Goal: Transaction & Acquisition: Purchase product/service

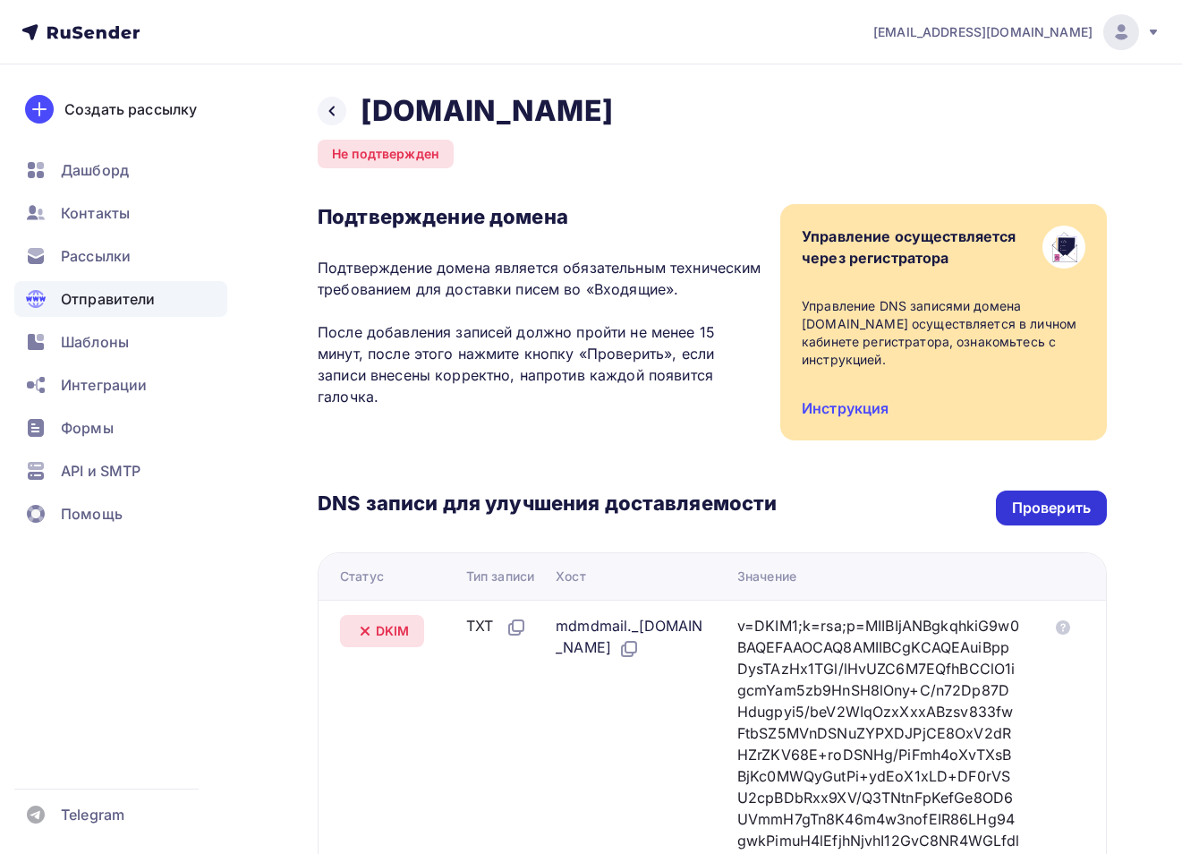
click at [1036, 516] on div "Проверить" at bounding box center [1051, 508] width 79 height 21
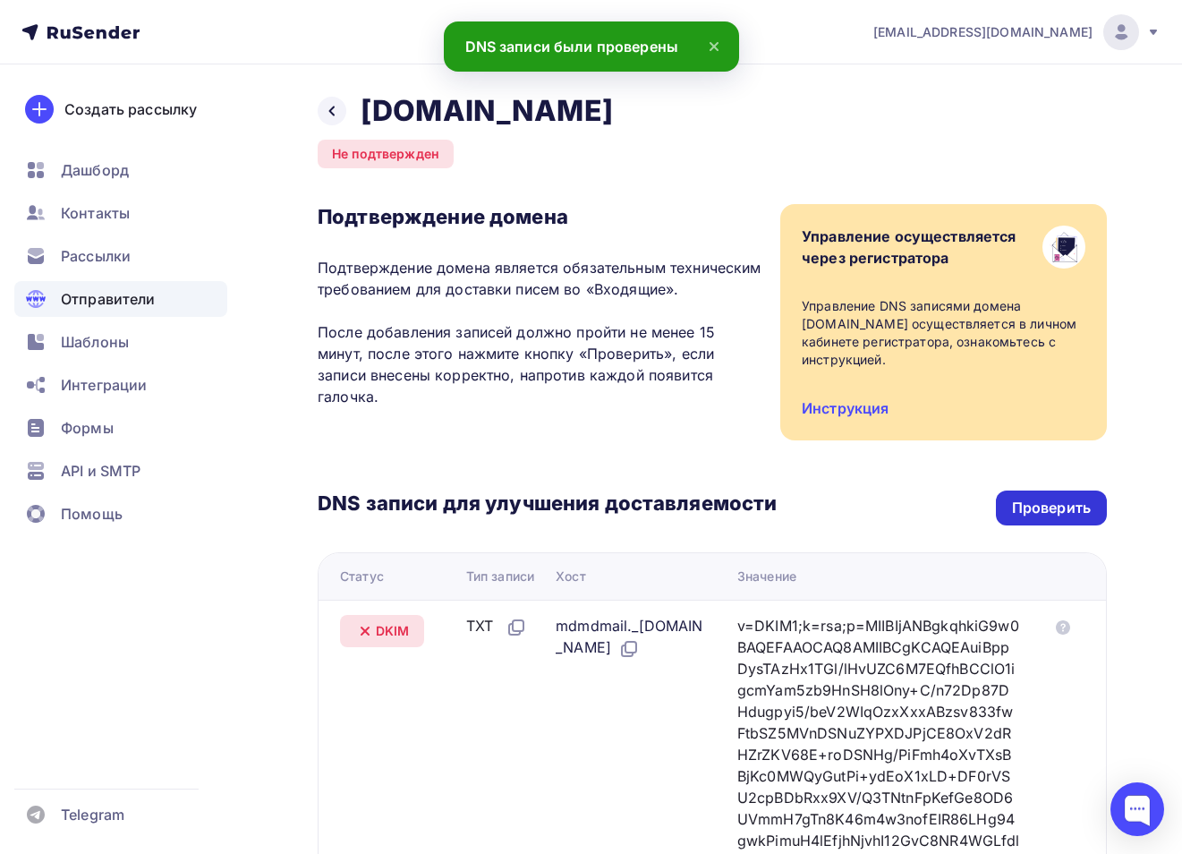
click at [1036, 499] on div "Проверить" at bounding box center [1051, 508] width 79 height 21
click at [123, 175] on span "Дашборд" at bounding box center [95, 169] width 68 height 21
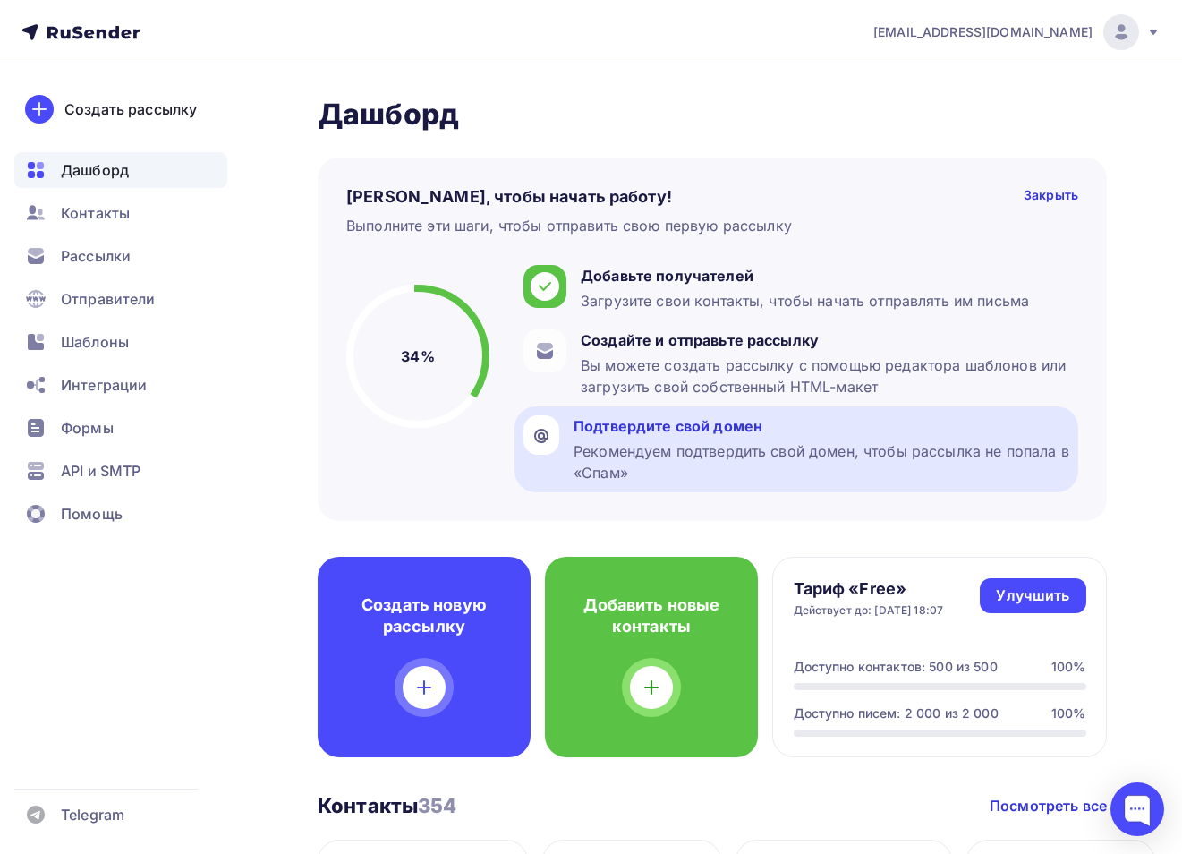
click at [730, 448] on div "Рекомендуем подтвердить свой домен, чтобы рассылка не попала в «Спам»" at bounding box center [822, 461] width 496 height 43
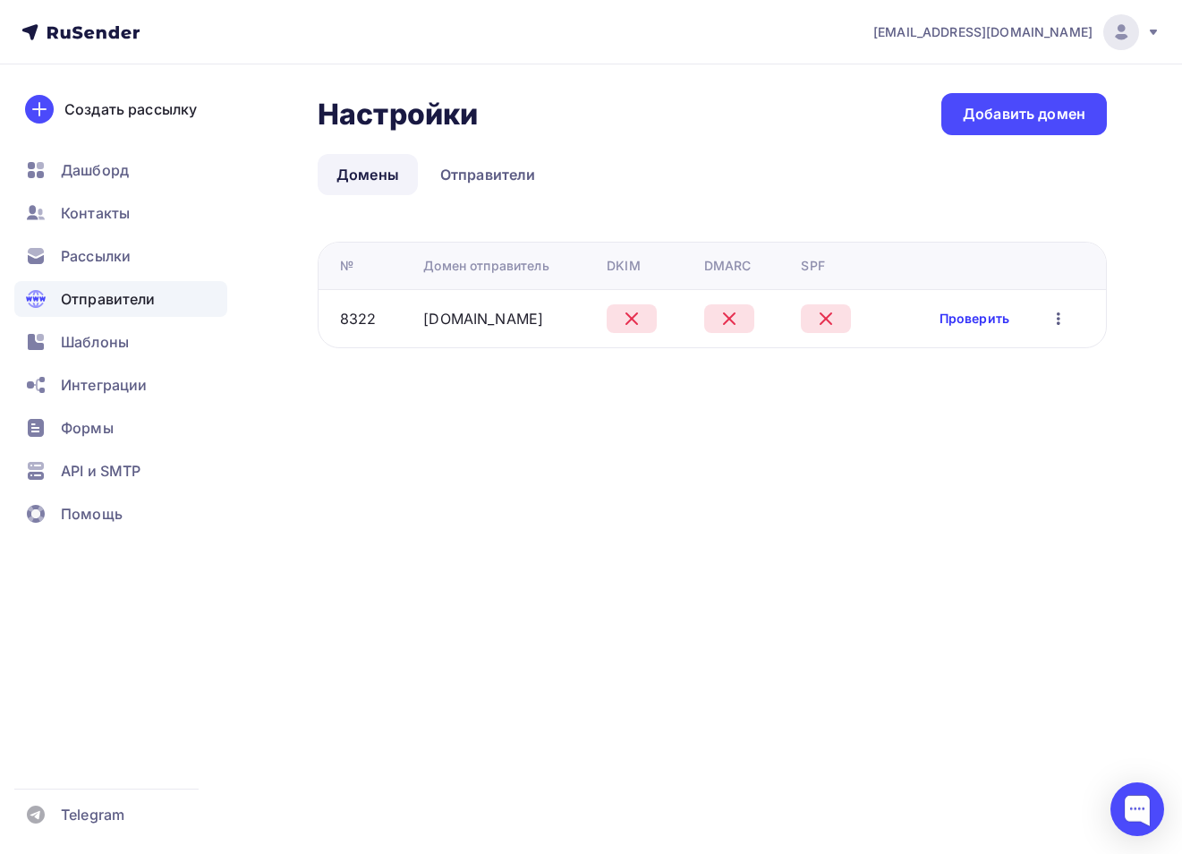
click at [959, 320] on link "Проверить" at bounding box center [975, 319] width 70 height 18
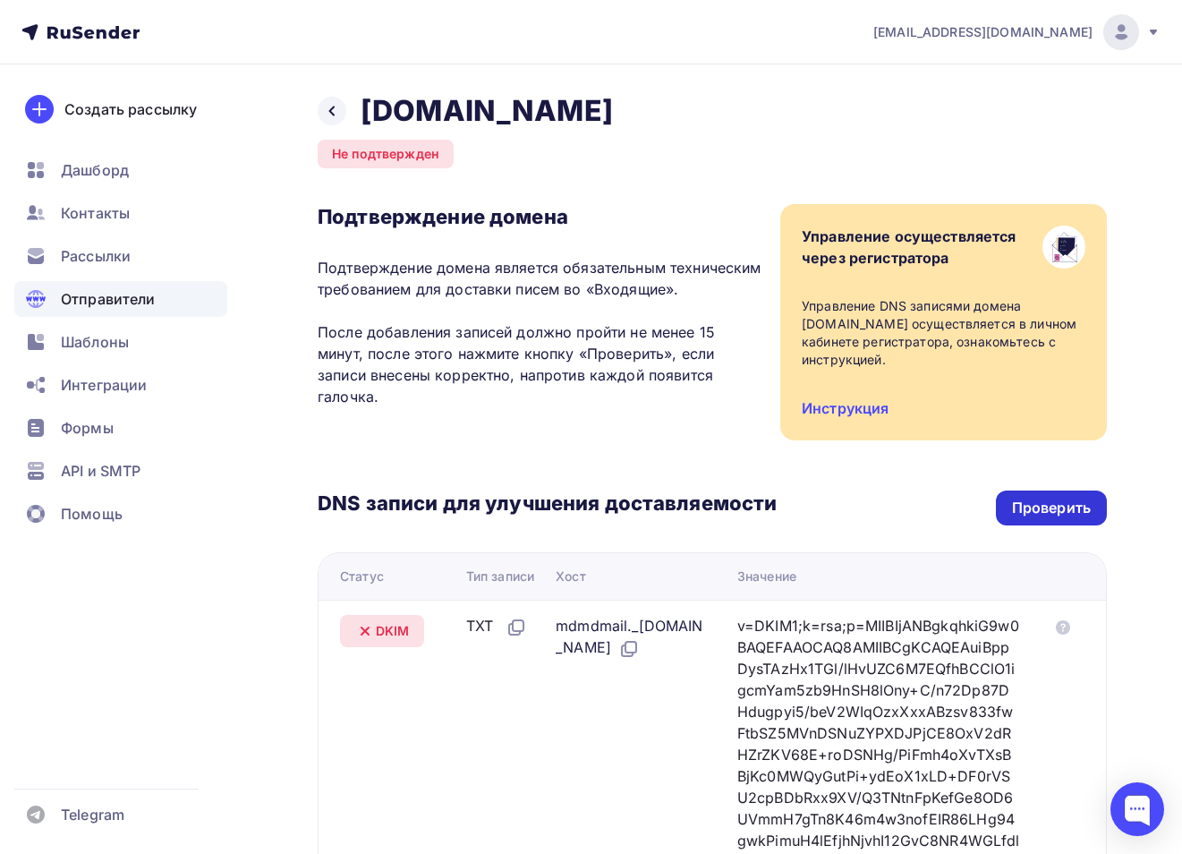
click at [1030, 510] on div "Проверить" at bounding box center [1051, 508] width 79 height 21
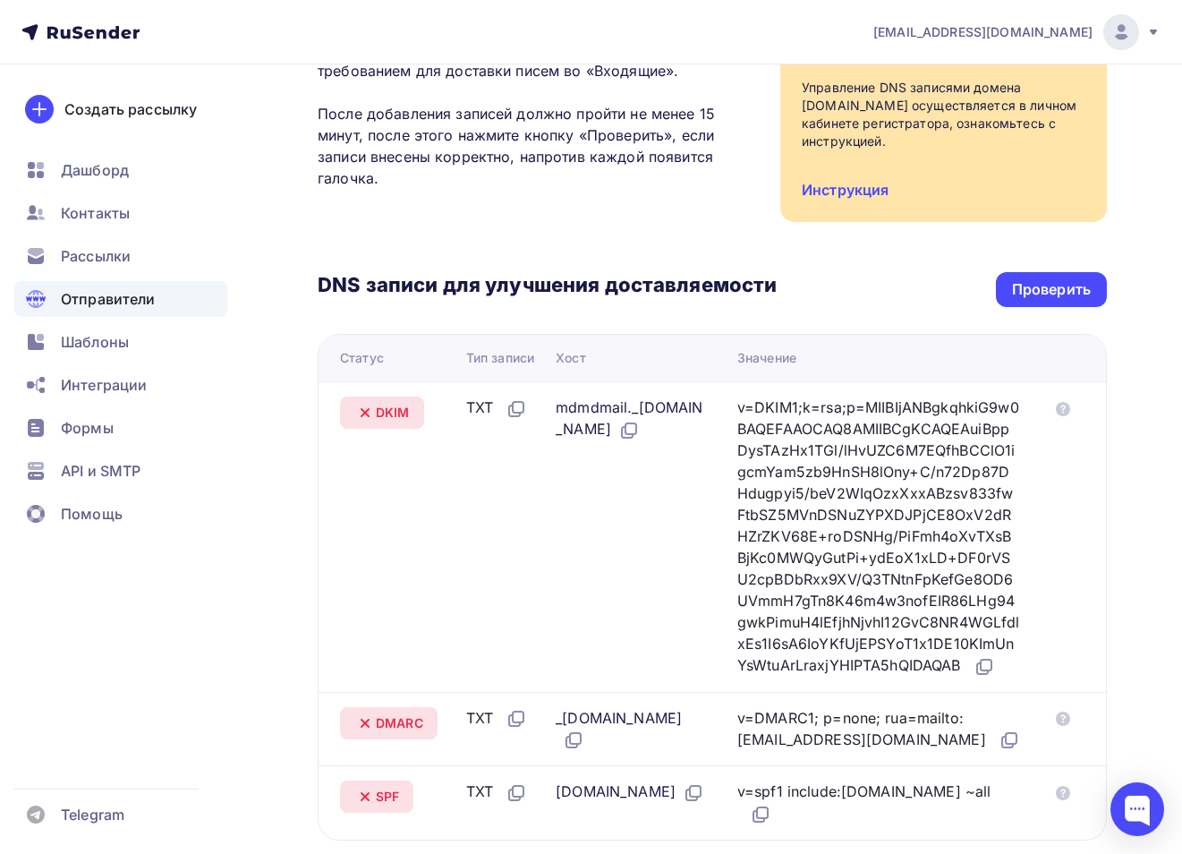
scroll to position [573, 0]
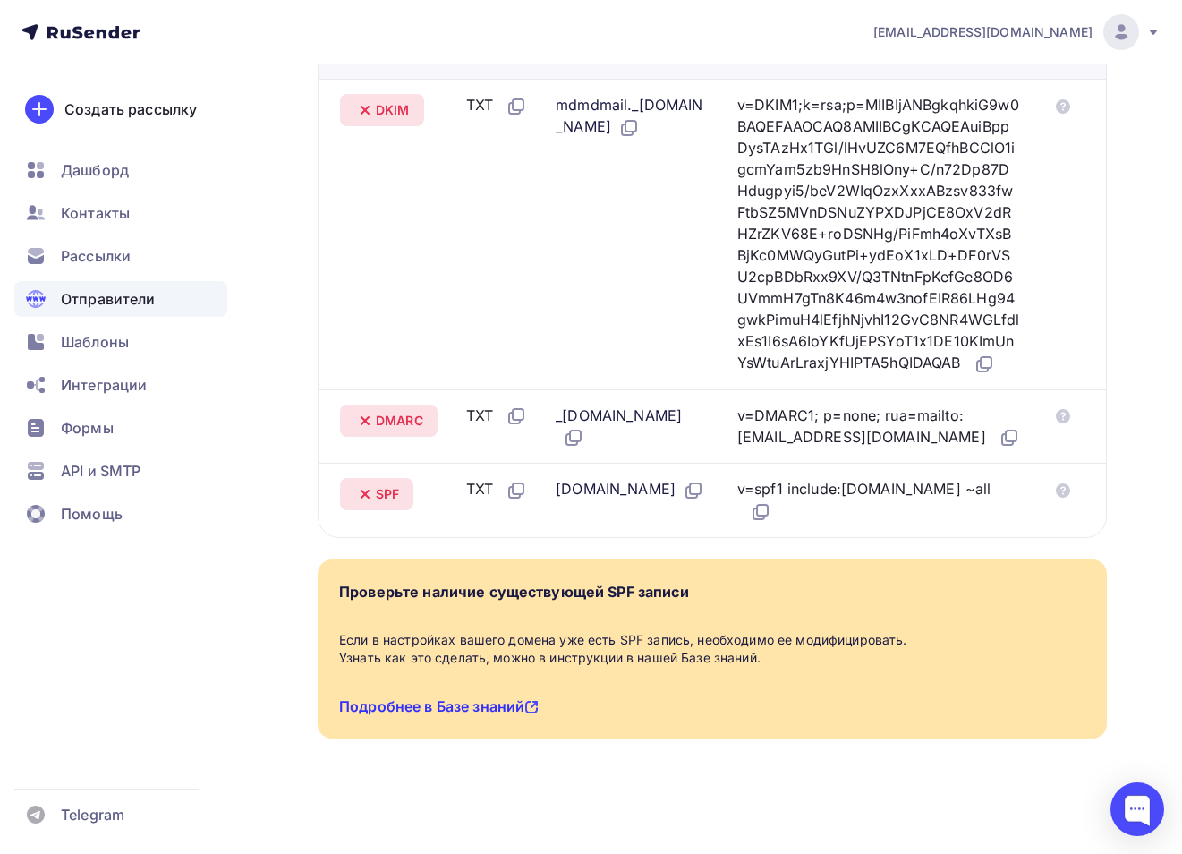
click at [496, 701] on link "Подробнее в Базе знаний" at bounding box center [439, 706] width 200 height 18
click at [449, 697] on link "Подробнее в Базе знаний" at bounding box center [439, 706] width 200 height 18
click at [772, 501] on icon at bounding box center [760, 511] width 21 height 21
click at [576, 428] on icon at bounding box center [573, 437] width 21 height 21
click at [999, 448] on icon at bounding box center [1009, 437] width 21 height 21
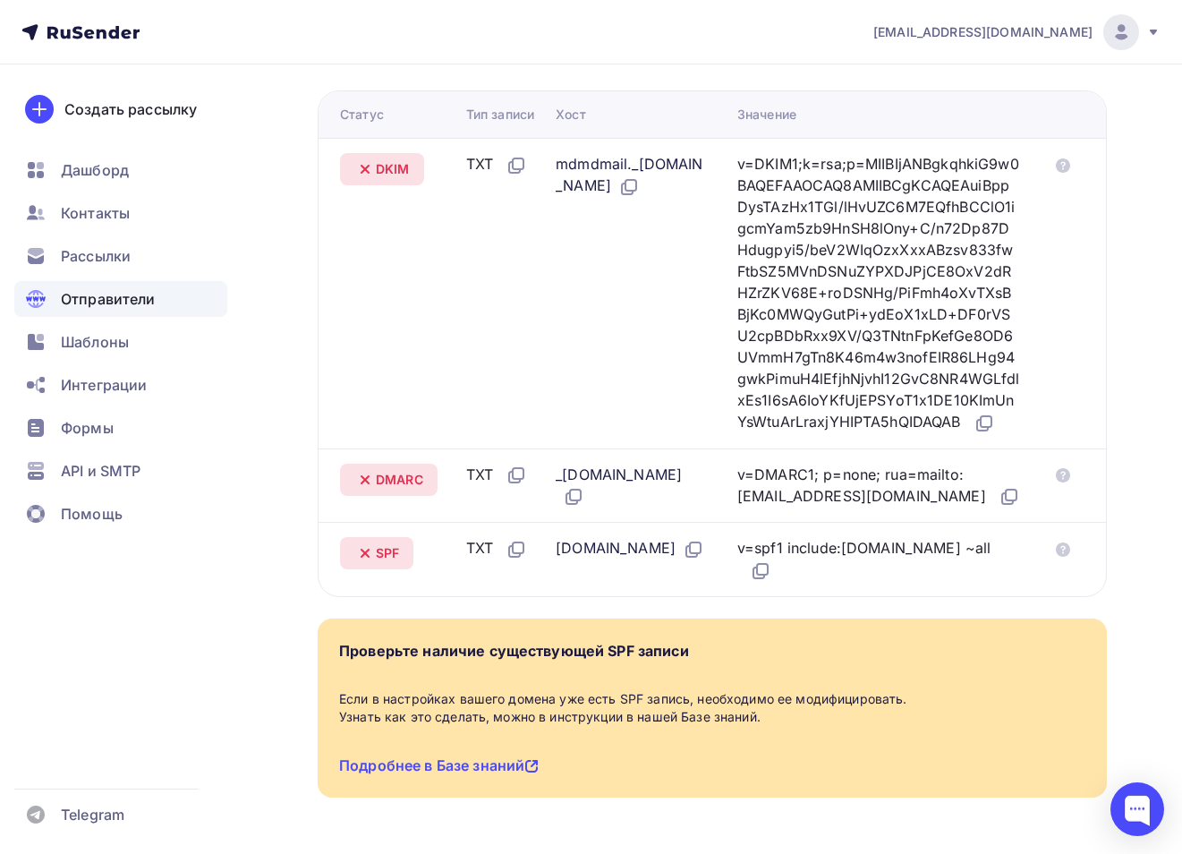
scroll to position [457, 0]
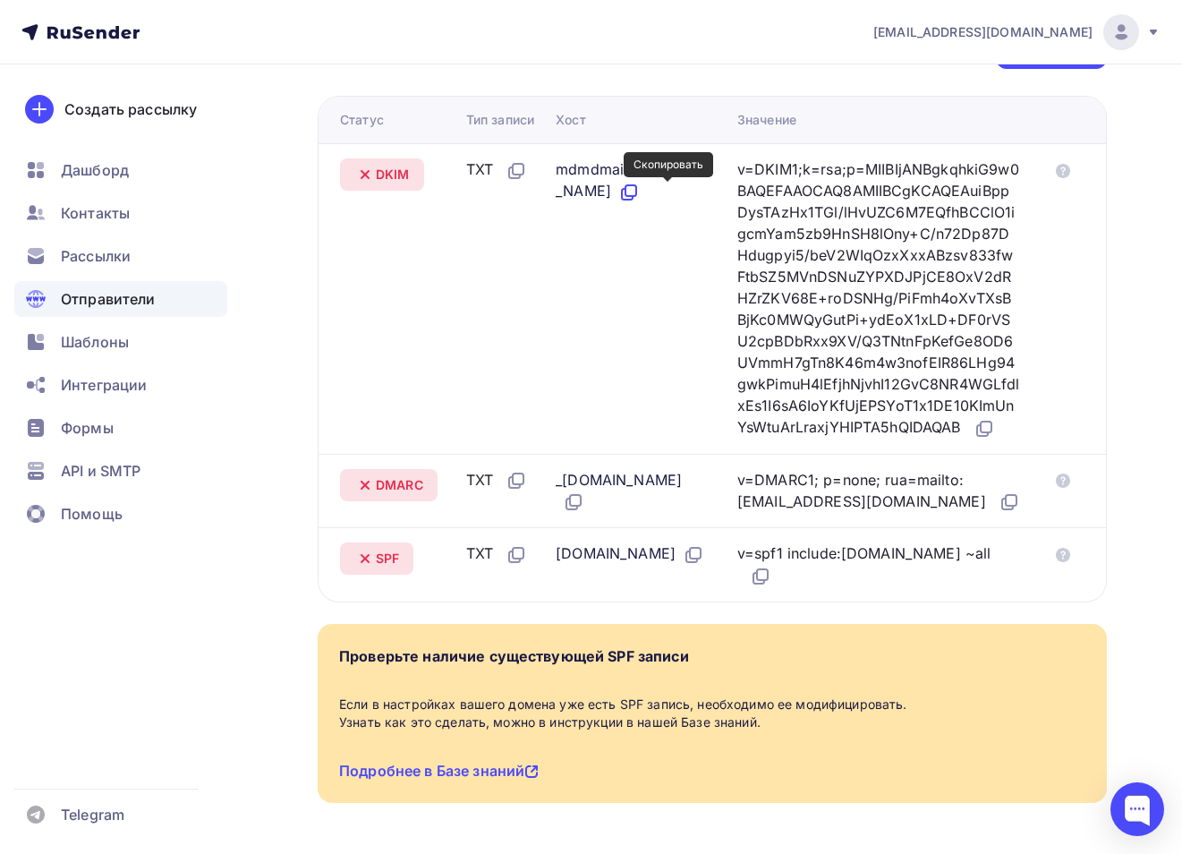
click at [636, 196] on icon at bounding box center [631, 190] width 11 height 11
click at [974, 440] on icon at bounding box center [984, 428] width 21 height 21
click at [115, 166] on span "Дашборд" at bounding box center [95, 169] width 68 height 21
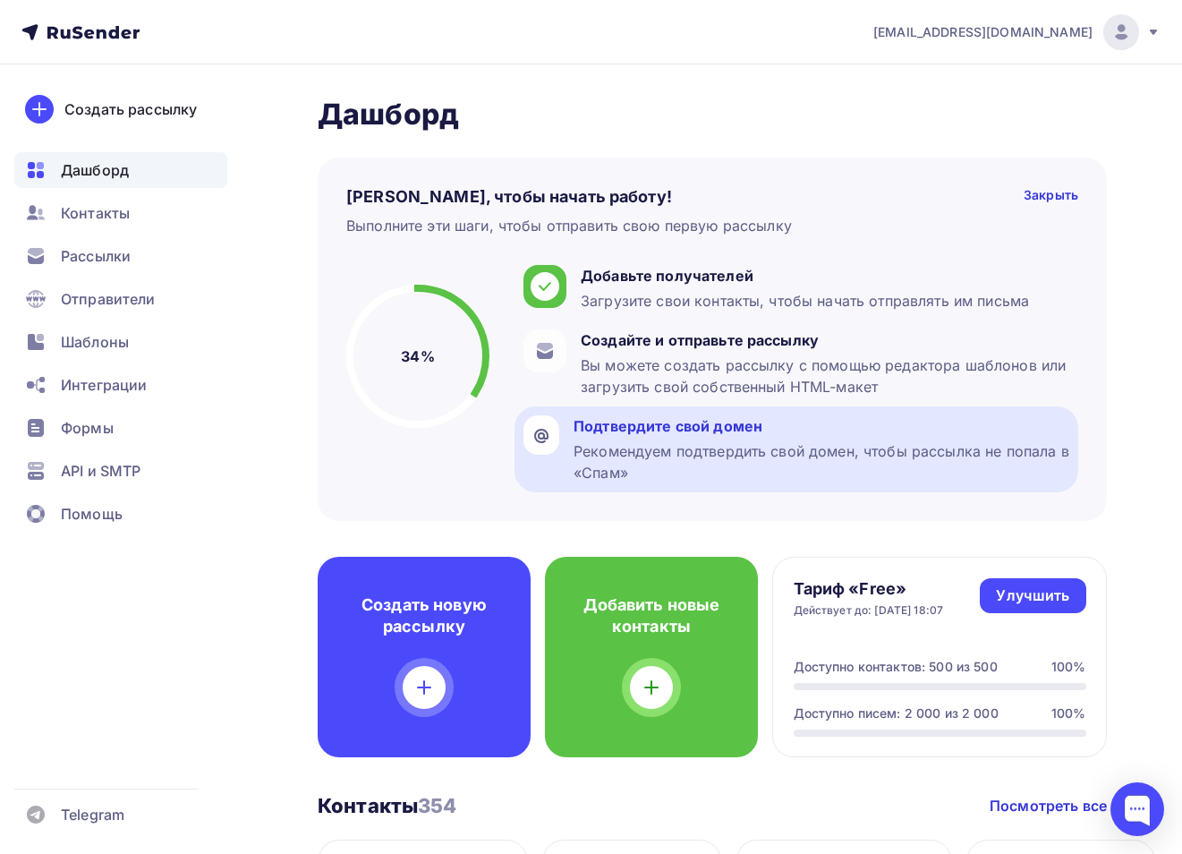
click at [710, 435] on div "Подтвердите свой домен" at bounding box center [822, 425] width 496 height 21
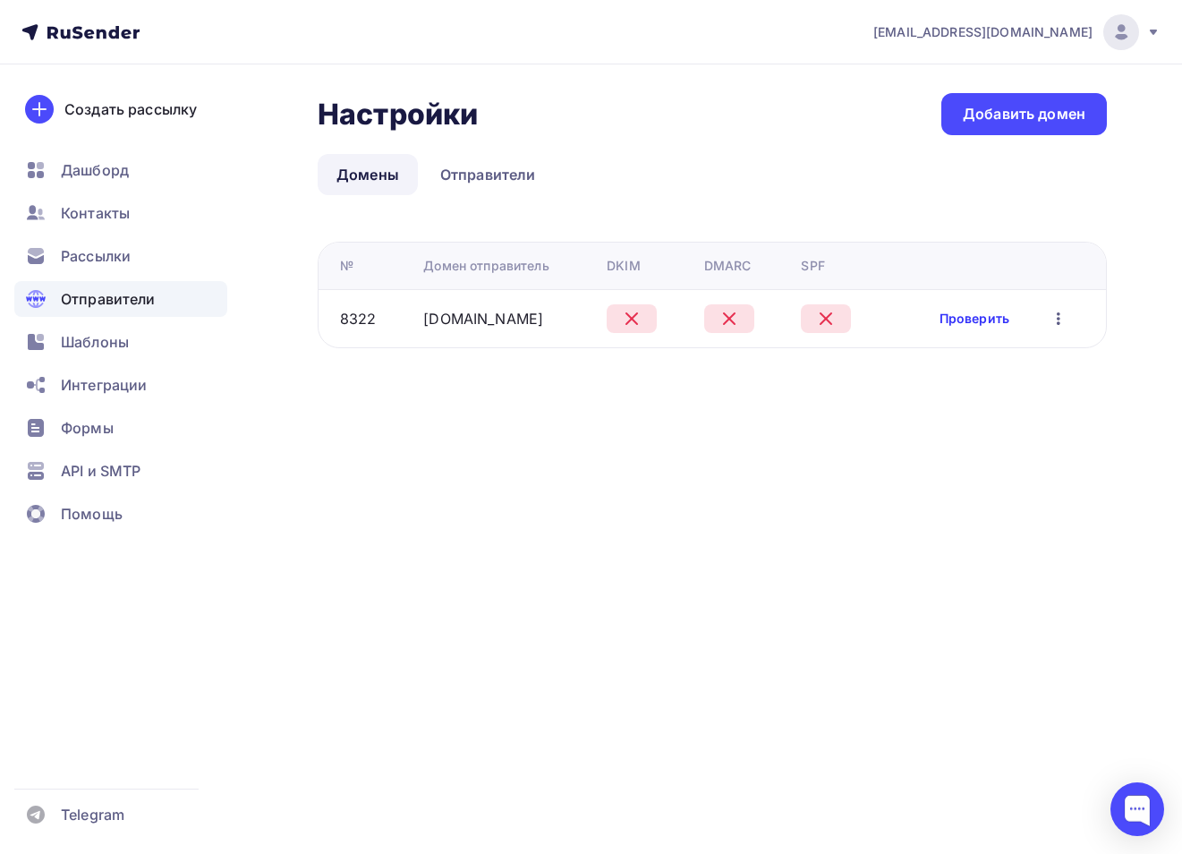
click at [979, 312] on link "Проверить" at bounding box center [975, 319] width 70 height 18
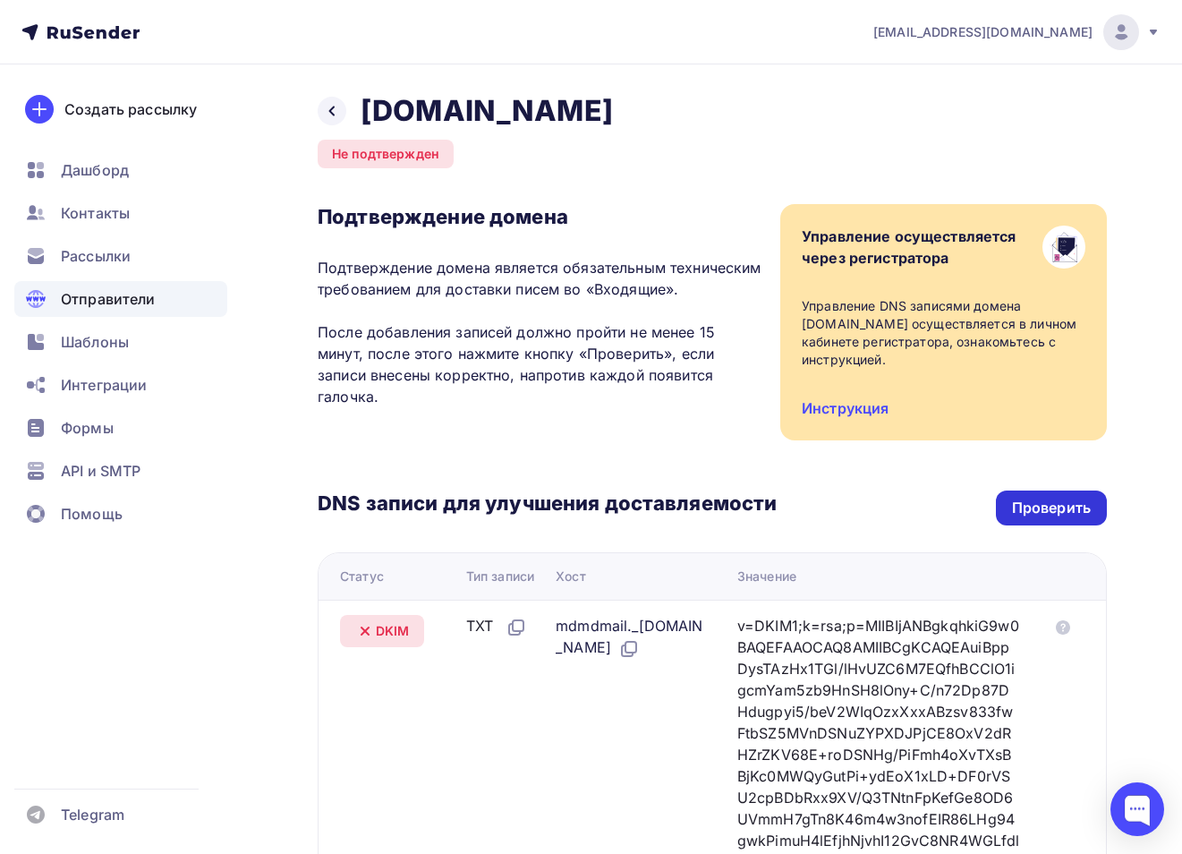
click at [1035, 496] on div "Проверить" at bounding box center [1051, 508] width 111 height 35
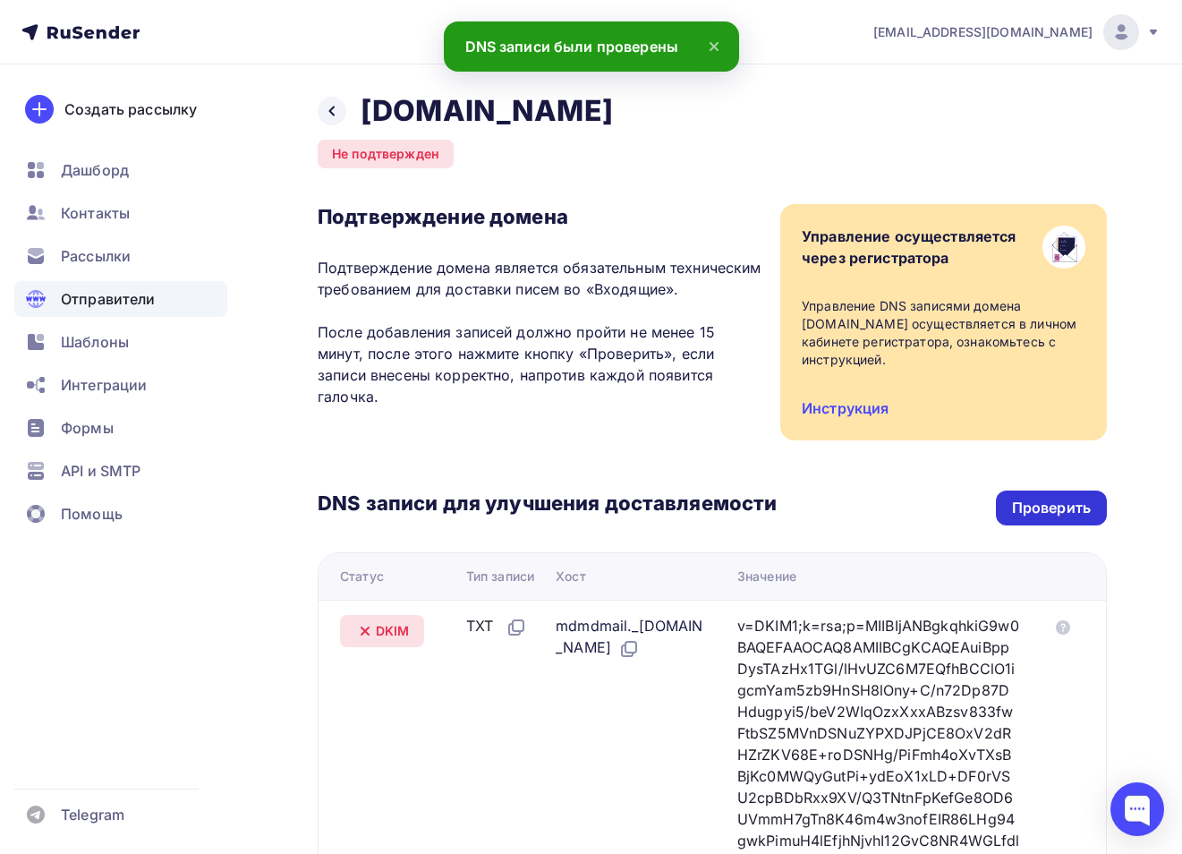
click at [1024, 517] on div "Проверить" at bounding box center [1051, 508] width 79 height 21
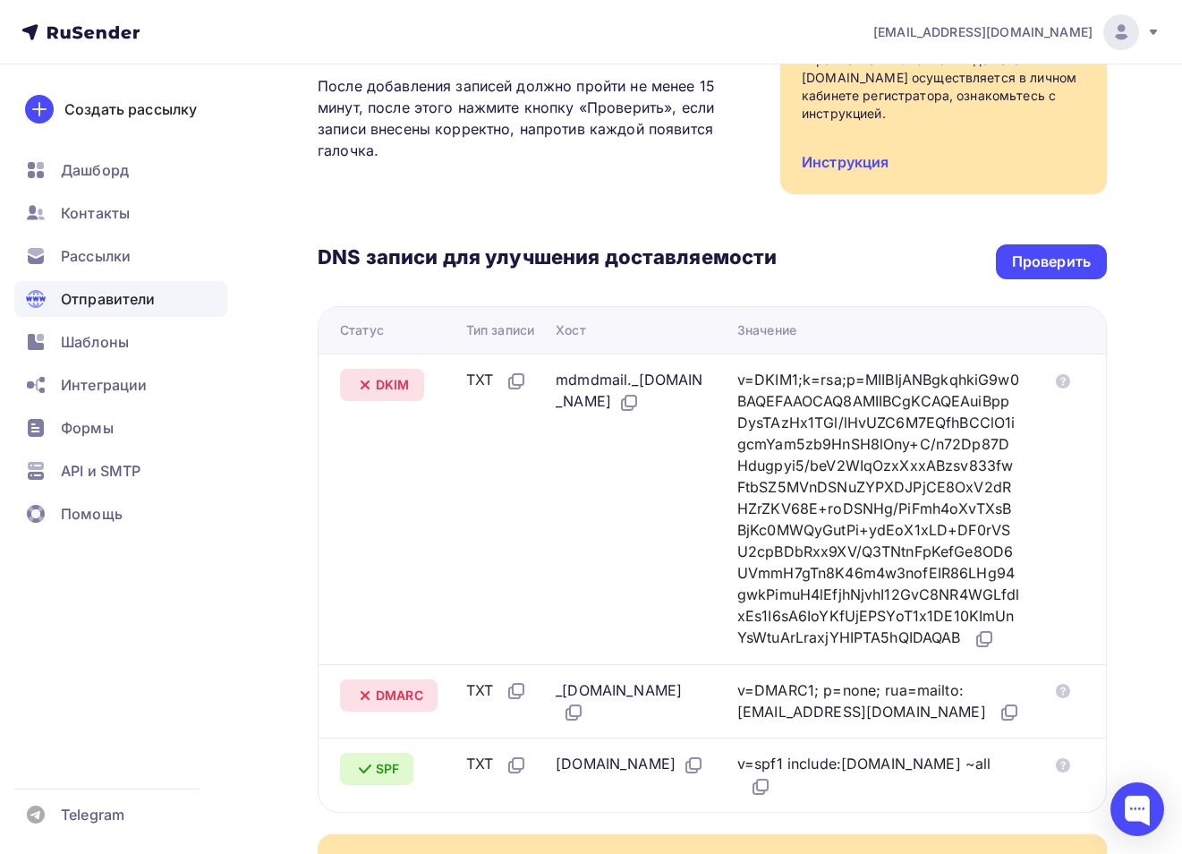
scroll to position [213, 0]
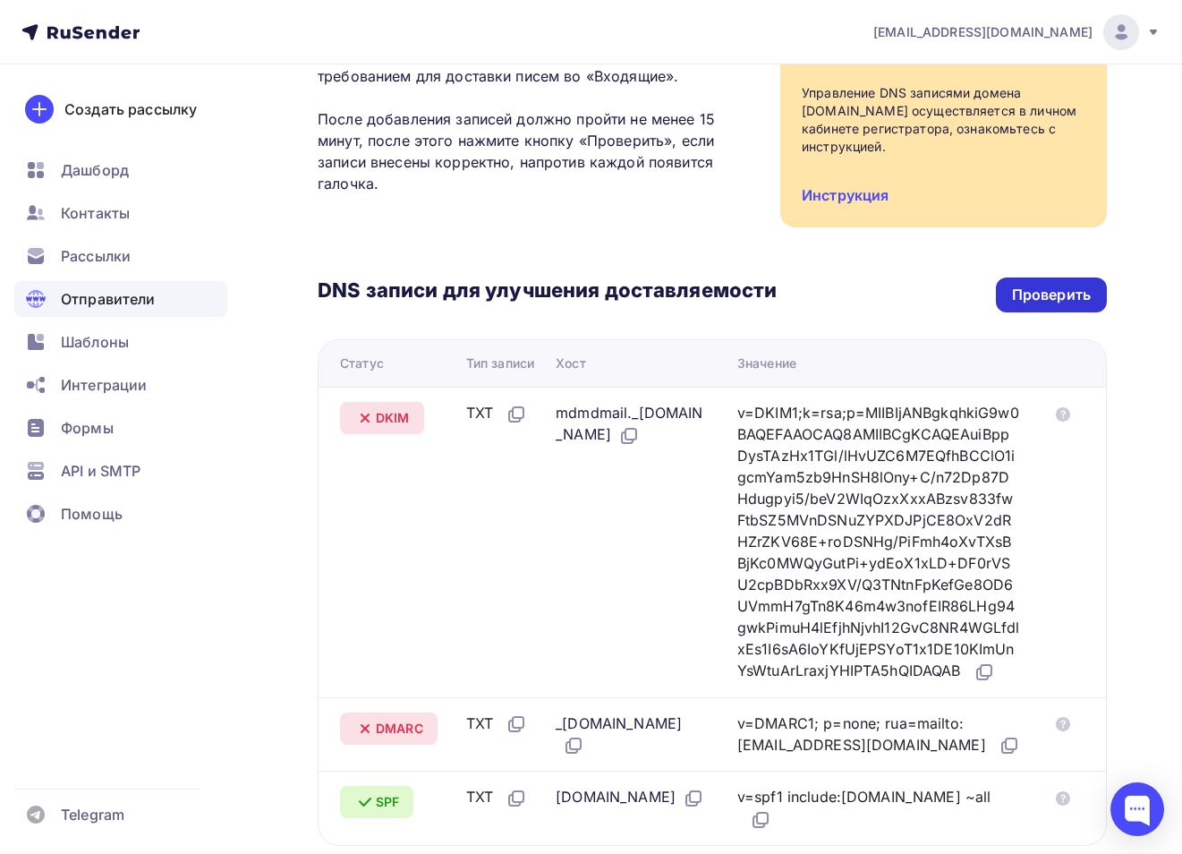
click at [1046, 282] on div "Проверить" at bounding box center [1051, 294] width 111 height 35
click at [1049, 303] on div "Проверить" at bounding box center [1051, 295] width 79 height 21
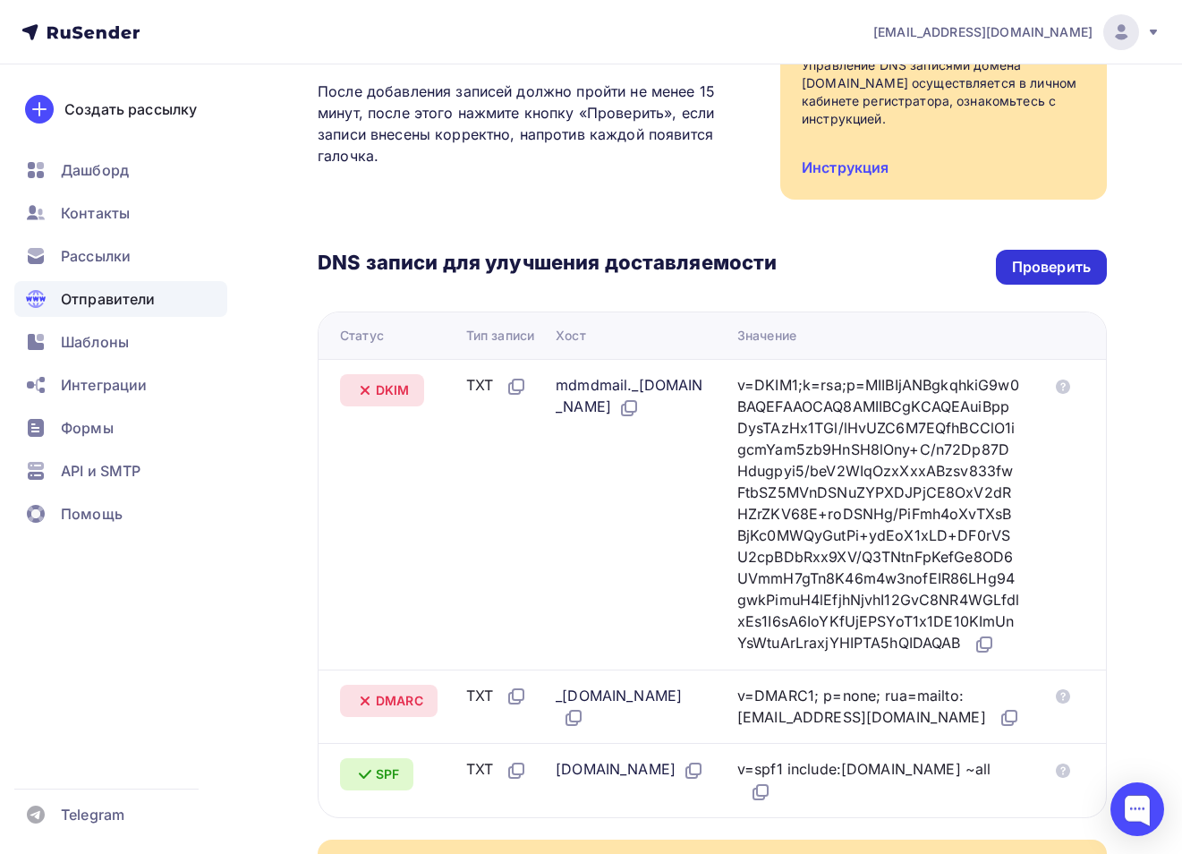
scroll to position [238, 0]
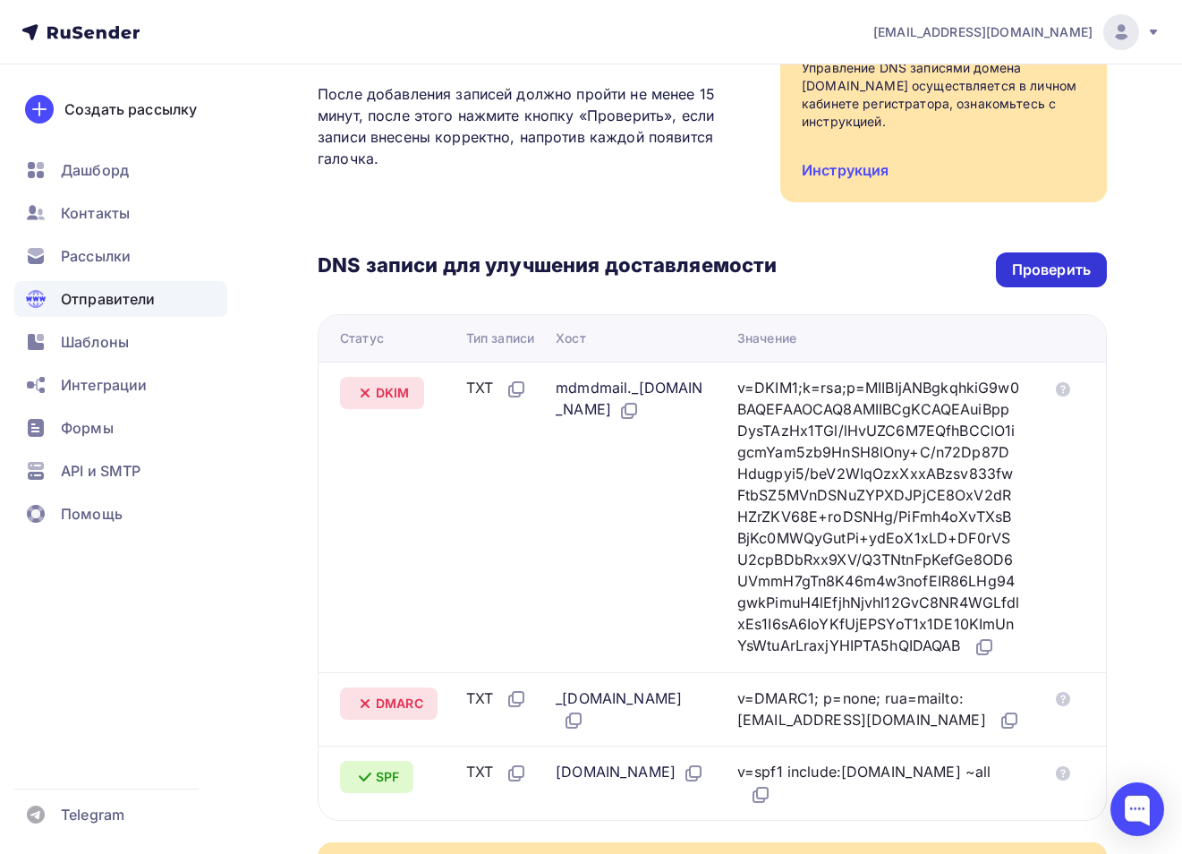
click at [1076, 277] on div "Проверить" at bounding box center [1051, 270] width 79 height 21
click at [1031, 273] on div "Проверить" at bounding box center [1051, 270] width 79 height 21
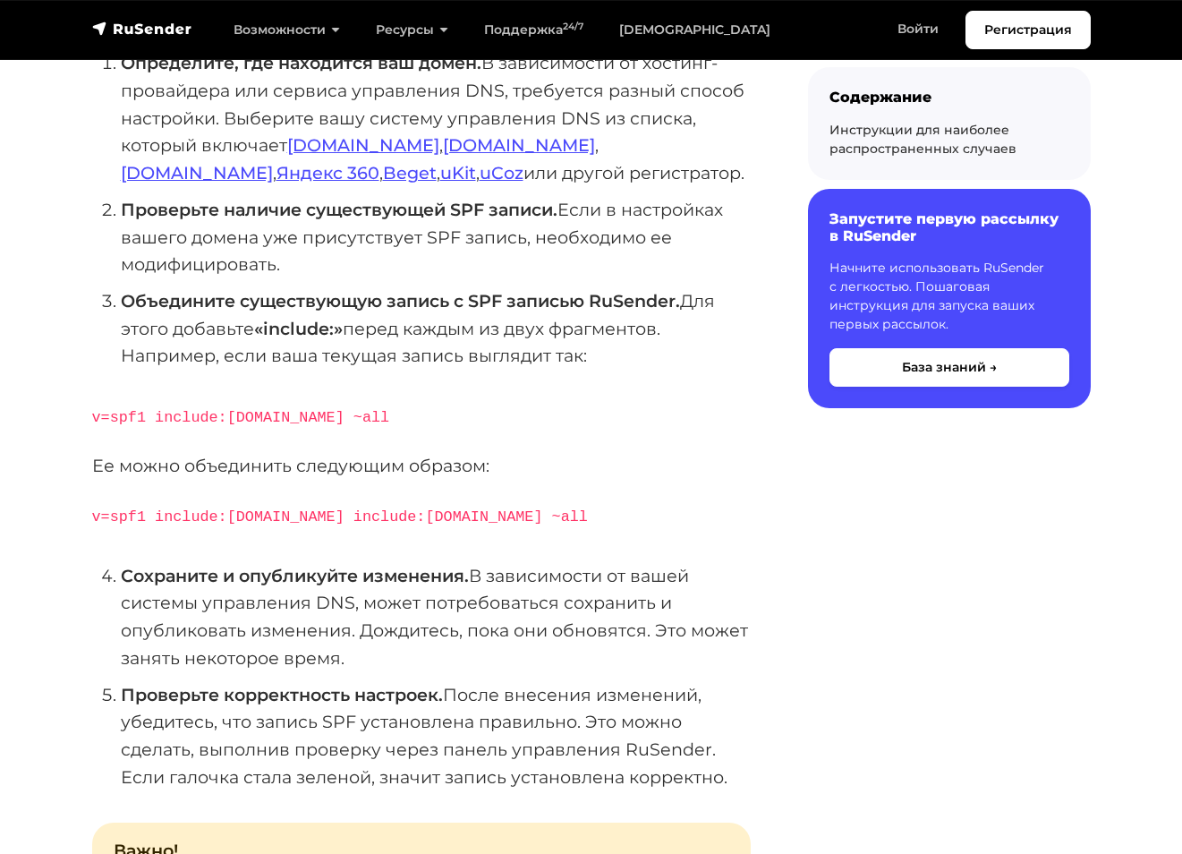
scroll to position [426, 0]
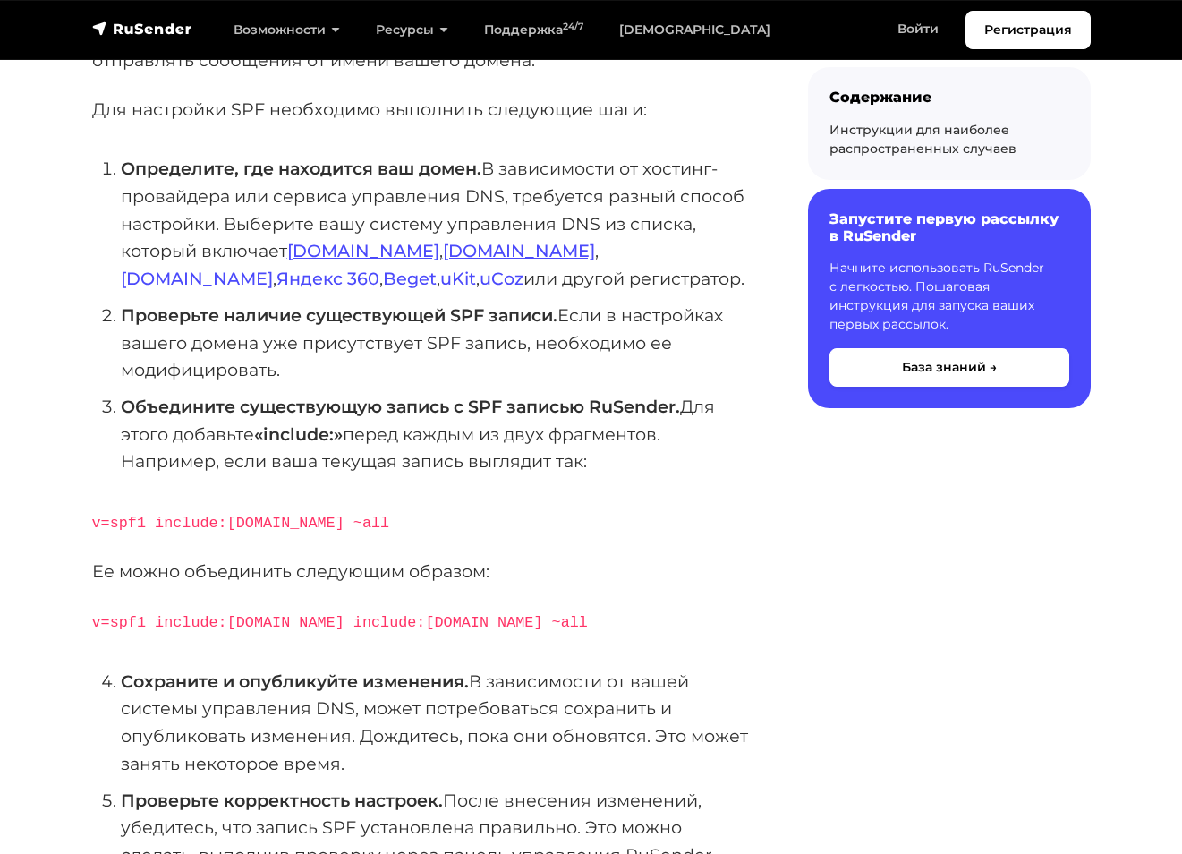
scroll to position [321, 0]
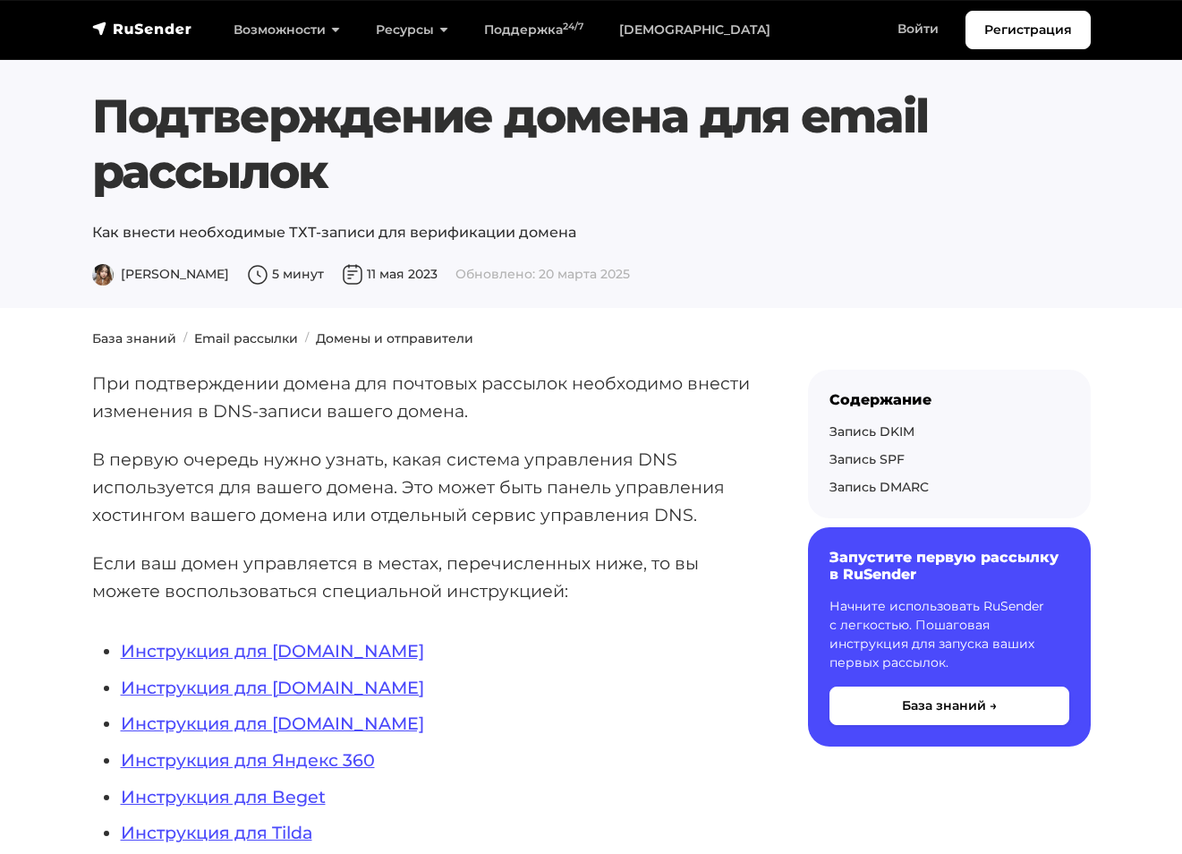
scroll to position [357, 0]
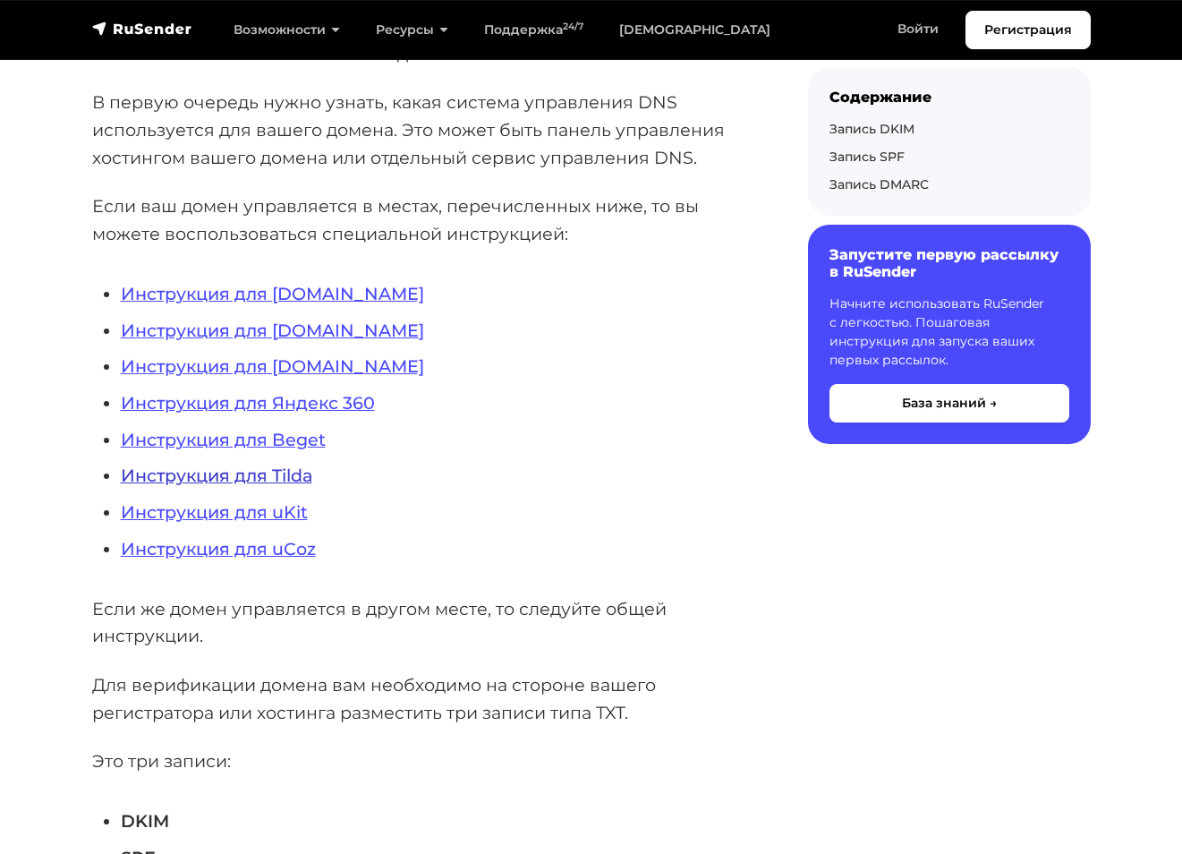
click at [290, 474] on link "Инструкция для Tilda" at bounding box center [217, 475] width 192 height 21
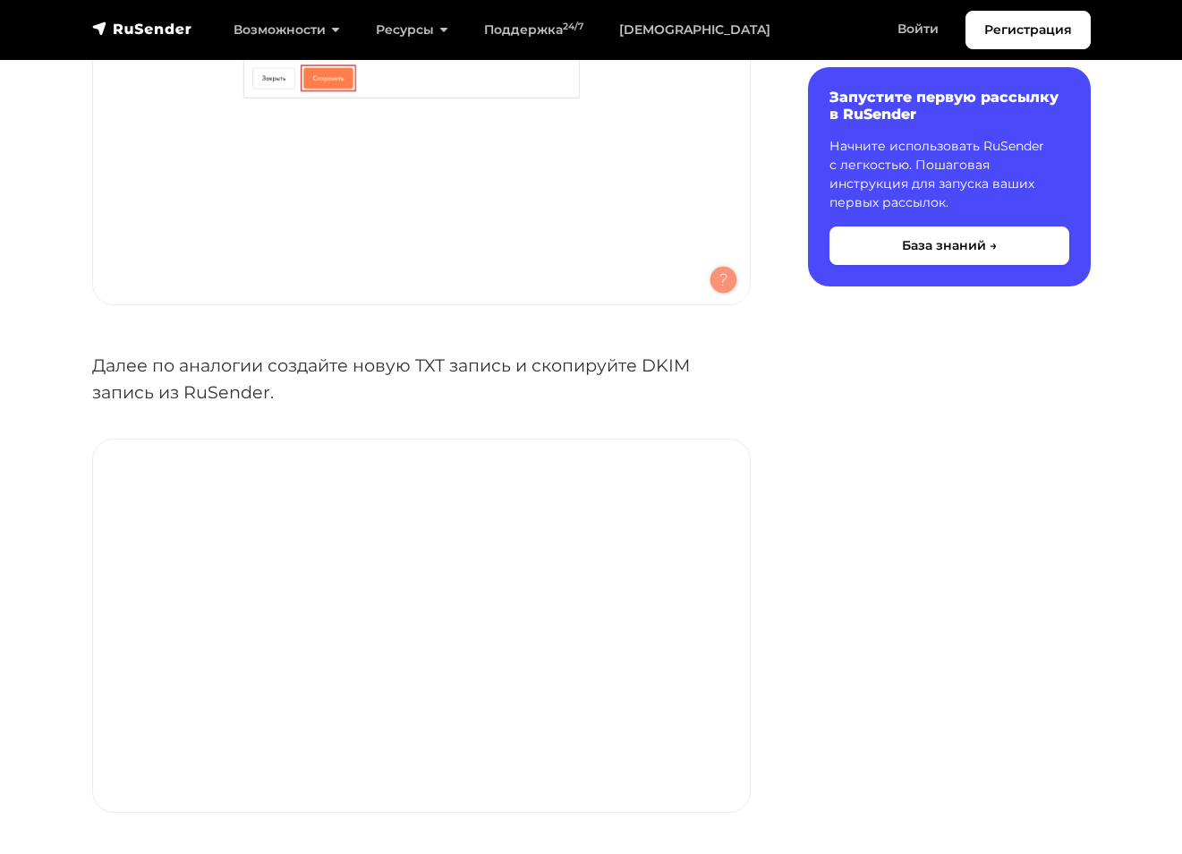
scroll to position [3088, 0]
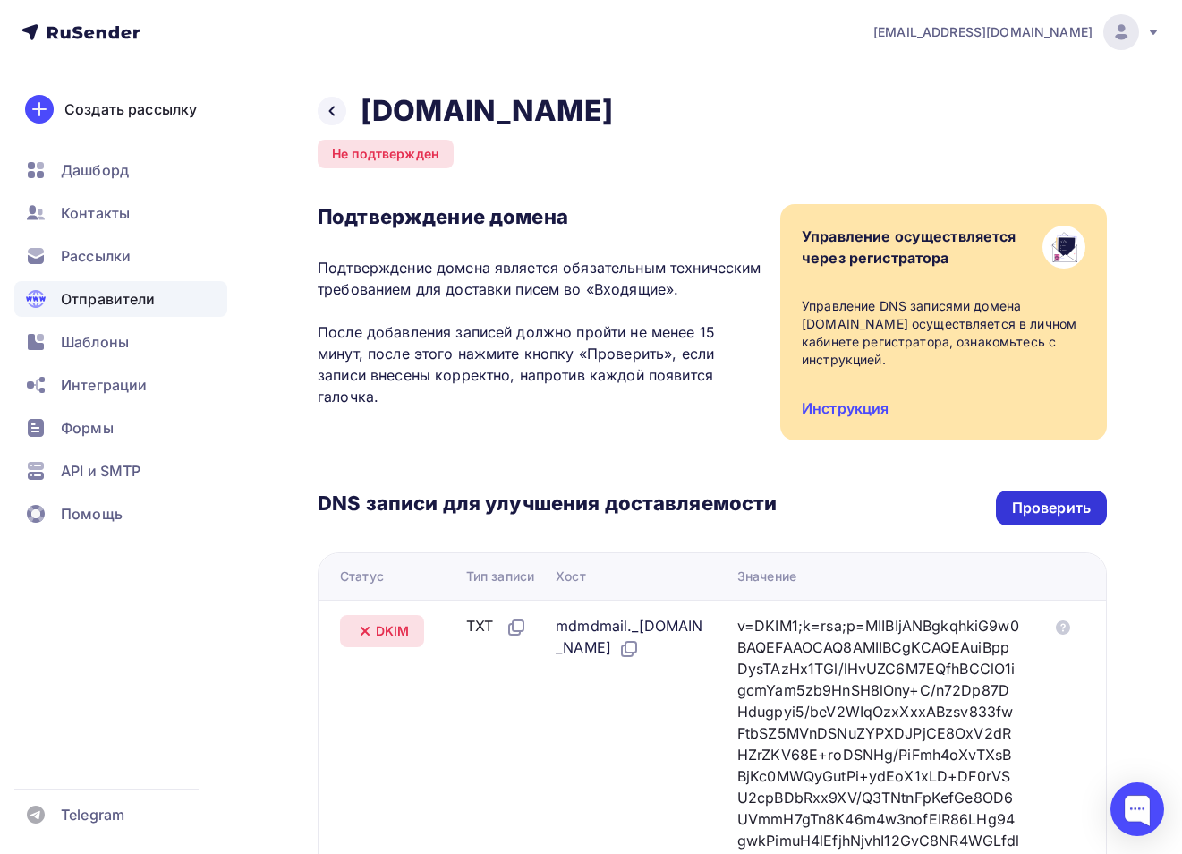
click at [1046, 494] on div "Проверить" at bounding box center [1051, 508] width 111 height 35
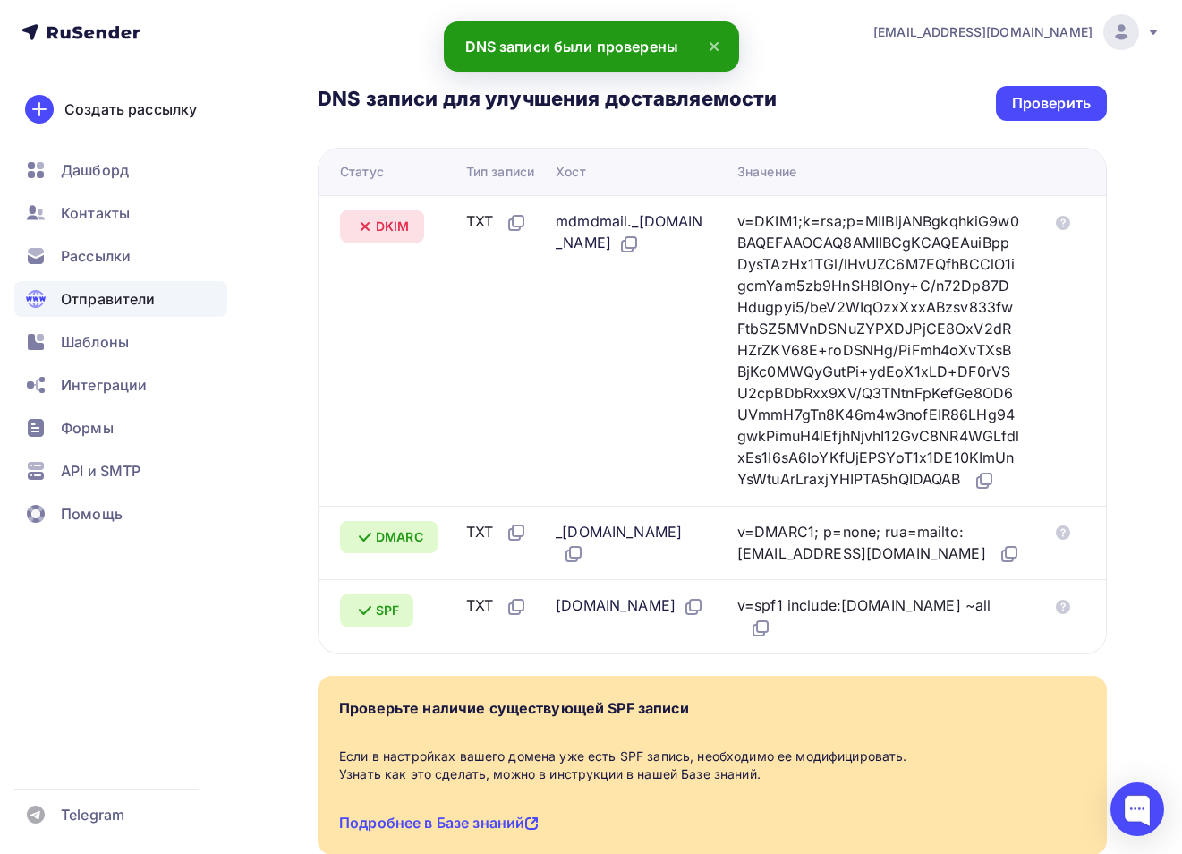
scroll to position [412, 0]
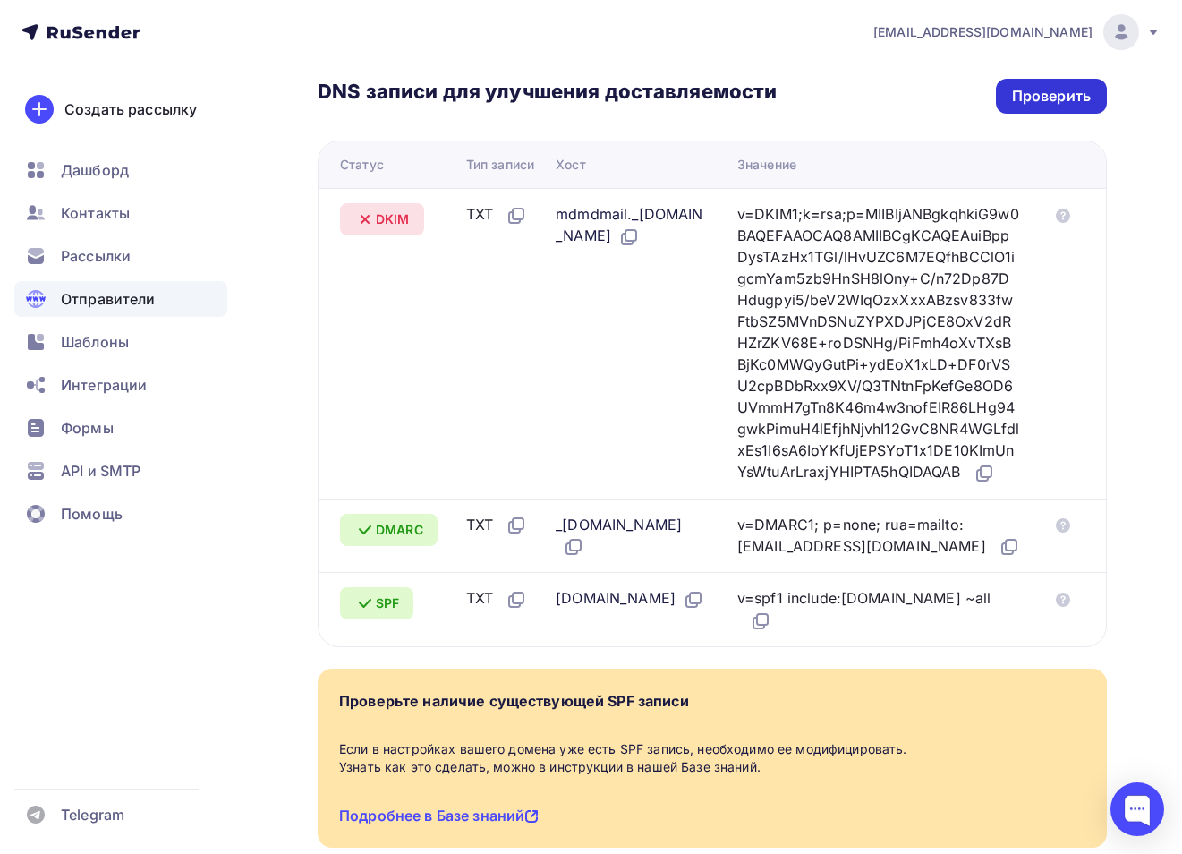
click at [1068, 100] on div "Проверить" at bounding box center [1051, 96] width 79 height 21
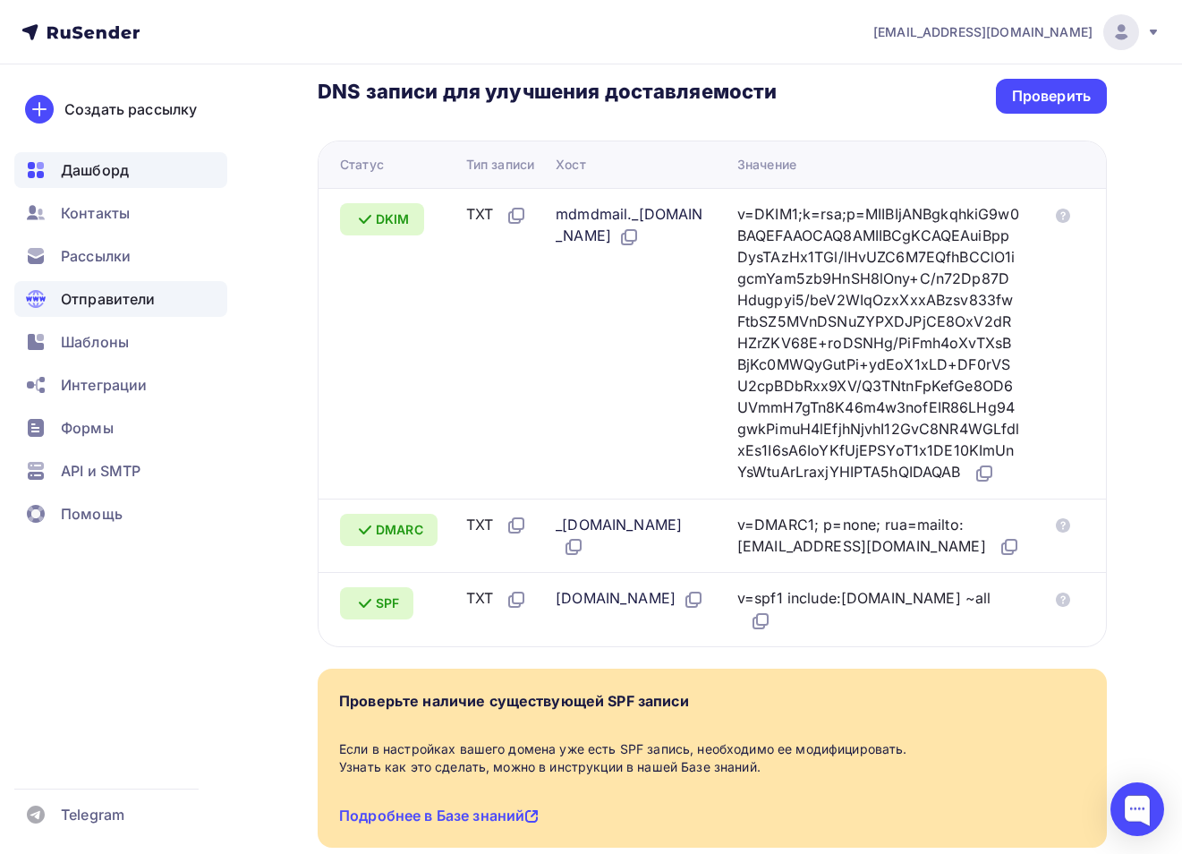
click at [118, 177] on span "Дашборд" at bounding box center [95, 169] width 68 height 21
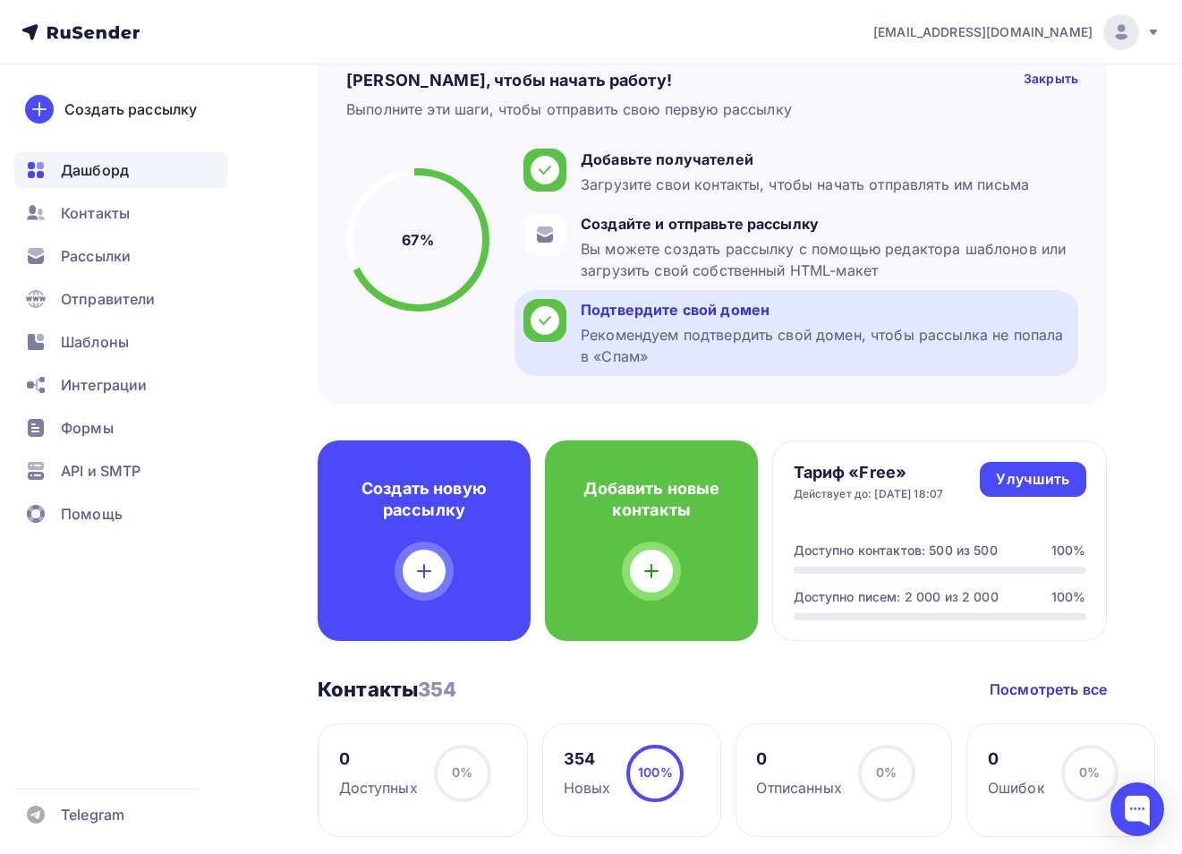
scroll to position [117, 0]
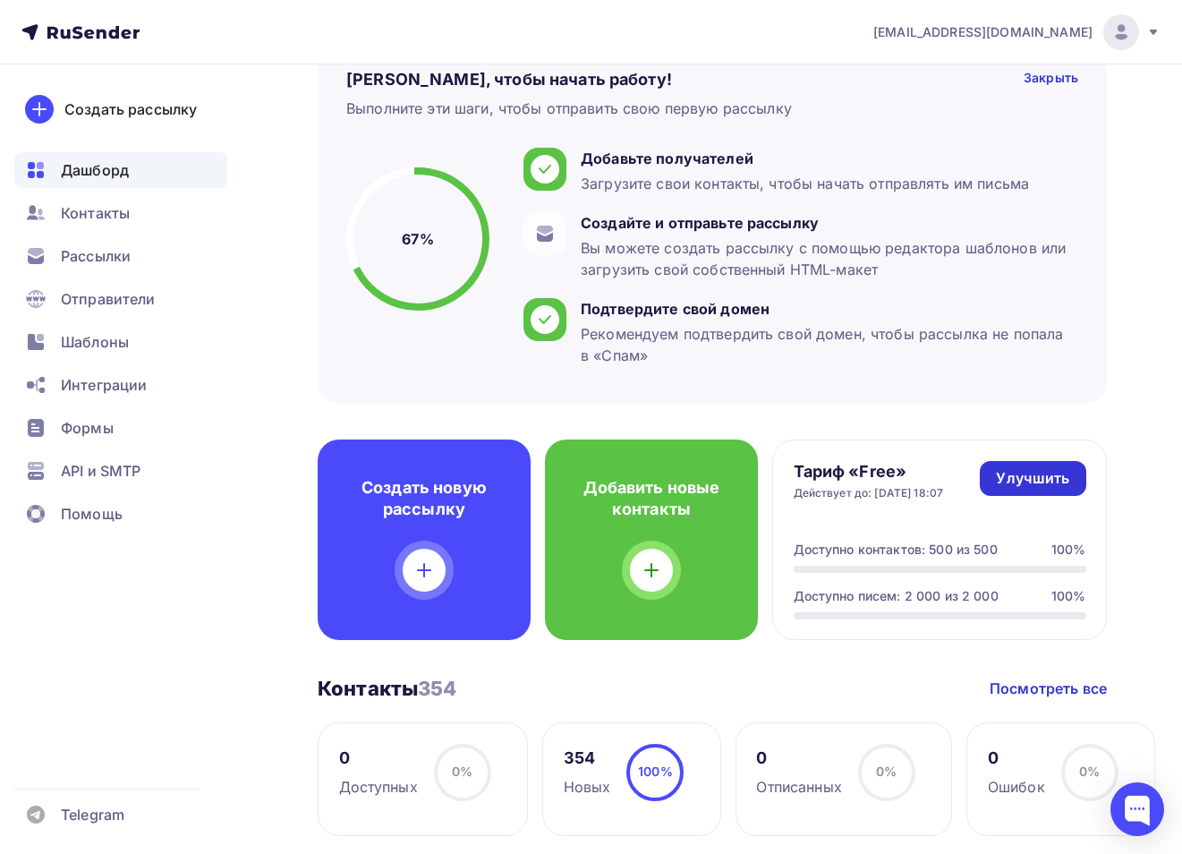
click at [1029, 483] on div "Улучшить" at bounding box center [1032, 478] width 73 height 21
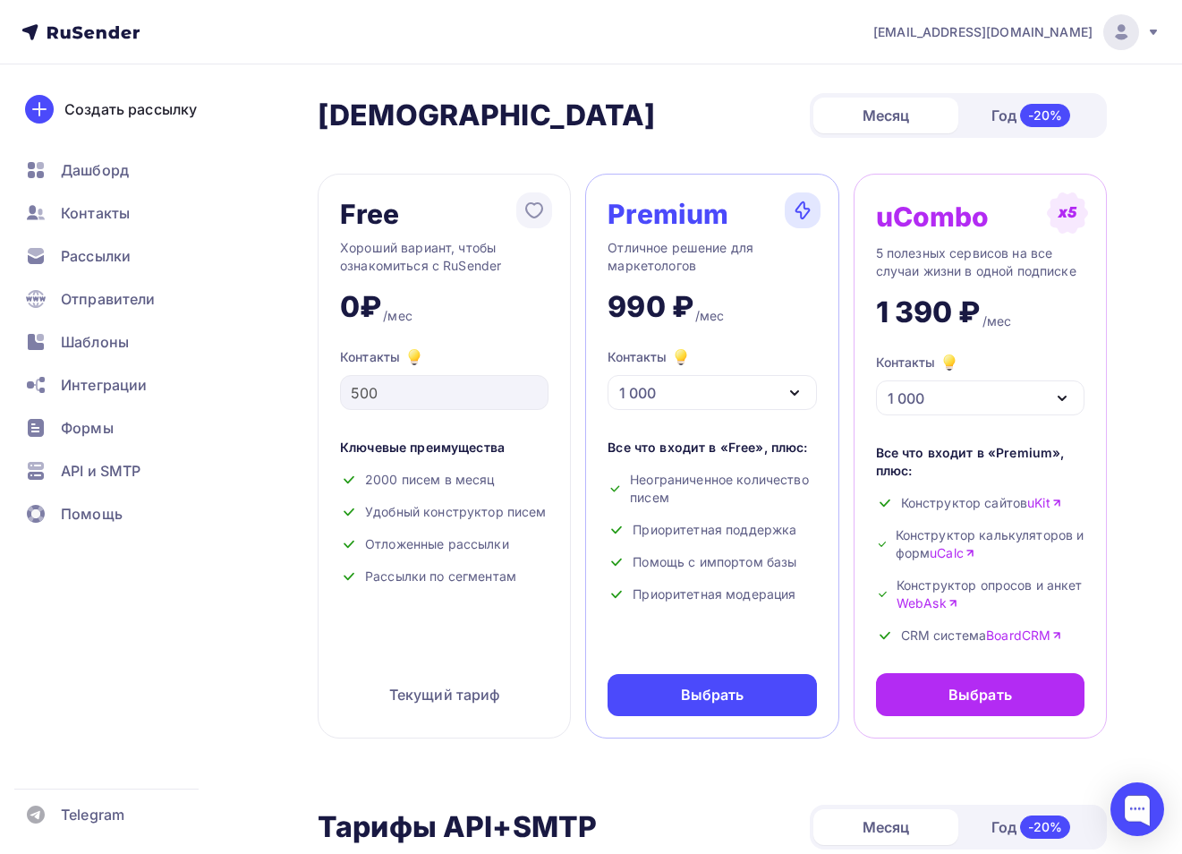
click at [806, 394] on div "1 000" at bounding box center [712, 392] width 209 height 35
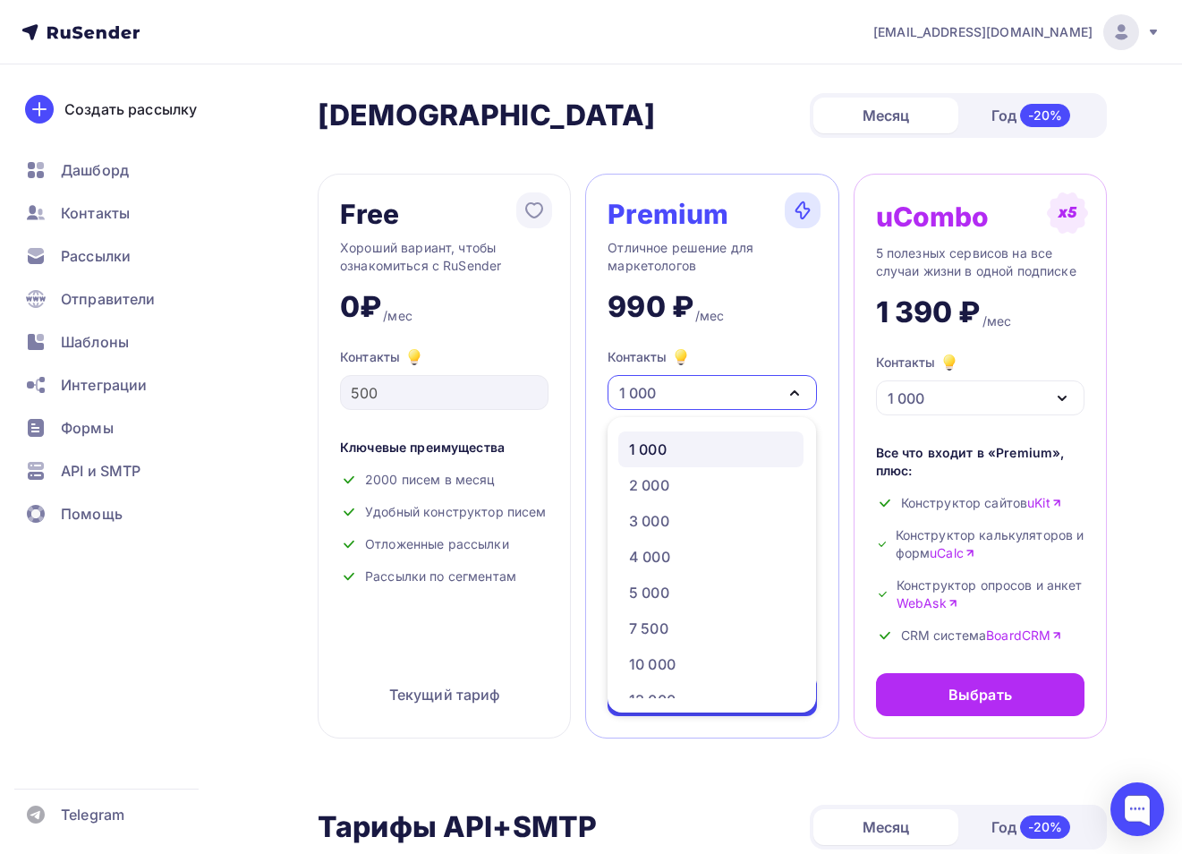
click at [805, 338] on div "Premium Отличное решение для маркетологов 990 ₽ /мес Контакты 1 000 1 000 2 000…" at bounding box center [711, 456] width 253 height 565
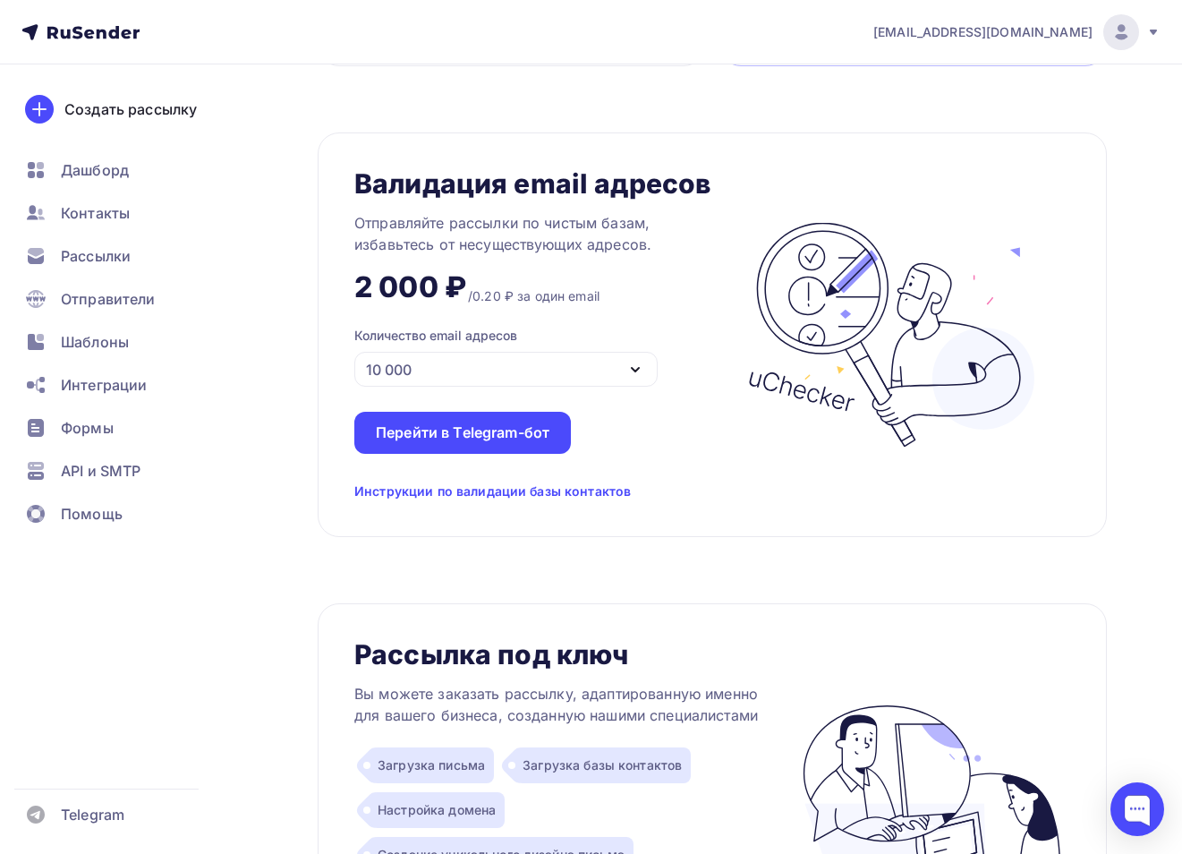
scroll to position [1270, 0]
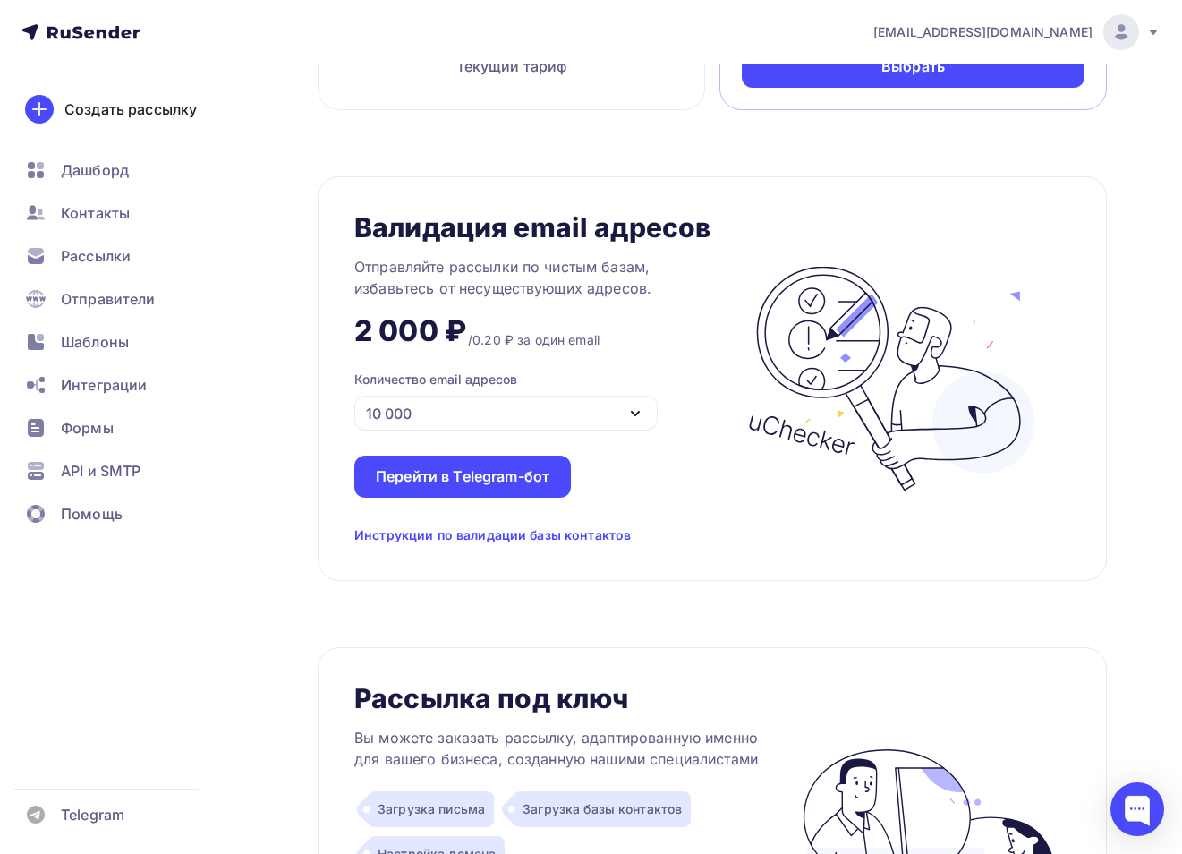
click at [482, 538] on div "Инструкции по валидации базы контактов" at bounding box center [492, 535] width 277 height 18
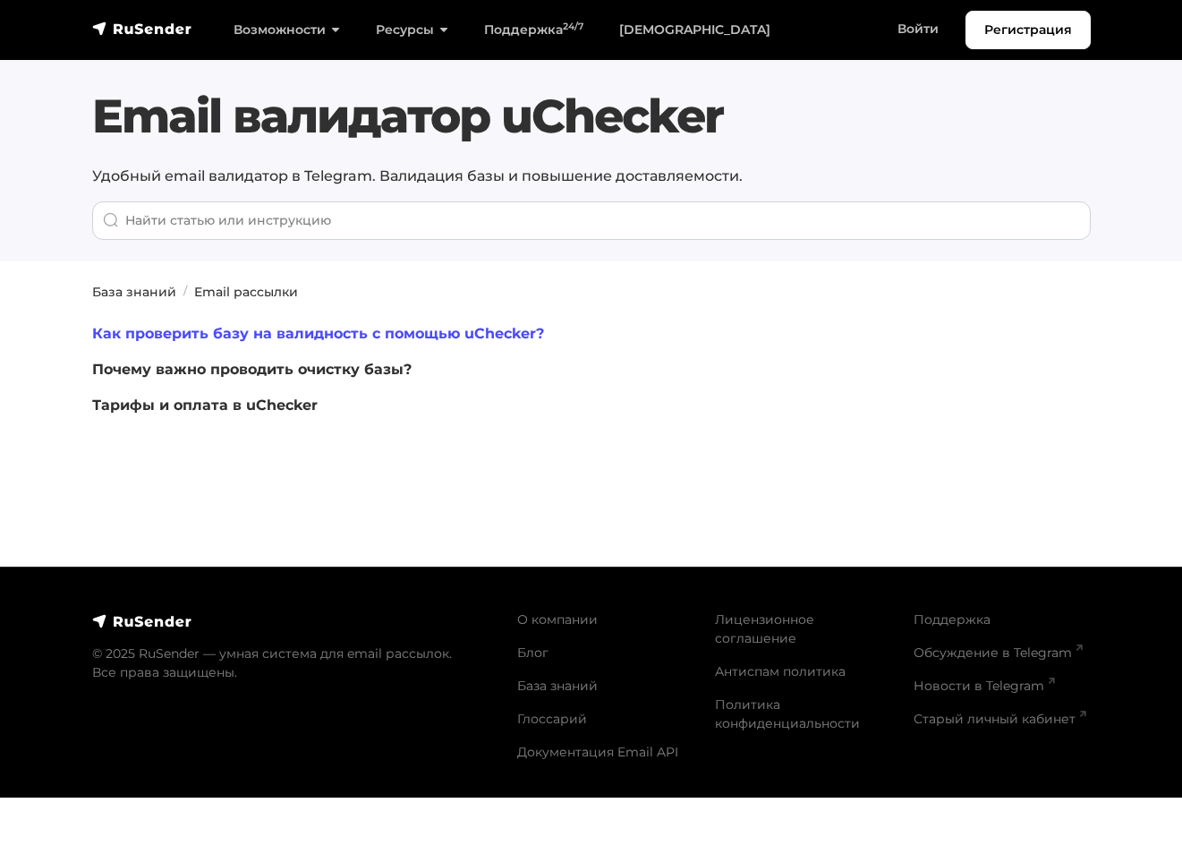
click at [397, 328] on link "Как проверить базу на валидность с помощью uChecker?" at bounding box center [318, 333] width 452 height 17
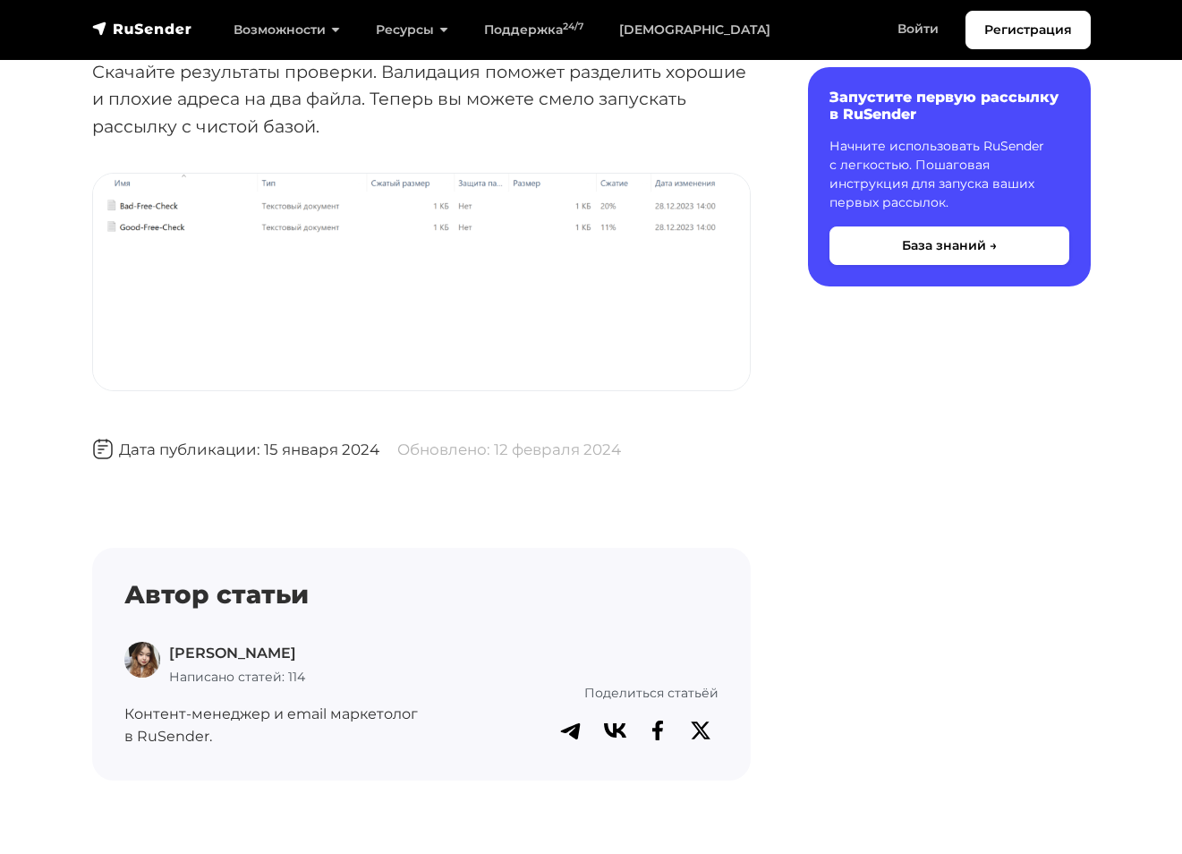
scroll to position [4570, 0]
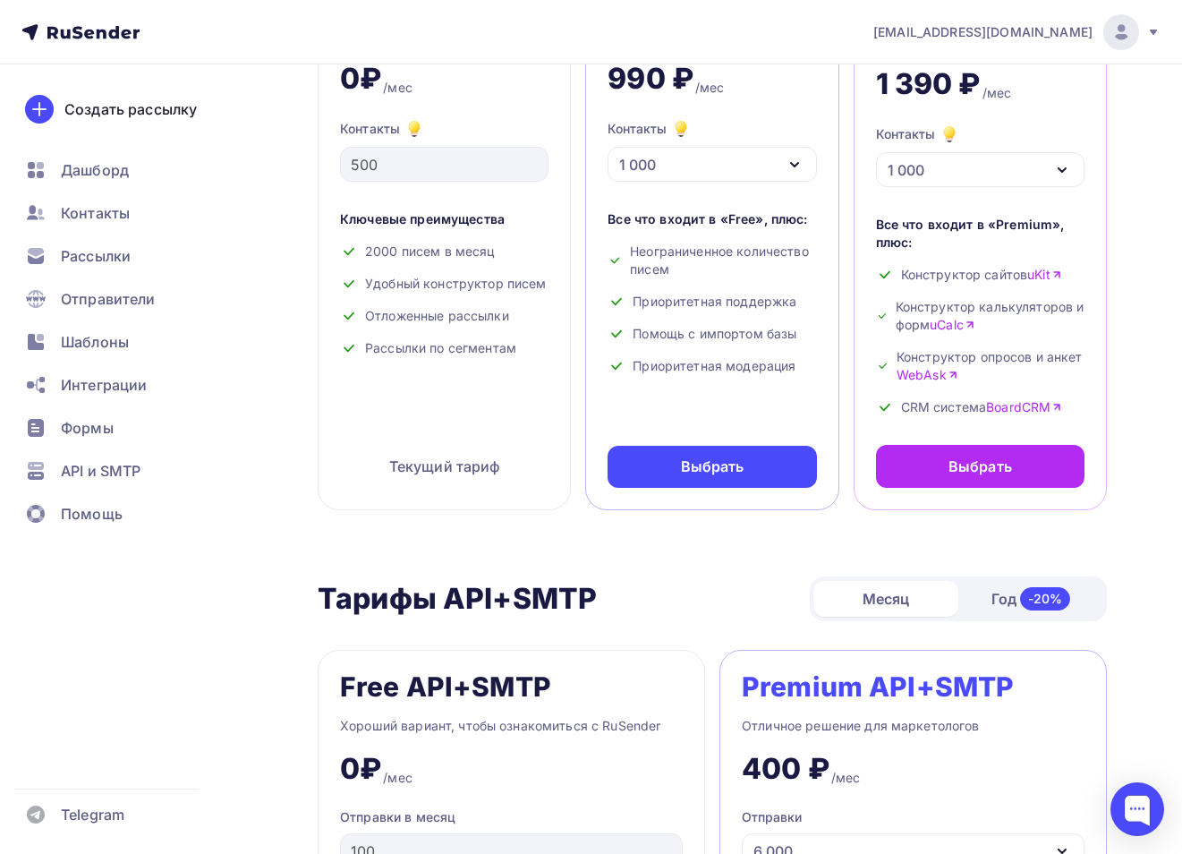
scroll to position [295, 0]
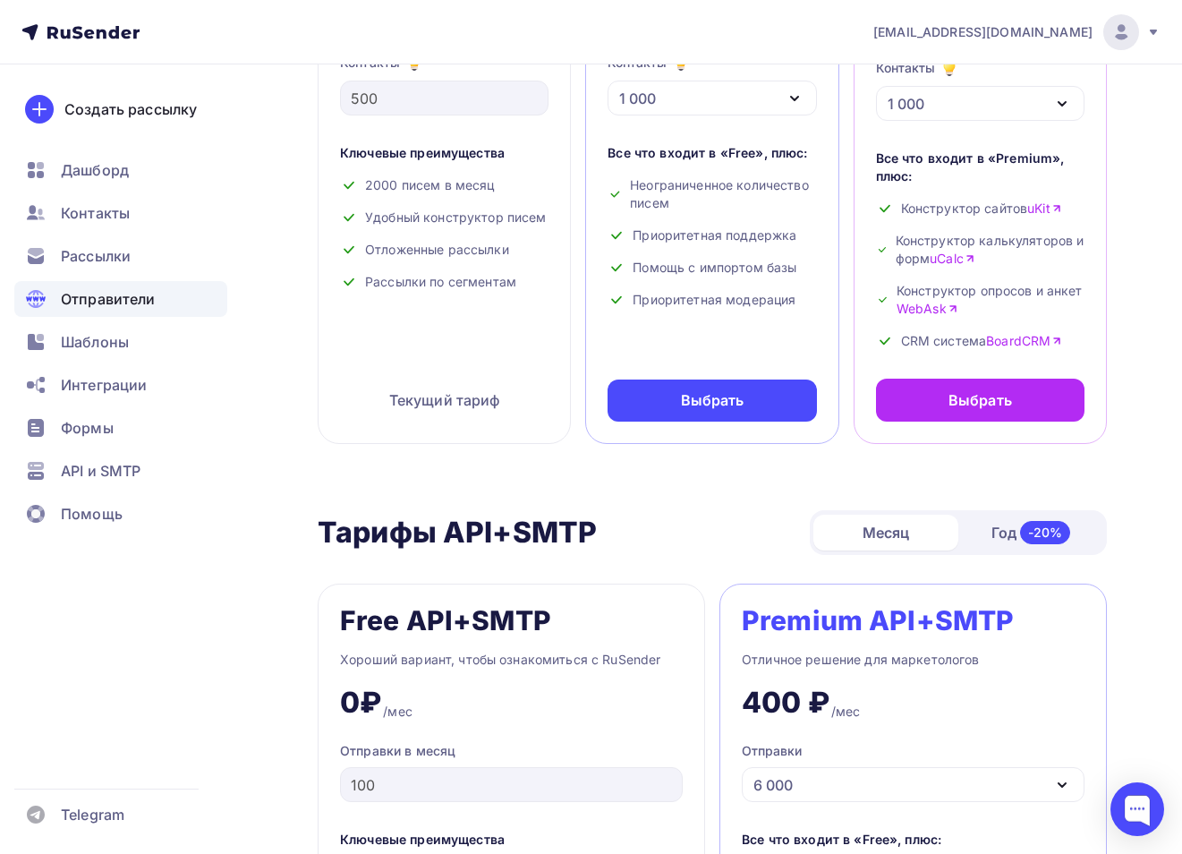
click at [133, 308] on span "Отправители" at bounding box center [108, 298] width 95 height 21
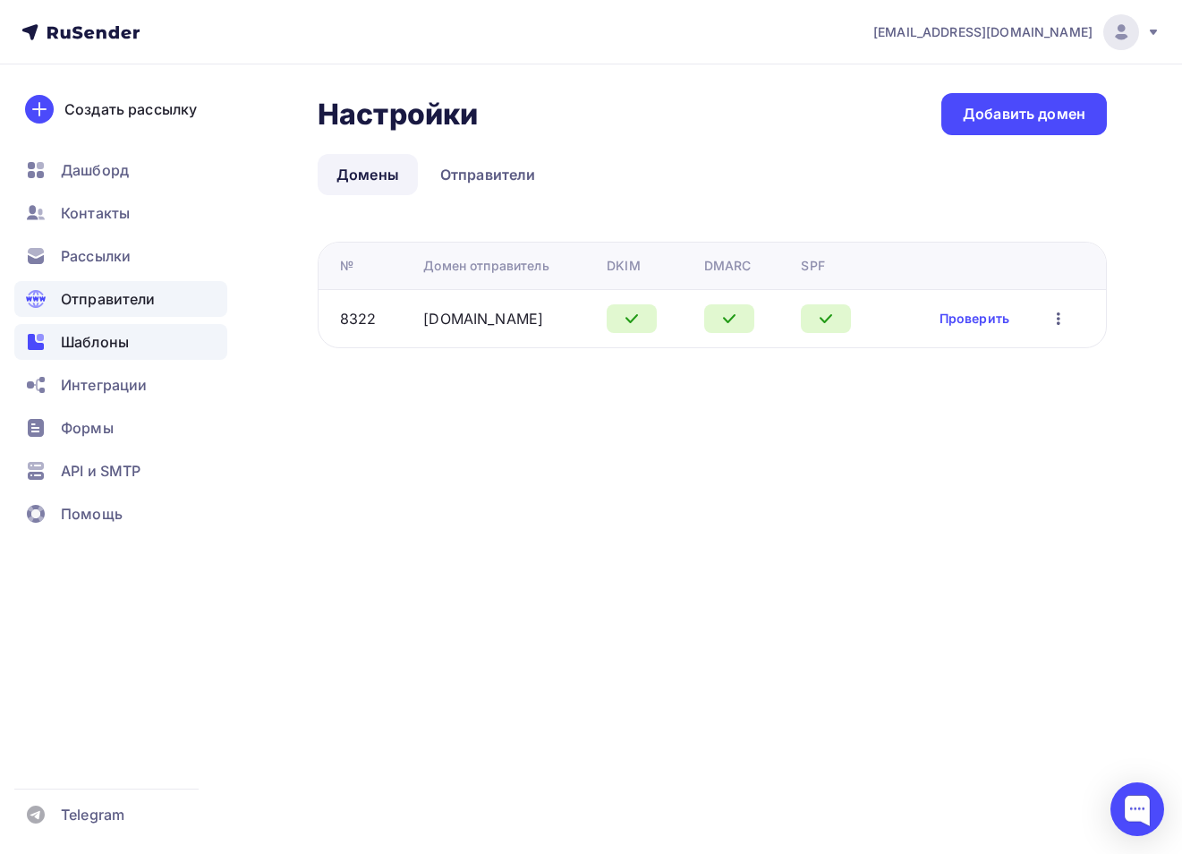
click at [123, 351] on span "Шаблоны" at bounding box center [95, 341] width 68 height 21
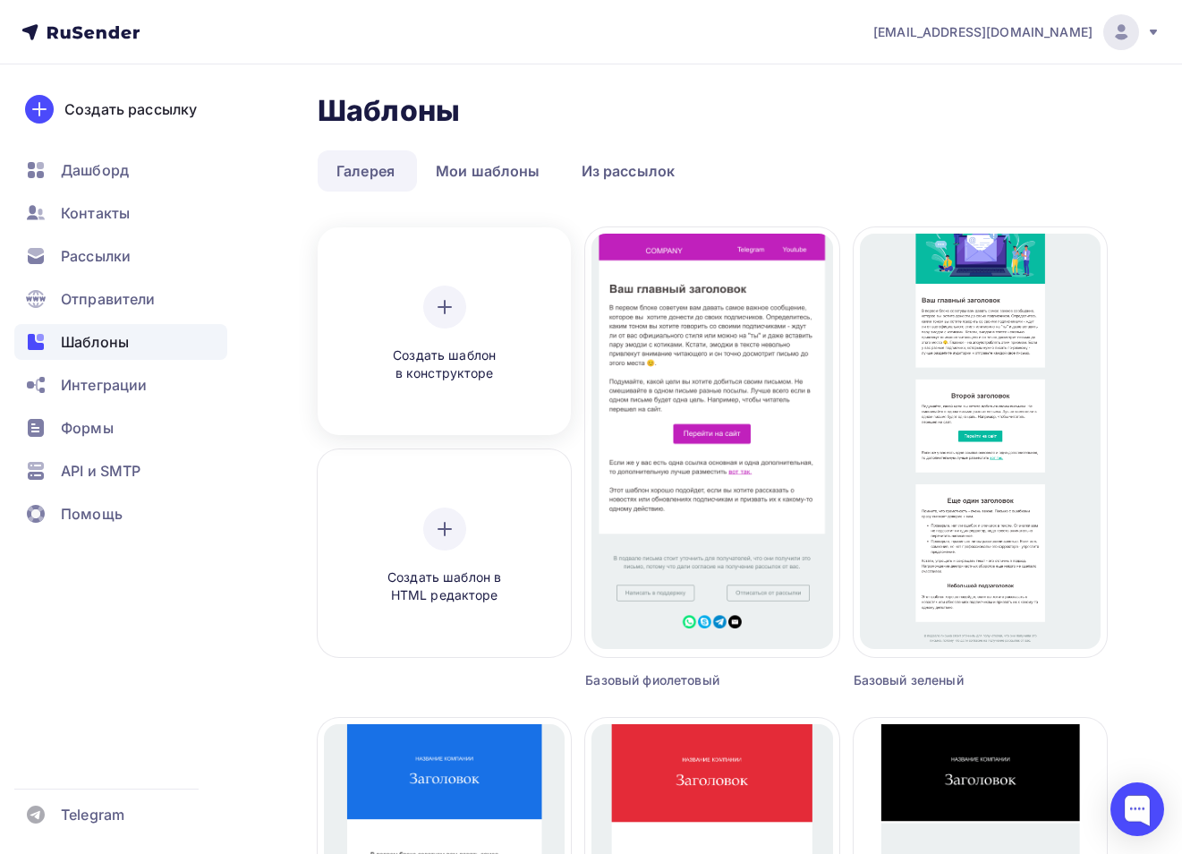
click at [522, 358] on span "Создать шаблон в конструкторе" at bounding box center [445, 364] width 170 height 37
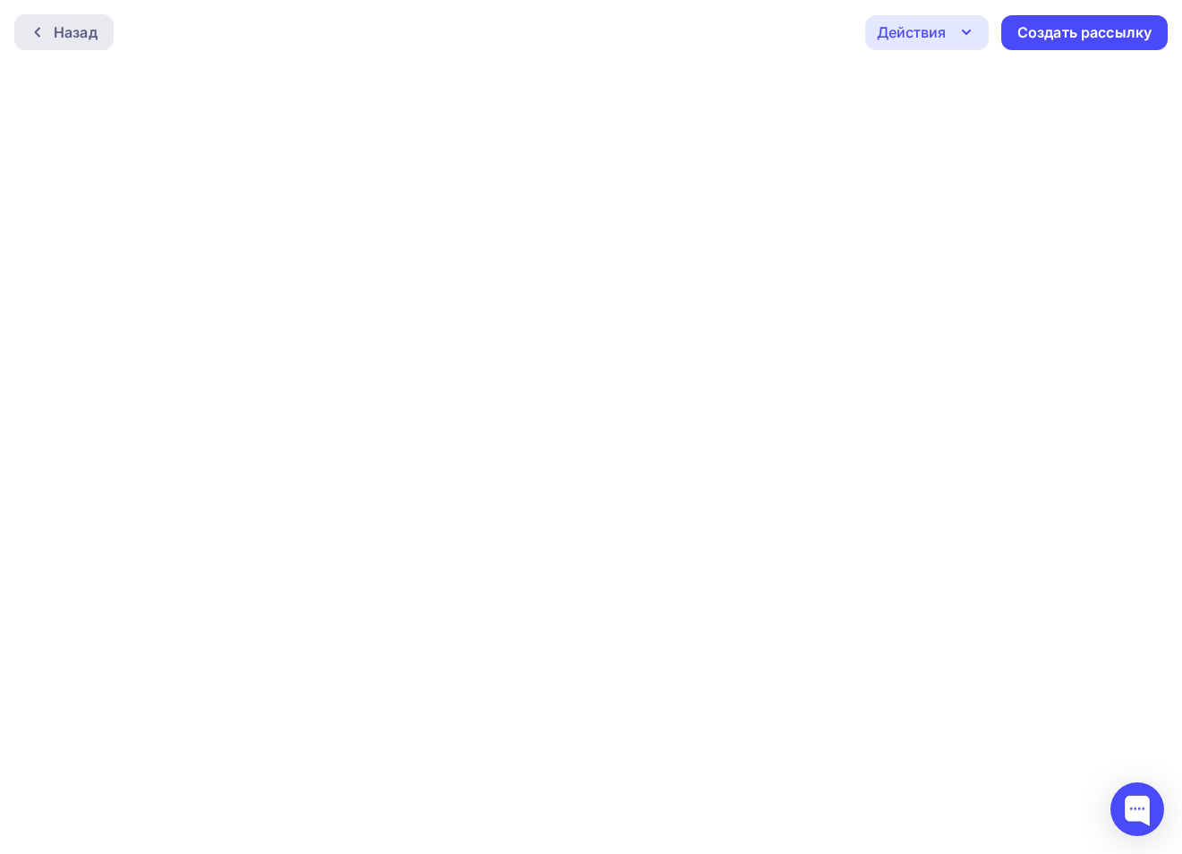
click at [77, 22] on div "Назад" at bounding box center [76, 31] width 44 height 21
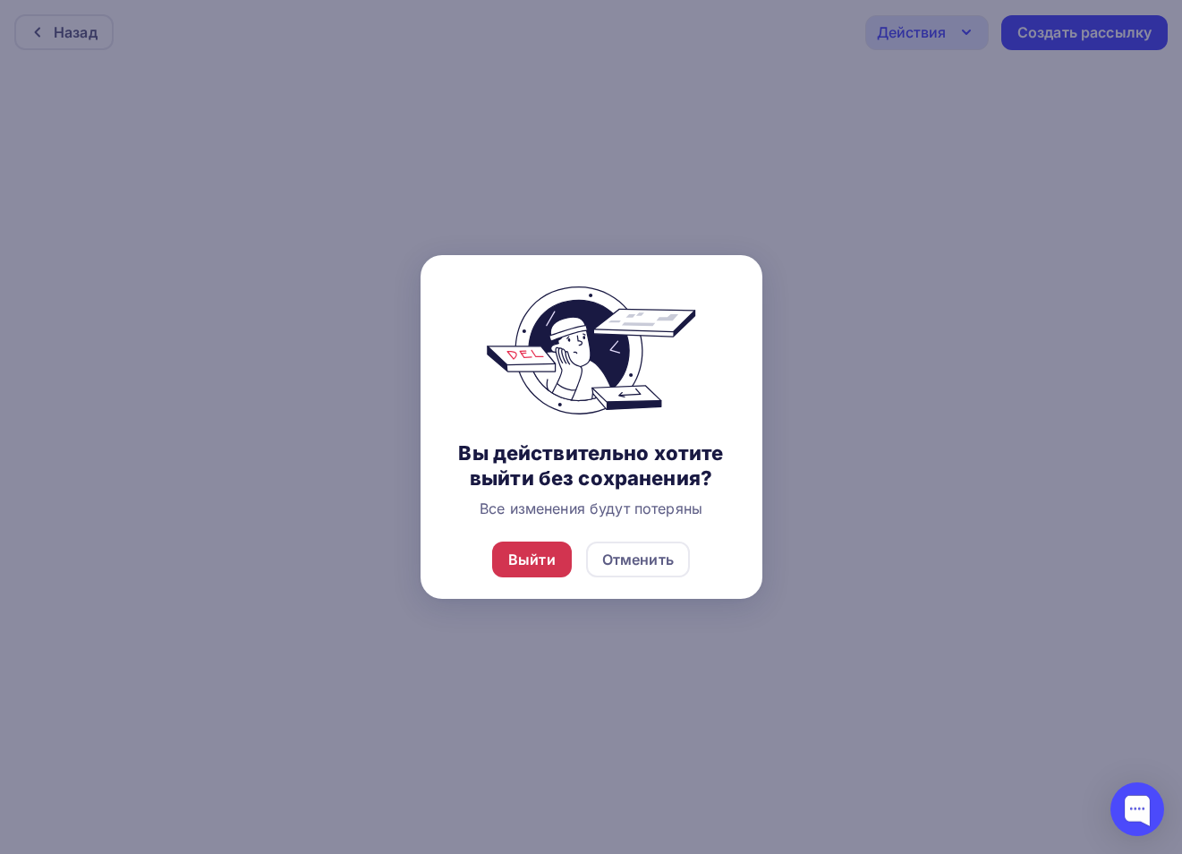
click at [542, 554] on div "Выйти" at bounding box center [531, 559] width 47 height 21
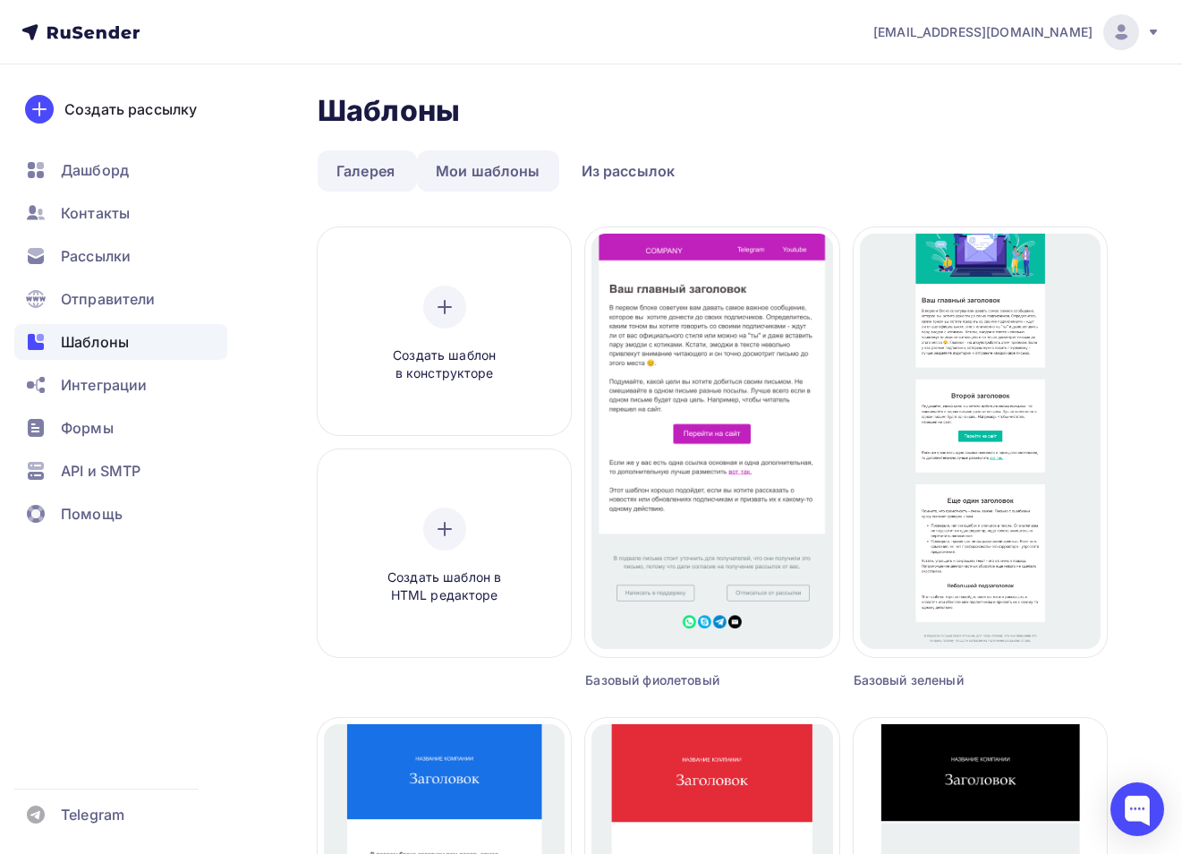
click at [505, 177] on link "Мои шаблоны" at bounding box center [488, 170] width 142 height 41
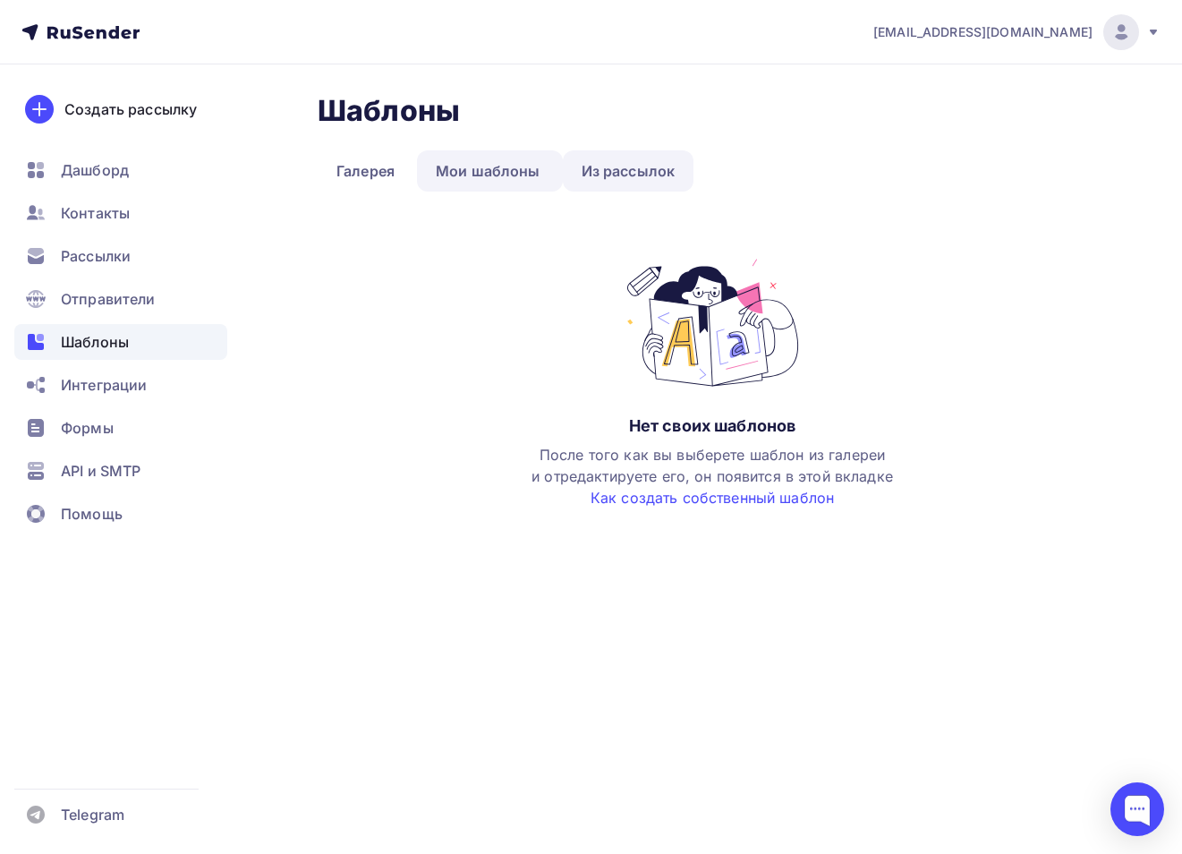
click at [599, 176] on link "Из рассылок" at bounding box center [629, 170] width 132 height 41
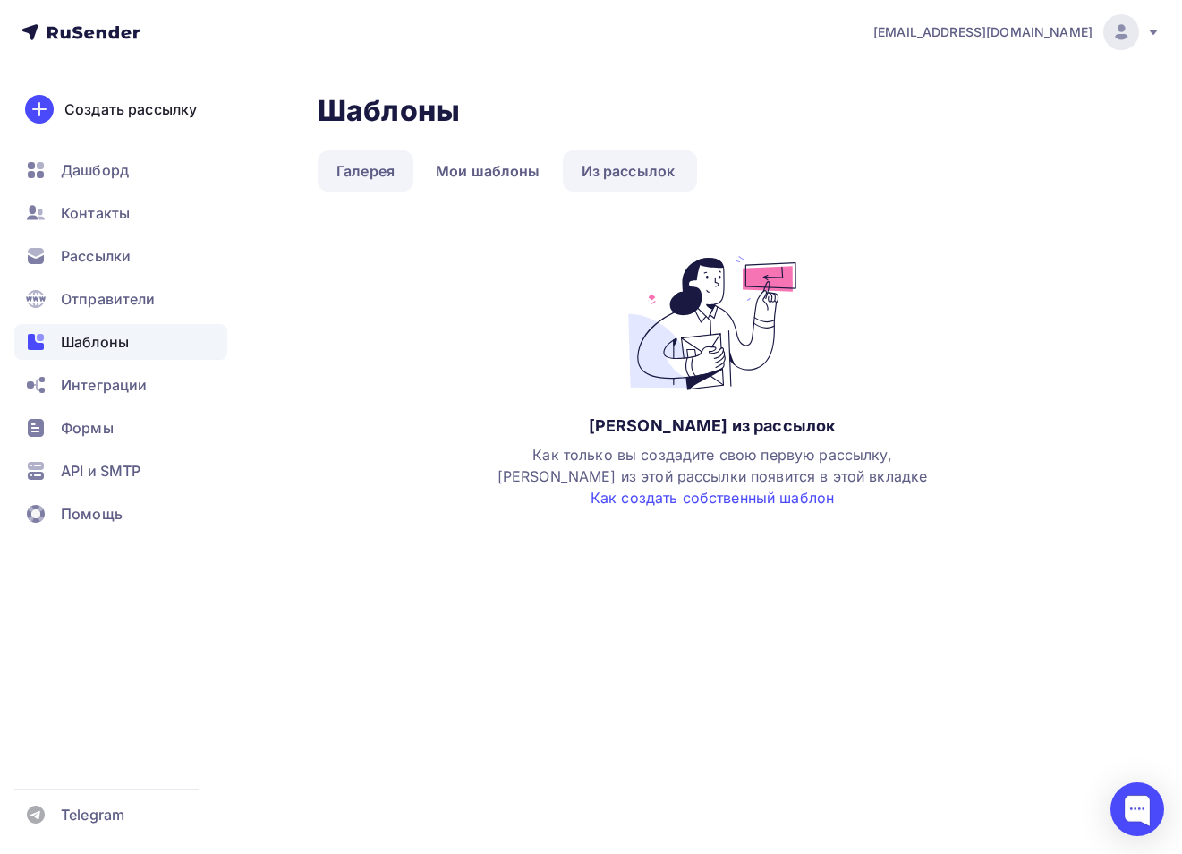
click at [378, 168] on link "Галерея" at bounding box center [366, 170] width 96 height 41
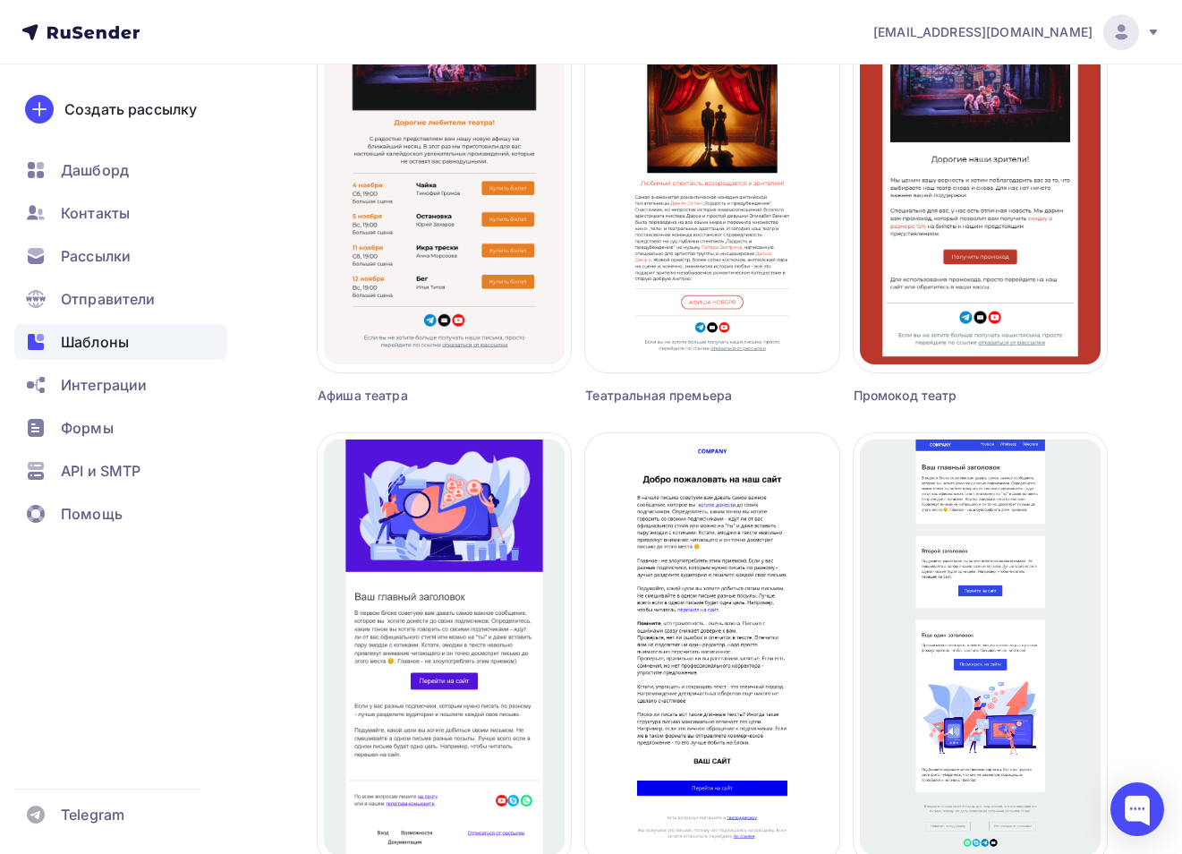
scroll to position [1508, 0]
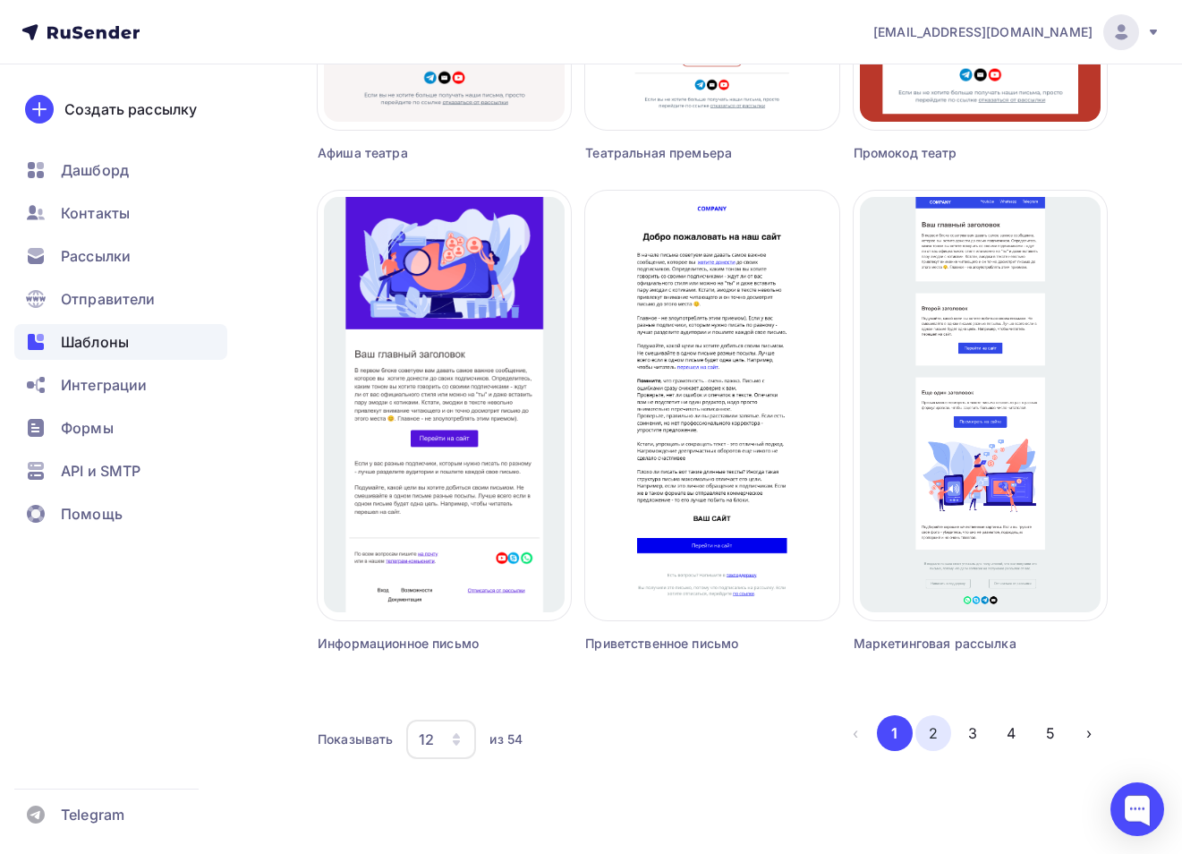
click at [922, 736] on button "2" at bounding box center [934, 733] width 36 height 36
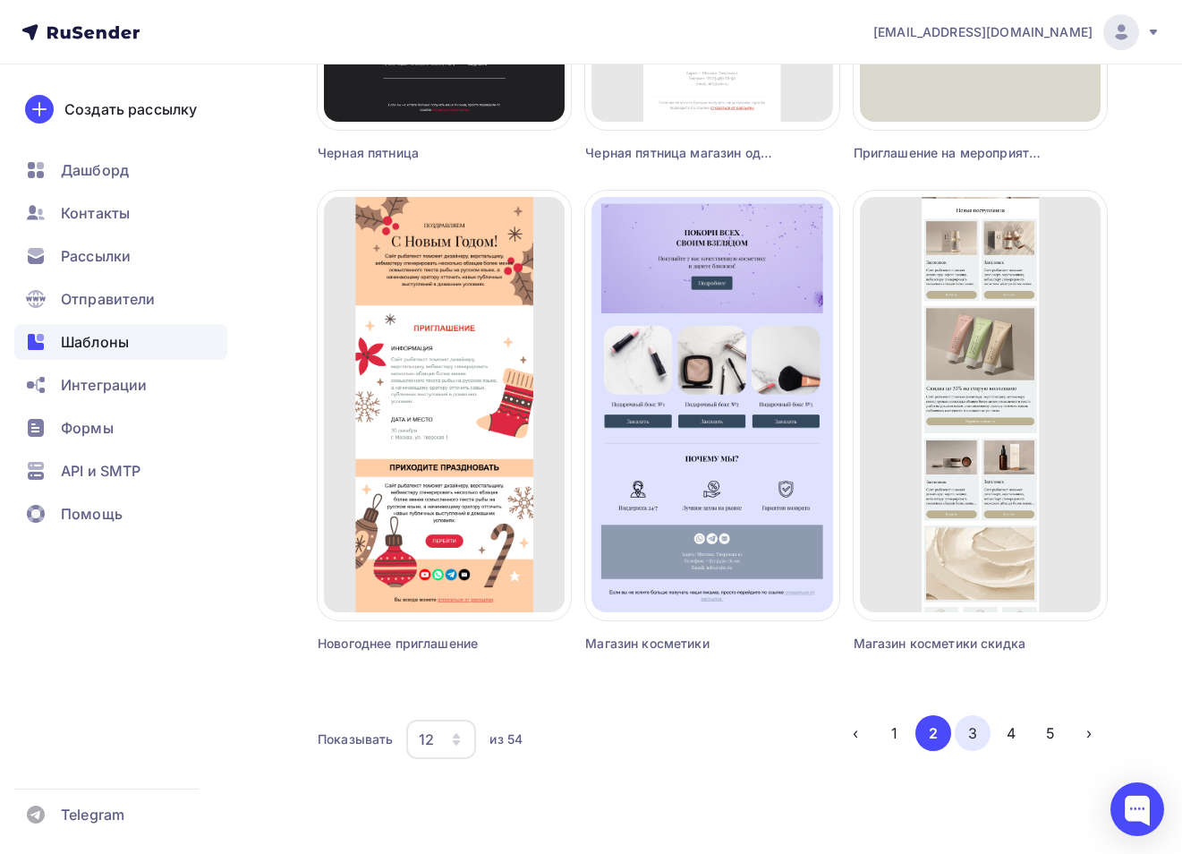
click at [966, 732] on button "3" at bounding box center [973, 733] width 36 height 36
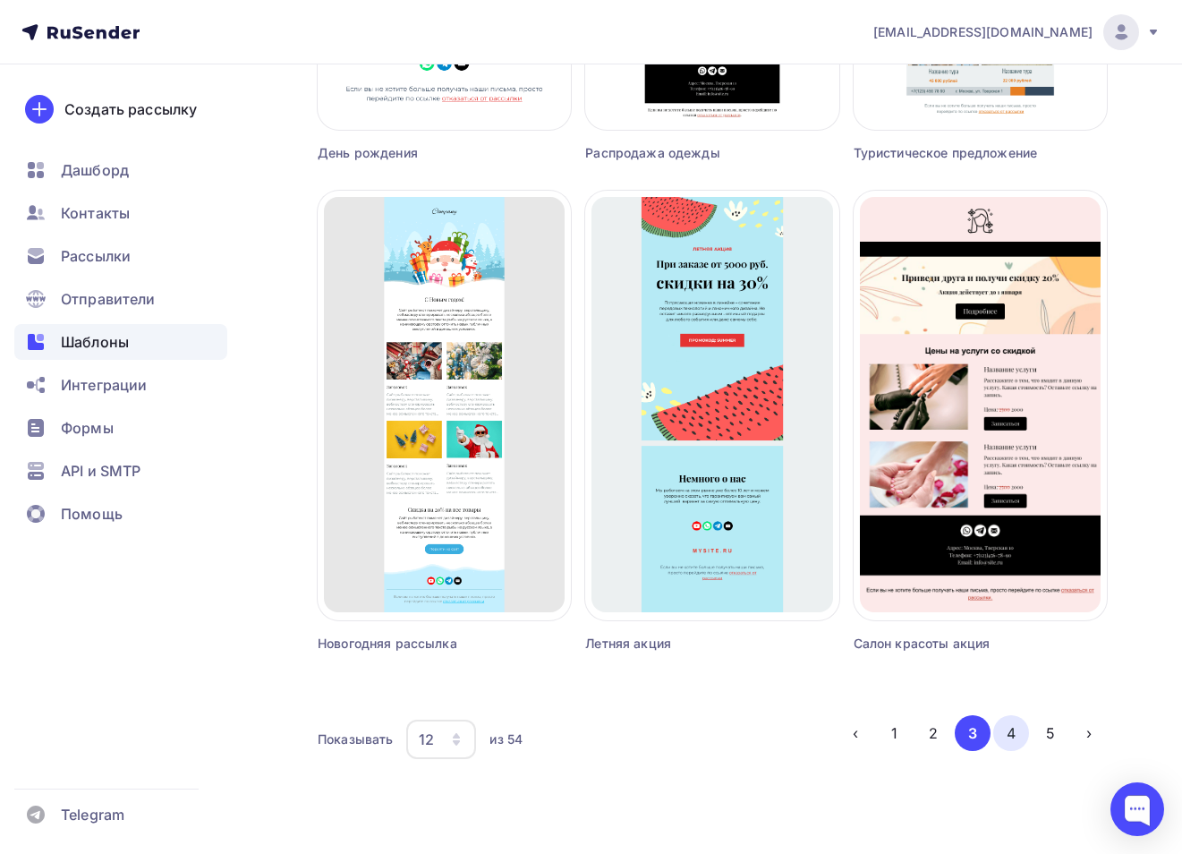
click at [1009, 744] on button "4" at bounding box center [1012, 733] width 36 height 36
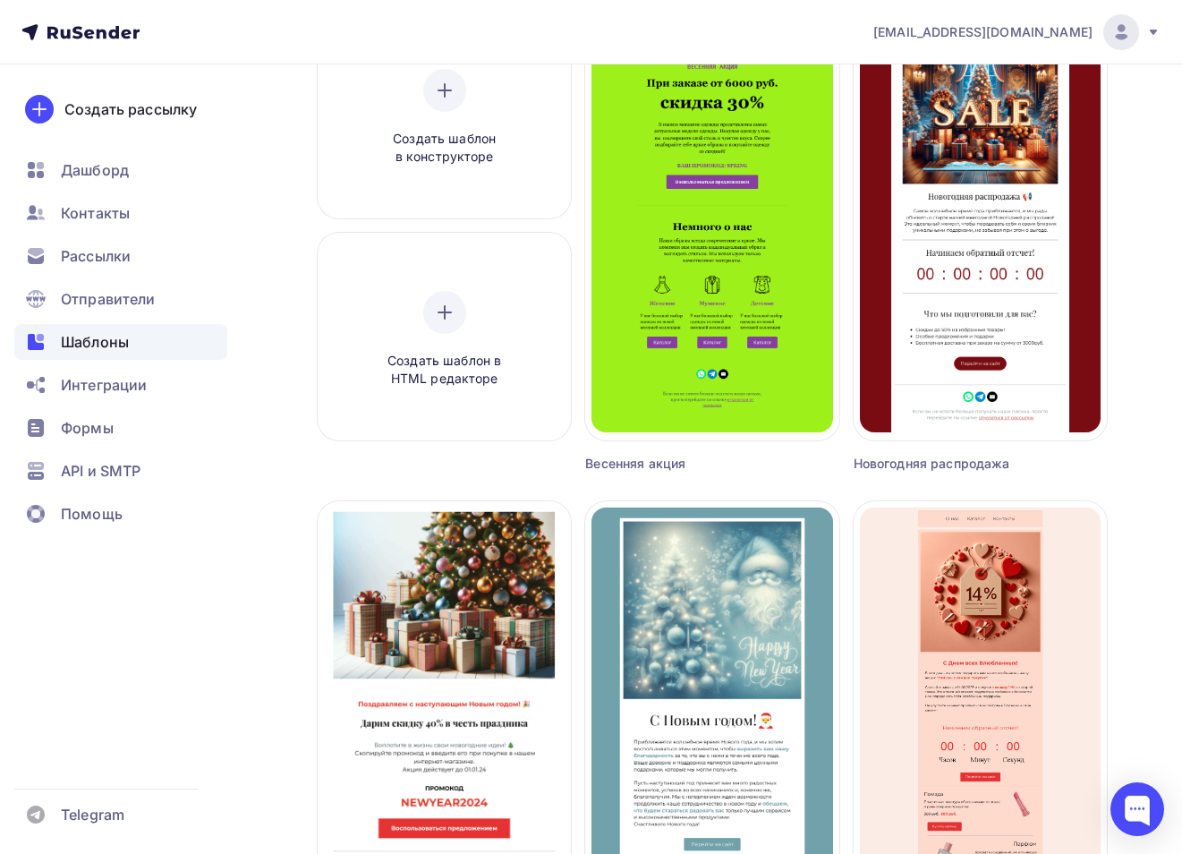
scroll to position [0, 0]
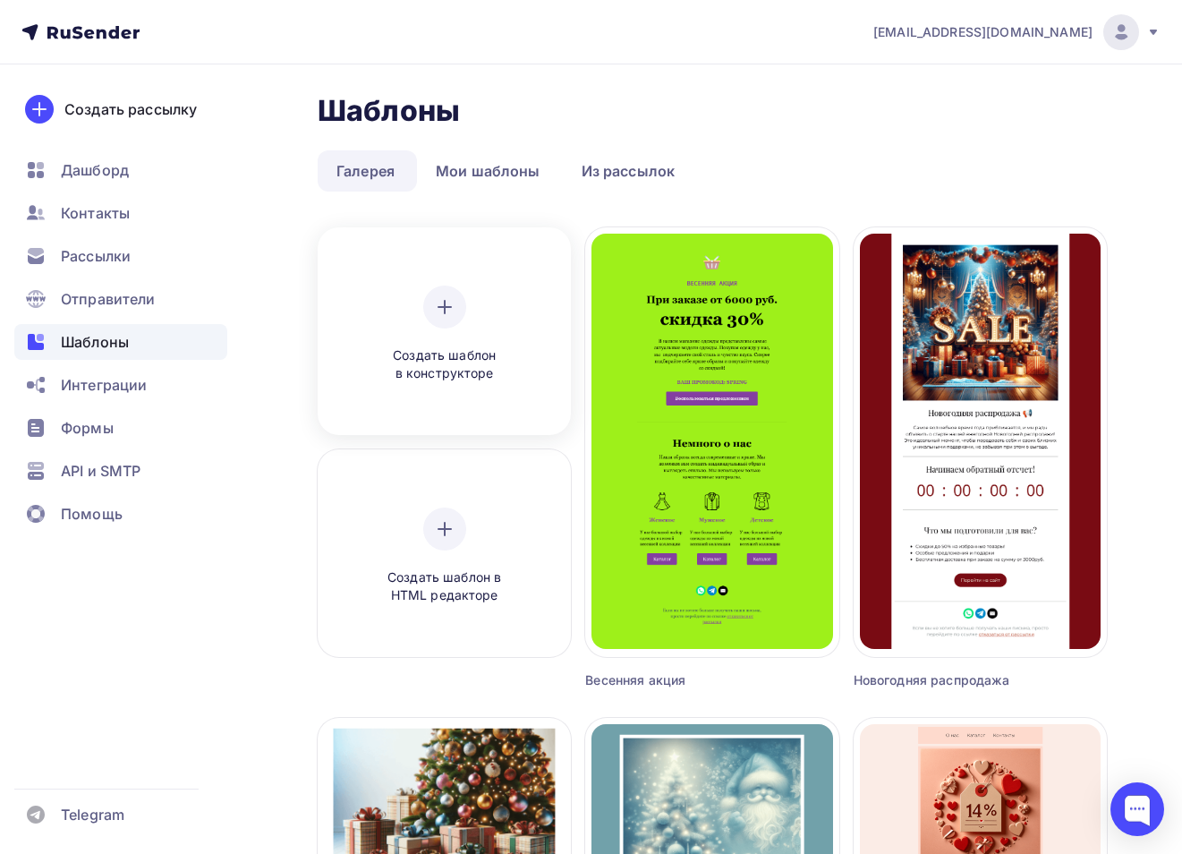
click at [420, 356] on span "Создать шаблон в конструкторе" at bounding box center [445, 364] width 170 height 37
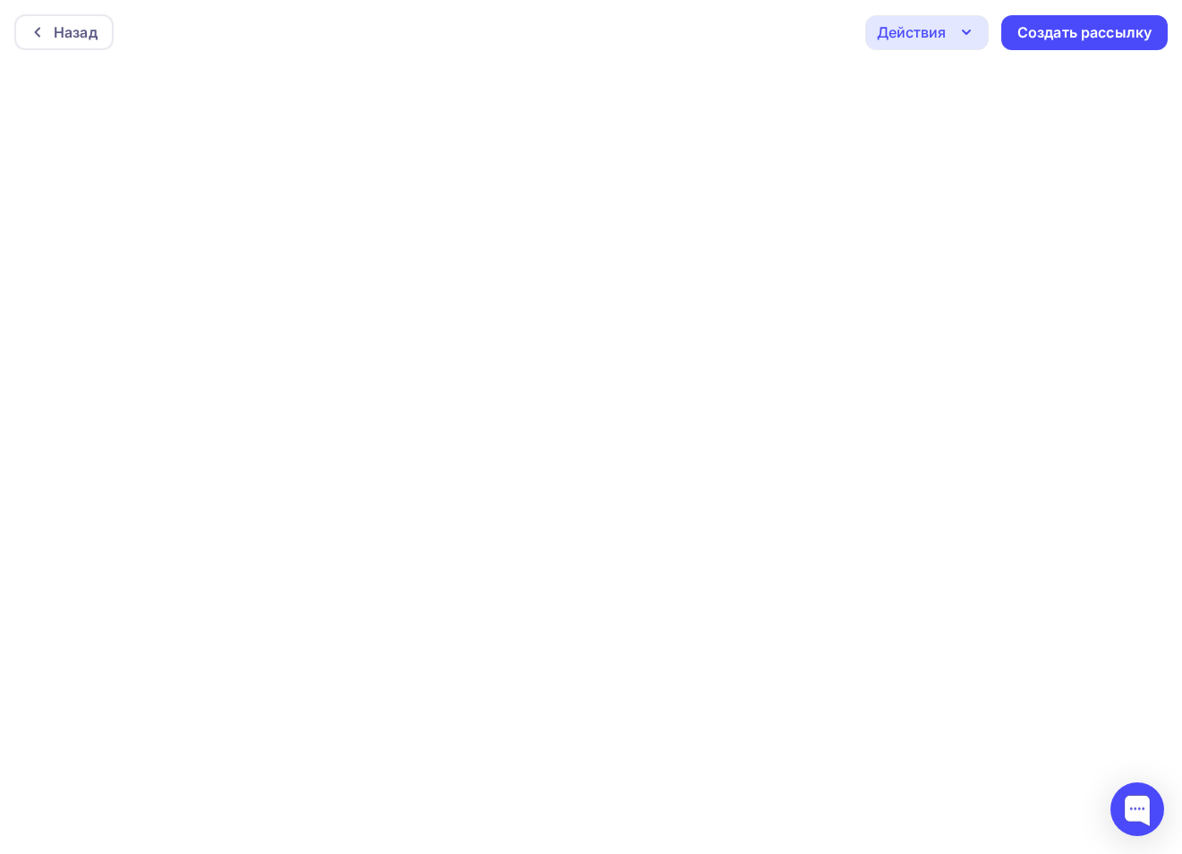
scroll to position [4, 0]
click at [1037, 25] on div "Создать рассылку" at bounding box center [1085, 28] width 134 height 21
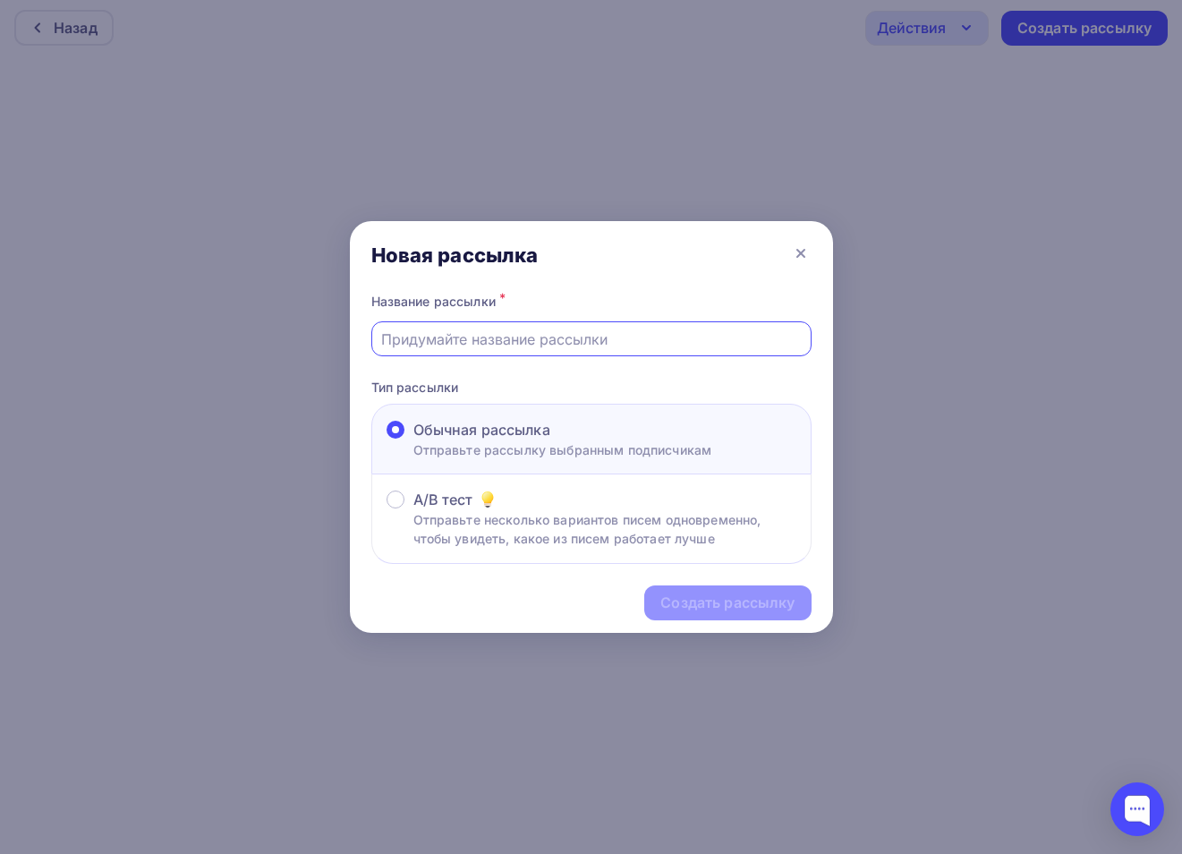
click at [524, 341] on input "text" at bounding box center [591, 339] width 420 height 21
type input "Сотрудничество"
click at [712, 615] on div "Создать рассылку" at bounding box center [728, 602] width 166 height 35
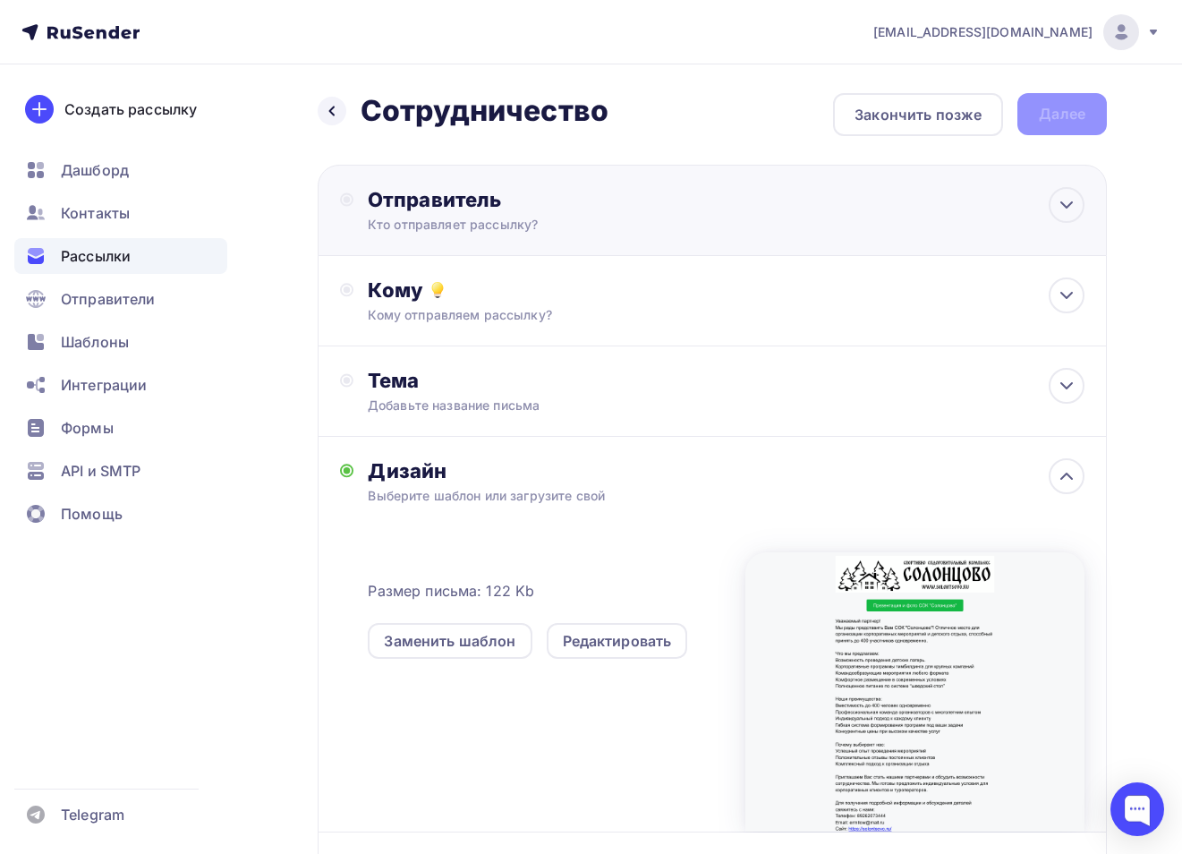
click at [611, 217] on div "Кто отправляет рассылку?" at bounding box center [542, 225] width 349 height 18
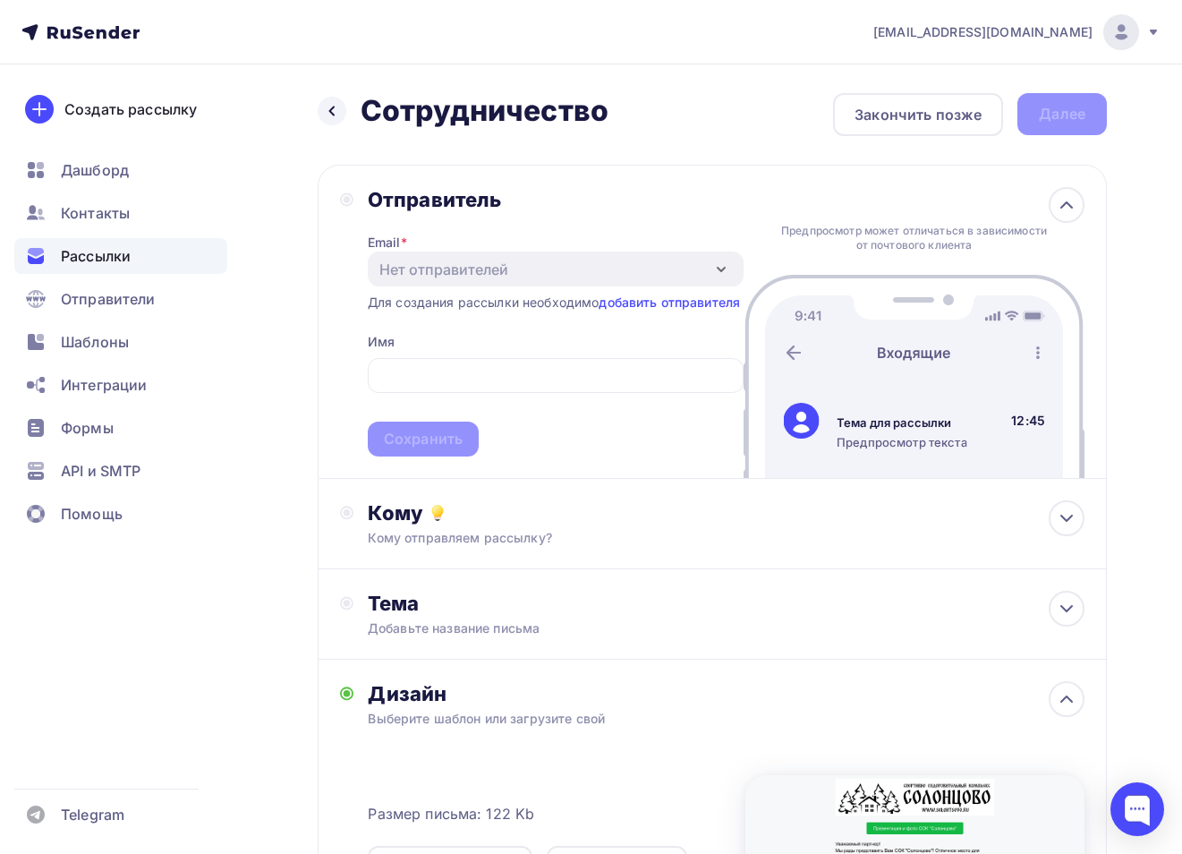
click at [341, 257] on div "Отправитель Email * Нет отправителей Добавить отправителя Для создания рассылки…" at bounding box center [542, 321] width 404 height 269
click at [636, 308] on link "добавить отправителя" at bounding box center [669, 302] width 141 height 15
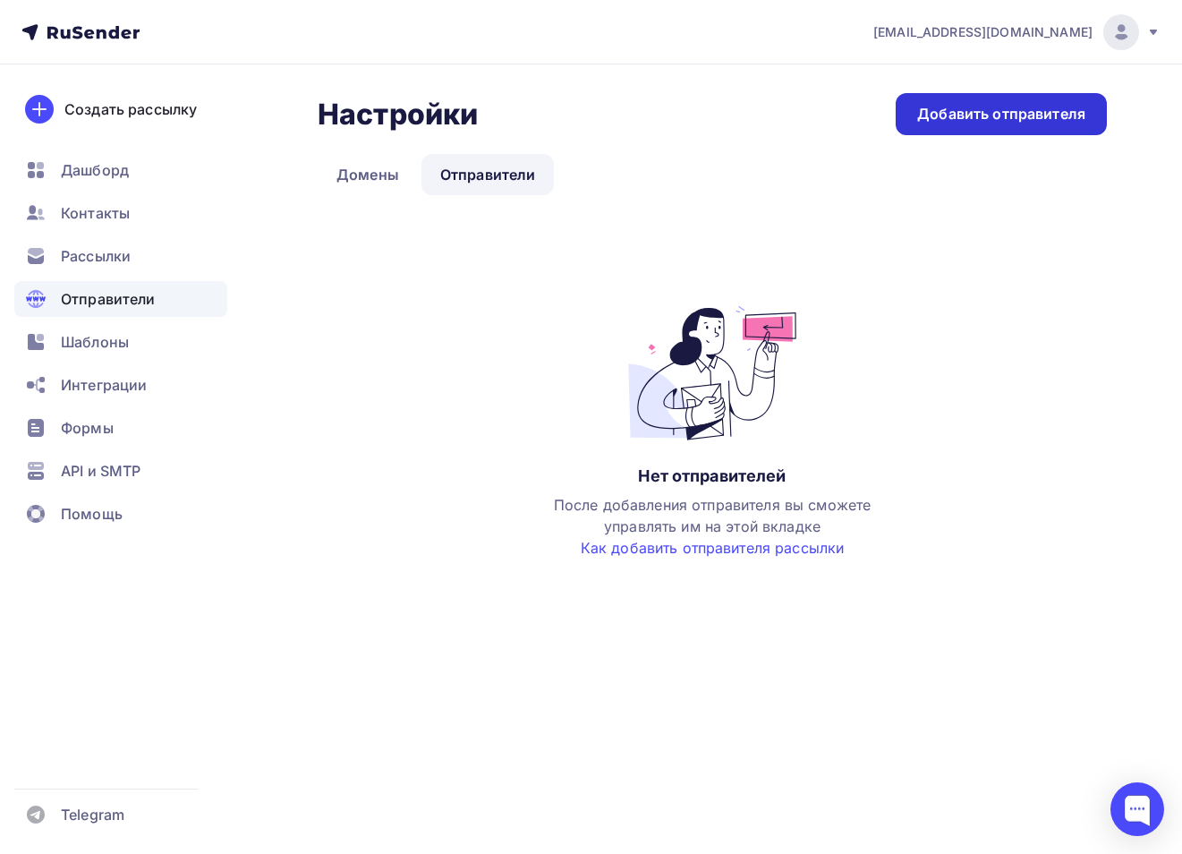
click at [989, 124] on div "Добавить отправителя" at bounding box center [1001, 114] width 211 height 42
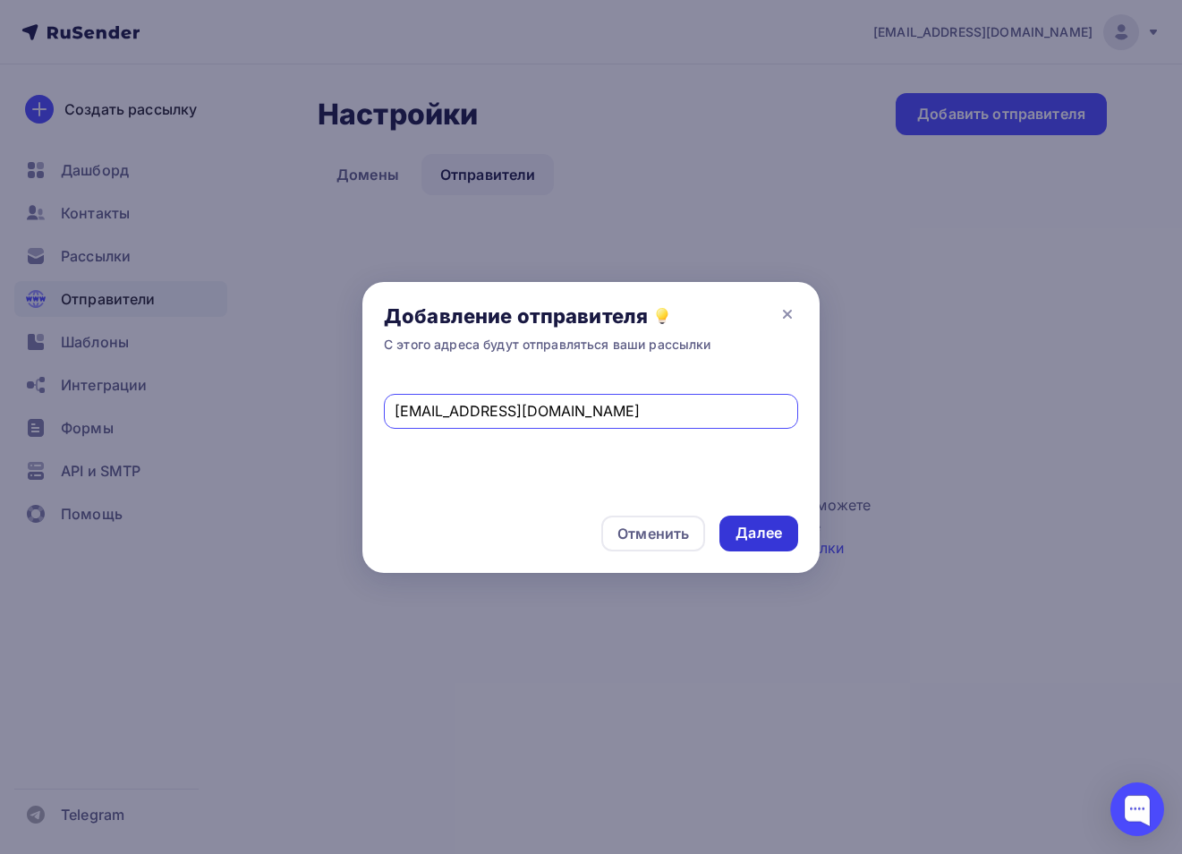
click at [747, 526] on div "Далее" at bounding box center [759, 533] width 47 height 21
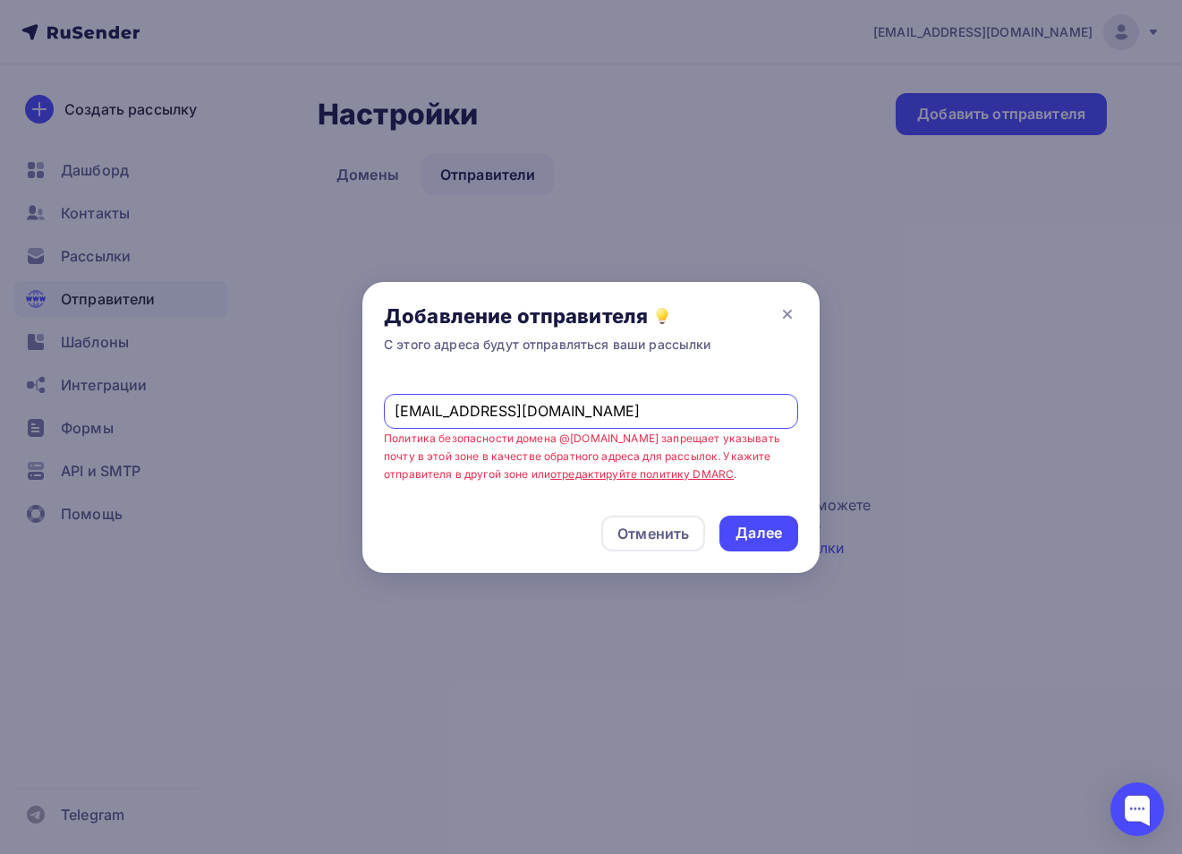
drag, startPoint x: 517, startPoint y: 418, endPoint x: 156, endPoint y: 418, distance: 360.7
click at [158, 418] on div "Добавление отправителя С этого адреса будут отправляться ваши рассылки ermilow@…" at bounding box center [591, 427] width 1182 height 854
paste input "a@solontsovo"
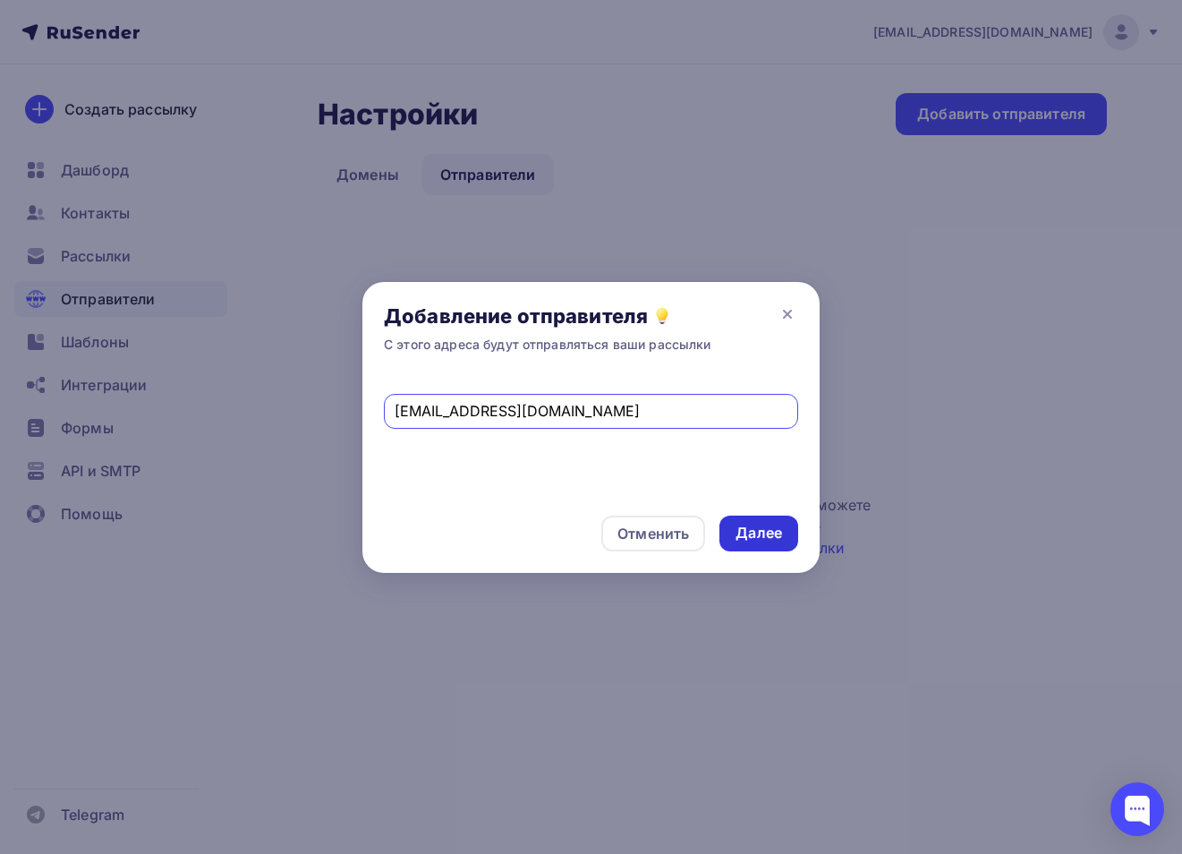
type input "ea@solontsovo.ru"
click at [782, 535] on div "Далее" at bounding box center [759, 534] width 79 height 36
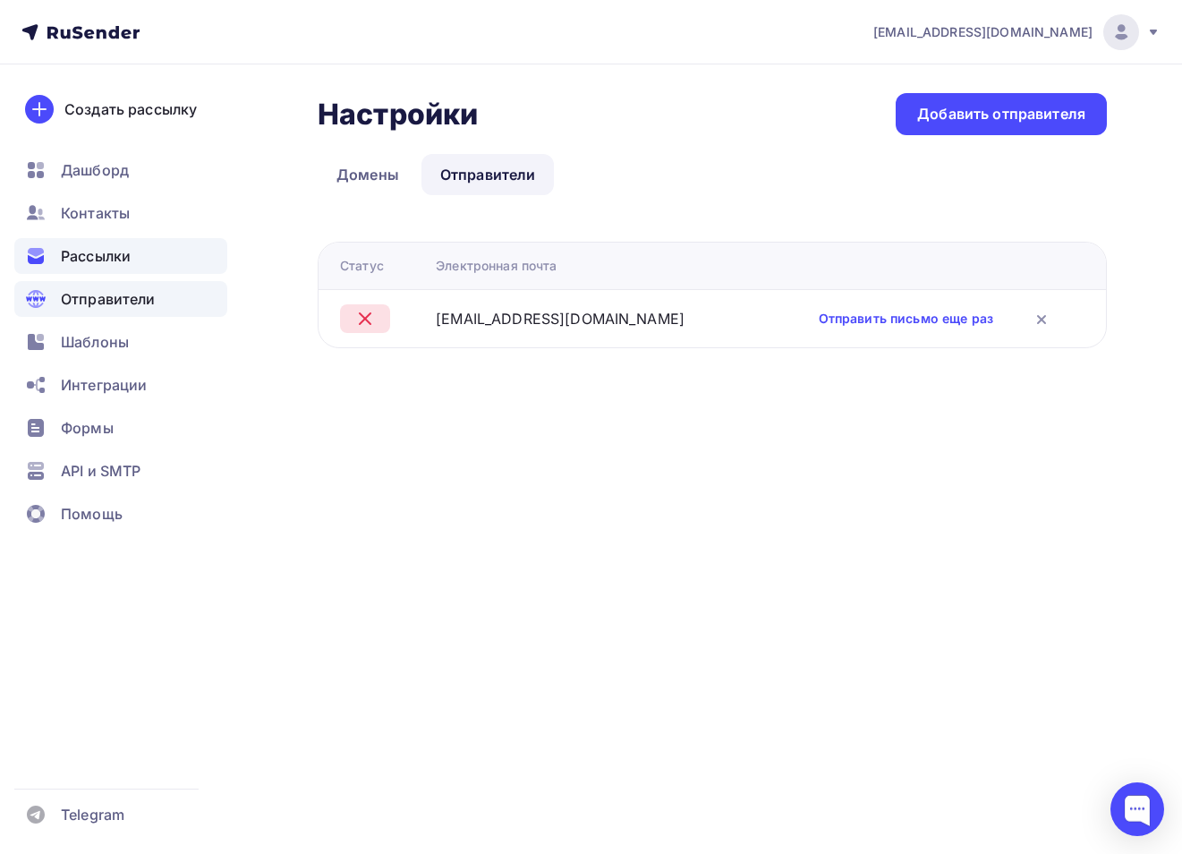
click at [108, 257] on span "Рассылки" at bounding box center [96, 255] width 70 height 21
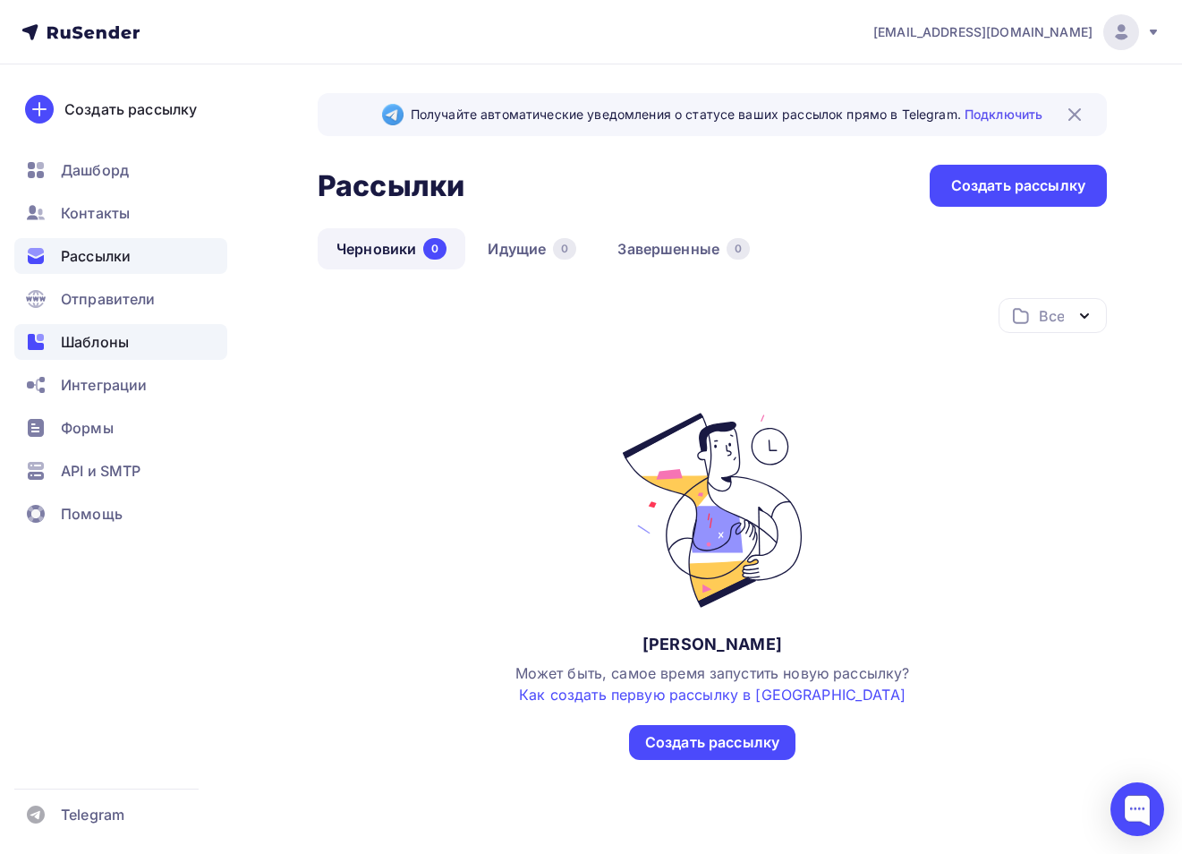
click at [115, 342] on span "Шаблоны" at bounding box center [95, 341] width 68 height 21
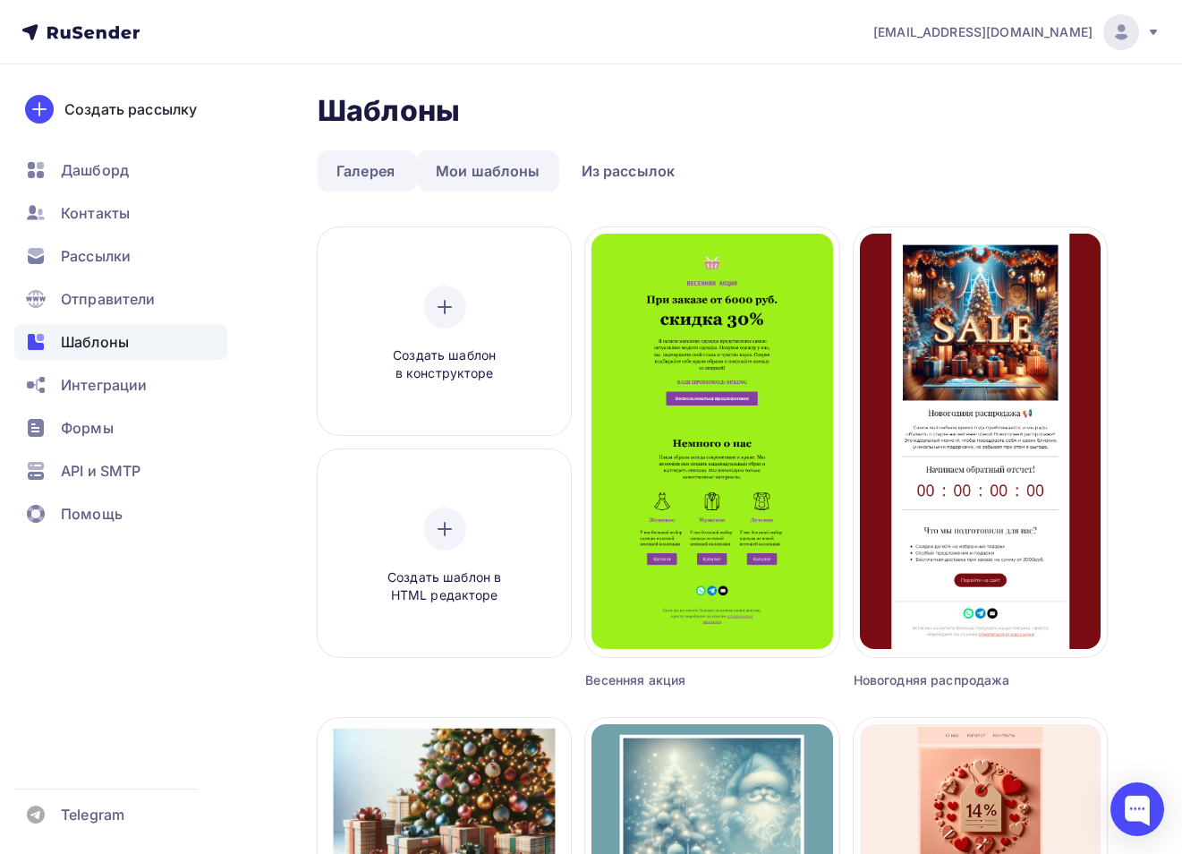
click at [494, 171] on link "Мои шаблоны" at bounding box center [488, 170] width 142 height 41
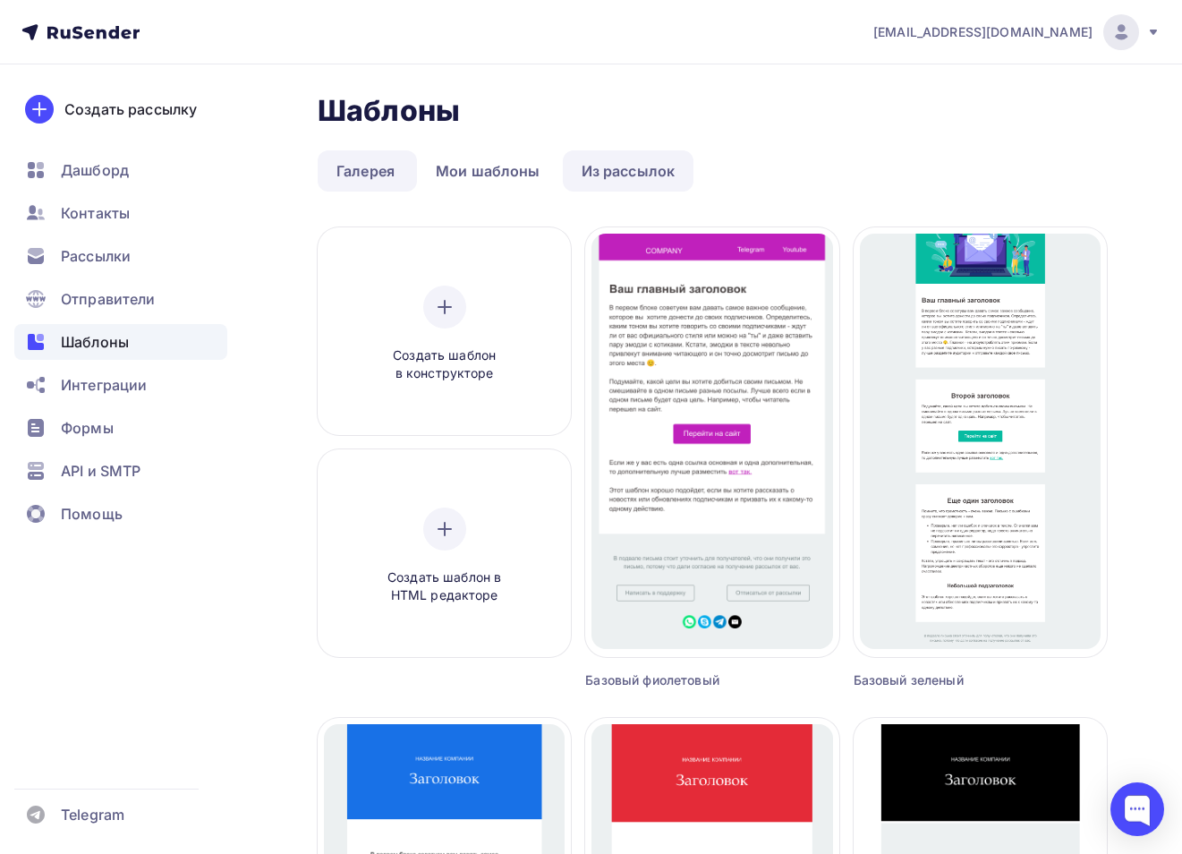
click at [581, 166] on link "Из рассылок" at bounding box center [629, 170] width 132 height 41
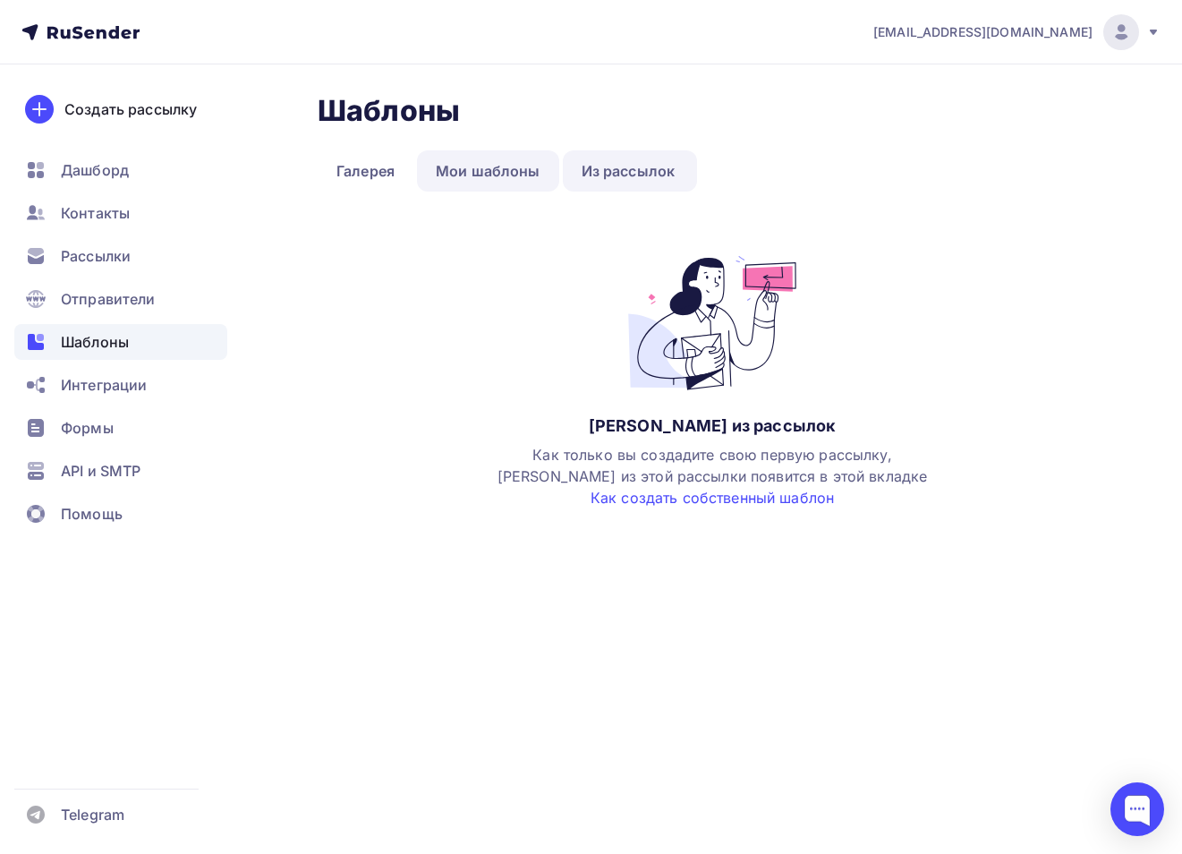
click at [461, 159] on link "Мои шаблоны" at bounding box center [488, 170] width 142 height 41
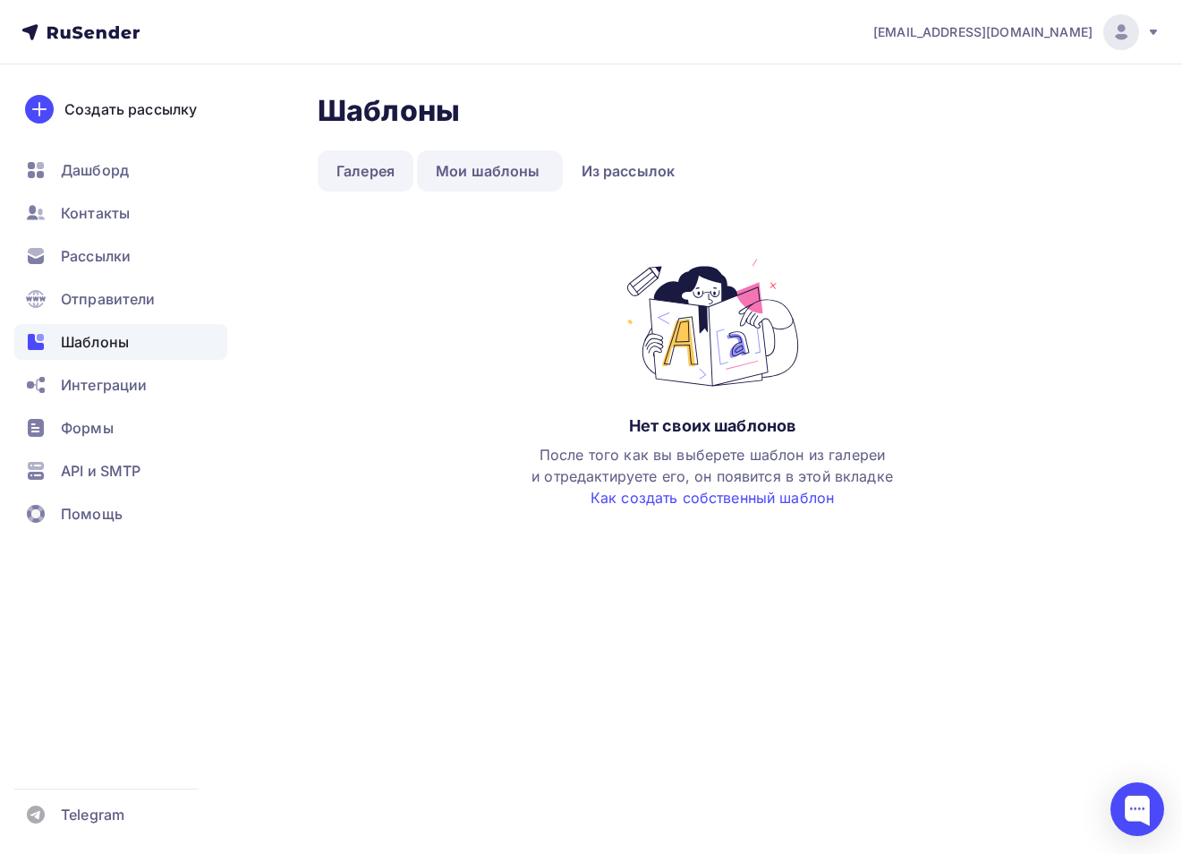
click at [379, 160] on link "Галерея" at bounding box center [366, 170] width 96 height 41
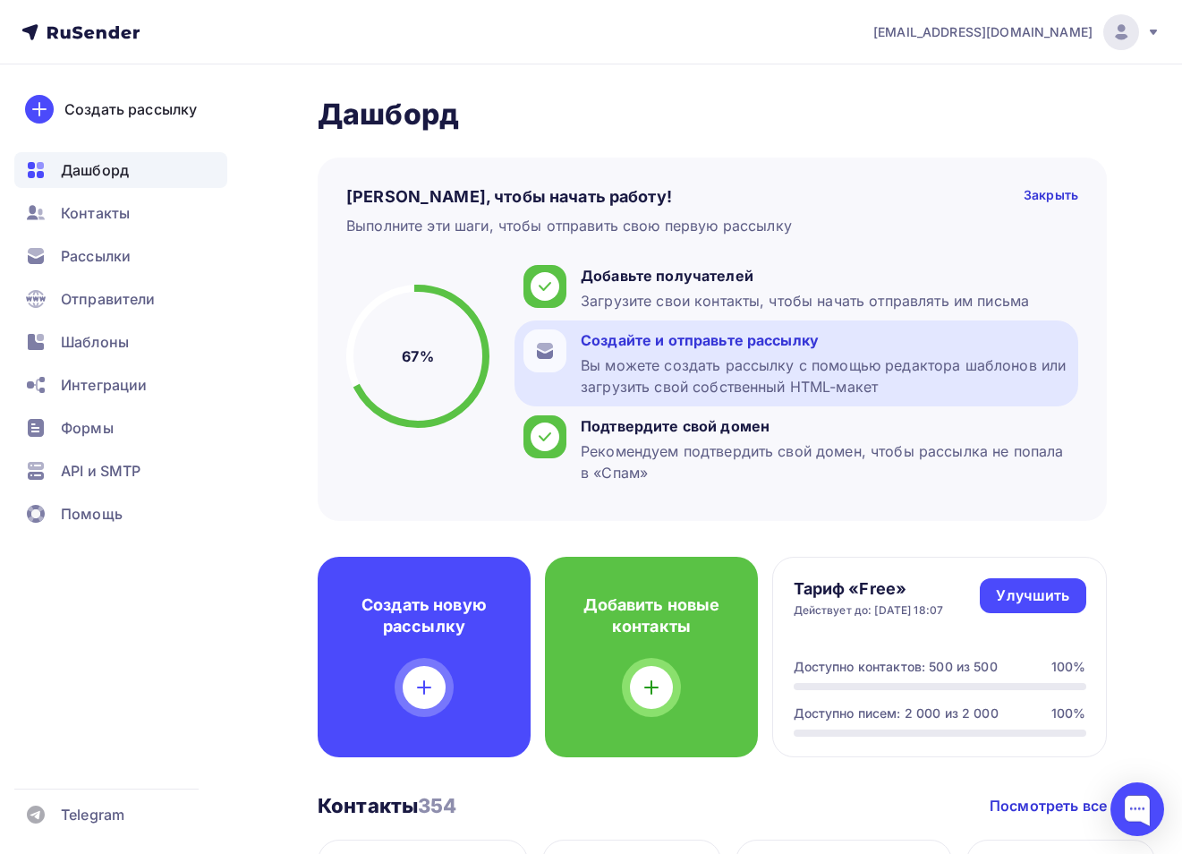
click at [743, 368] on div "Вы можете создать рассылку с помощью редактора шаблонов или загрузить свой собс…" at bounding box center [825, 375] width 489 height 43
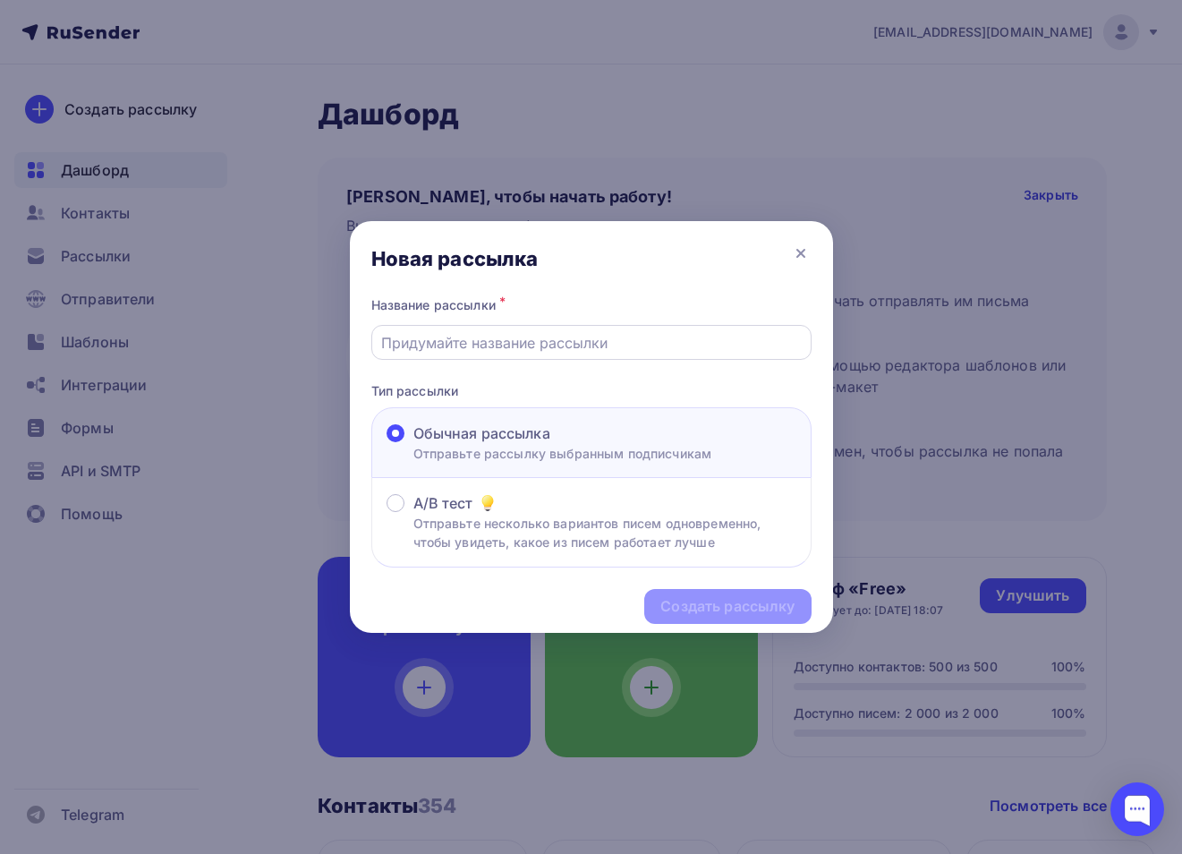
click at [446, 354] on div at bounding box center [591, 342] width 440 height 35
click at [438, 344] on input "text" at bounding box center [591, 342] width 420 height 21
type input "C"
click at [807, 259] on icon at bounding box center [800, 253] width 21 height 21
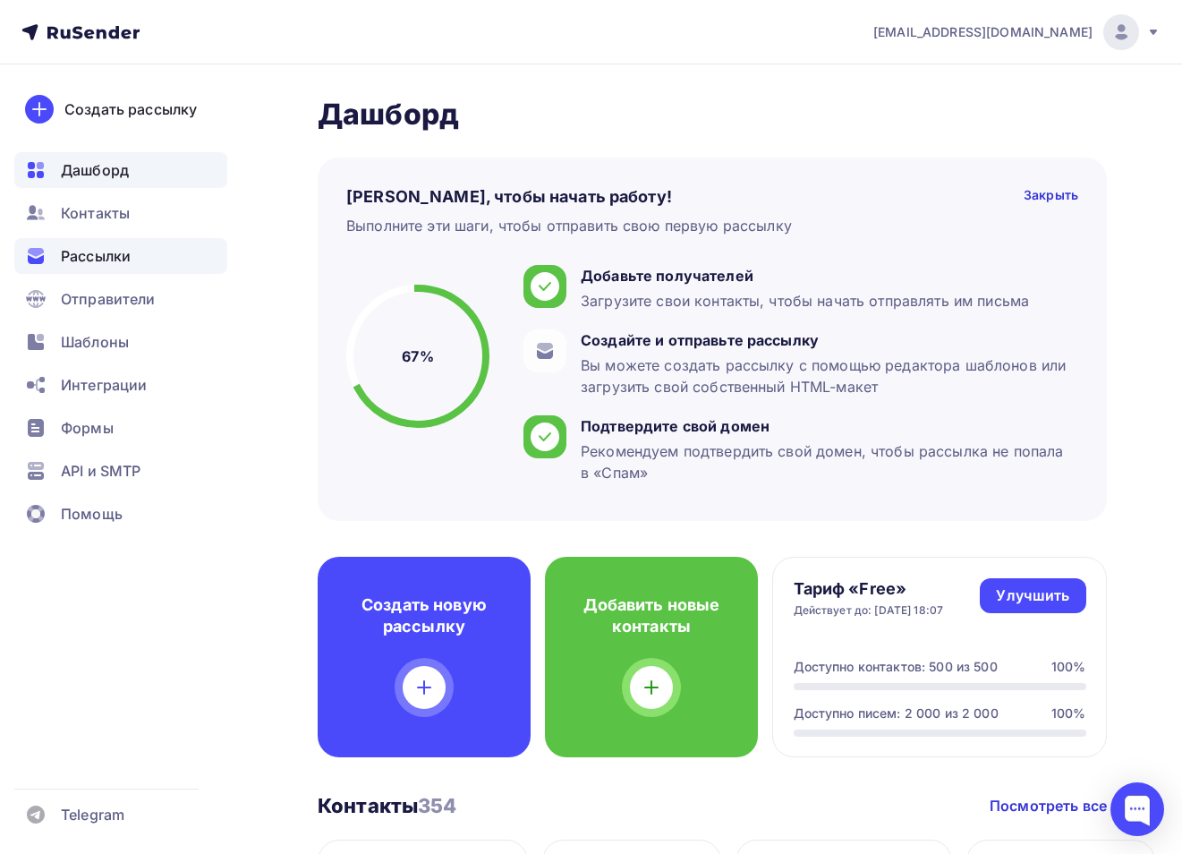
click at [135, 252] on div "Рассылки" at bounding box center [120, 256] width 213 height 36
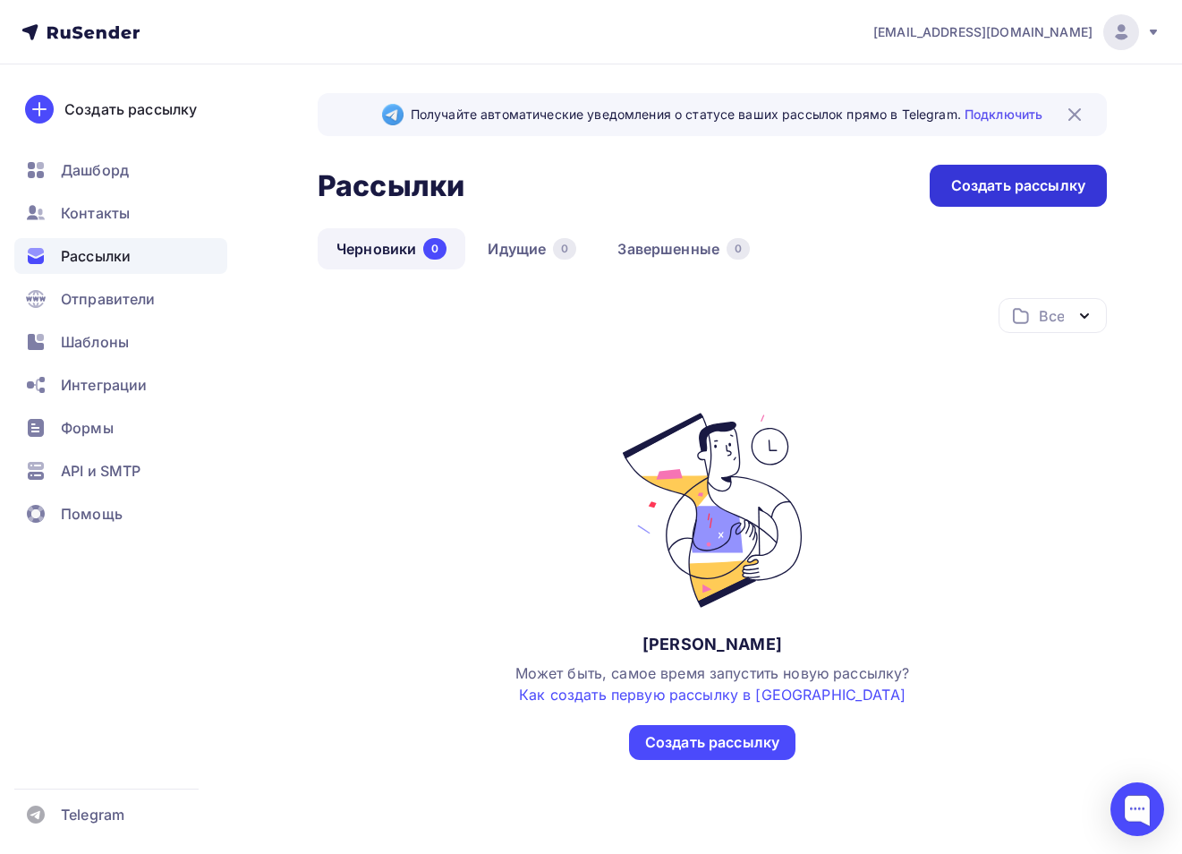
click at [995, 181] on div "Создать рассылку" at bounding box center [1019, 185] width 134 height 21
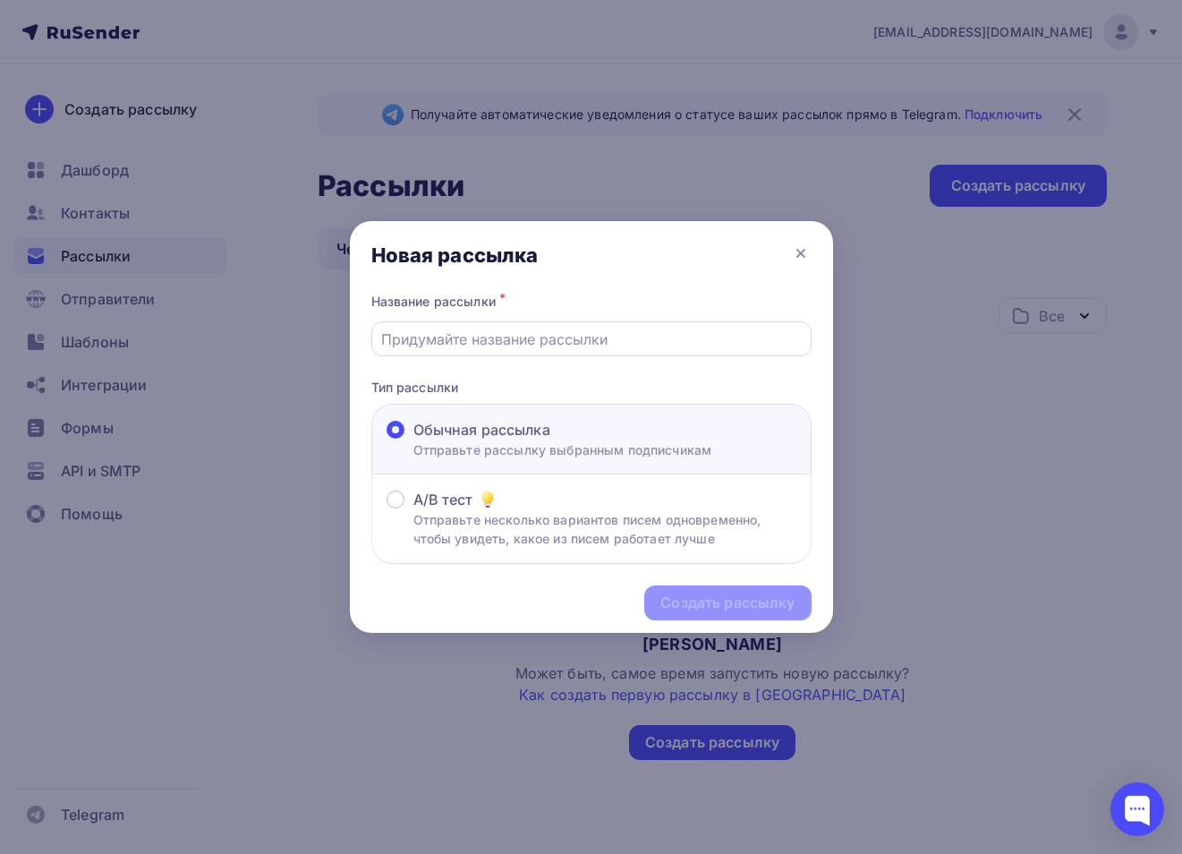
click at [489, 339] on input "text" at bounding box center [591, 339] width 420 height 21
type input "C"
type input "Солонцово"
click at [713, 612] on div "Создать рассылку" at bounding box center [728, 603] width 134 height 21
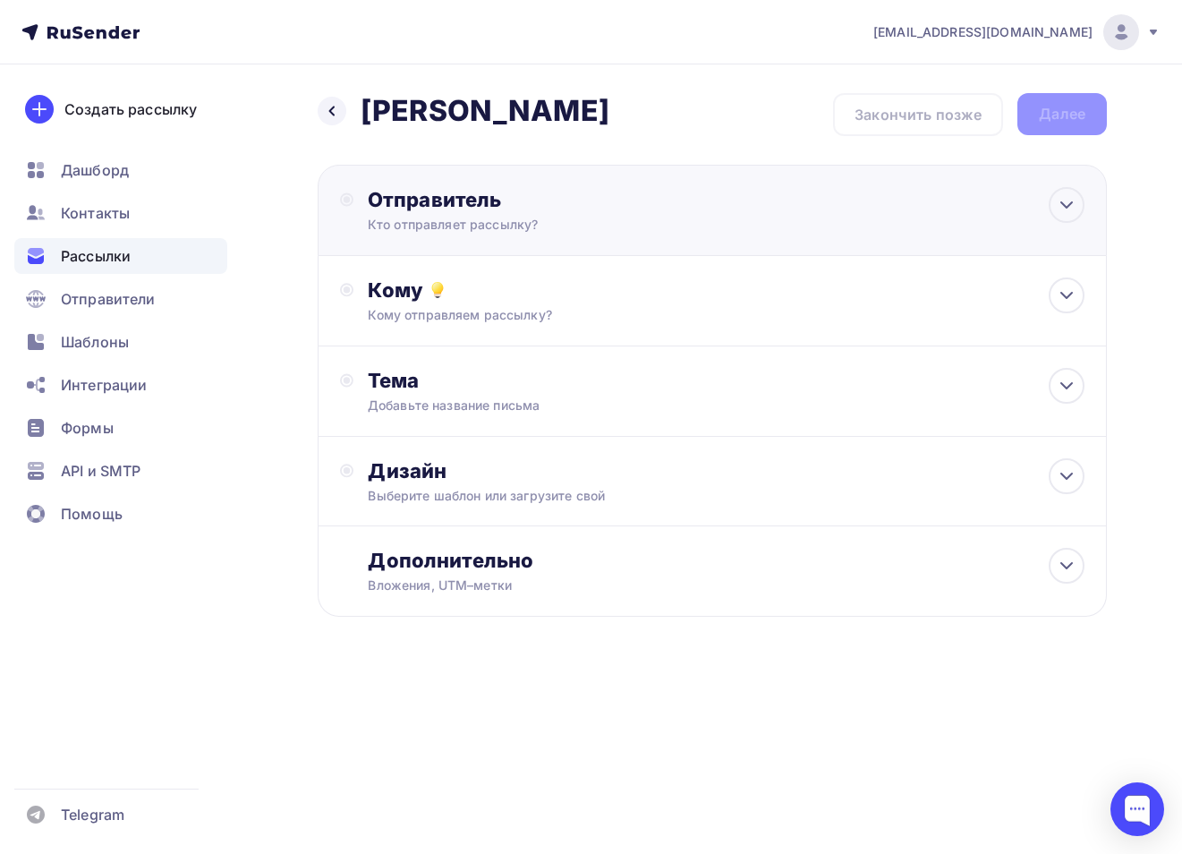
click at [423, 207] on div "Отправитель" at bounding box center [562, 199] width 388 height 25
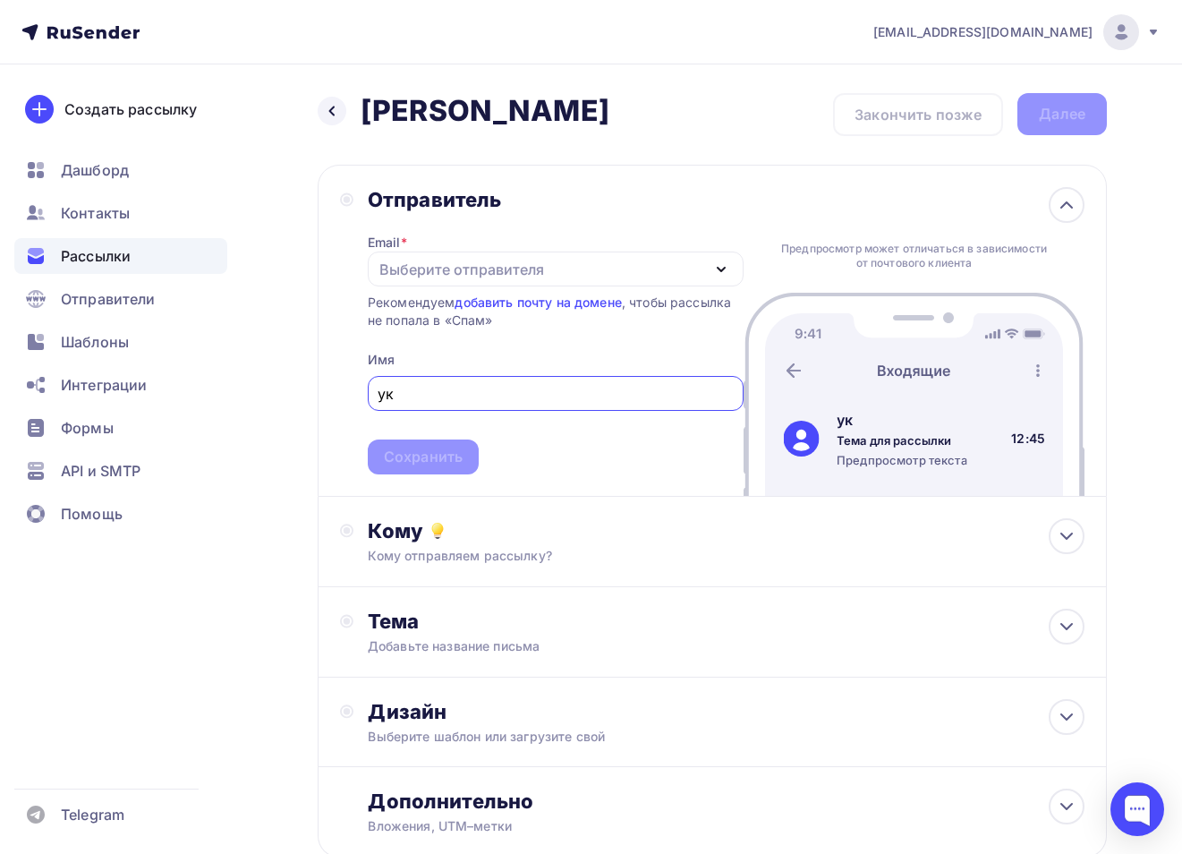
type input "у"
click at [687, 266] on div "Выберите отправителя" at bounding box center [556, 269] width 376 height 35
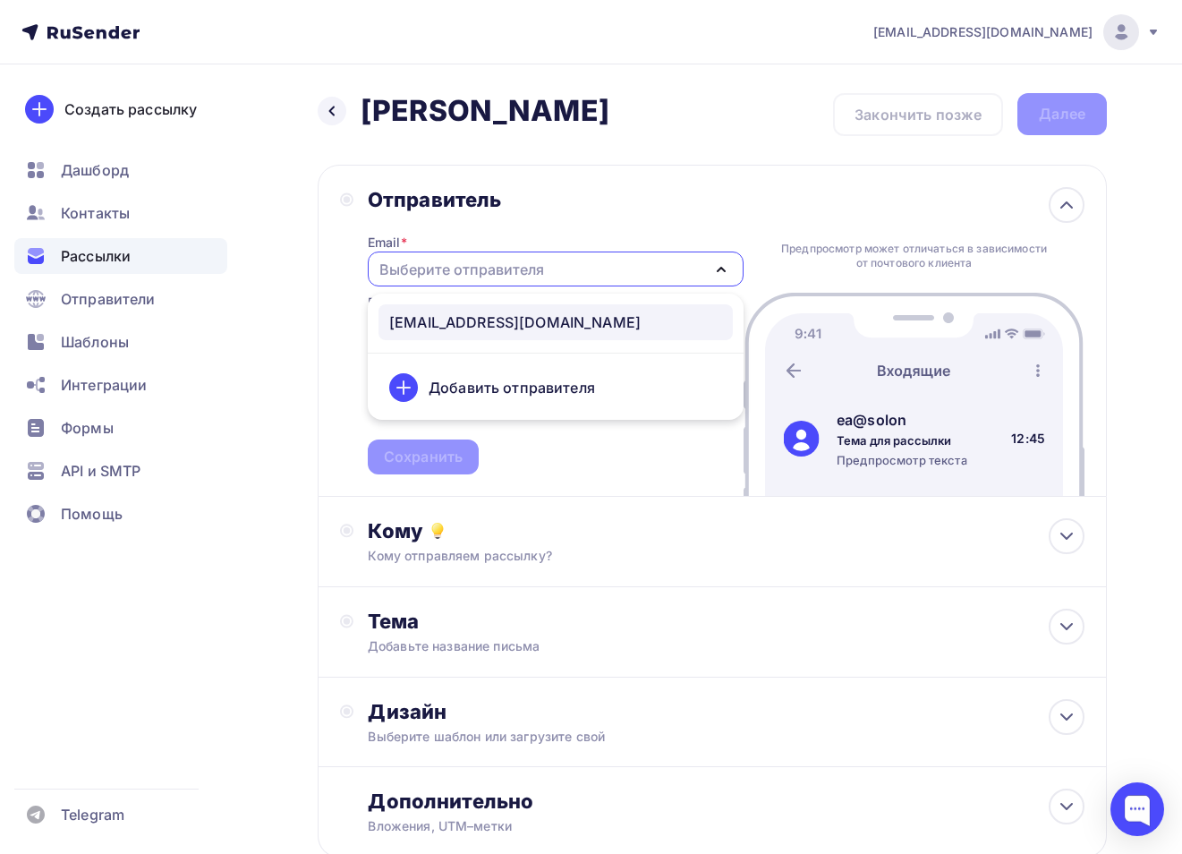
click at [565, 326] on div "ea@solontsovo.ru" at bounding box center [555, 322] width 333 height 21
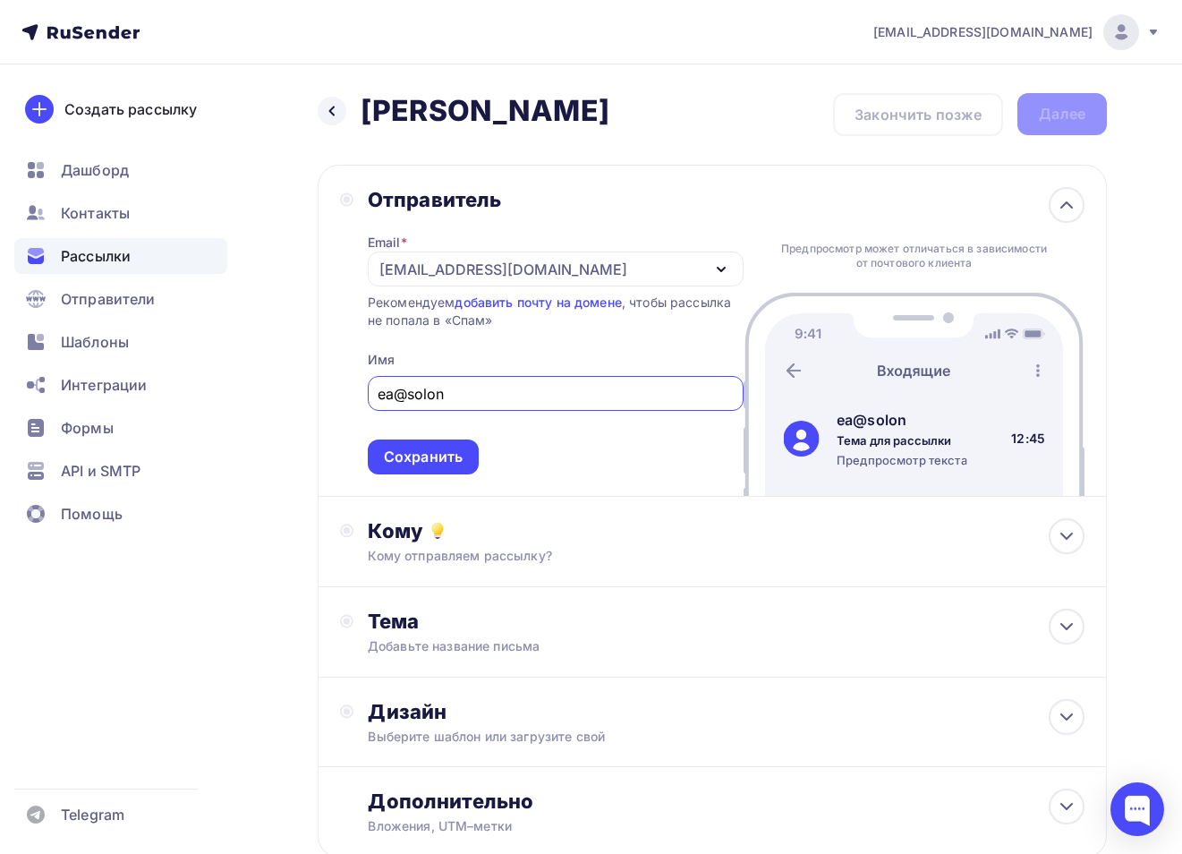
drag, startPoint x: 463, startPoint y: 402, endPoint x: 320, endPoint y: 402, distance: 143.2
click at [320, 402] on div "Отправитель Email * ea@solontsovo.ru ea@solontsovo.ru Добавить отправителя Реко…" at bounding box center [713, 331] width 790 height 332
type input "C"
type input "СОК Солонцово"
click at [519, 551] on div "Кому отправляем рассылку?" at bounding box center [690, 556] width 645 height 18
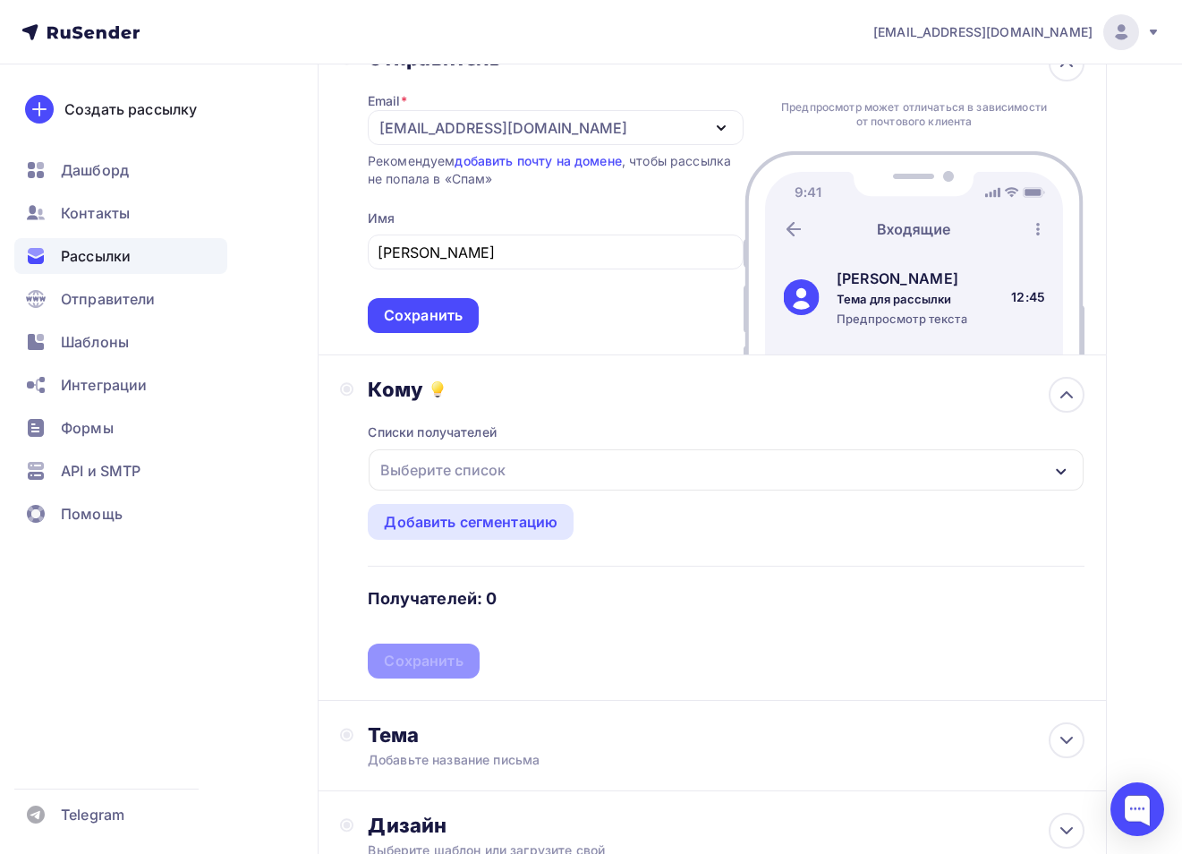
scroll to position [162, 0]
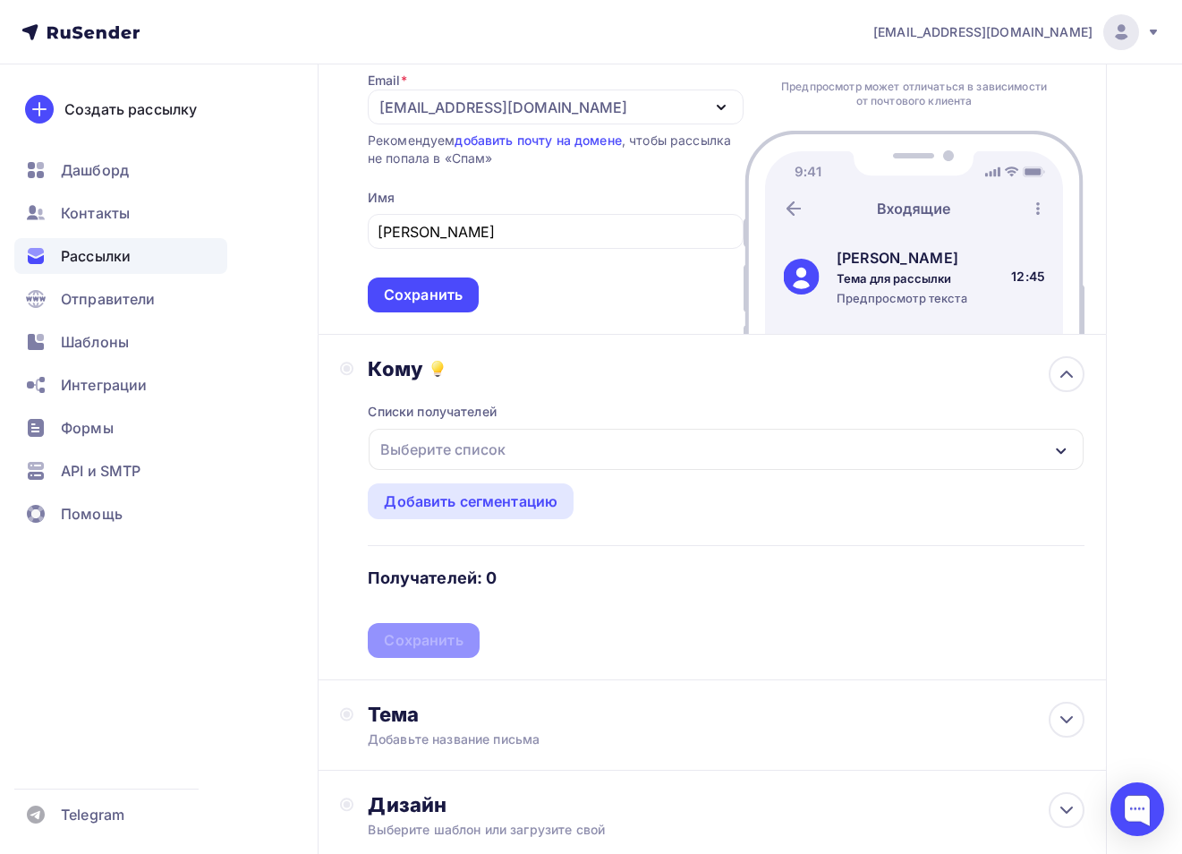
click at [541, 464] on div "Выберите список" at bounding box center [726, 449] width 715 height 41
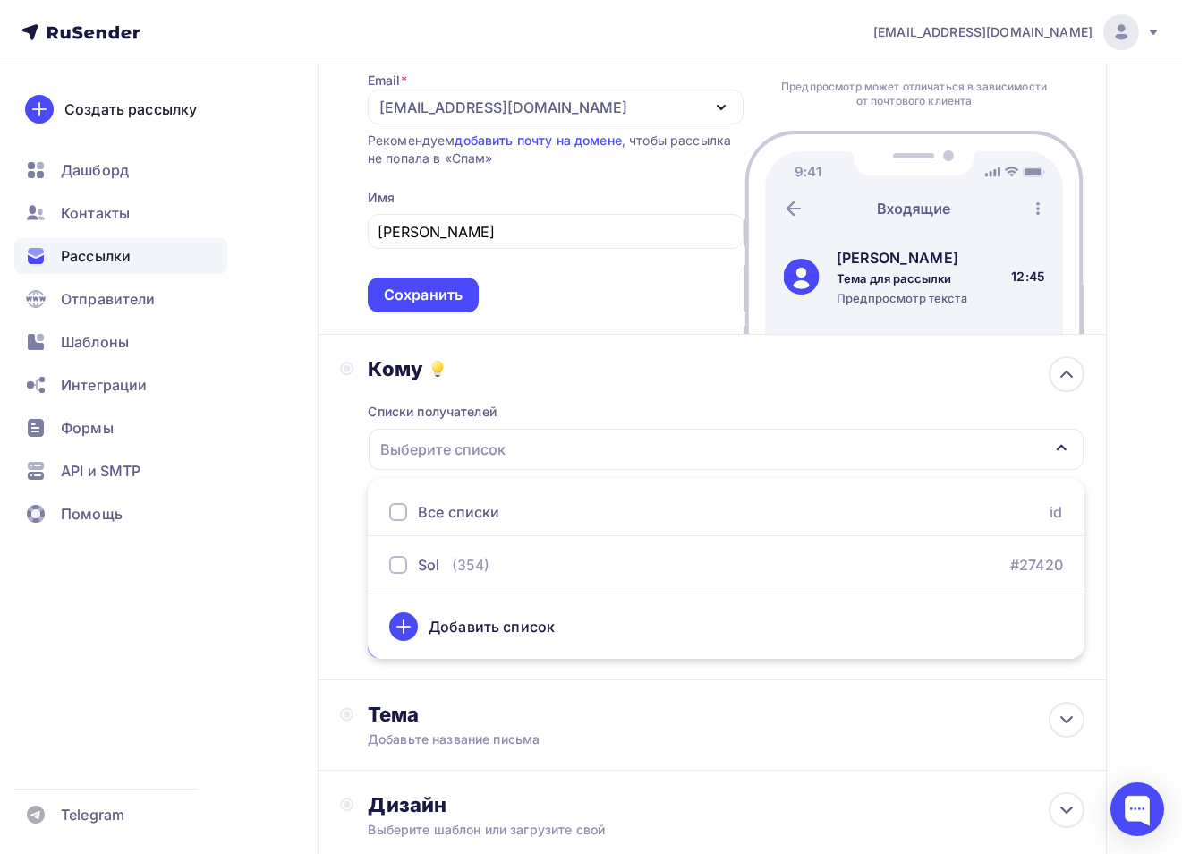
click at [465, 457] on div "Выберите список" at bounding box center [443, 449] width 140 height 32
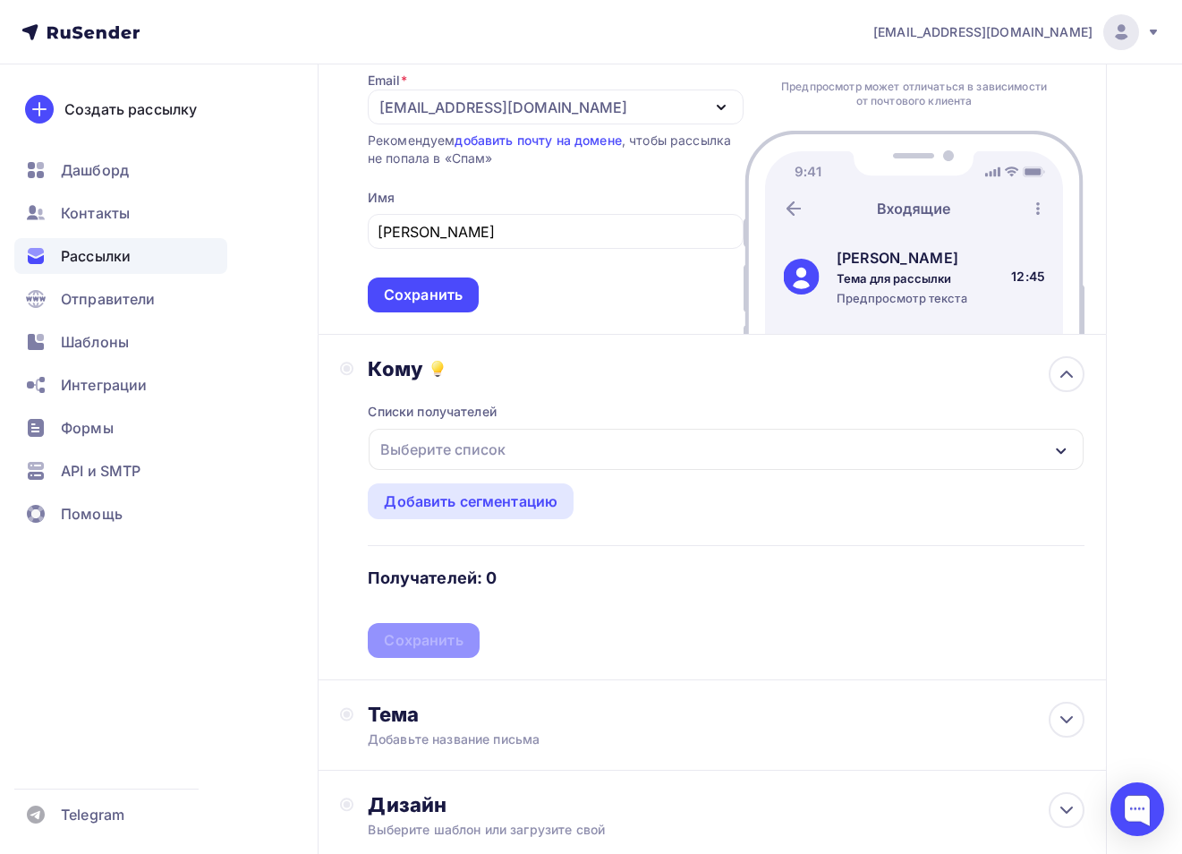
click at [465, 457] on div "Выберите список" at bounding box center [443, 449] width 140 height 32
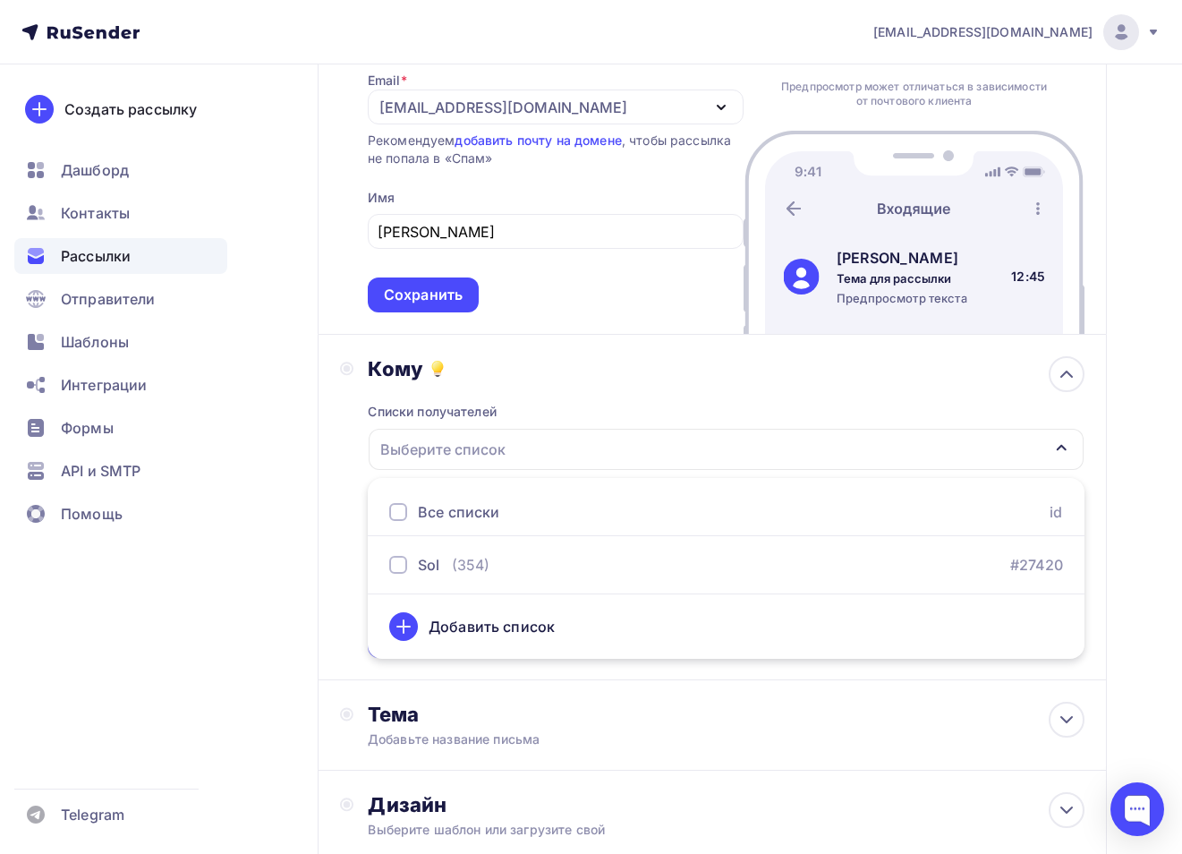
click at [465, 457] on div "Выберите список" at bounding box center [443, 449] width 140 height 32
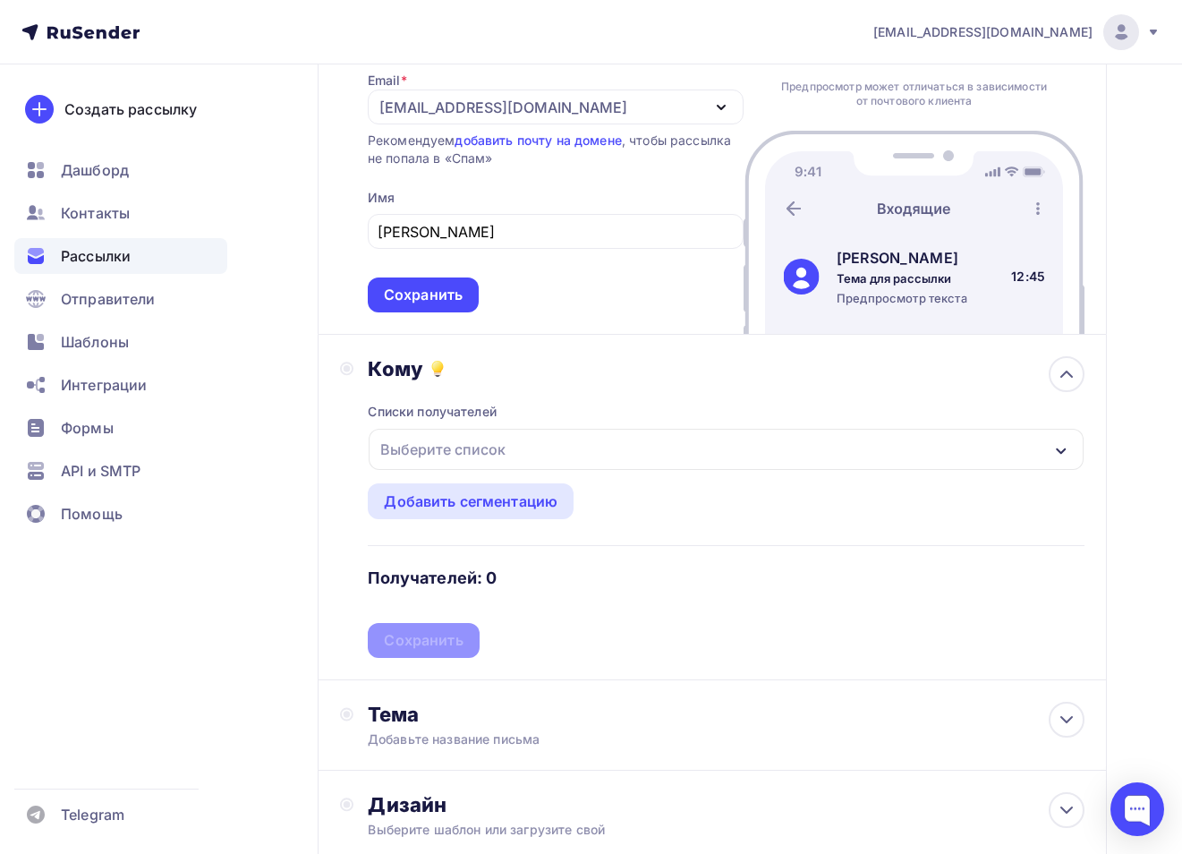
click at [465, 457] on div "Выберите список" at bounding box center [443, 449] width 140 height 32
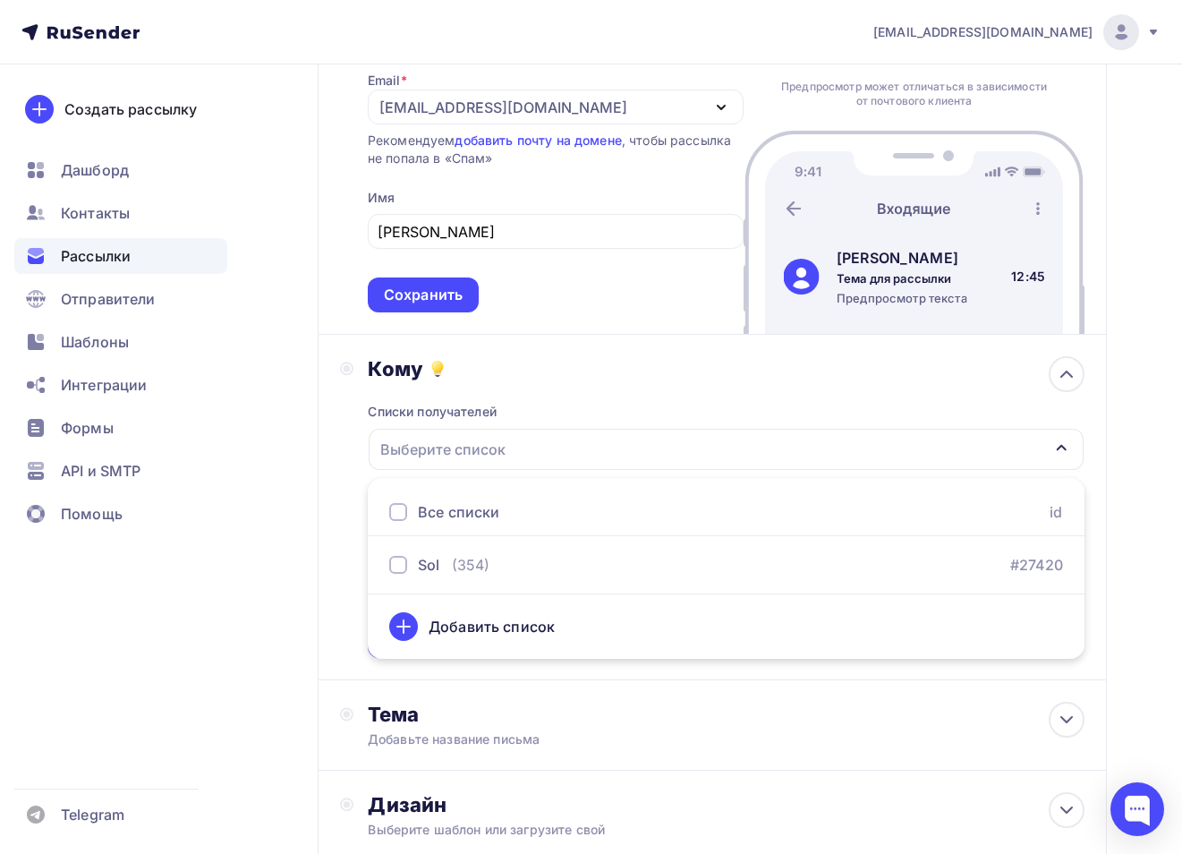
click at [461, 635] on div "Добавить список" at bounding box center [492, 626] width 126 height 21
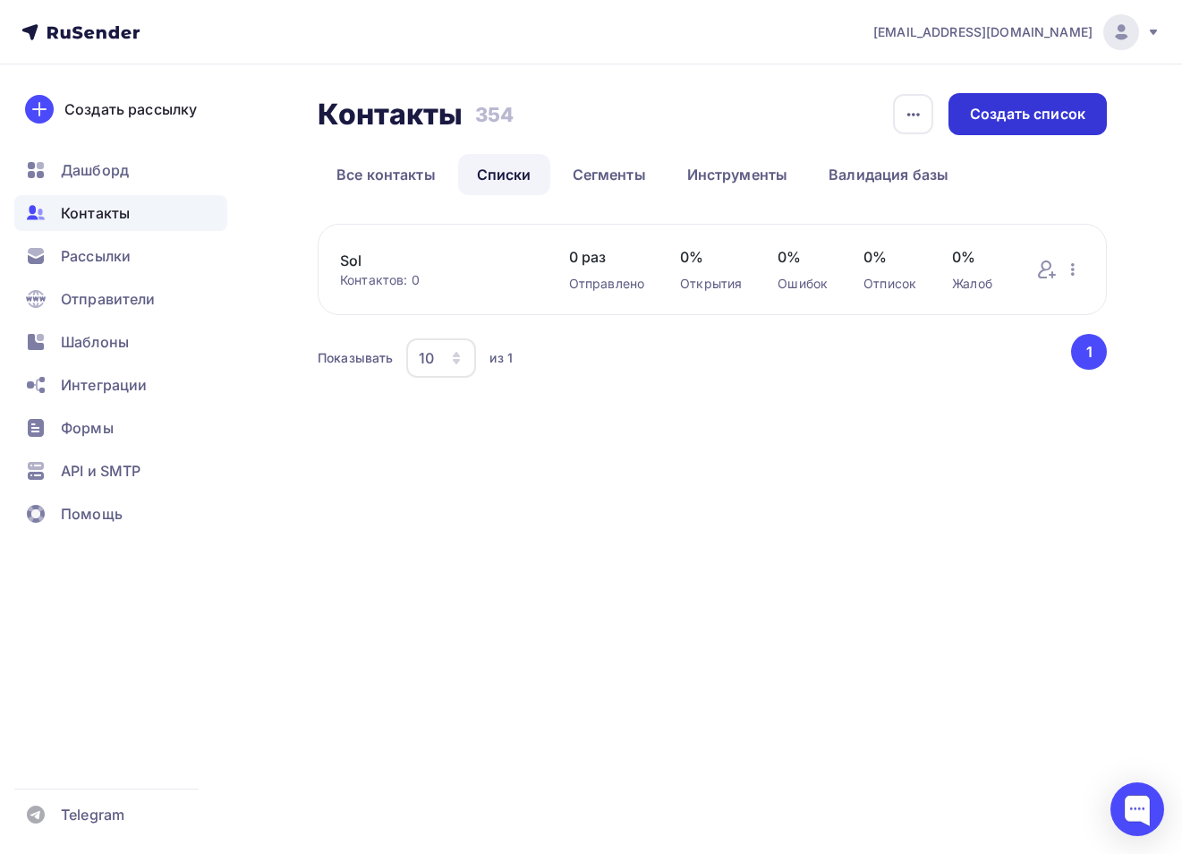
click at [1004, 115] on div "Создать список" at bounding box center [1027, 114] width 115 height 21
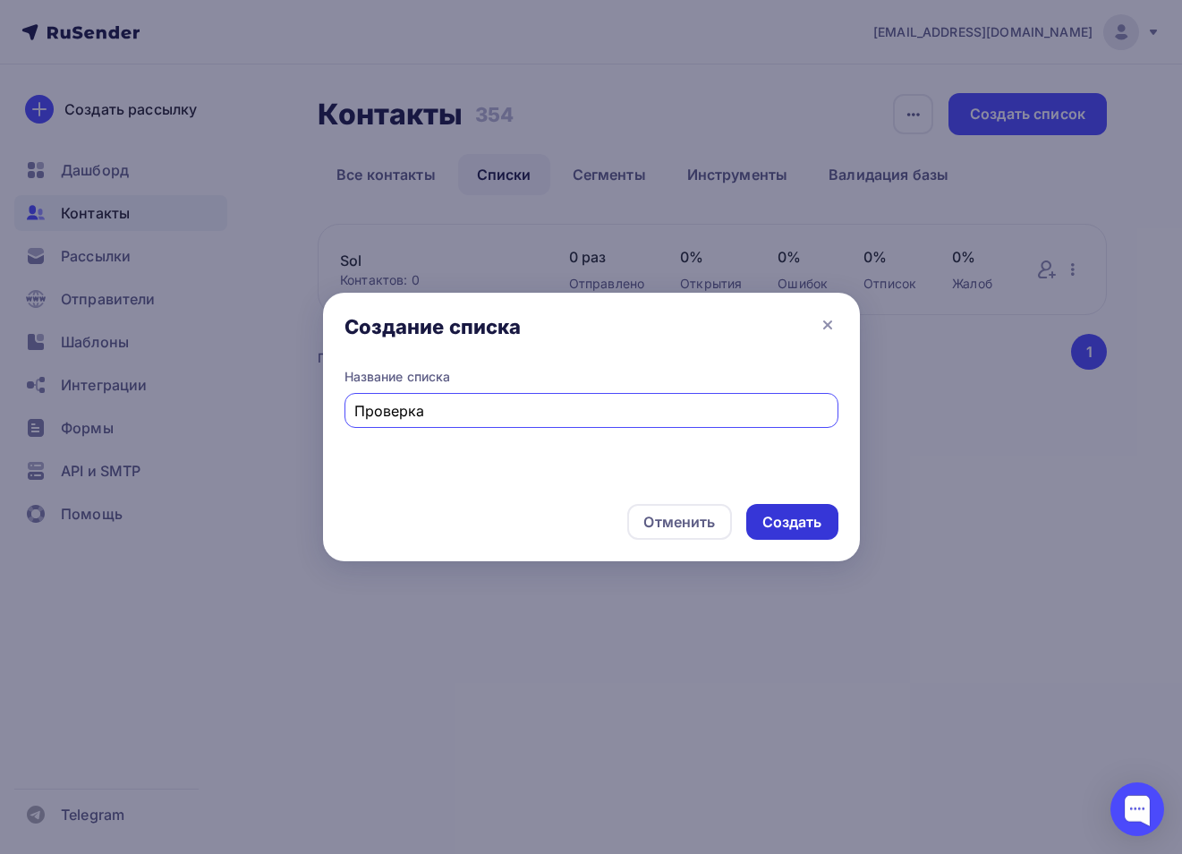
type input "Проверка"
click at [814, 532] on div "Создать" at bounding box center [793, 522] width 92 height 36
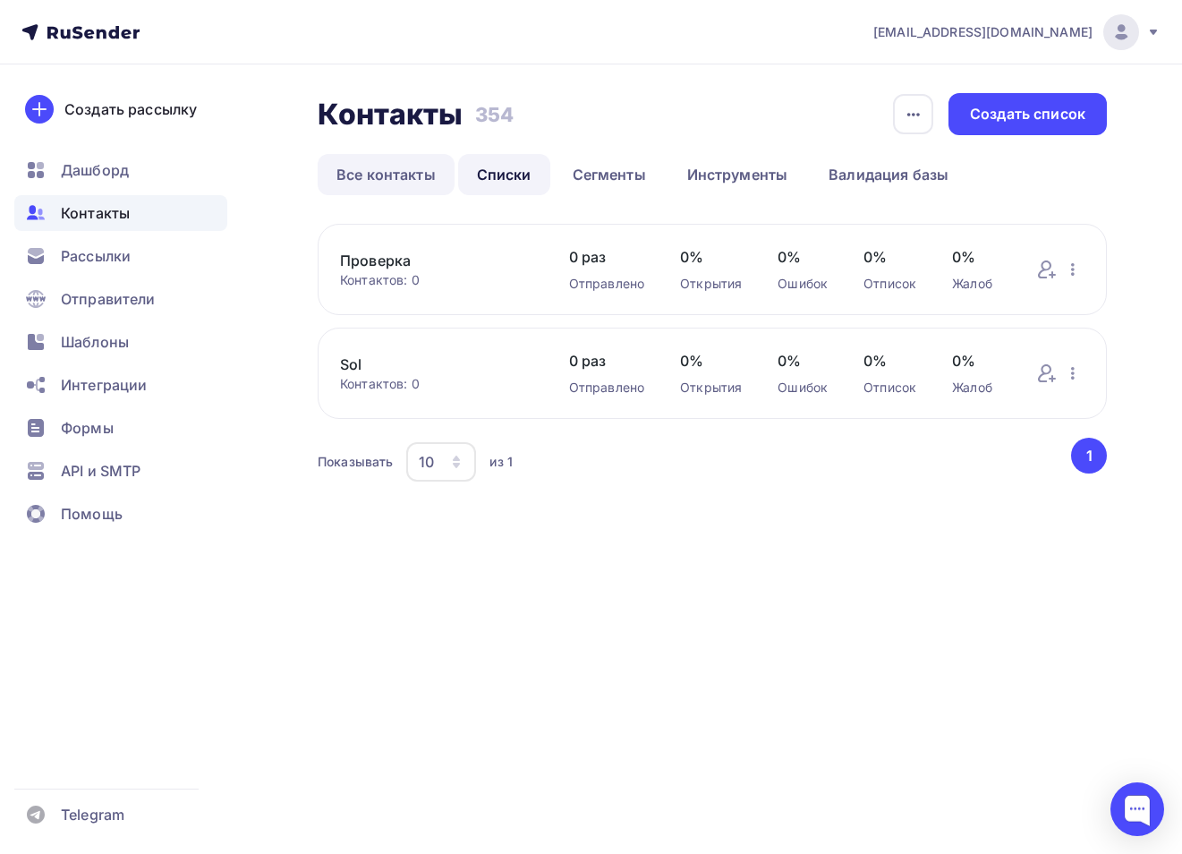
click at [402, 175] on link "Все контакты" at bounding box center [386, 174] width 137 height 41
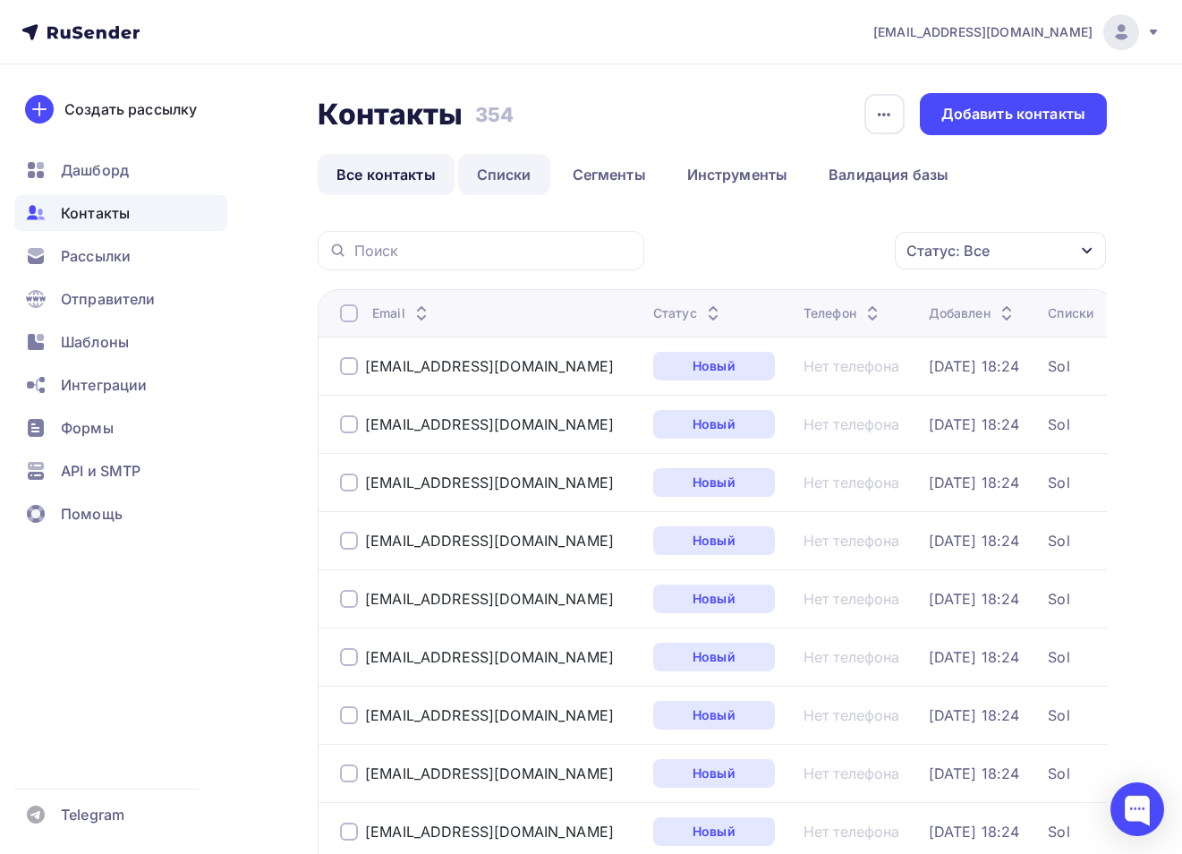
click at [499, 171] on link "Списки" at bounding box center [504, 174] width 92 height 41
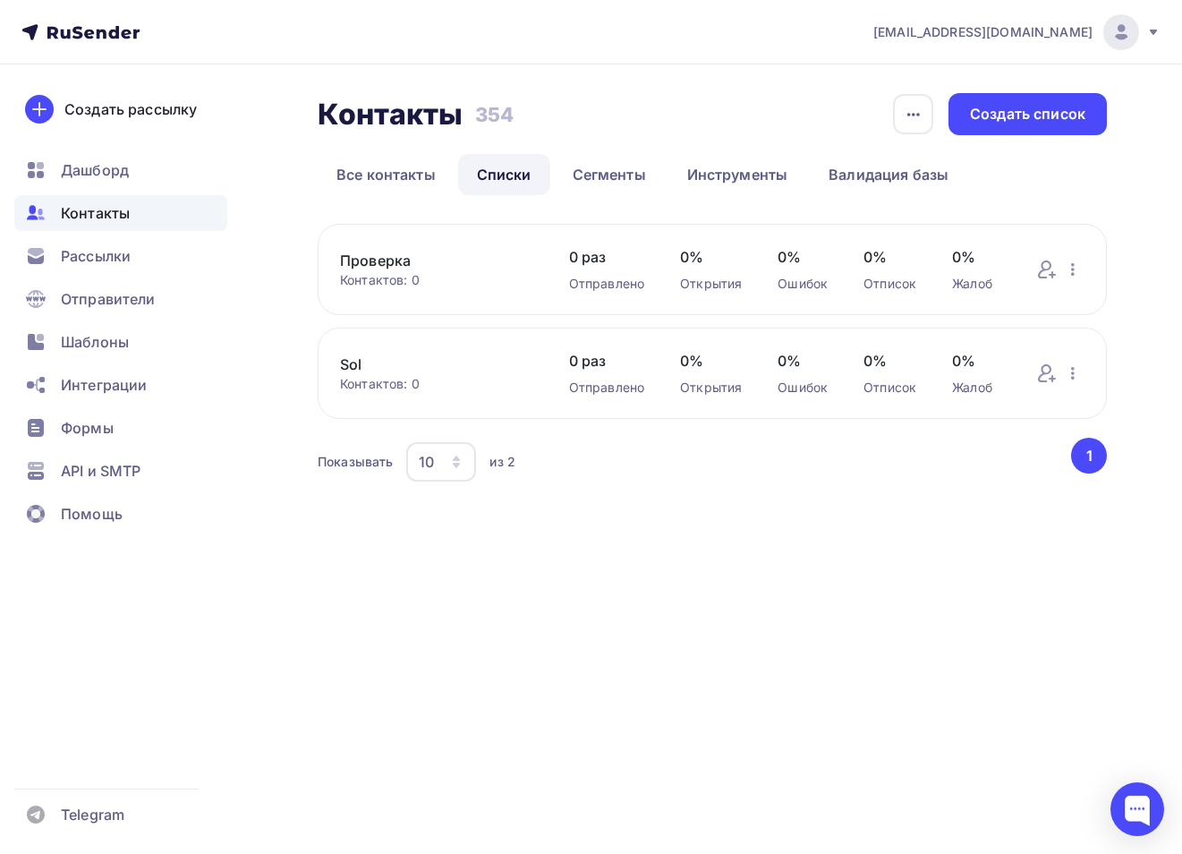
click at [388, 264] on link "Проверка" at bounding box center [436, 260] width 193 height 21
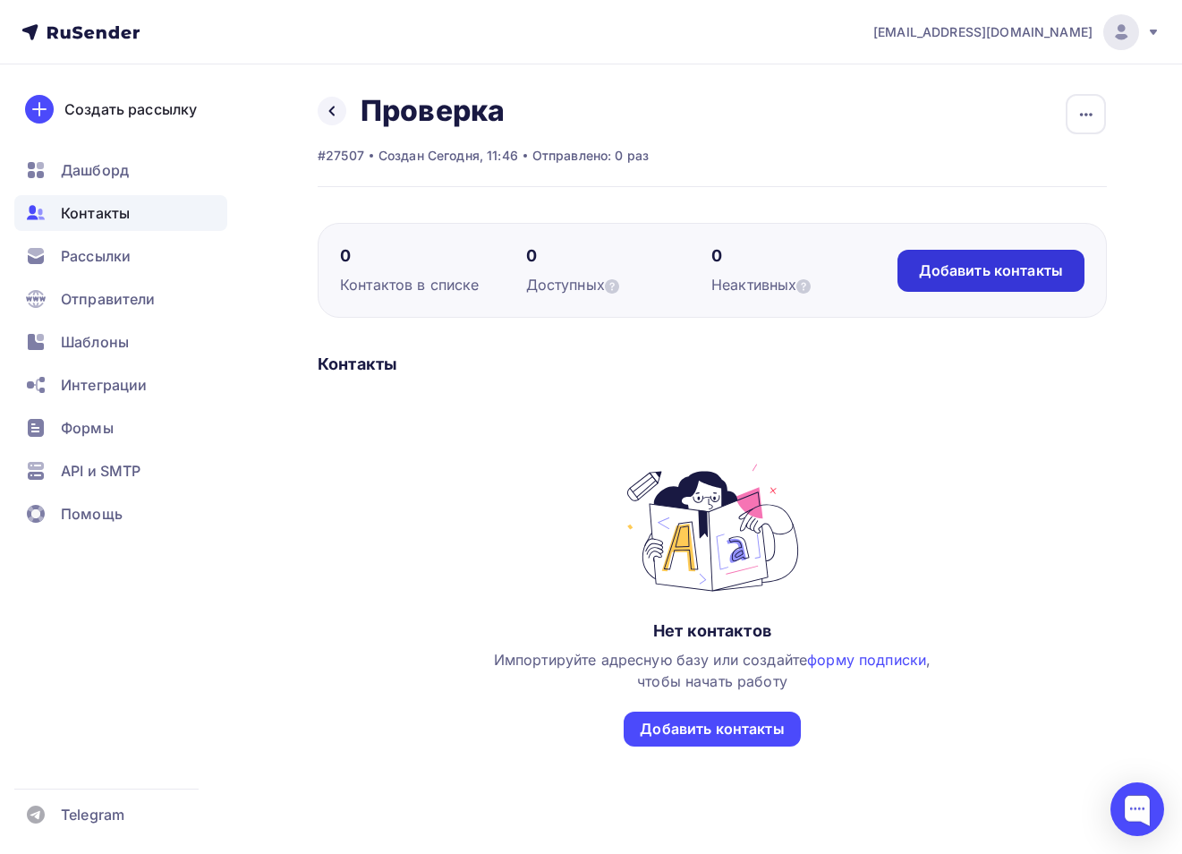
click at [1029, 280] on div "Добавить контакты" at bounding box center [991, 271] width 187 height 42
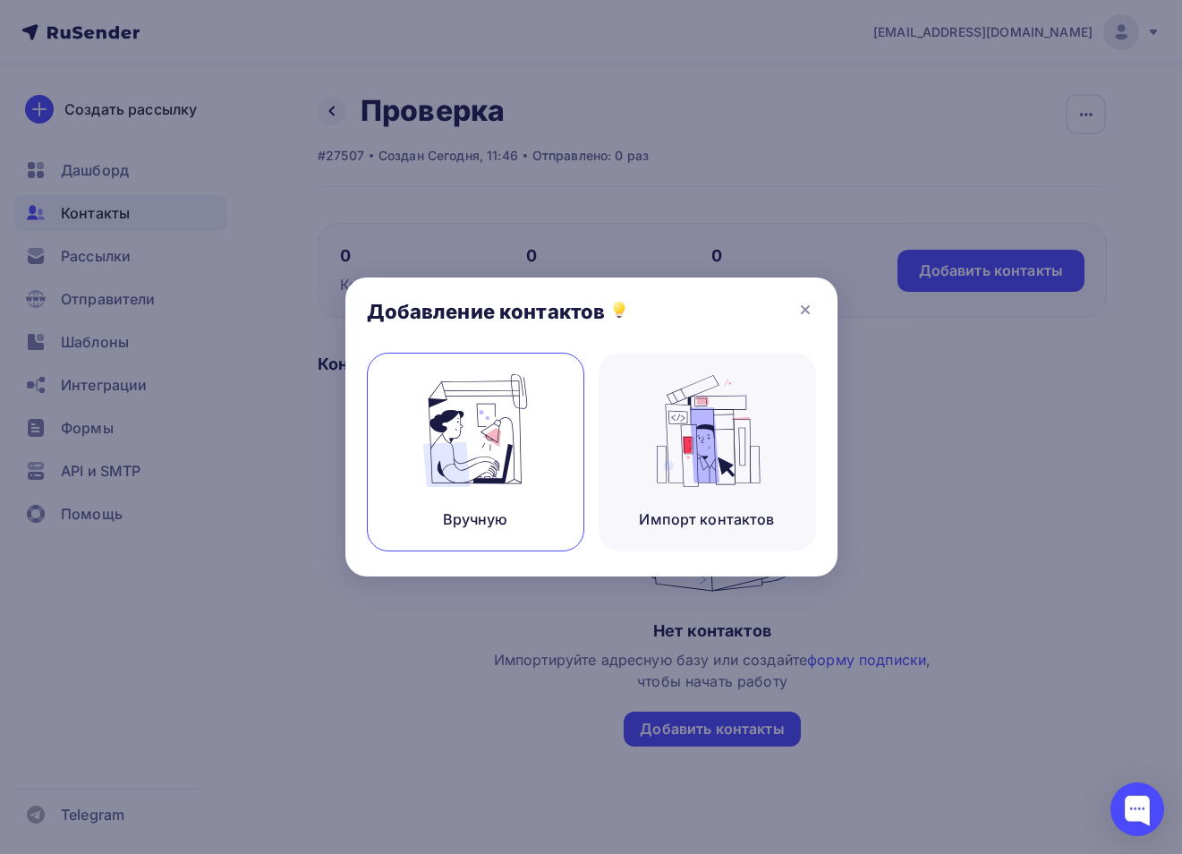
click at [487, 451] on img at bounding box center [475, 430] width 120 height 113
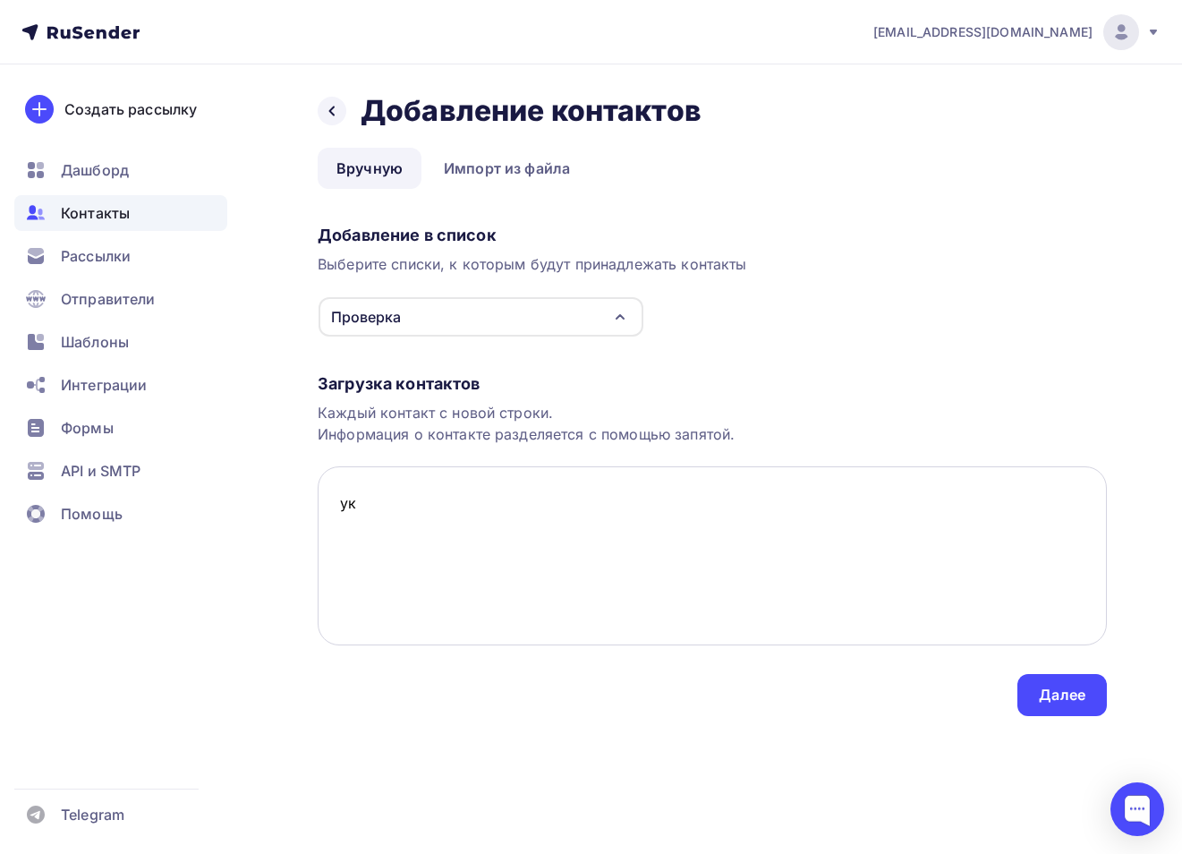
type textarea "у"
paste textarea "solontsov.v@gmail.com"
paste textarea "micklenoskov@mail.ru"
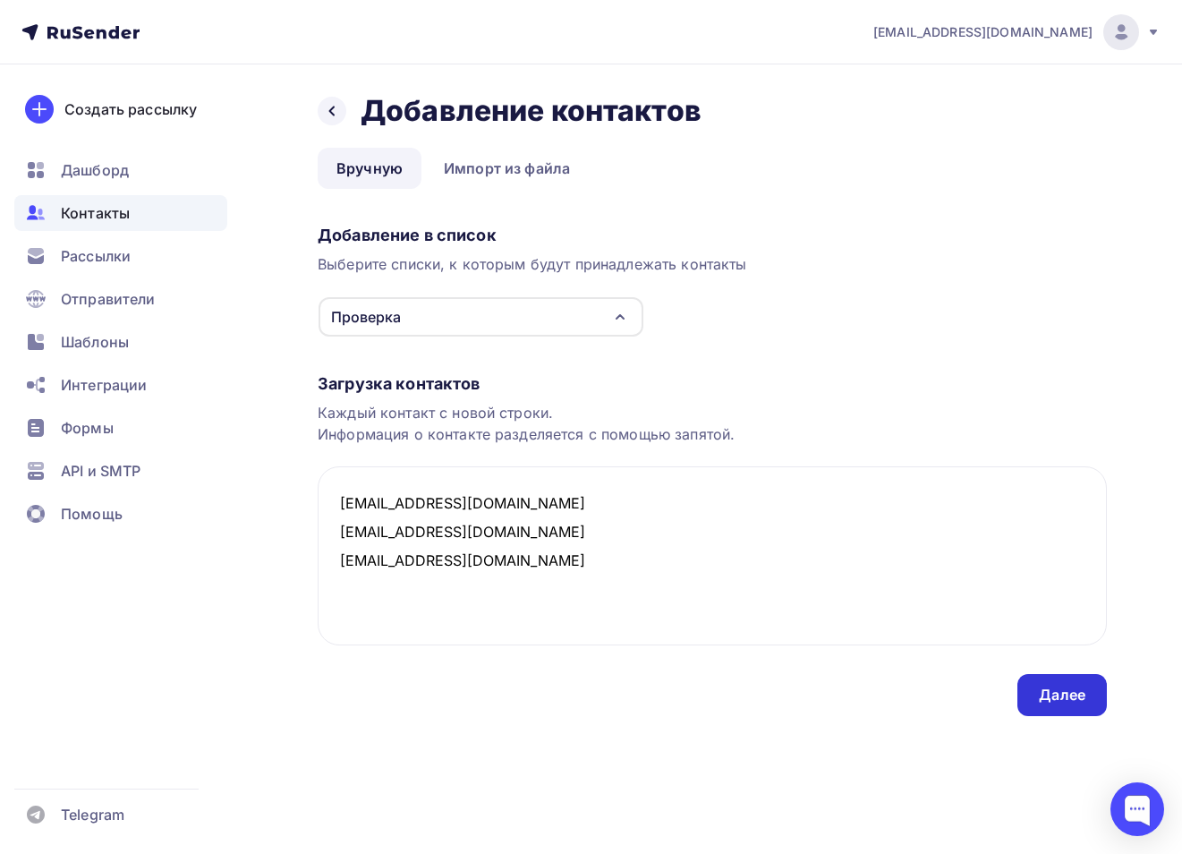
type textarea "ermilow@mail.ru solontsov.v@gmail.com micklenoskov@mail.ru"
click at [1044, 687] on div "Далее" at bounding box center [1062, 695] width 47 height 21
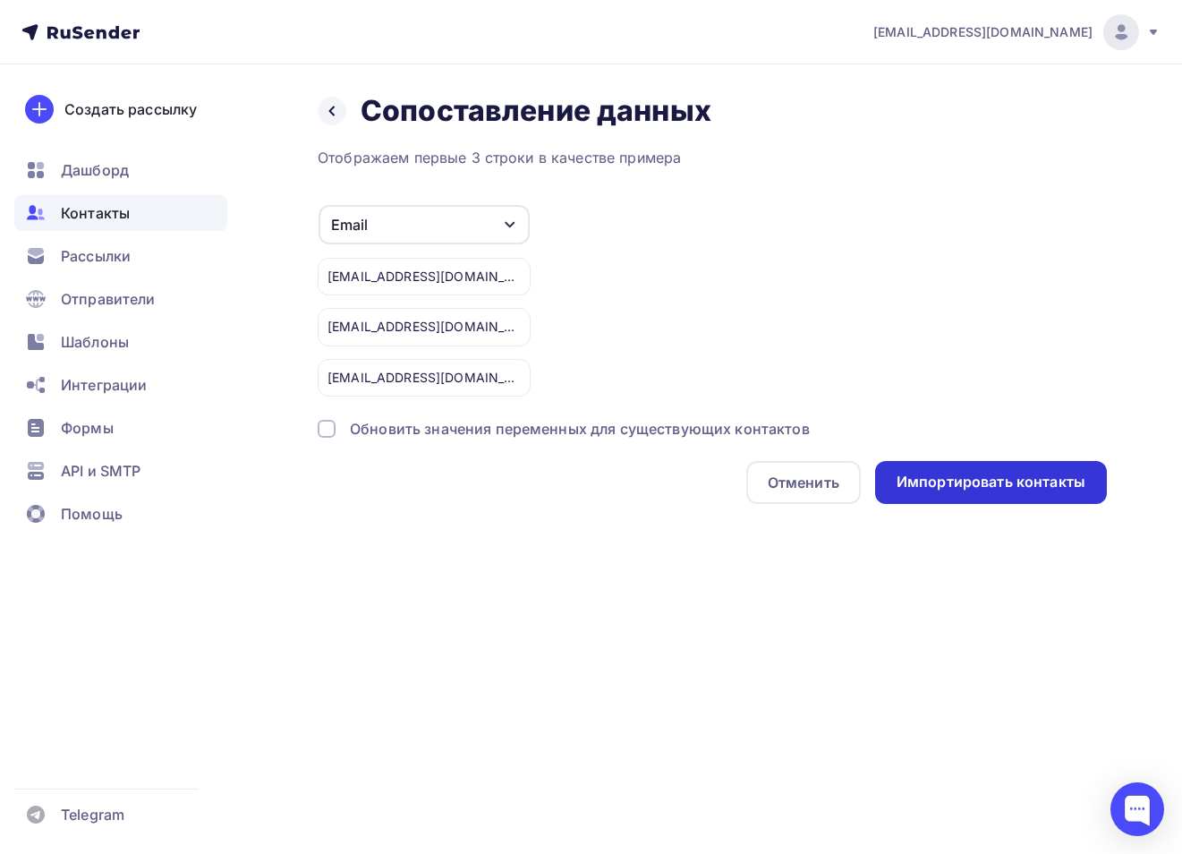
click at [943, 471] on div "Импортировать контакты" at bounding box center [991, 482] width 232 height 43
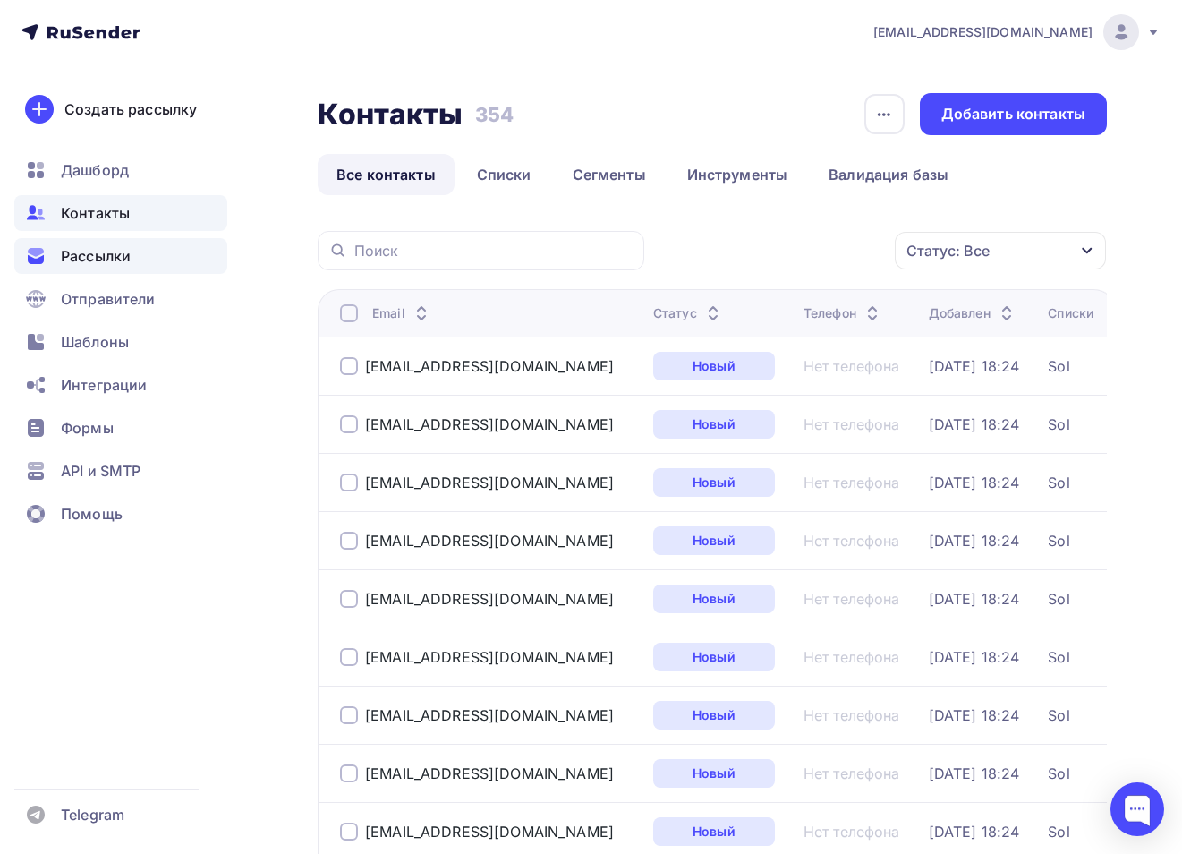
click at [104, 259] on span "Рассылки" at bounding box center [96, 255] width 70 height 21
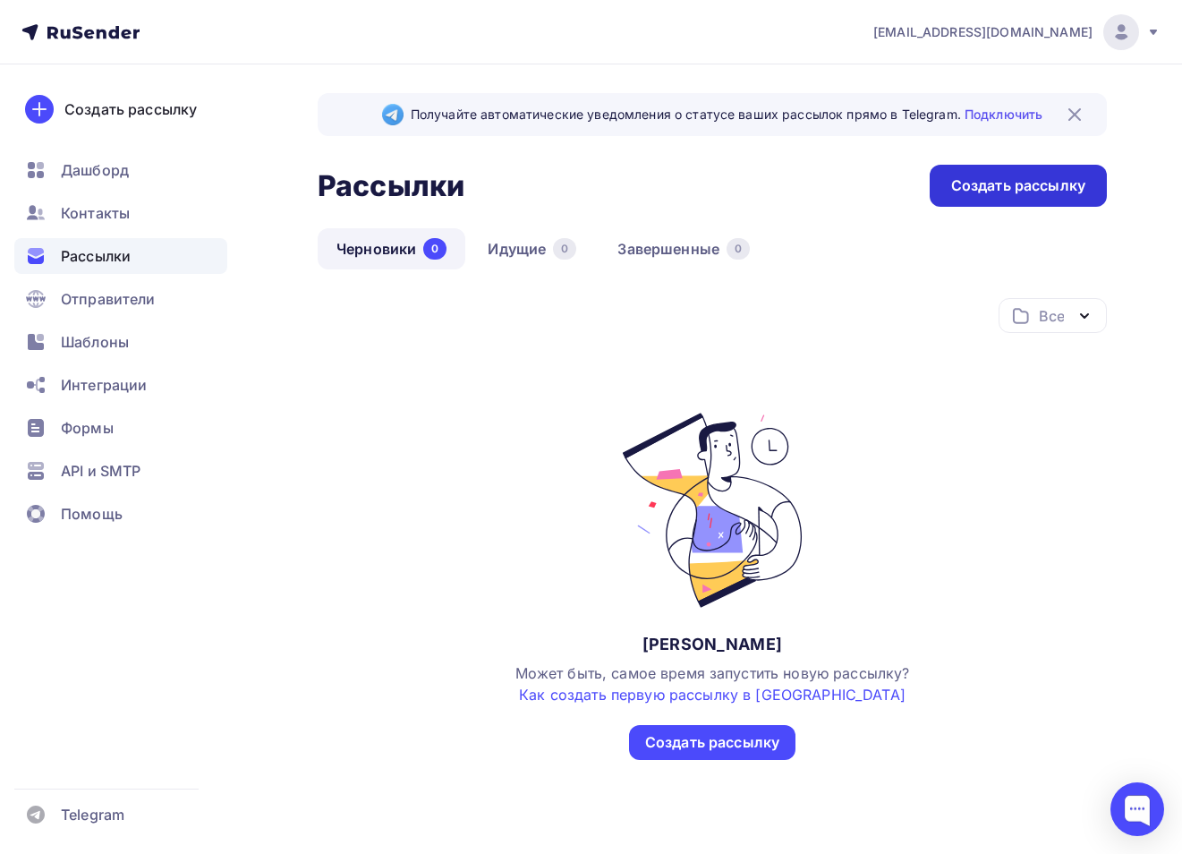
click at [1065, 205] on div "Создать рассылку" at bounding box center [1018, 186] width 177 height 42
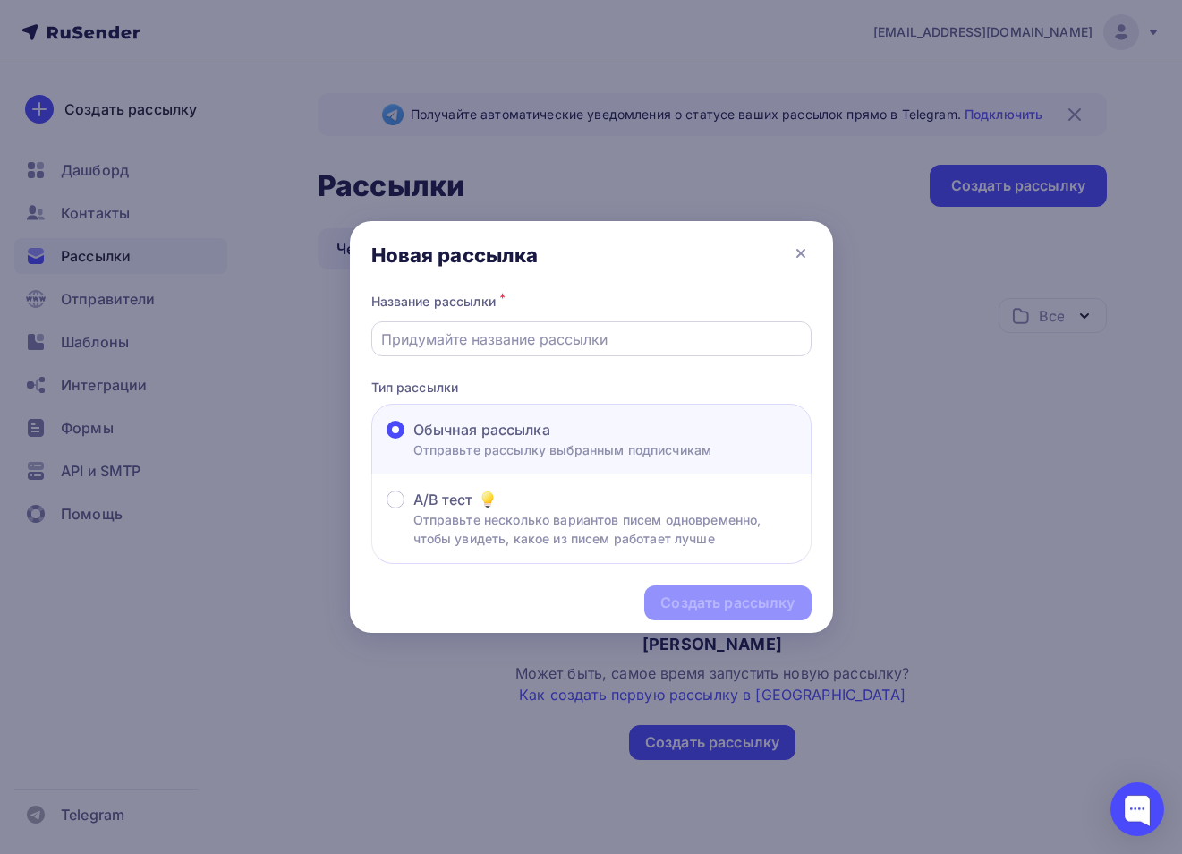
click at [472, 346] on input "text" at bounding box center [591, 339] width 420 height 21
type input "[PERSON_NAME]"
click at [741, 613] on div "Создать рассылку" at bounding box center [728, 603] width 134 height 21
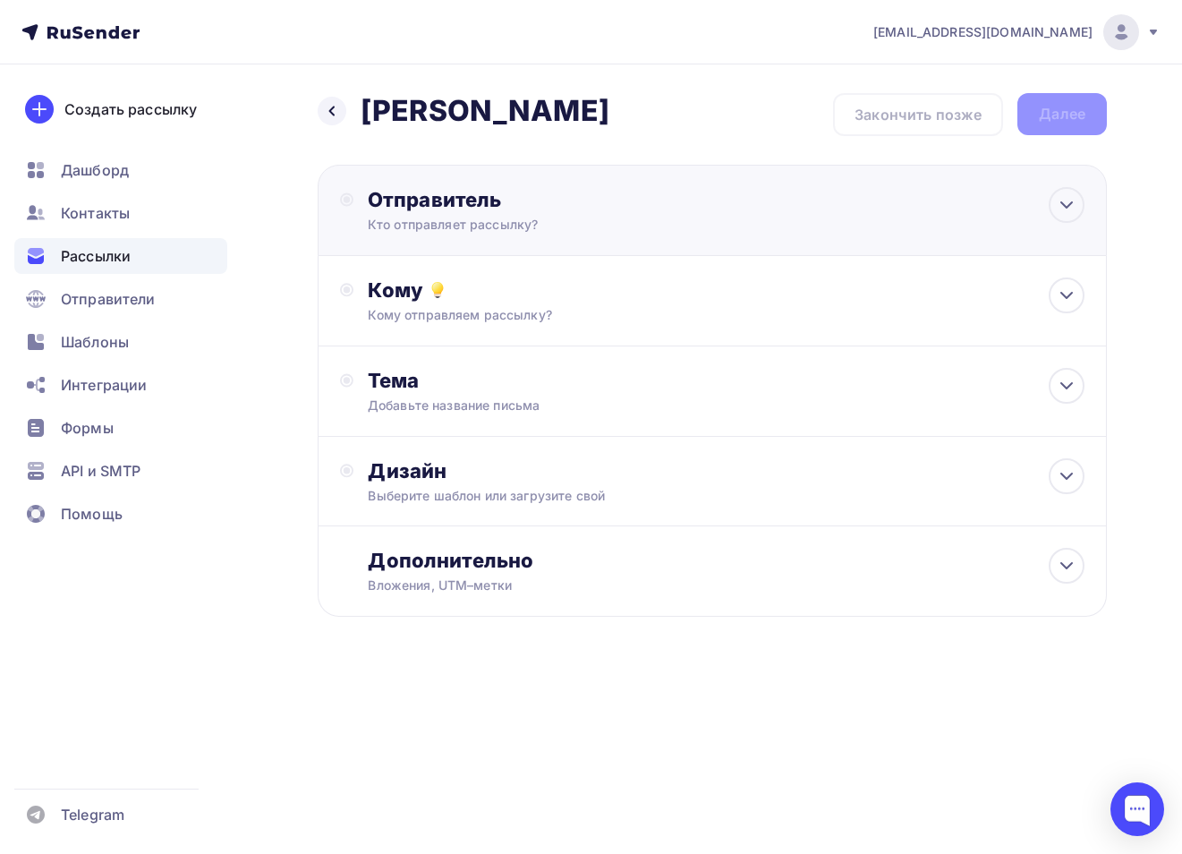
click at [495, 194] on div "Отправитель" at bounding box center [562, 199] width 388 height 25
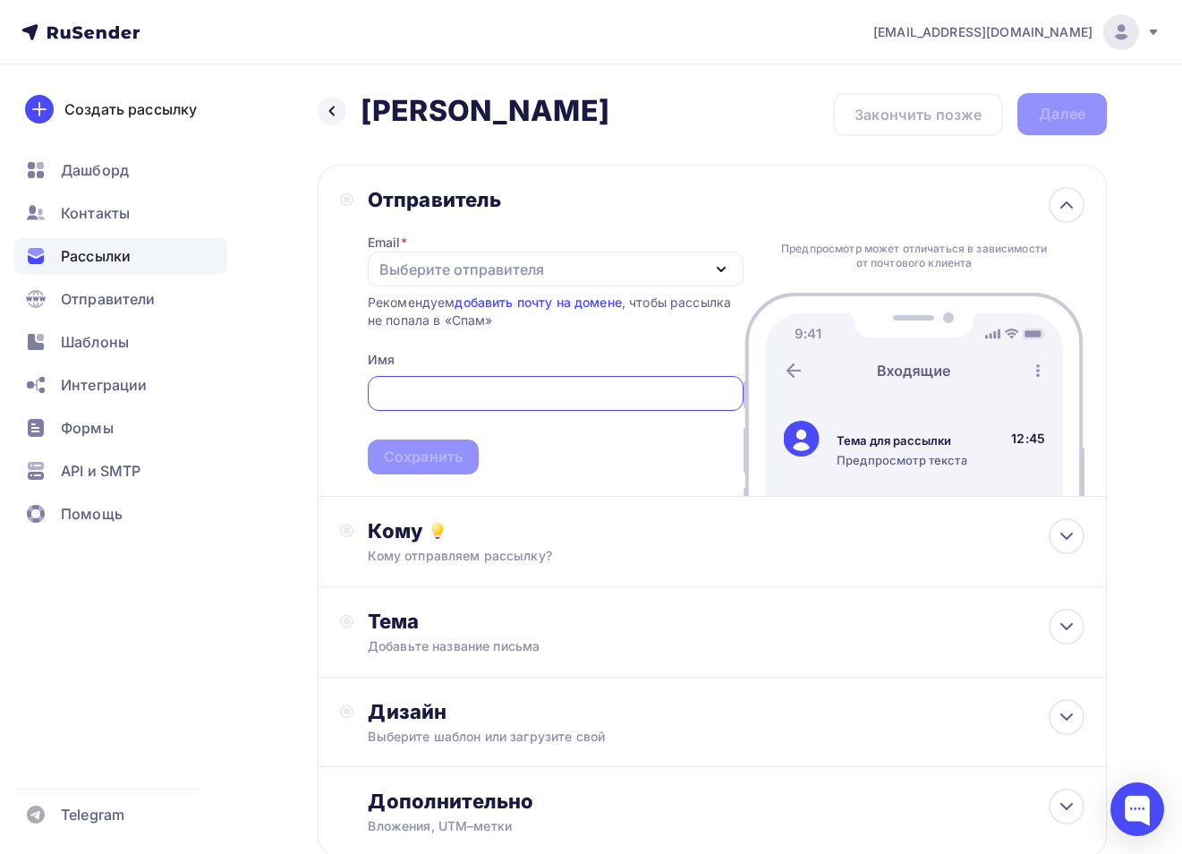
click at [425, 269] on div "Выберите отправителя" at bounding box center [462, 269] width 165 height 21
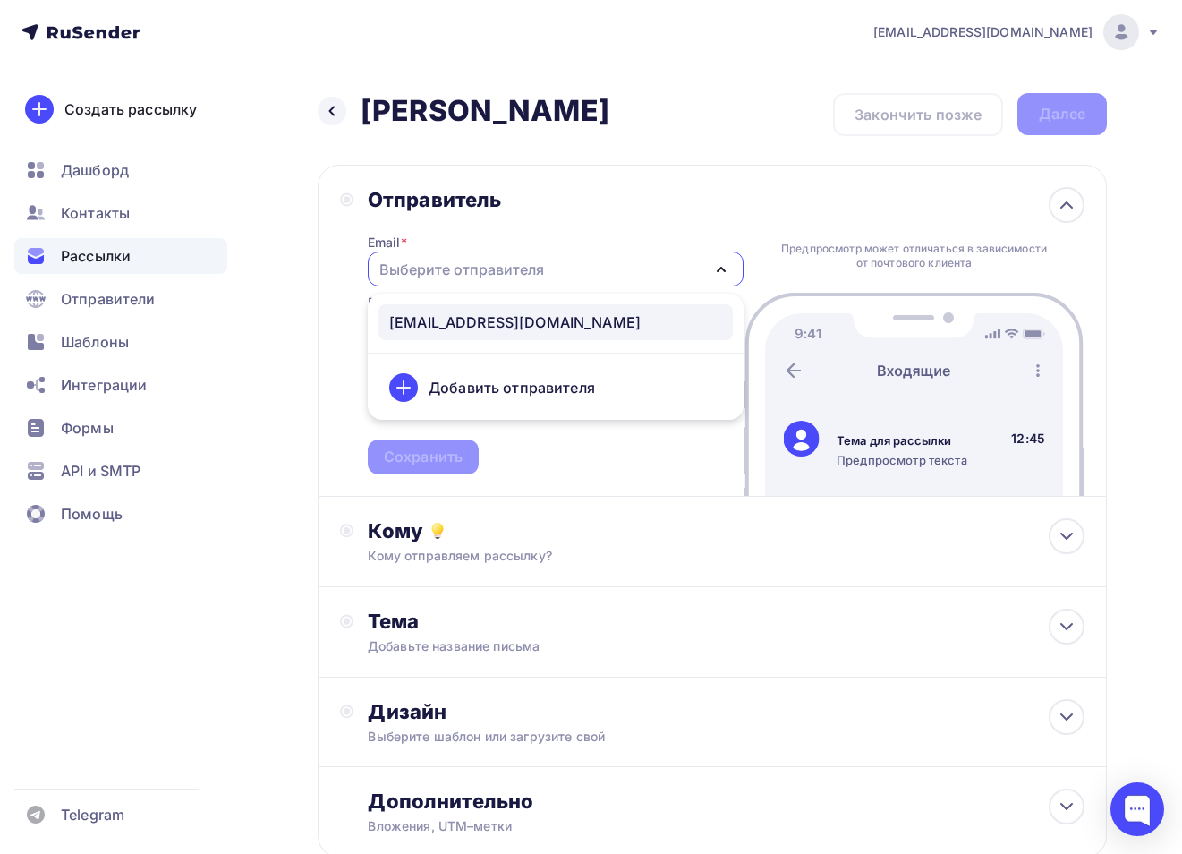
click at [430, 320] on div "[EMAIL_ADDRESS][DOMAIN_NAME]" at bounding box center [515, 322] width 252 height 21
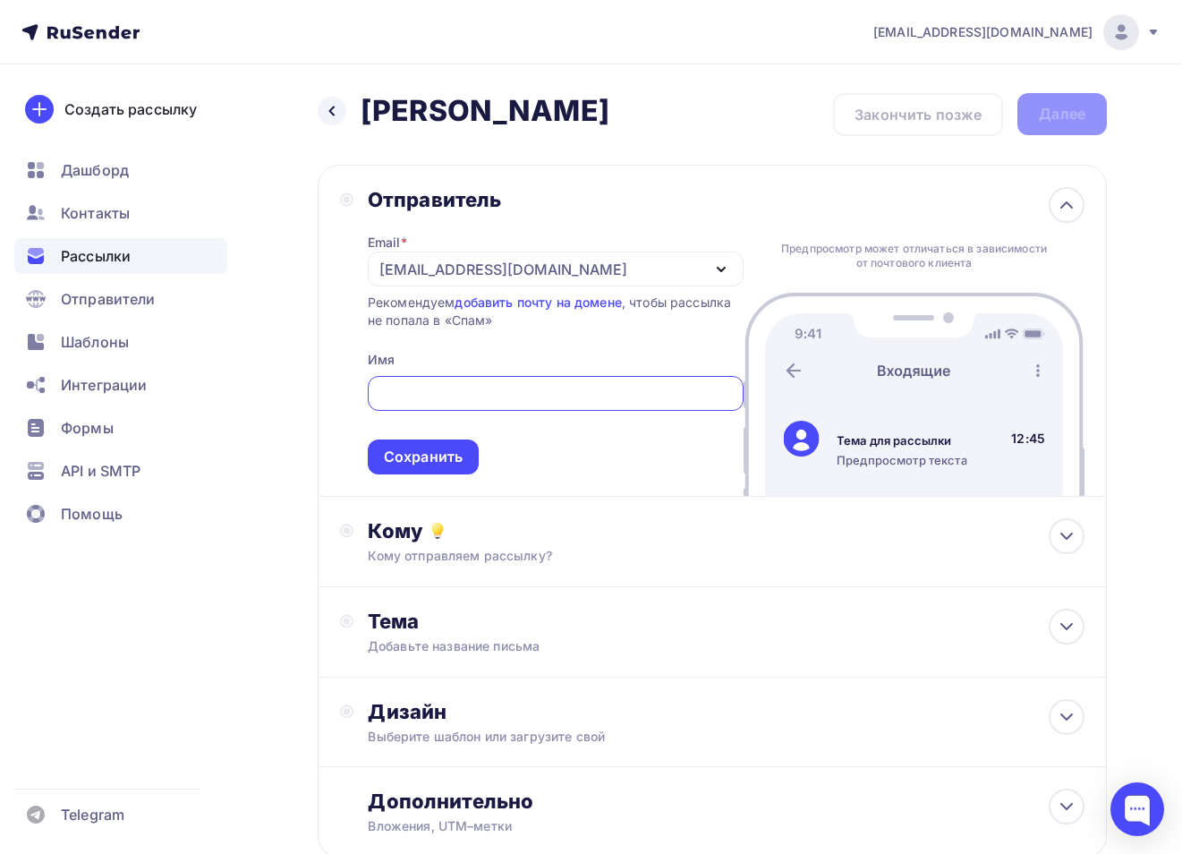
click at [418, 399] on input "text" at bounding box center [555, 393] width 355 height 21
type input "[PERSON_NAME]"
click at [400, 461] on div "Сохранить" at bounding box center [423, 457] width 79 height 21
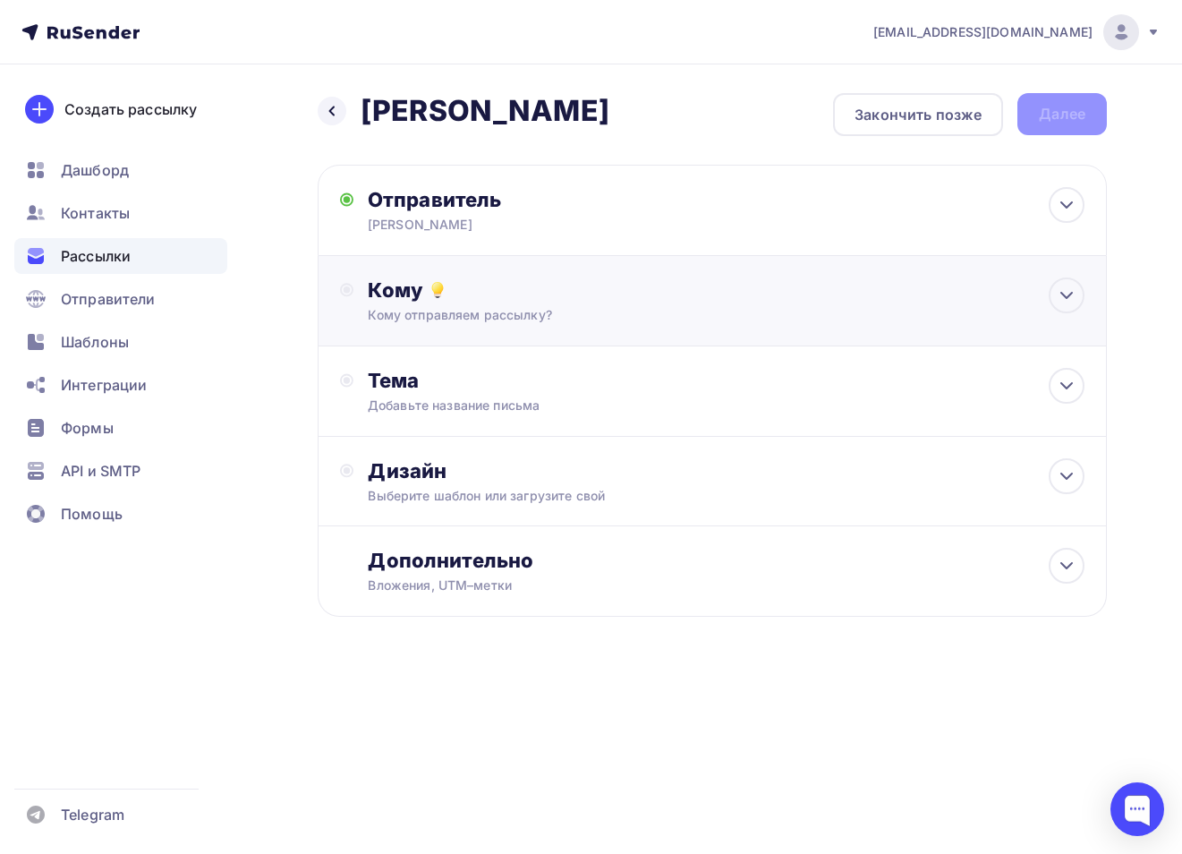
click at [523, 303] on div "Кому" at bounding box center [726, 289] width 717 height 25
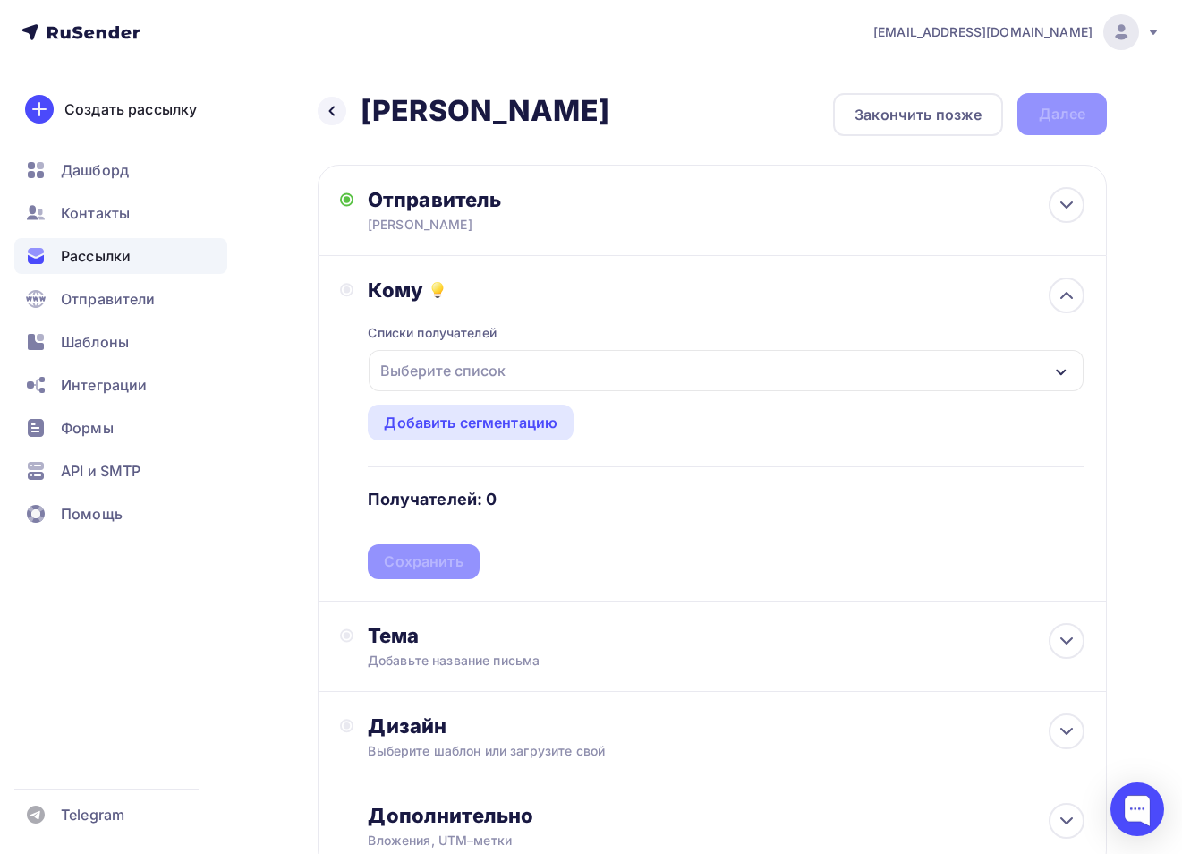
click at [486, 363] on div "Выберите список" at bounding box center [443, 370] width 140 height 32
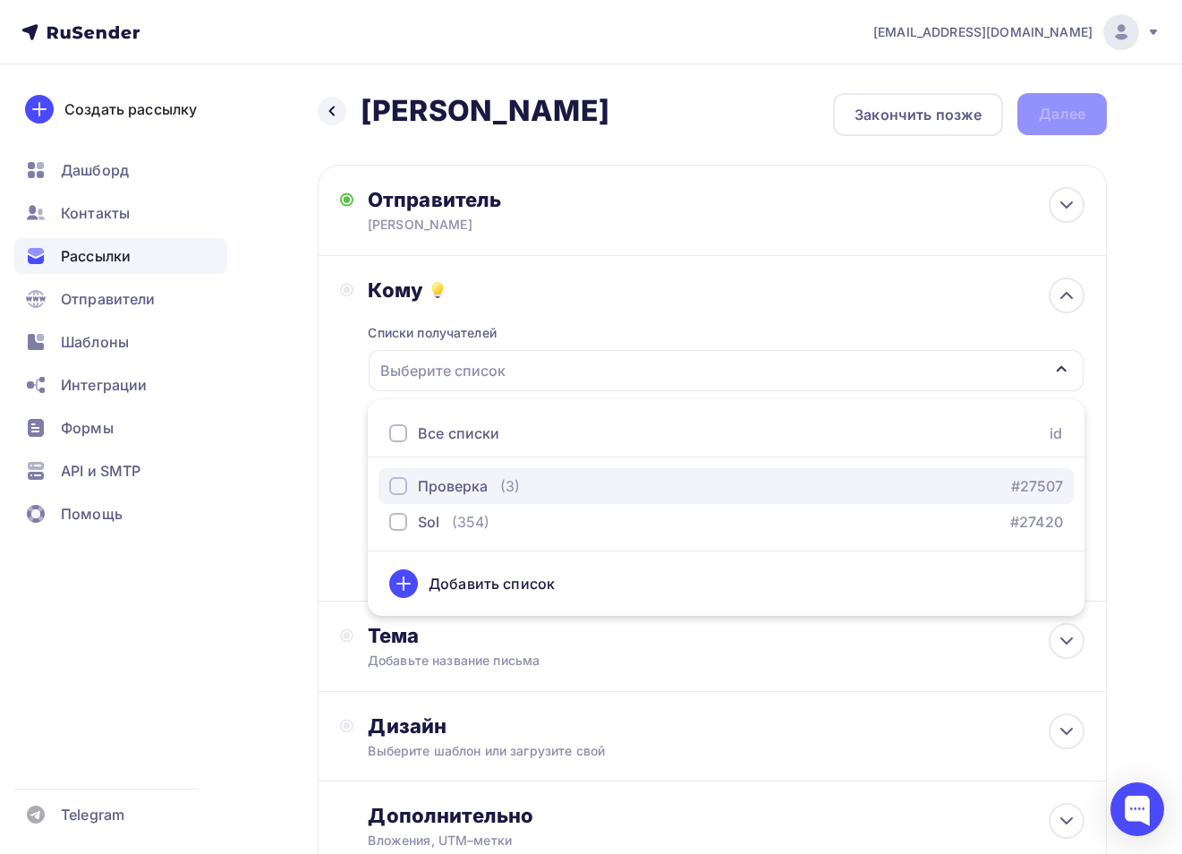
click at [402, 489] on div "button" at bounding box center [398, 486] width 18 height 18
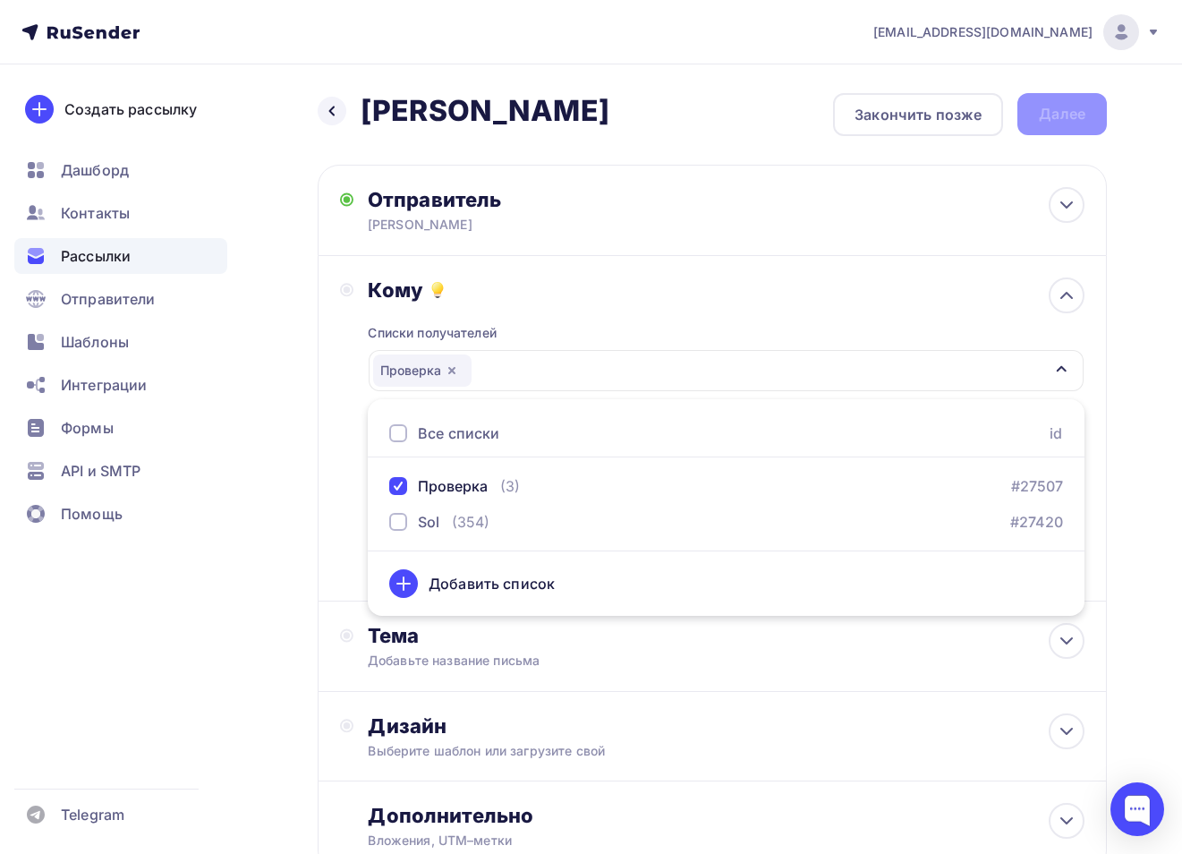
click at [735, 294] on div "Кому" at bounding box center [726, 289] width 717 height 25
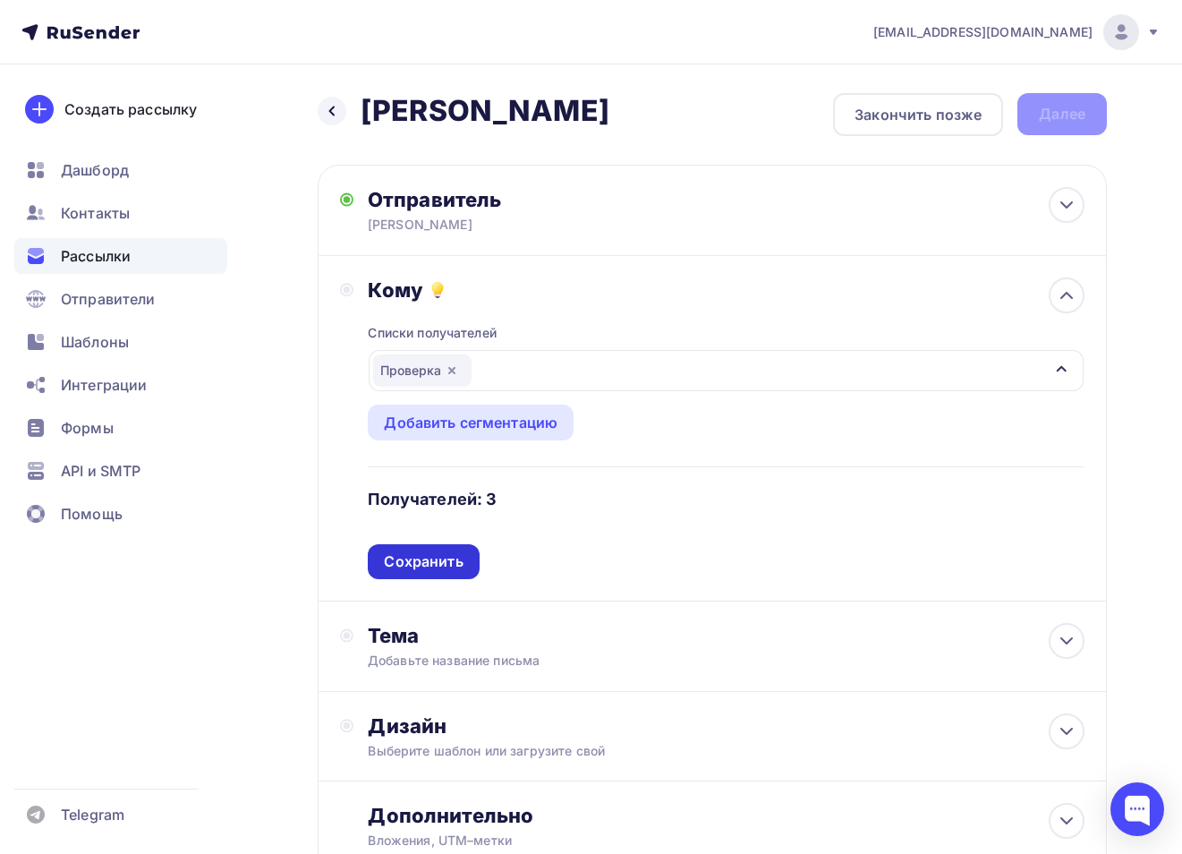
click at [441, 568] on div "Сохранить" at bounding box center [423, 561] width 79 height 21
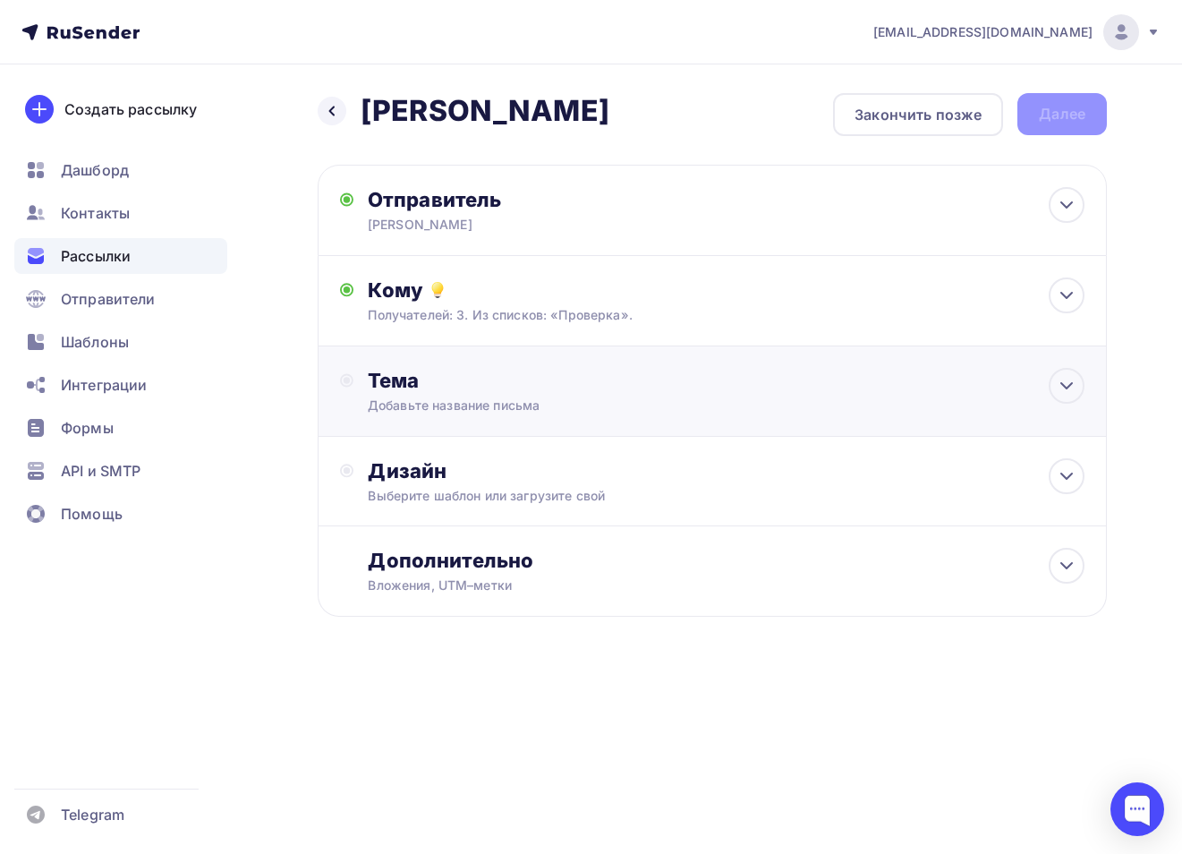
click at [527, 382] on div "Тема" at bounding box center [545, 380] width 354 height 25
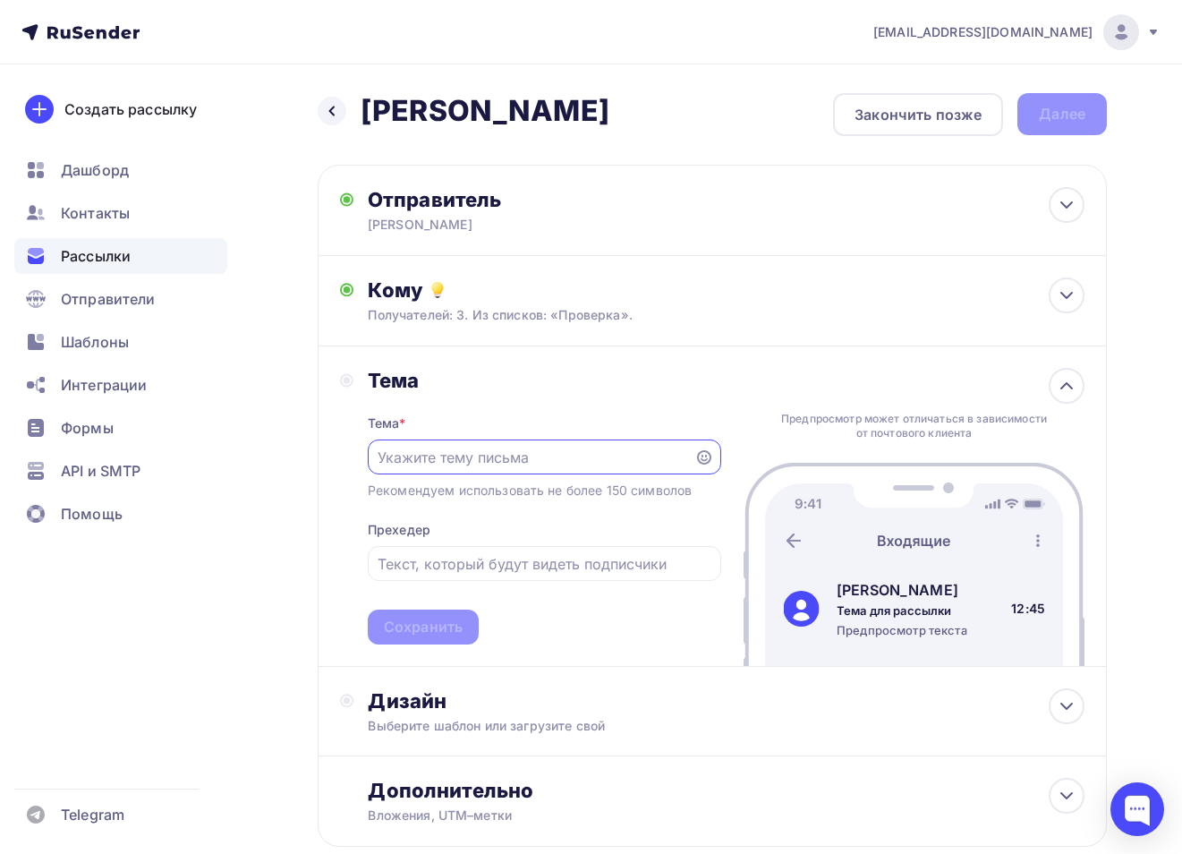
scroll to position [112, 0]
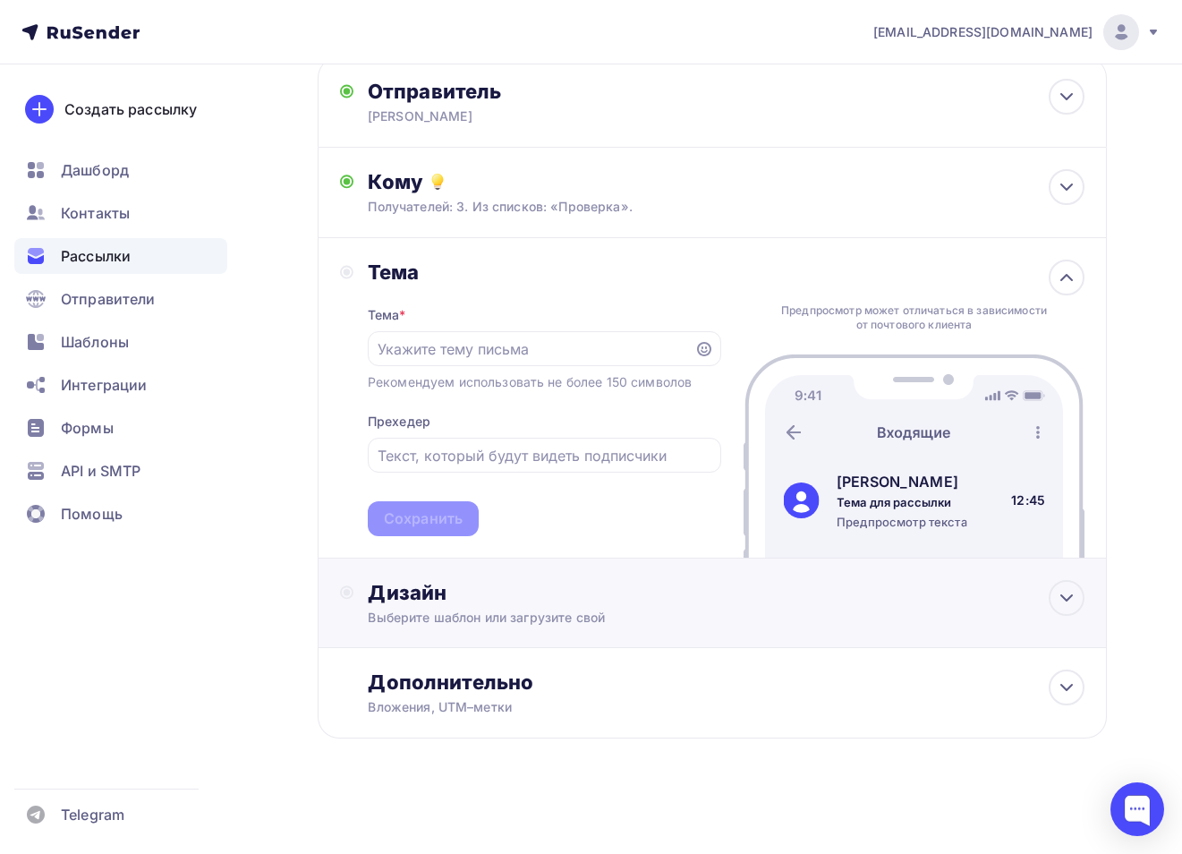
click at [551, 595] on div "Дизайн" at bounding box center [726, 592] width 717 height 25
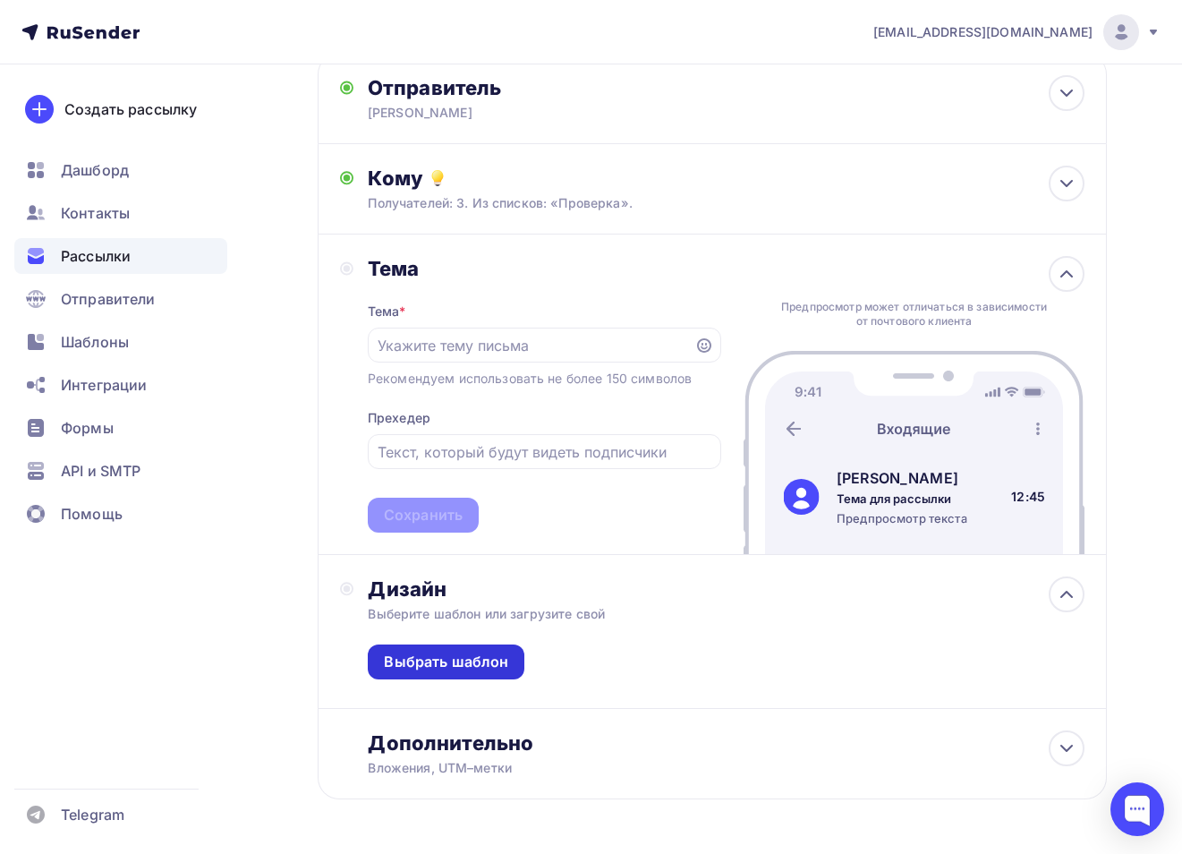
click at [483, 660] on div "Выбрать шаблон" at bounding box center [446, 662] width 124 height 21
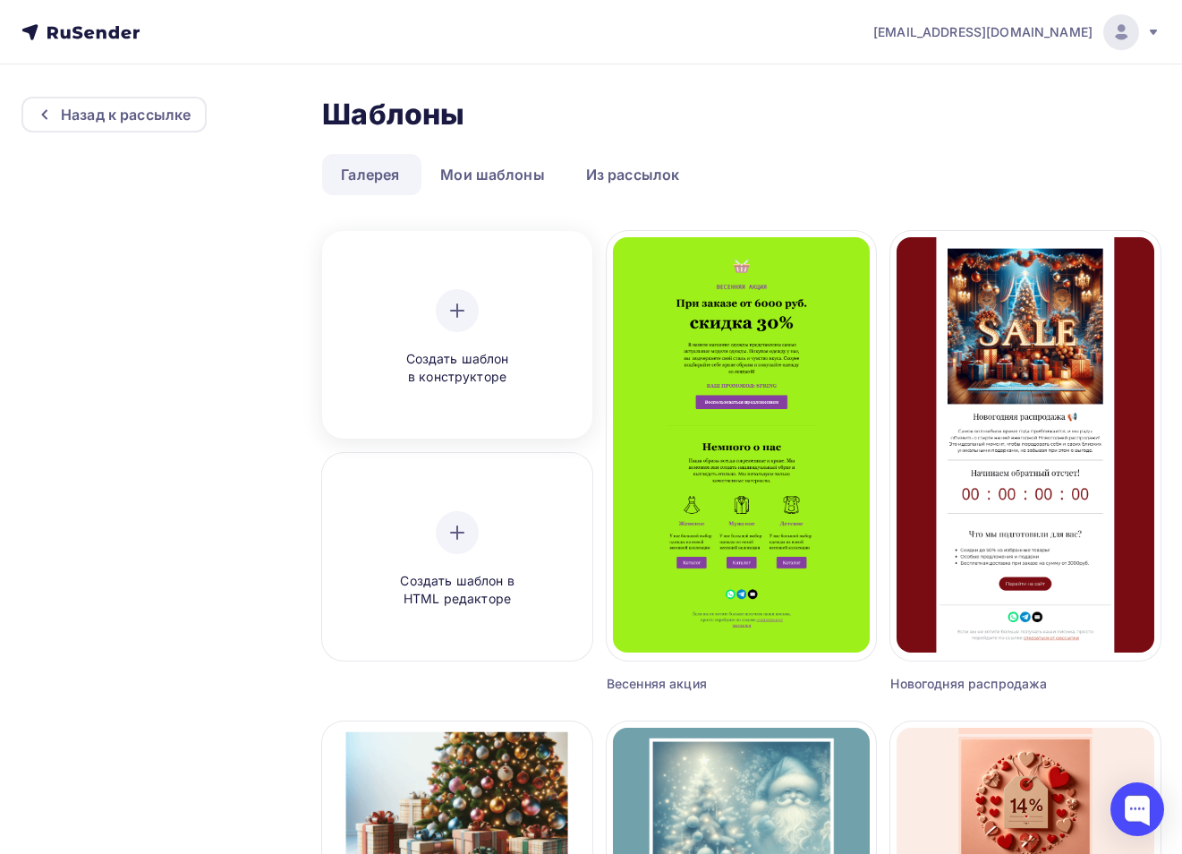
click at [502, 343] on div "Создать шаблон в конструкторе" at bounding box center [457, 338] width 170 height 98
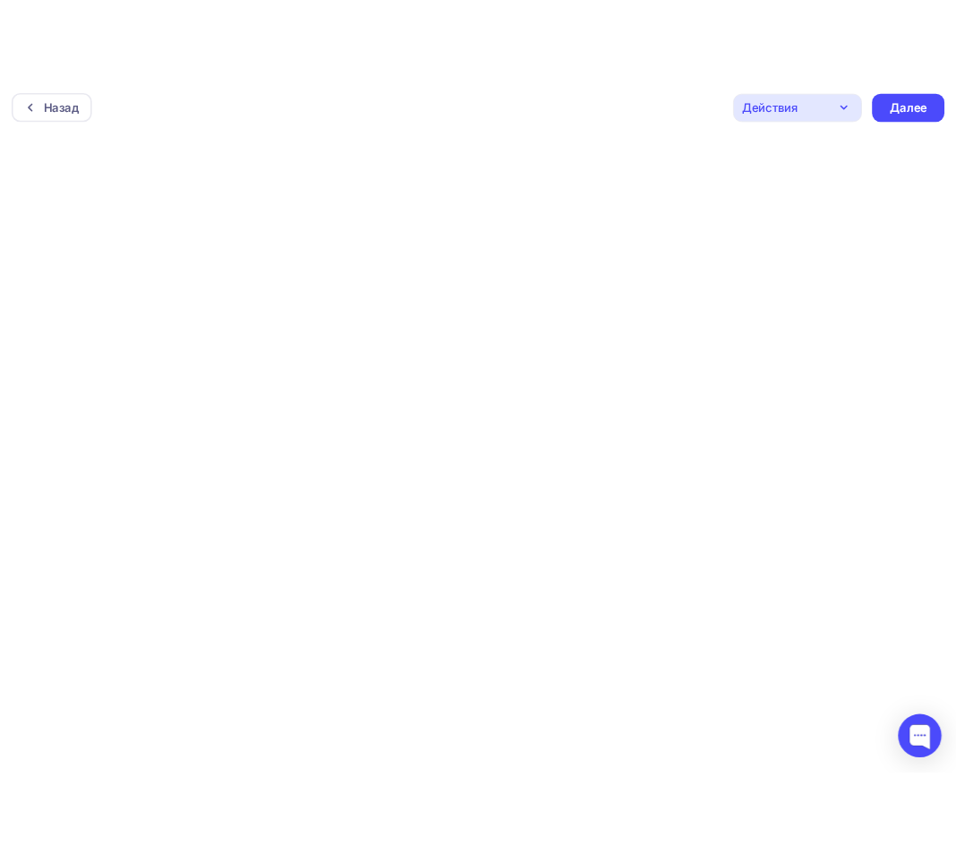
scroll to position [4, 0]
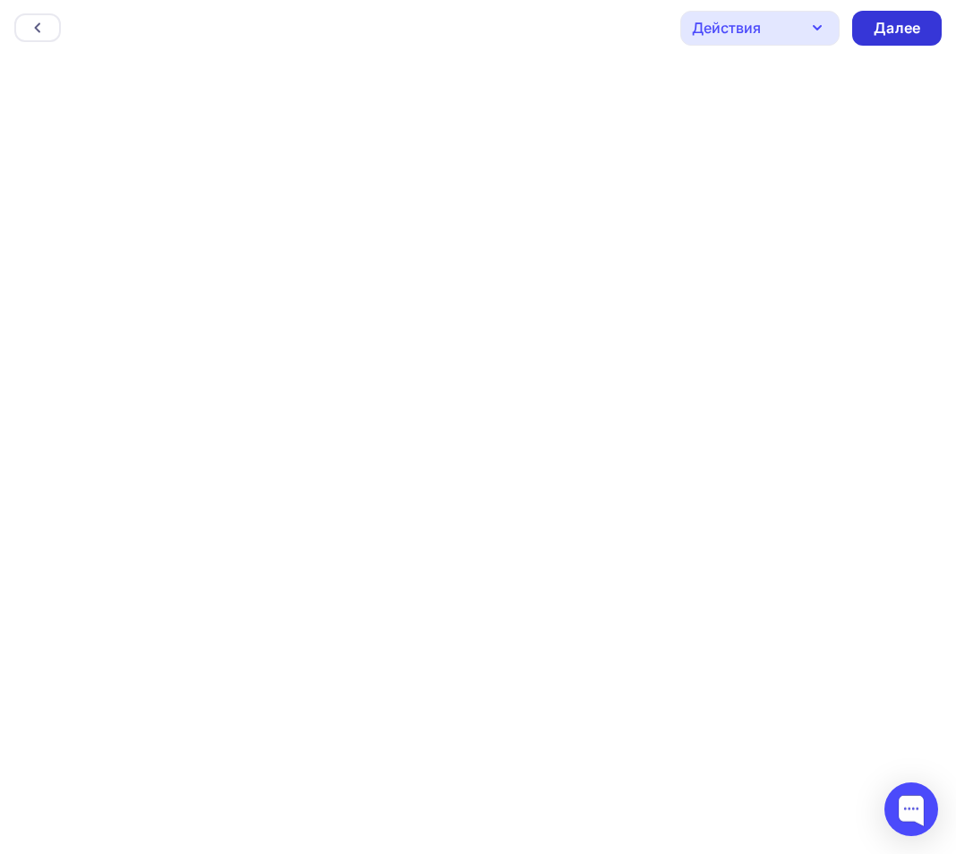
click at [895, 19] on div "Далее" at bounding box center [897, 28] width 47 height 21
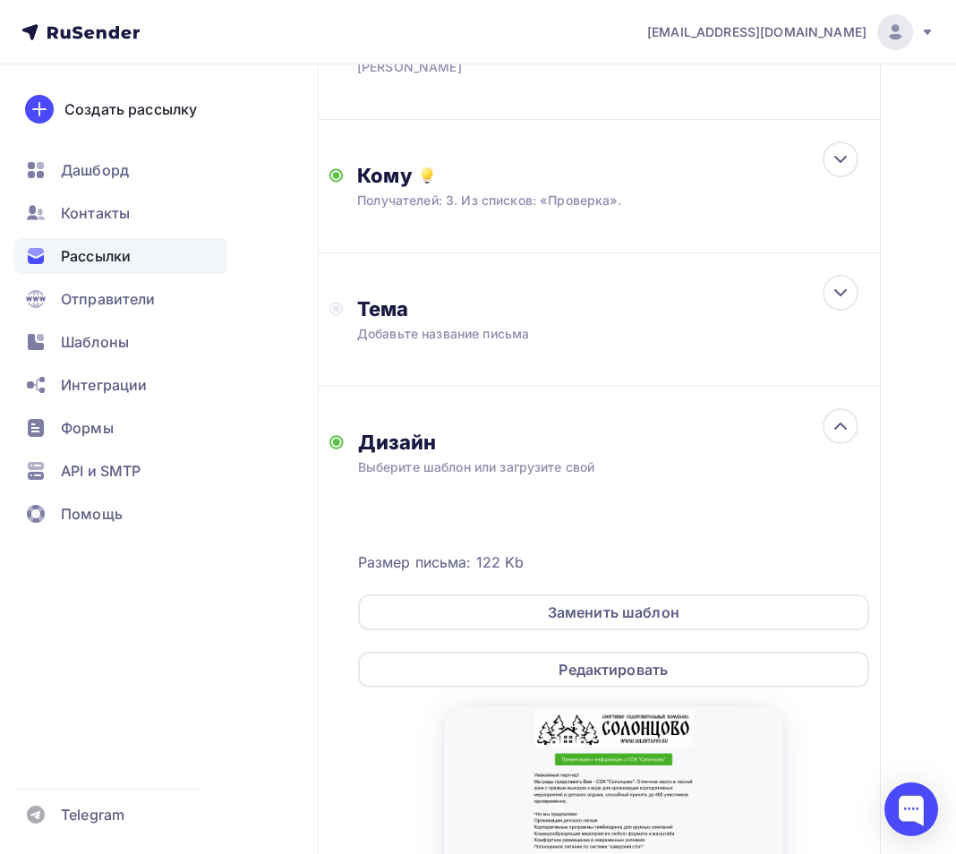
scroll to position [282, 0]
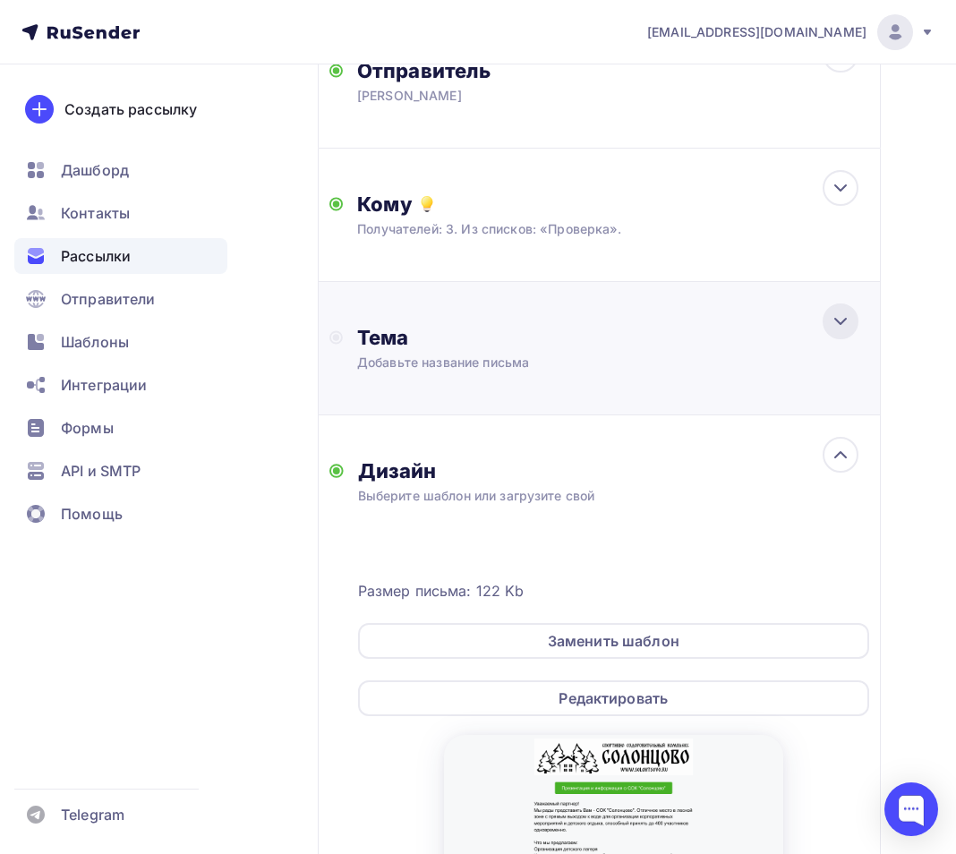
click at [832, 322] on icon at bounding box center [840, 321] width 21 height 21
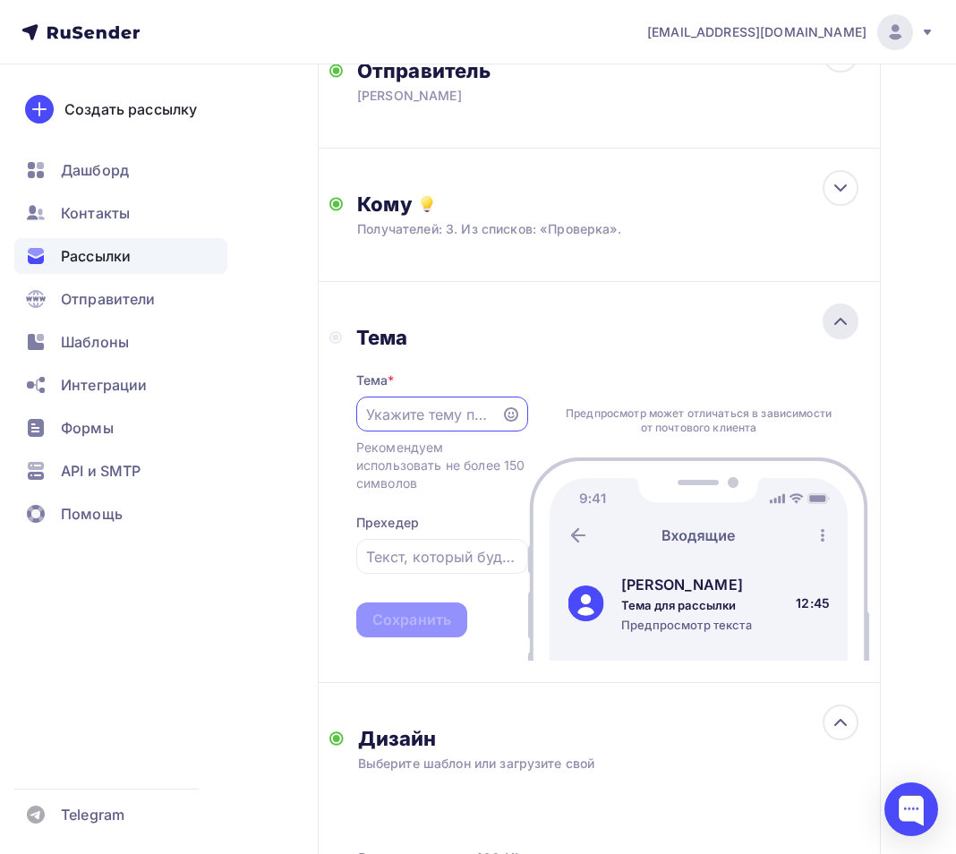
scroll to position [0, 0]
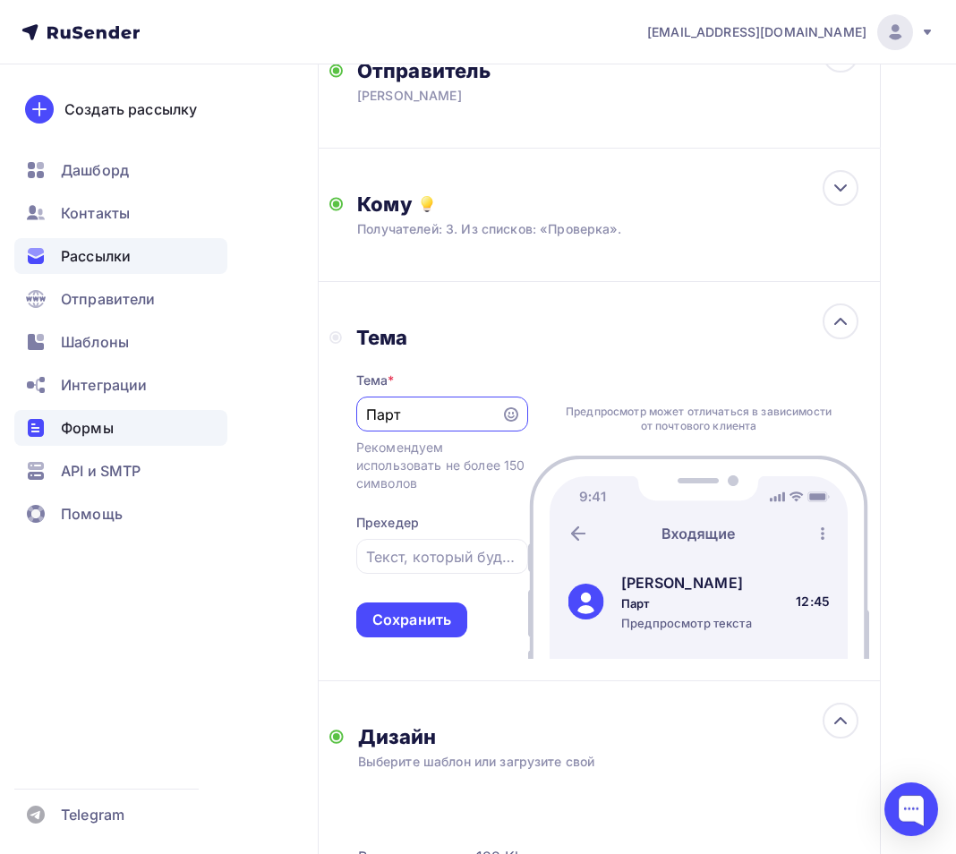
drag, startPoint x: 421, startPoint y: 412, endPoint x: 226, endPoint y: 419, distance: 194.4
click at [226, 419] on div "ermilow@mail.ru Аккаунт Тарифы Выйти Создать рассылку Дашборд Контакты Рассылки…" at bounding box center [478, 634] width 956 height 1833
type input "Давайте знакомиться и сотрудничать"
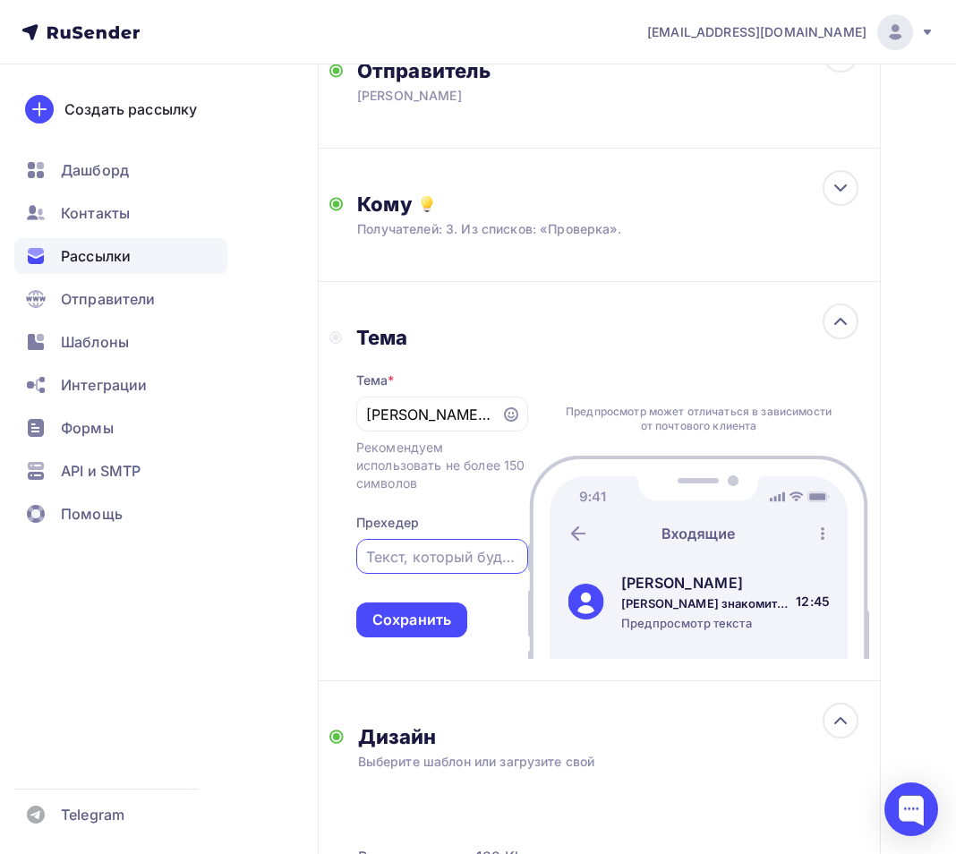
click at [445, 561] on input "text" at bounding box center [441, 556] width 151 height 21
type input "П"
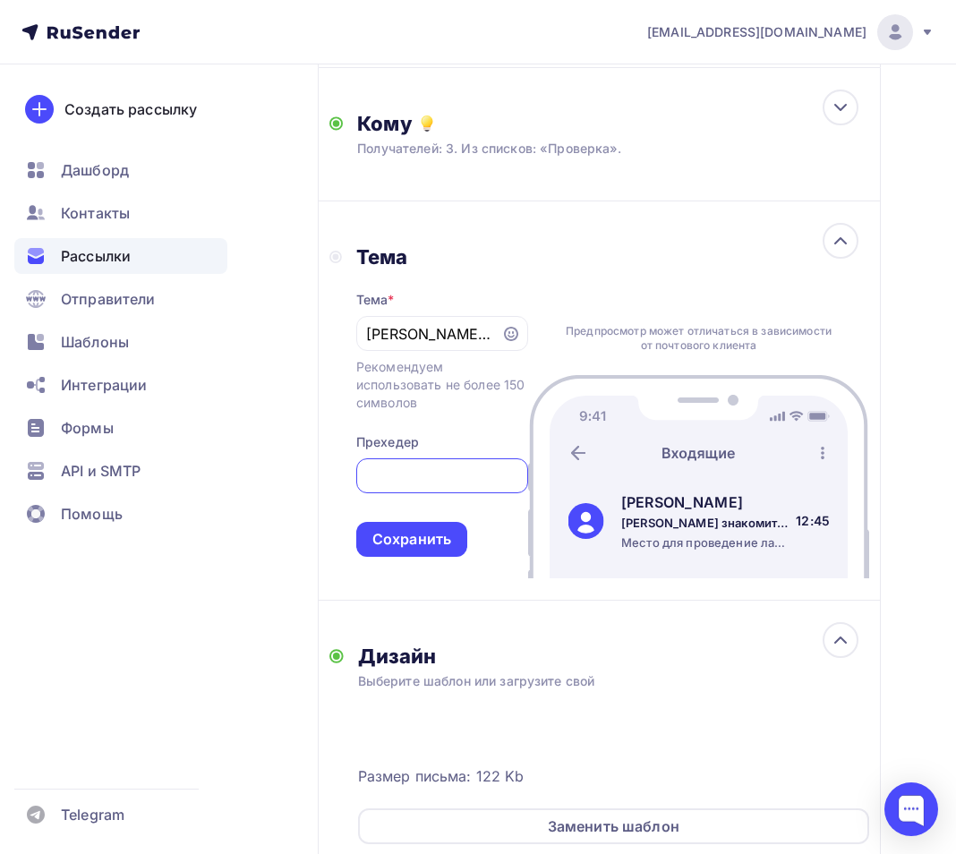
scroll to position [379, 0]
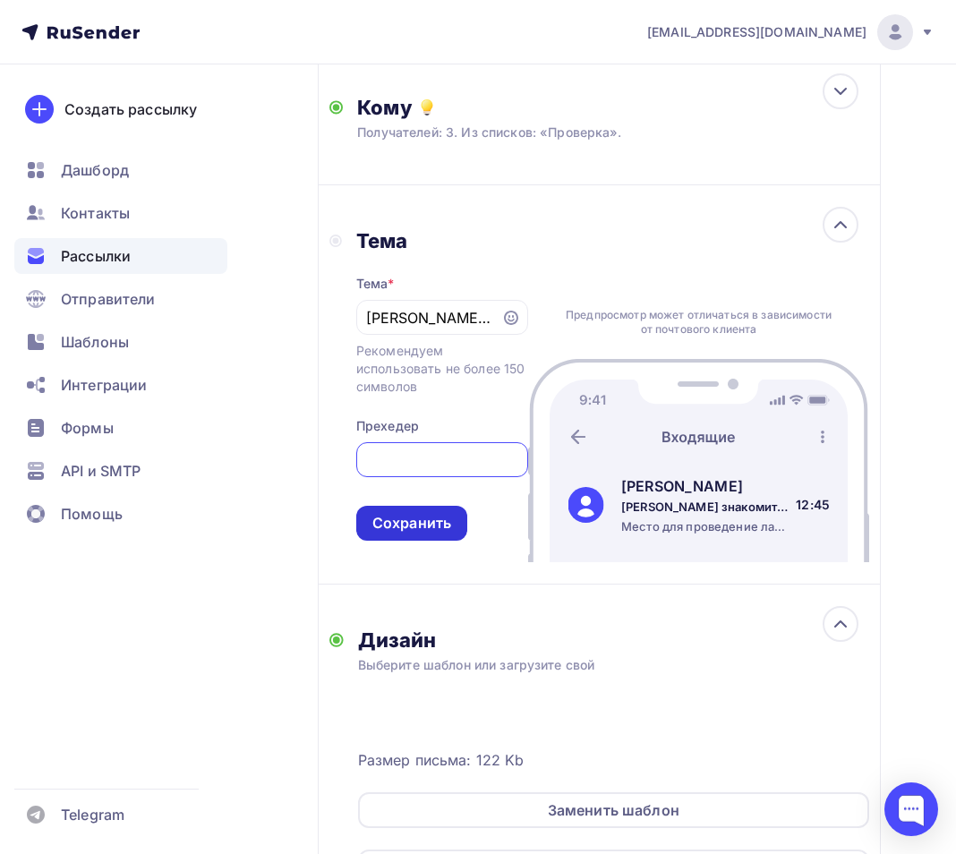
type input "Место для проведение лагерей, корпоративов, тимбилдингов и т.д."
click at [452, 526] on div "Сохранить" at bounding box center [411, 523] width 111 height 35
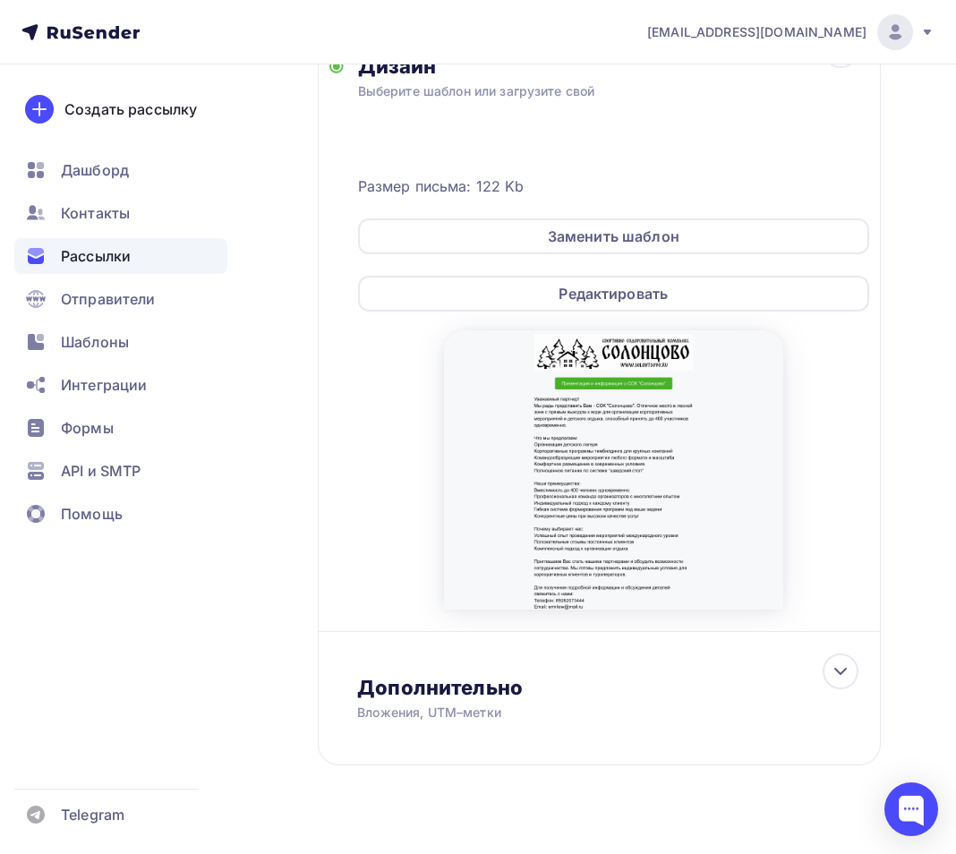
scroll to position [752, 0]
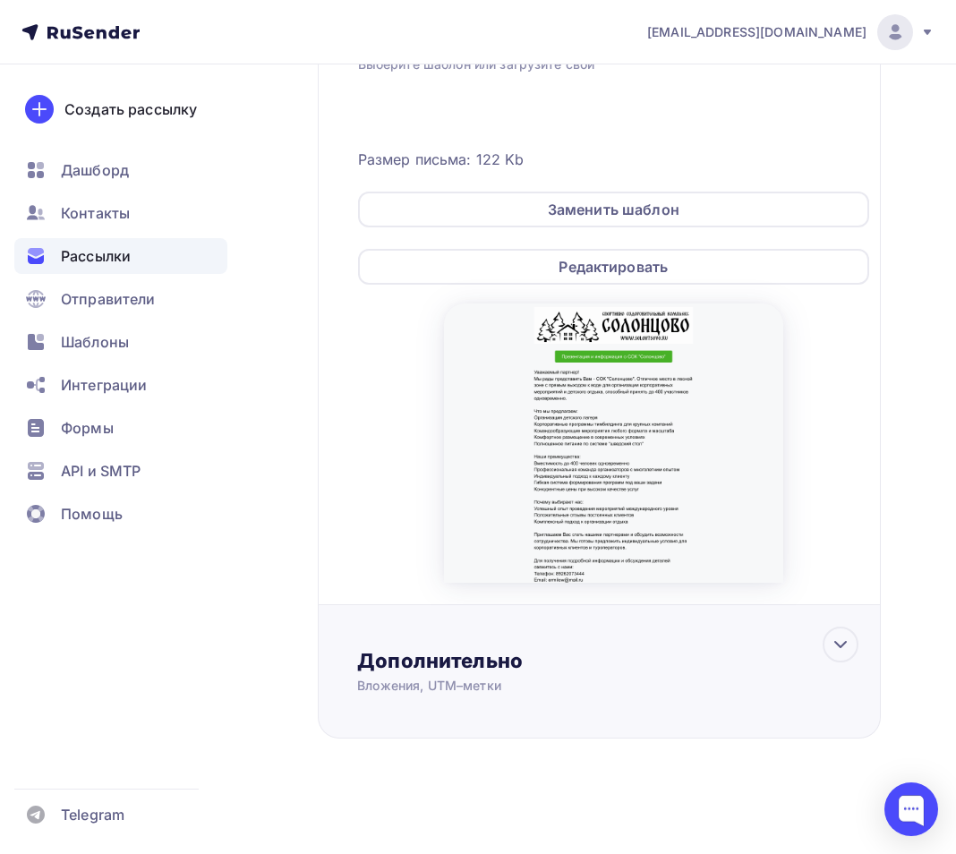
click at [495, 680] on div "Вложения, UTM–метки" at bounding box center [587, 686] width 461 height 18
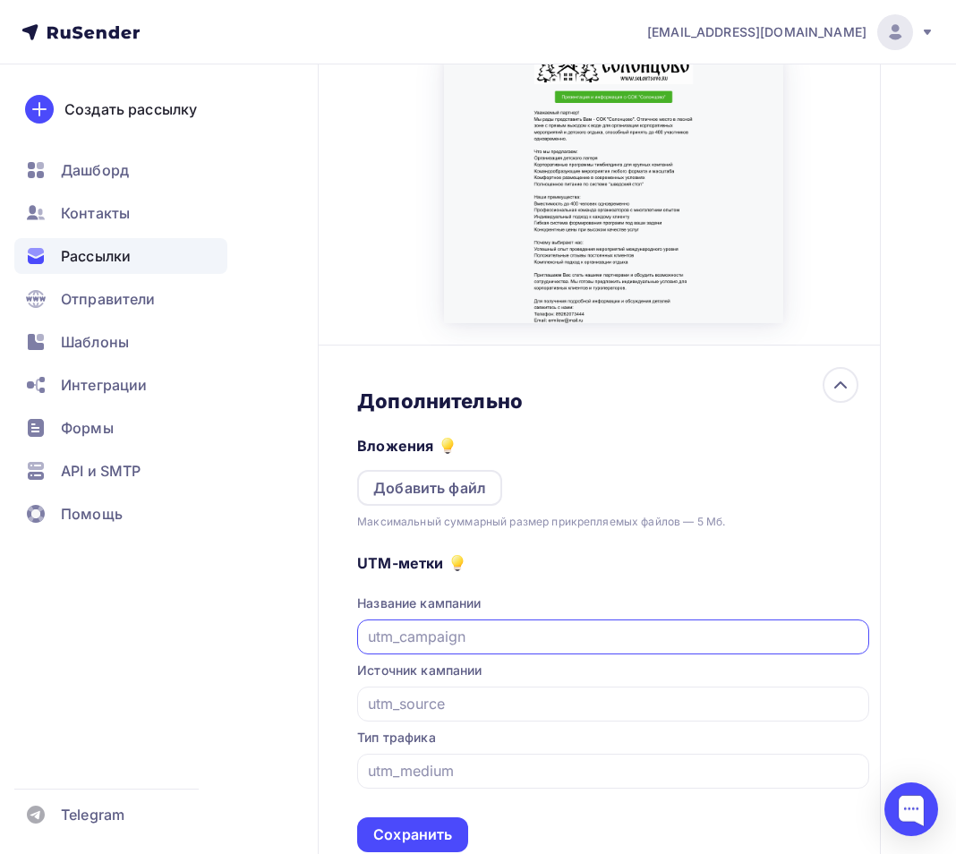
scroll to position [1080, 0]
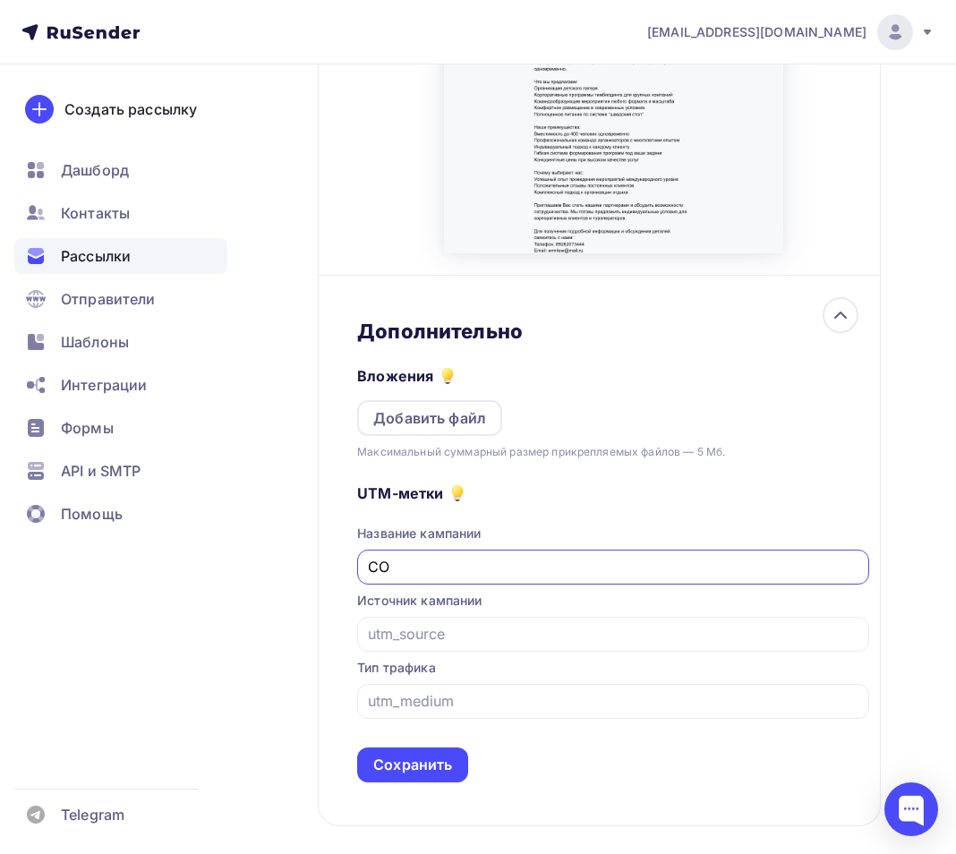
type input "С"
type input "[PERSON_NAME]"
click at [404, 769] on div "Сохранить" at bounding box center [412, 765] width 79 height 21
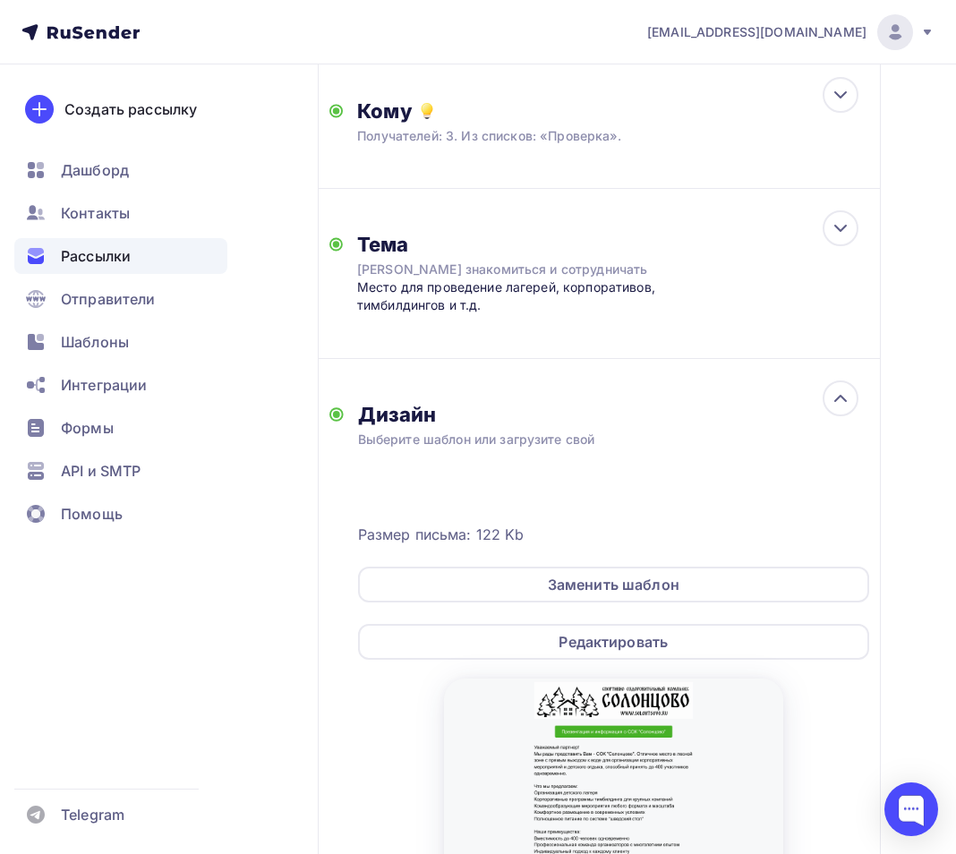
scroll to position [0, 0]
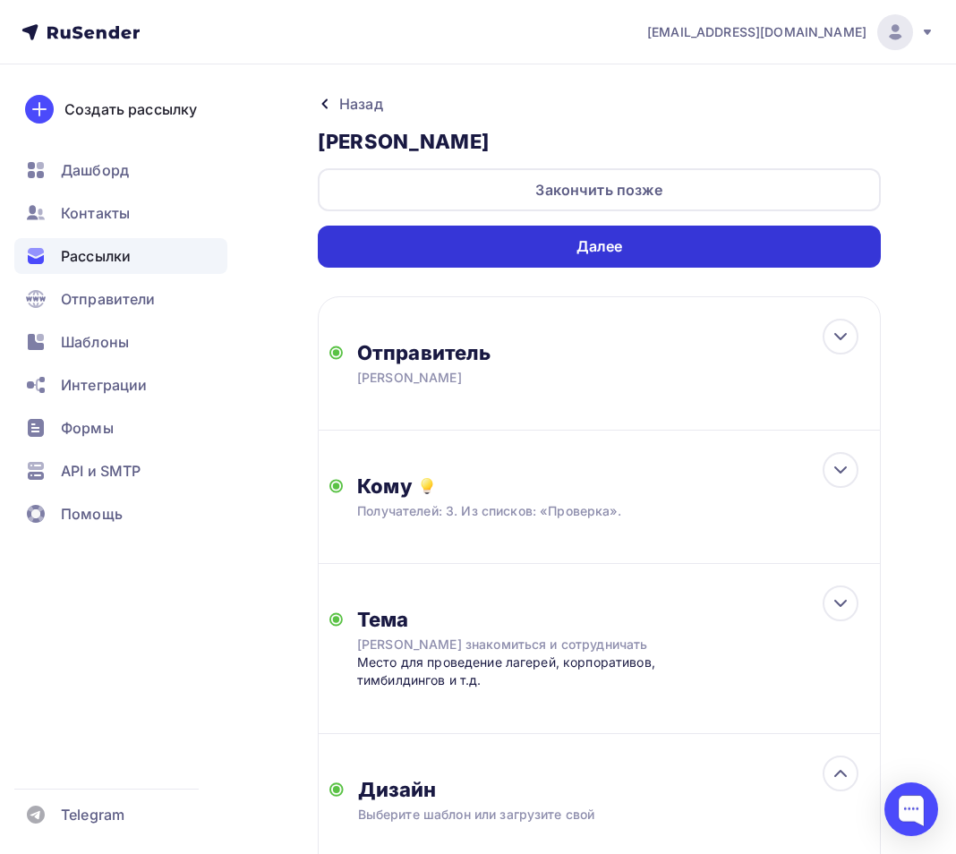
click at [730, 235] on div "Далее" at bounding box center [599, 247] width 563 height 42
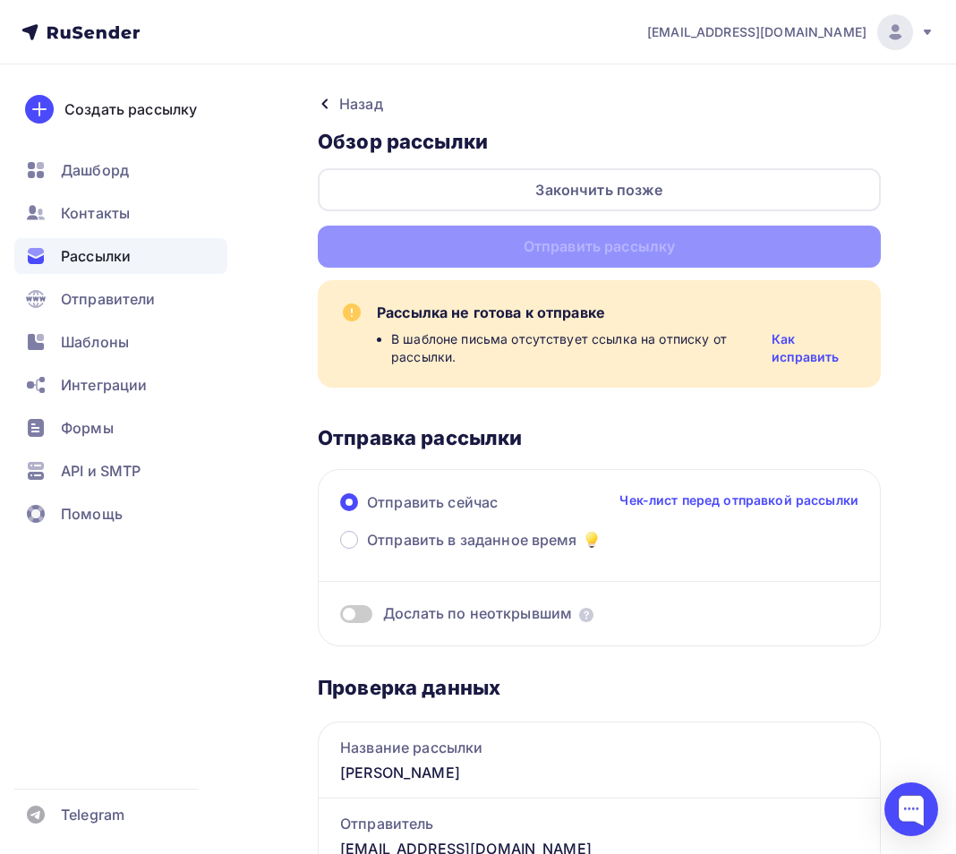
click at [794, 362] on link "Как исправить" at bounding box center [816, 348] width 88 height 36
click at [362, 110] on div "Назад" at bounding box center [361, 103] width 44 height 21
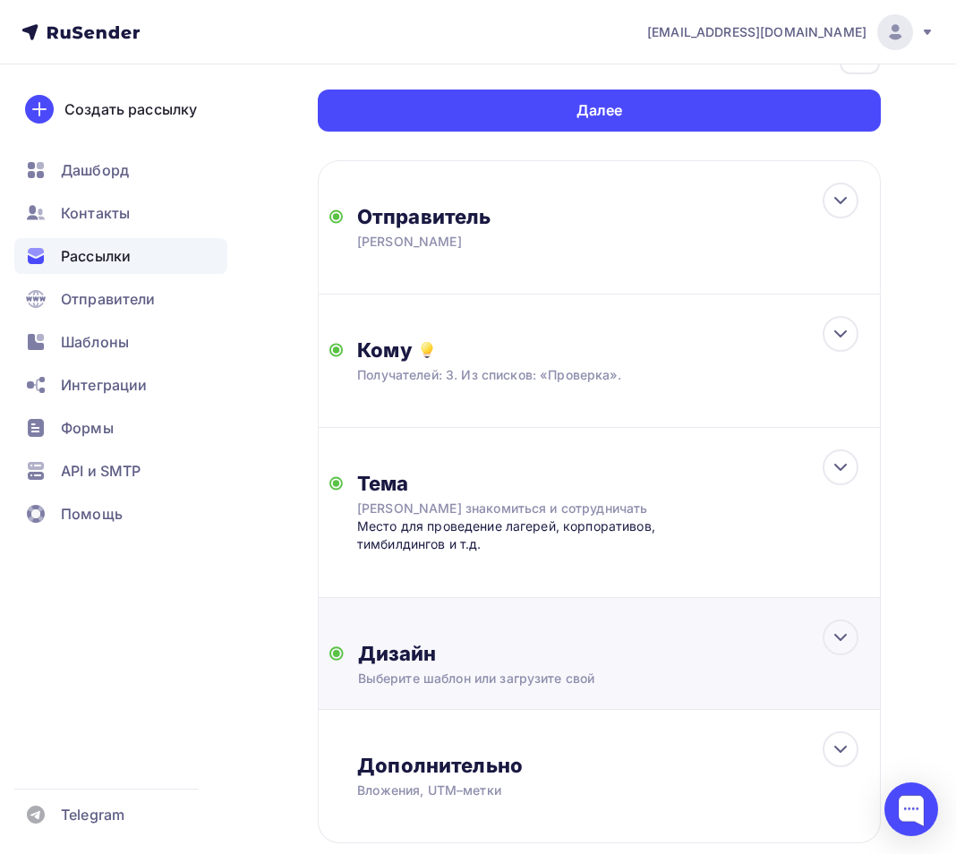
scroll to position [113, 0]
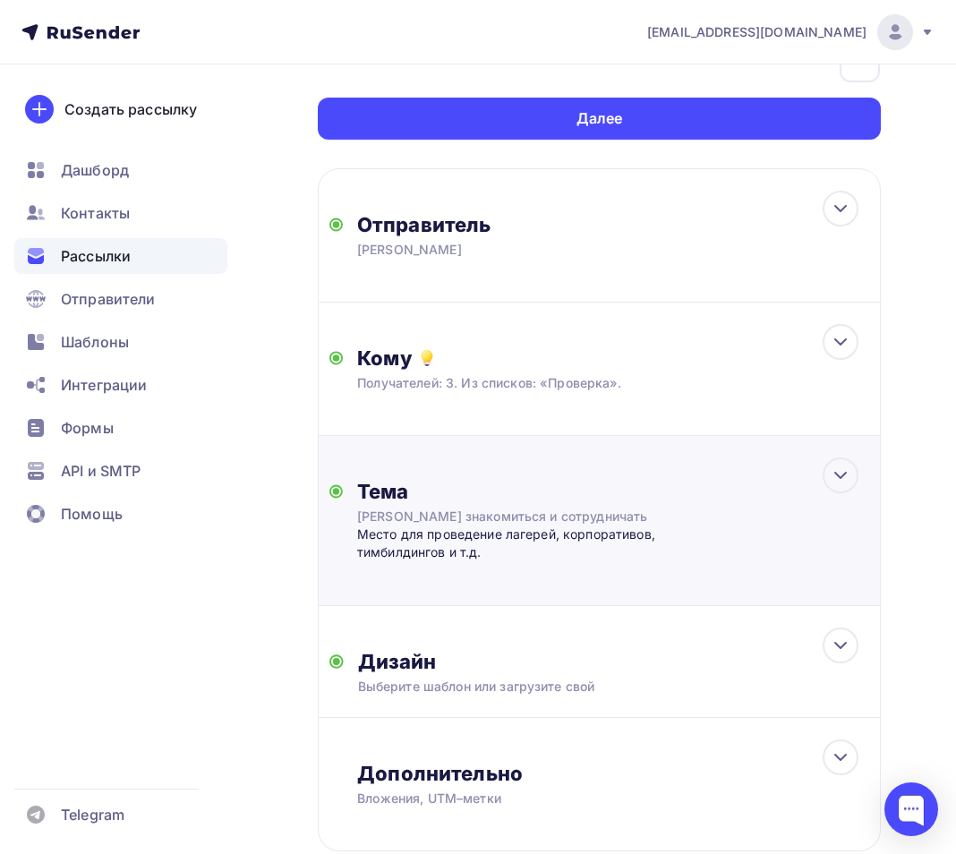
click at [711, 578] on div "Тема Давайте знакомиться и сотрудничать Место для проведение лагерей, корпорати…" at bounding box center [599, 521] width 563 height 170
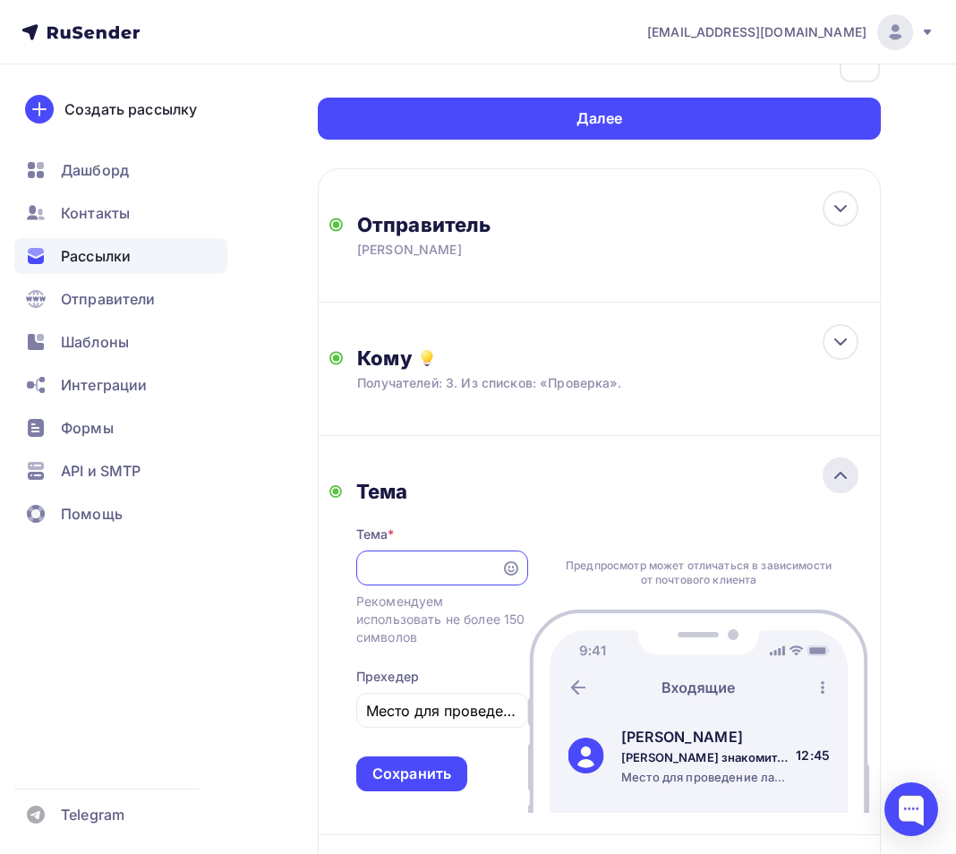
scroll to position [0, 0]
click at [832, 477] on icon at bounding box center [840, 475] width 21 height 21
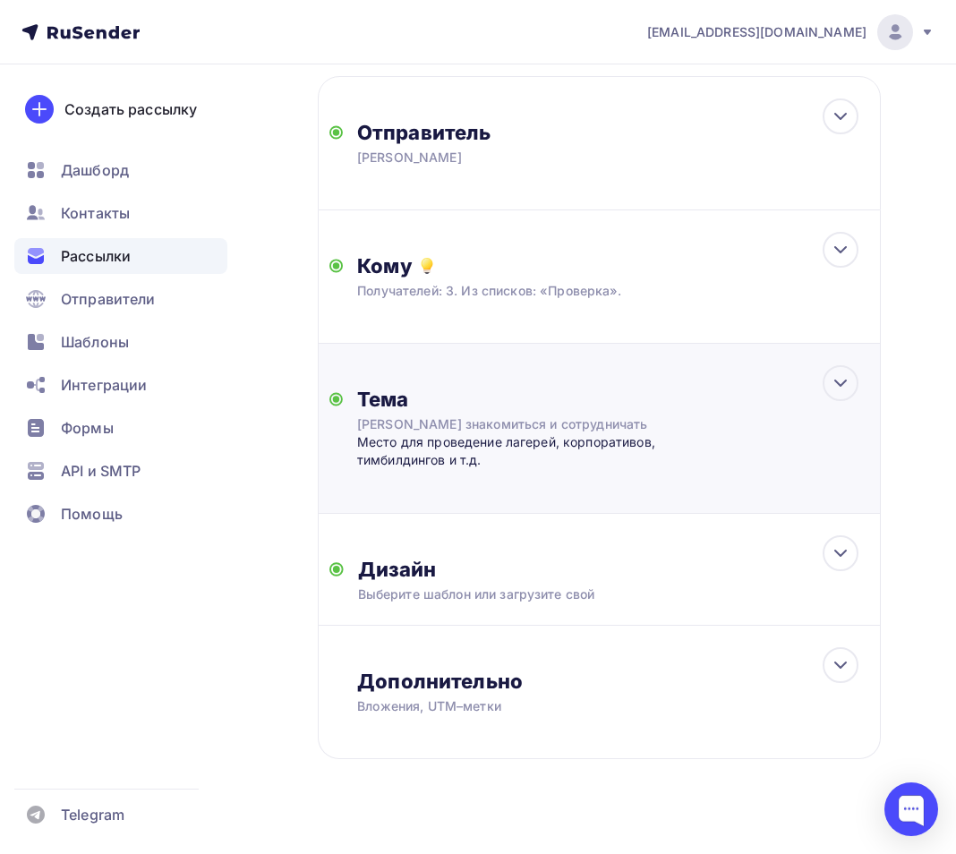
scroll to position [222, 0]
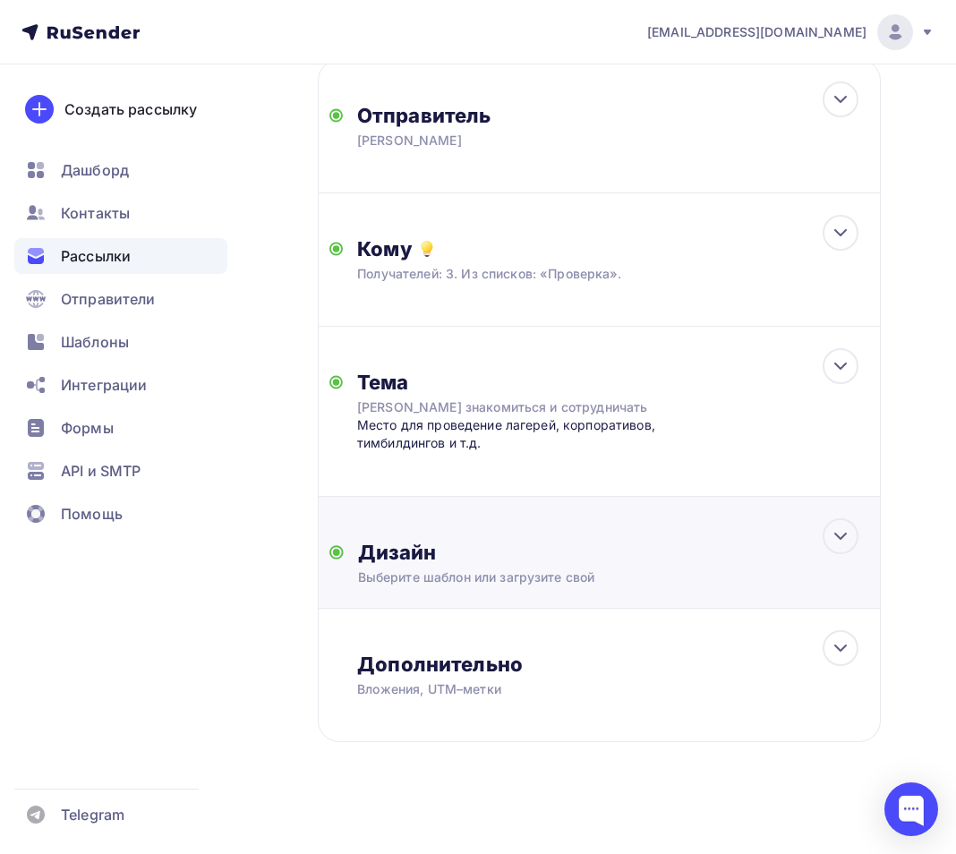
click at [778, 552] on div "Дизайн" at bounding box center [613, 552] width 511 height 25
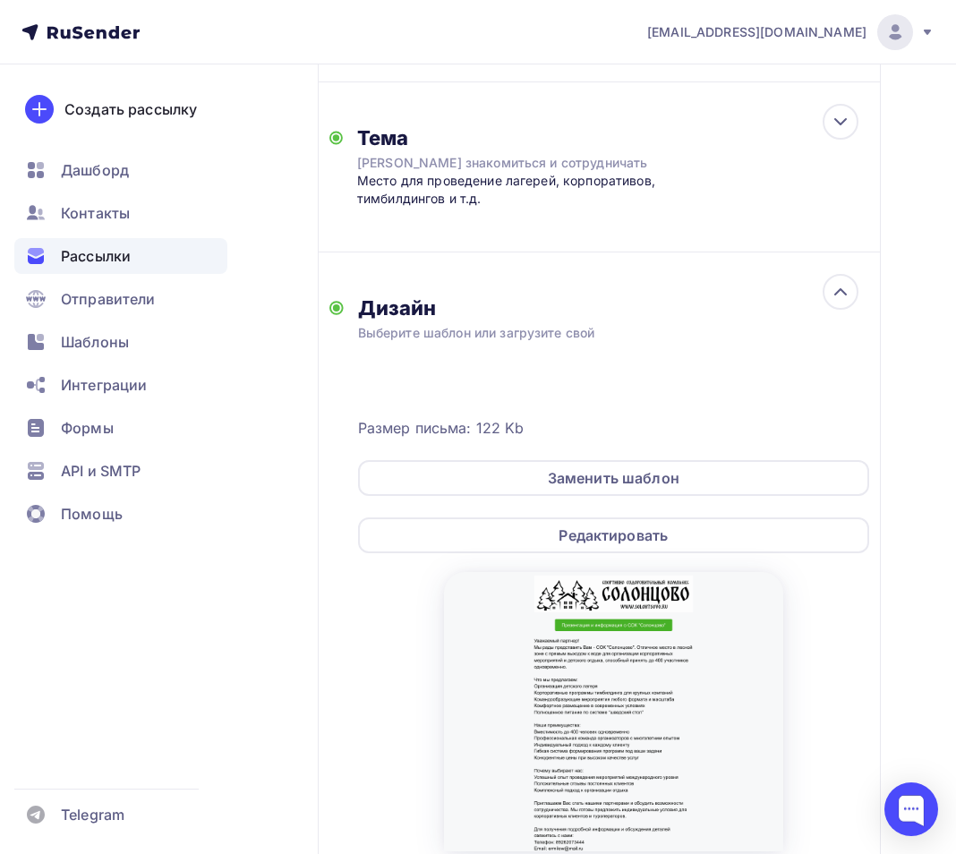
scroll to position [473, 0]
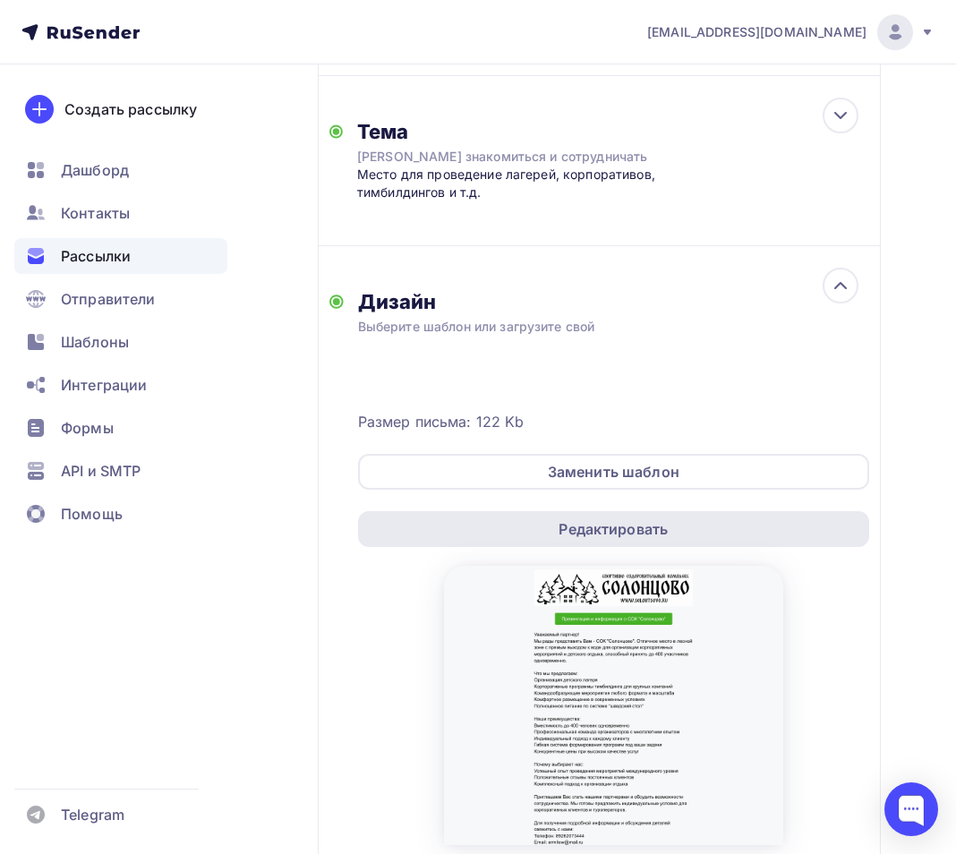
click at [725, 531] on div "Редактировать" at bounding box center [613, 529] width 511 height 36
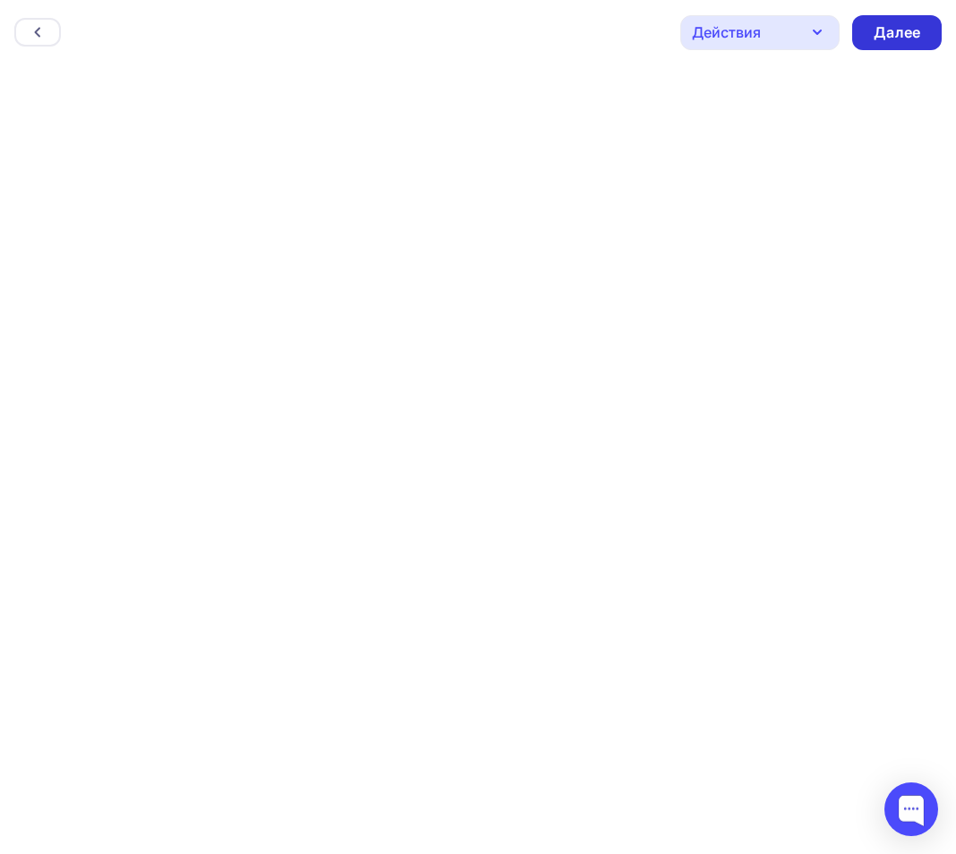
click at [908, 31] on div "Далее" at bounding box center [897, 32] width 47 height 21
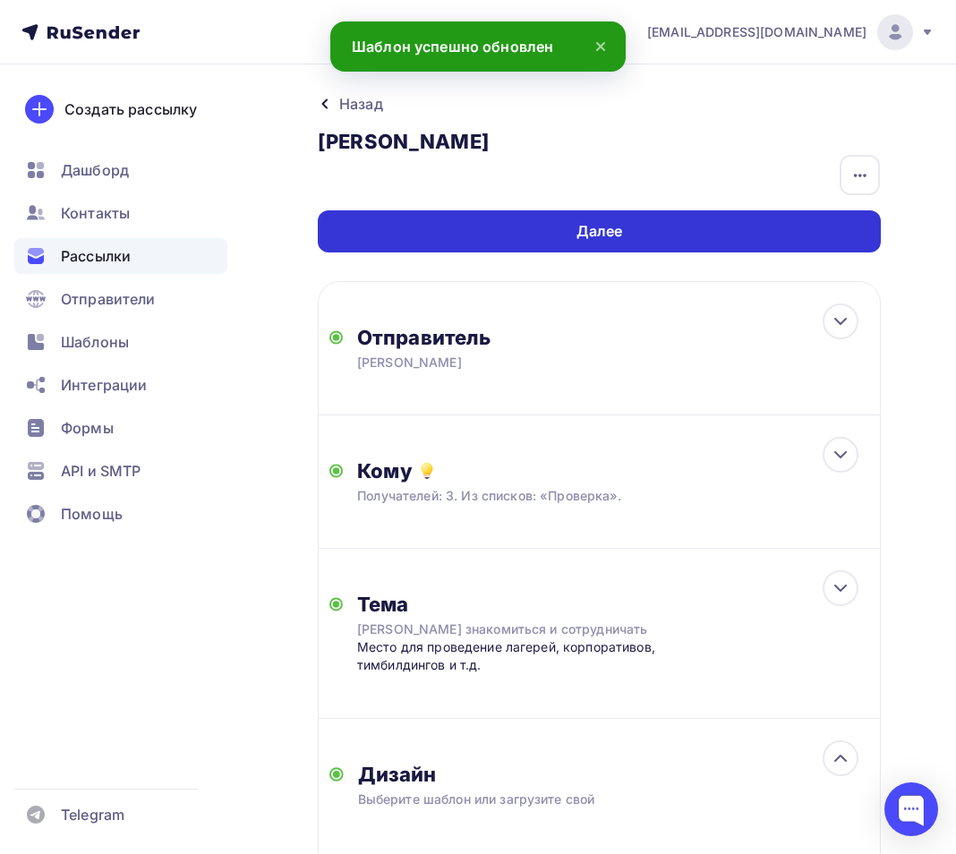
click at [677, 228] on div "Далее" at bounding box center [599, 231] width 563 height 42
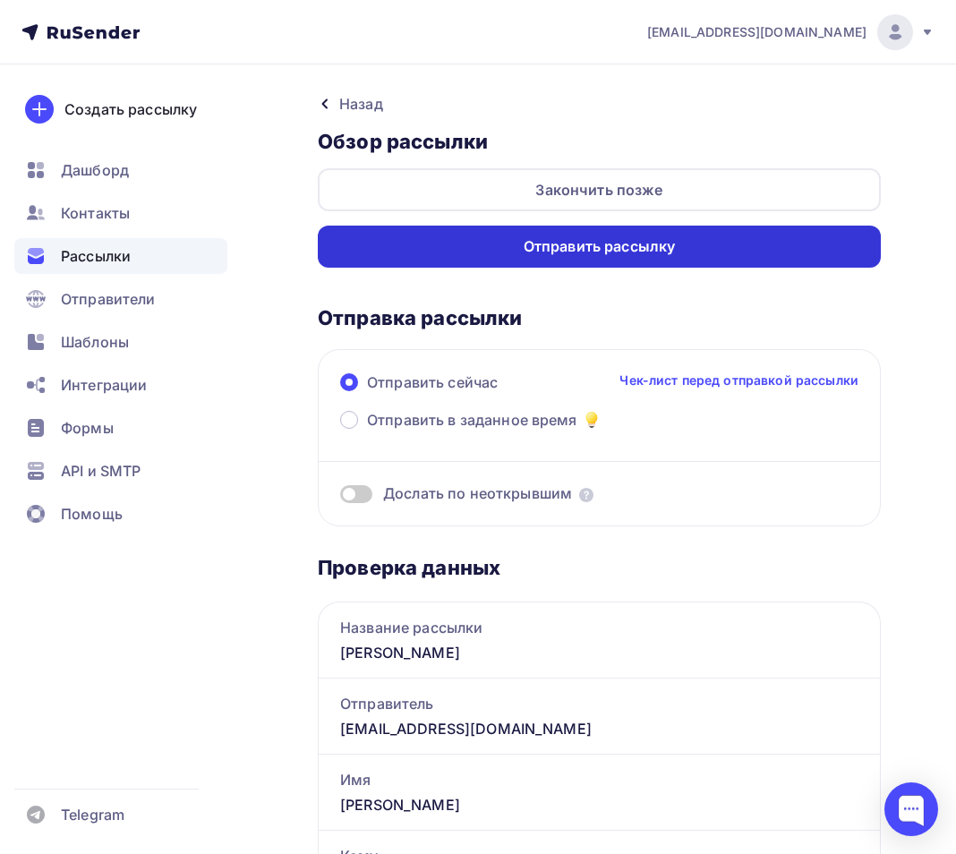
click at [649, 255] on div "Отправить рассылку" at bounding box center [600, 246] width 152 height 21
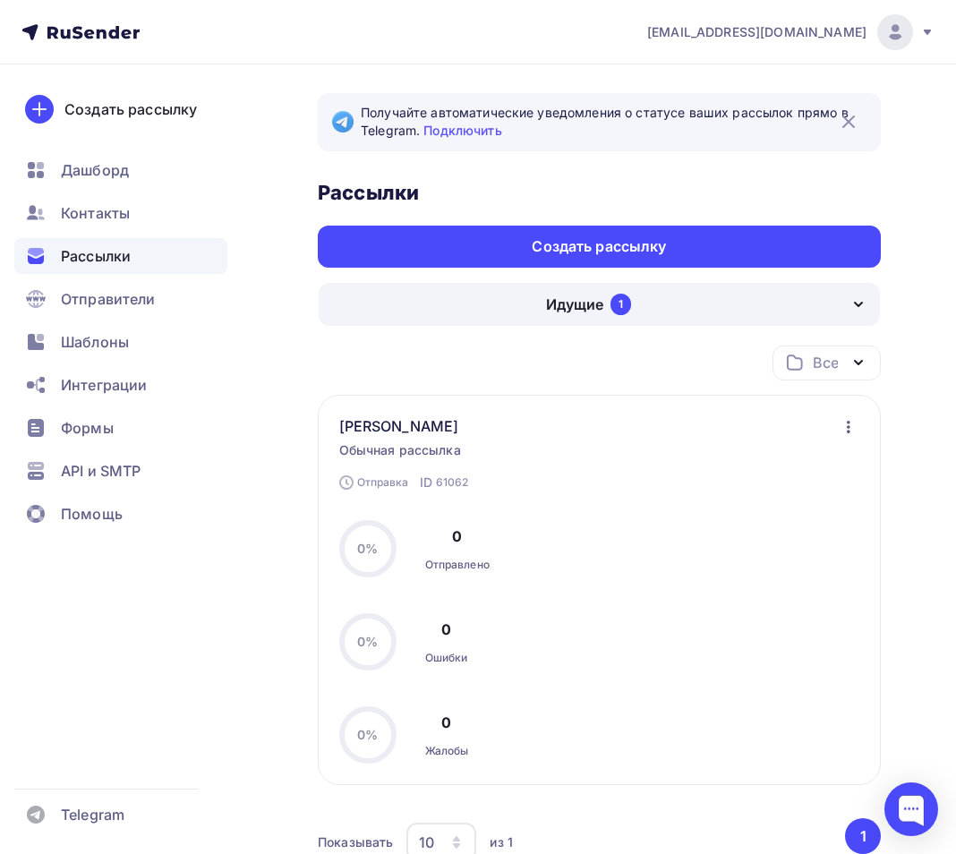
click at [862, 303] on icon "button" at bounding box center [858, 305] width 7 height 4
click at [924, 354] on div "Получайте автоматические уведомления о статусе ваших рассылок прямо в Telegram.…" at bounding box center [478, 554] width 956 height 980
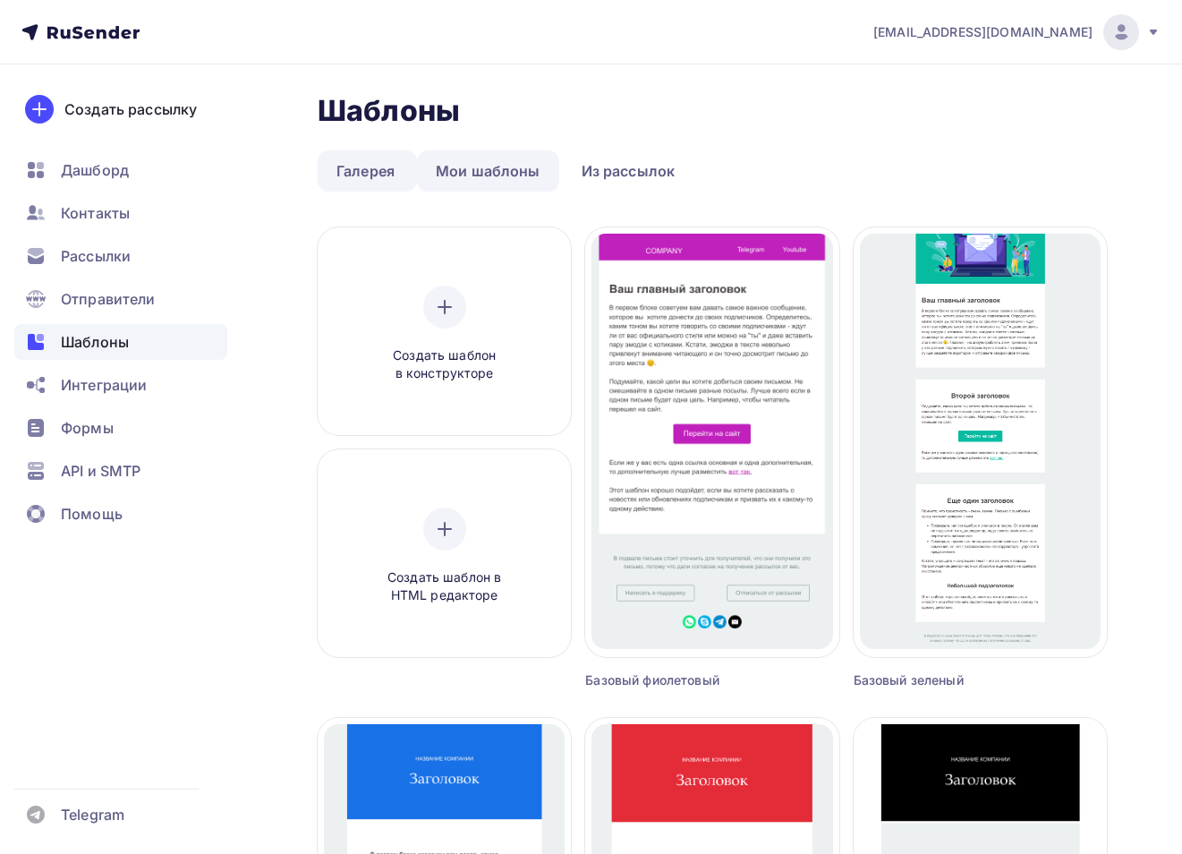
click at [501, 185] on link "Мои шаблоны" at bounding box center [488, 170] width 142 height 41
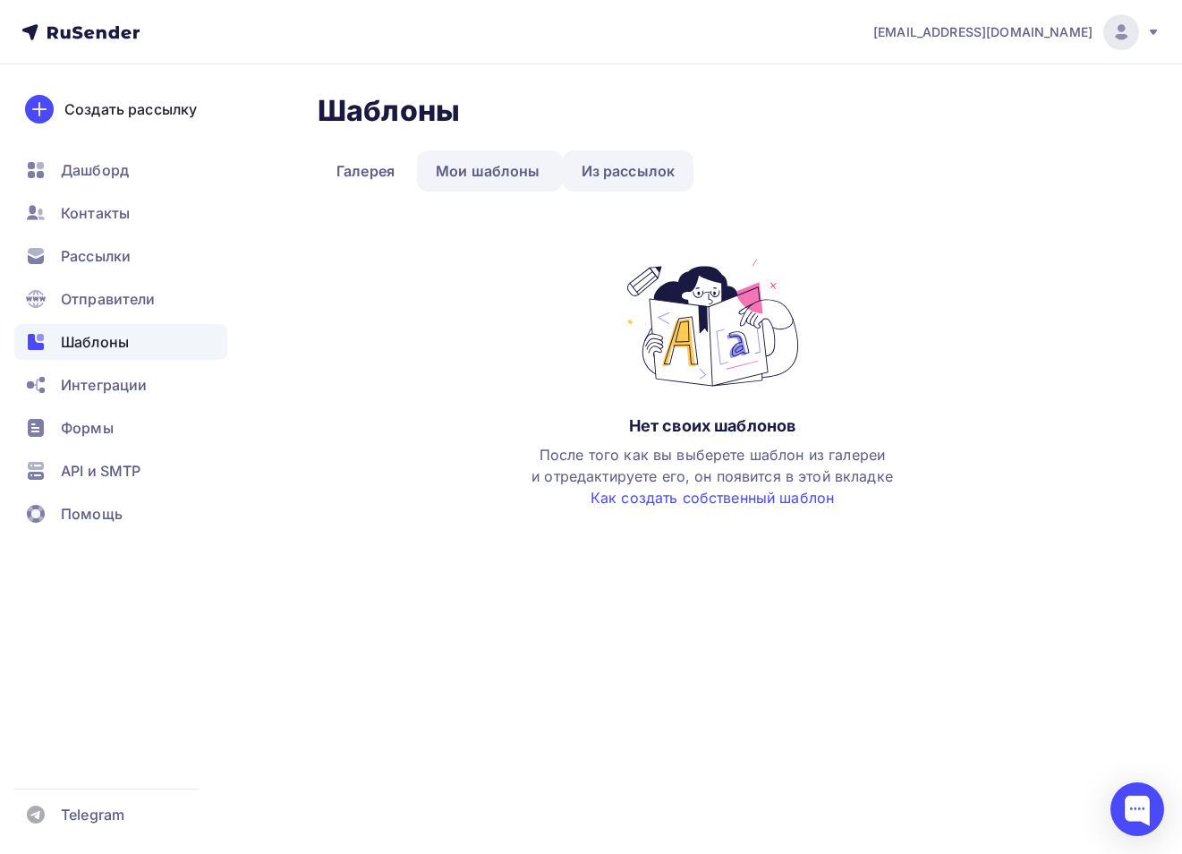
click at [622, 170] on link "Из рассылок" at bounding box center [629, 170] width 132 height 41
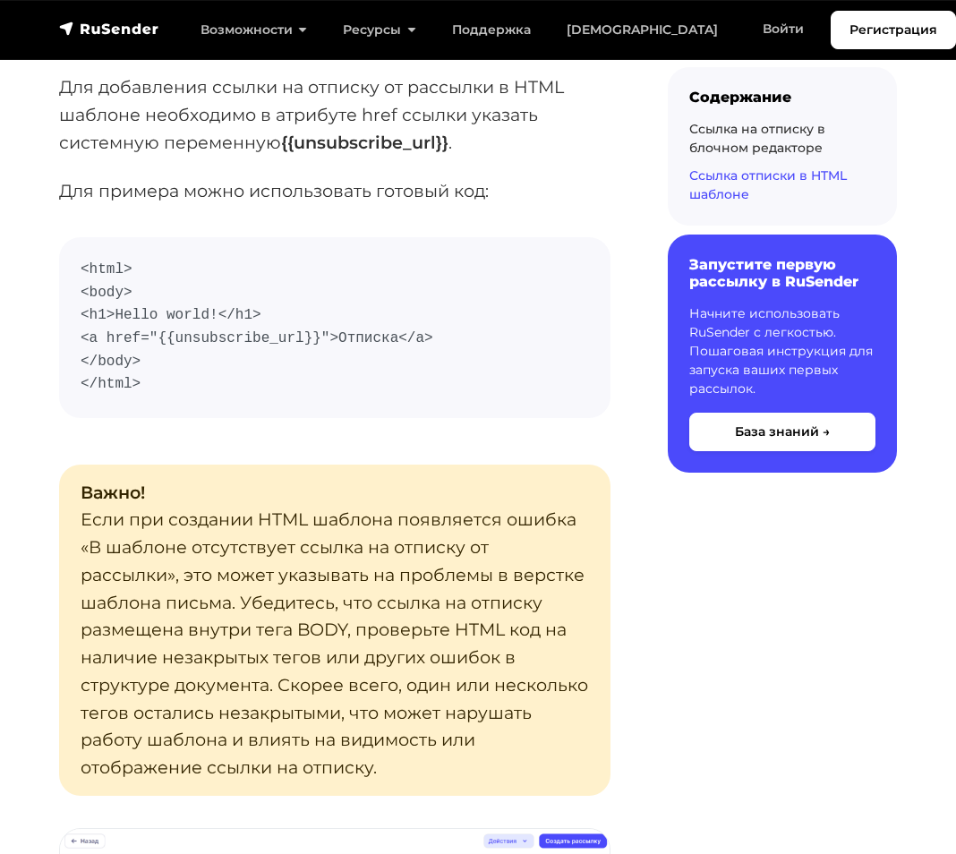
scroll to position [2941, 0]
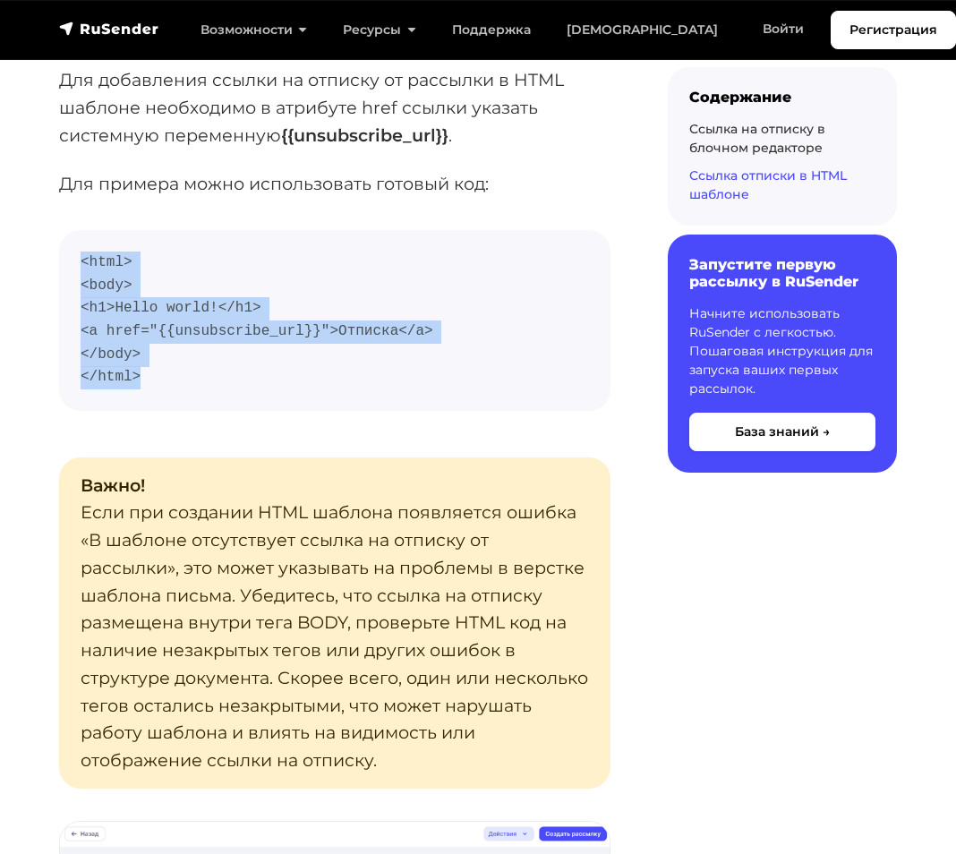
drag, startPoint x: 161, startPoint y: 404, endPoint x: 66, endPoint y: 279, distance: 156.5
click at [66, 279] on pre "<html> <body> <h1>Hello world!</h1> <a href="{{unsubscribe_url}}">Отписка</a> <…" at bounding box center [334, 320] width 551 height 181
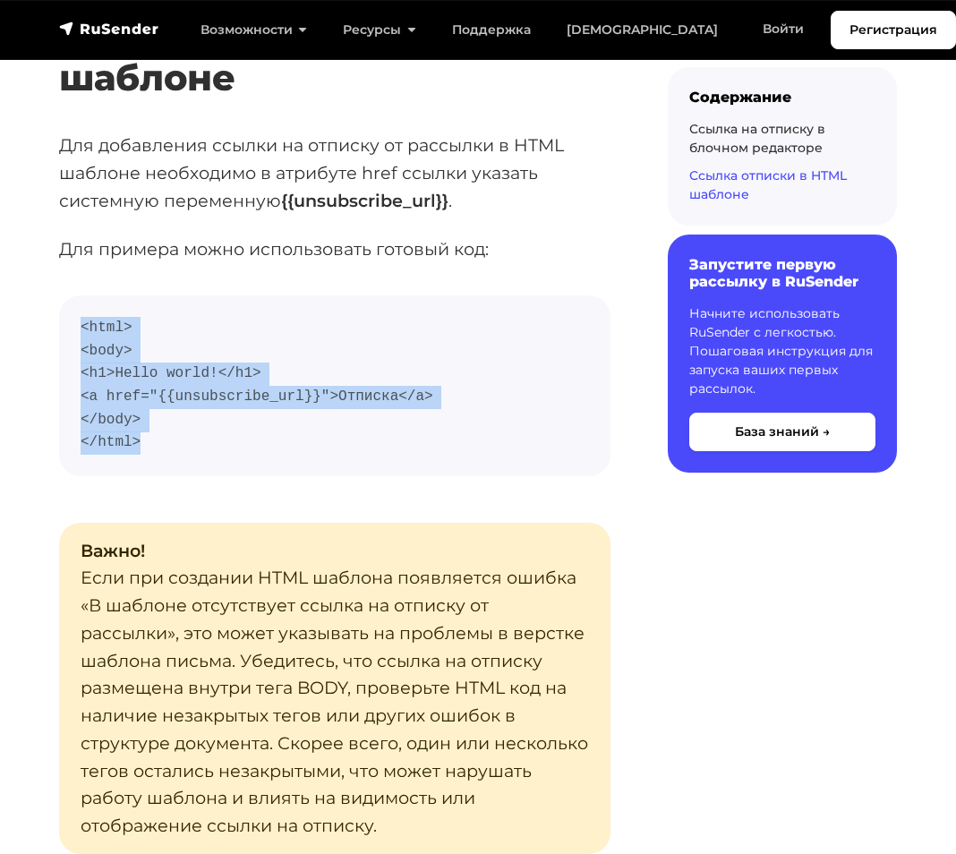
scroll to position [2812, 0]
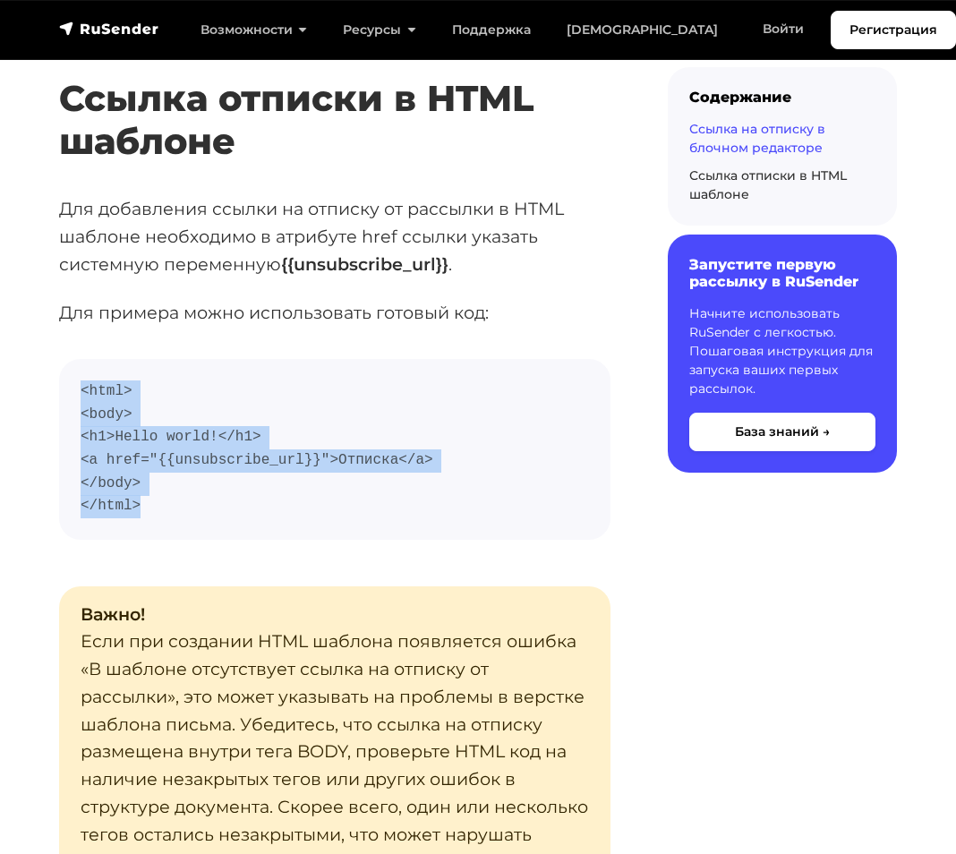
copy code "<html> <body> <h1>Hello world!</h1> <a href="{{unsubscribe_url}}">Отписка</a> <…"
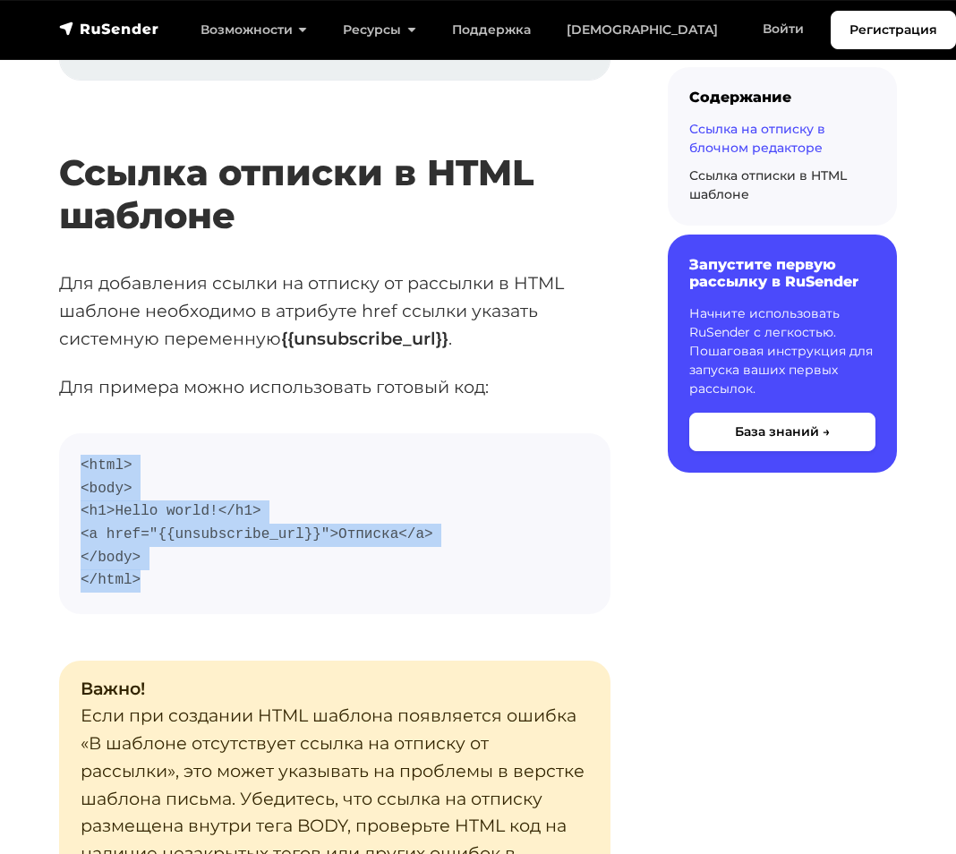
scroll to position [2720, 0]
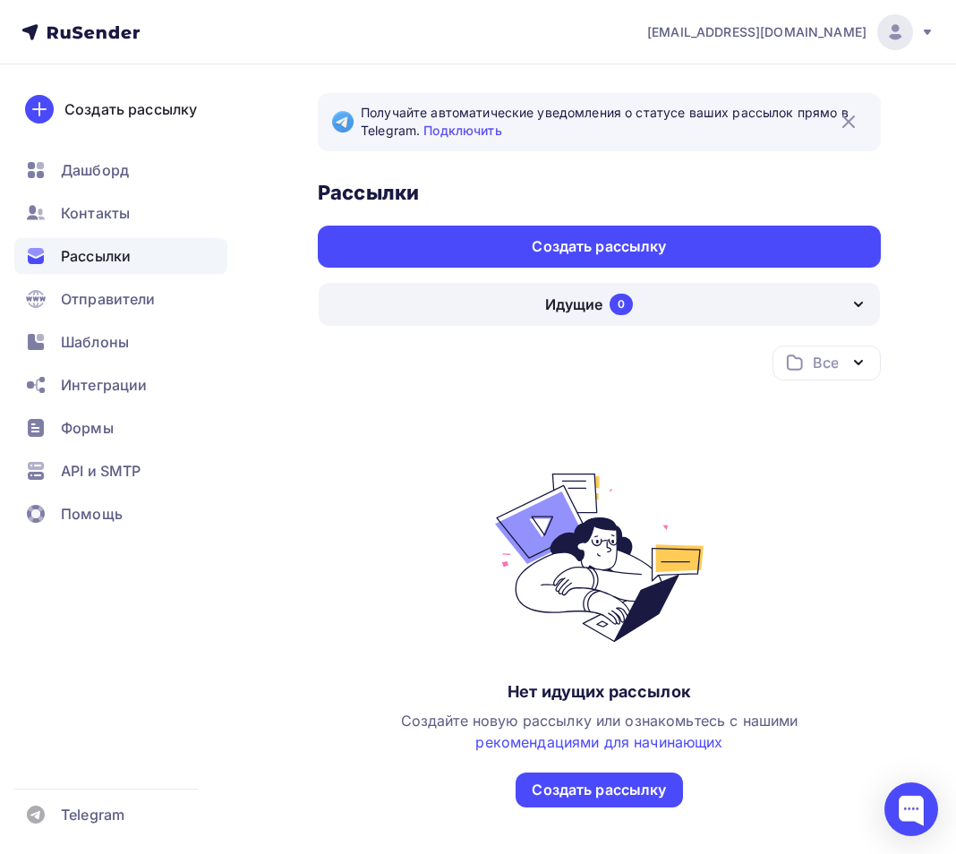
click at [626, 300] on div "0" at bounding box center [621, 304] width 23 height 21
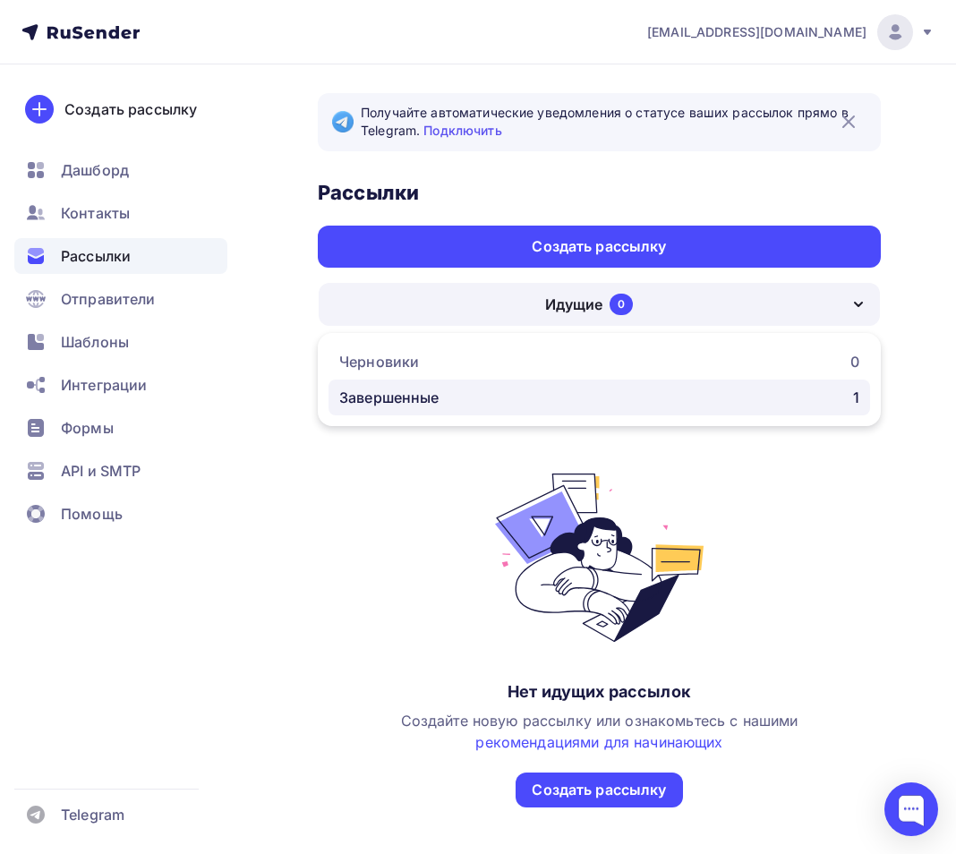
click at [447, 402] on div "Завершенные 1" at bounding box center [599, 397] width 520 height 21
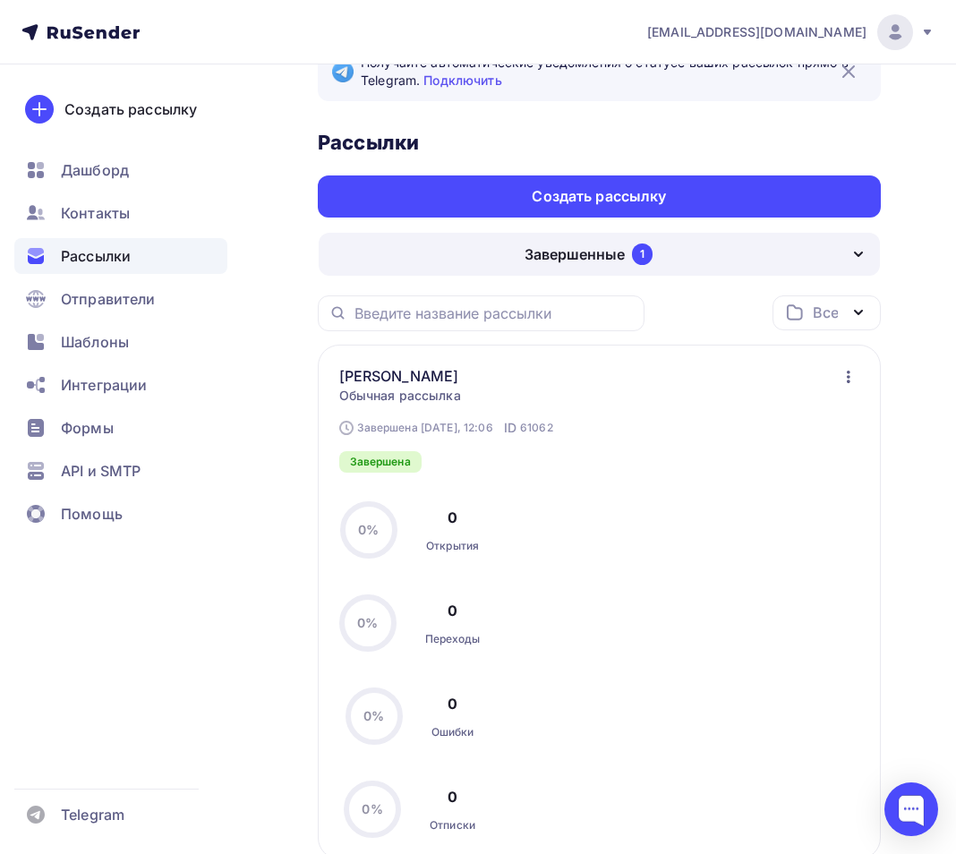
scroll to position [34, 0]
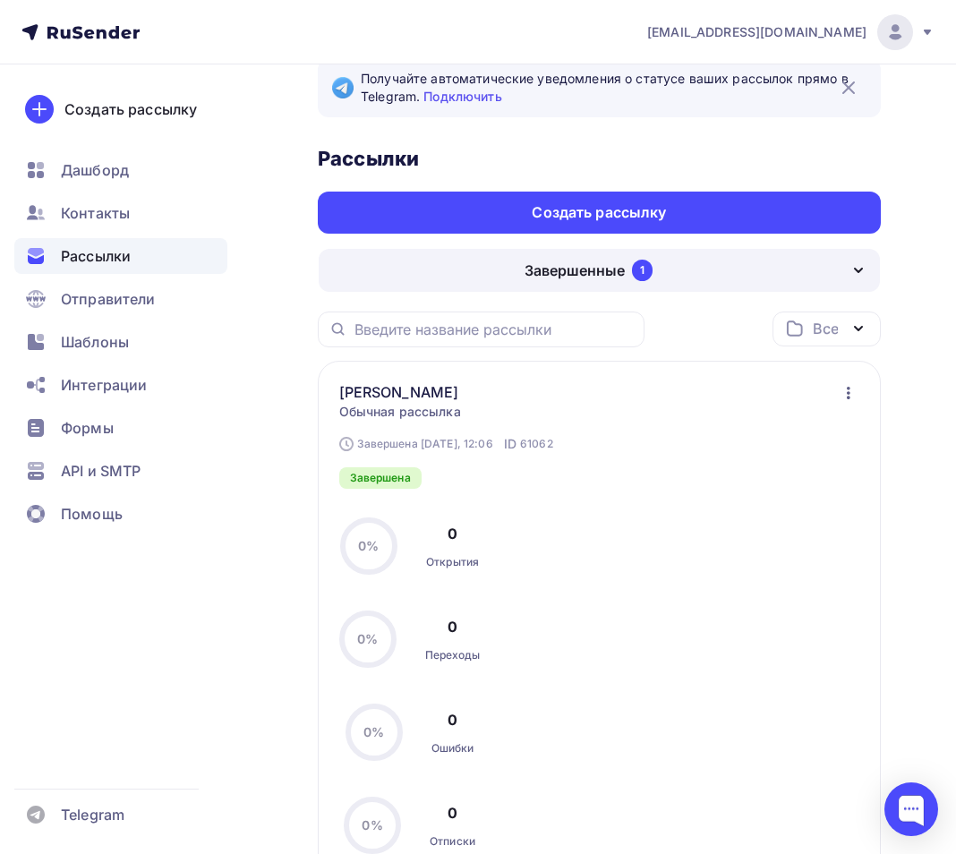
click at [106, 260] on span "Рассылки" at bounding box center [96, 255] width 70 height 21
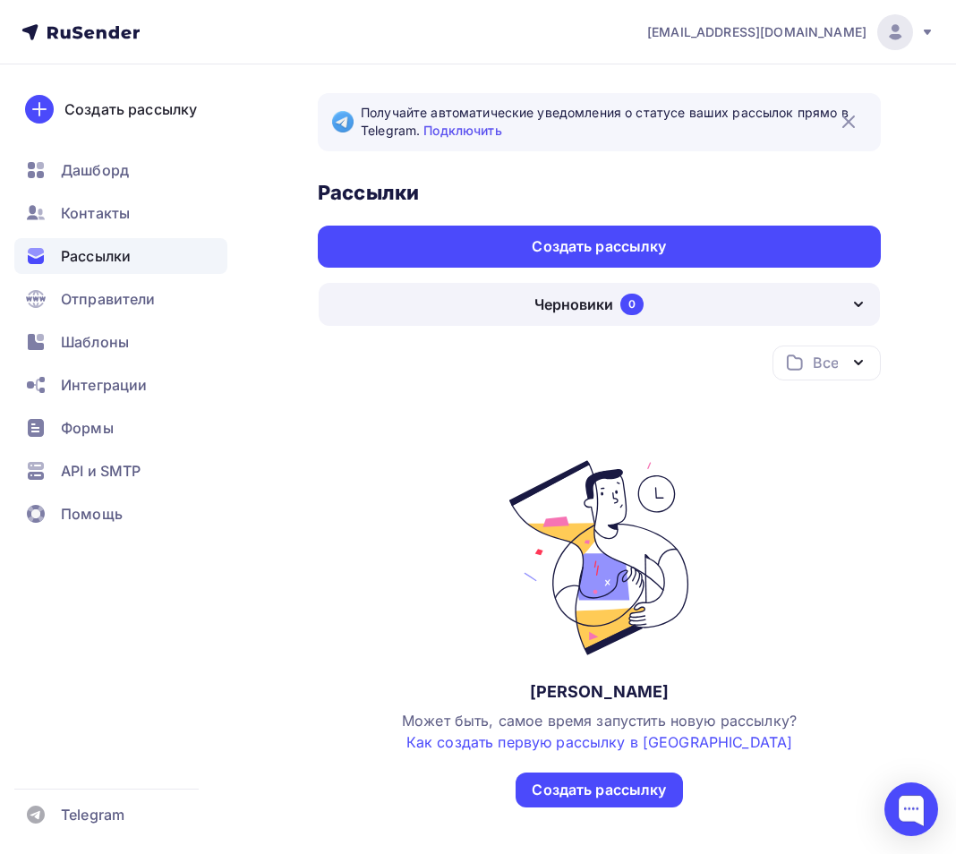
click at [875, 304] on div "Черновики 0" at bounding box center [599, 304] width 561 height 43
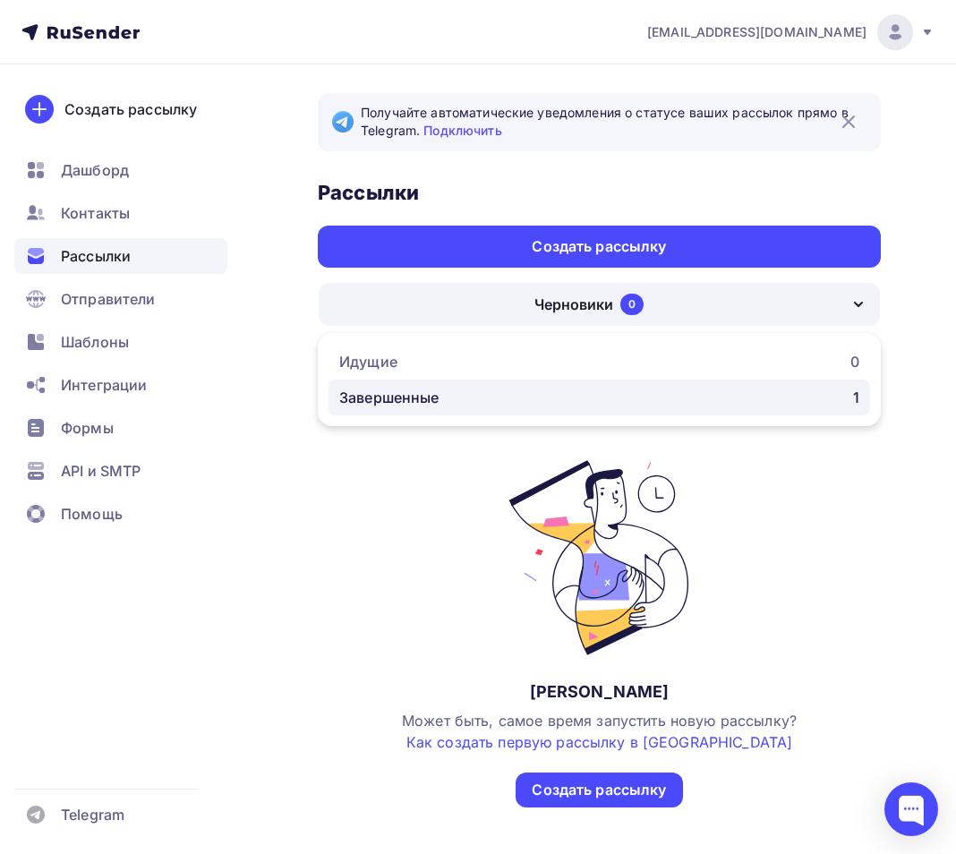
click at [672, 400] on div "Завершенные 1" at bounding box center [599, 397] width 520 height 21
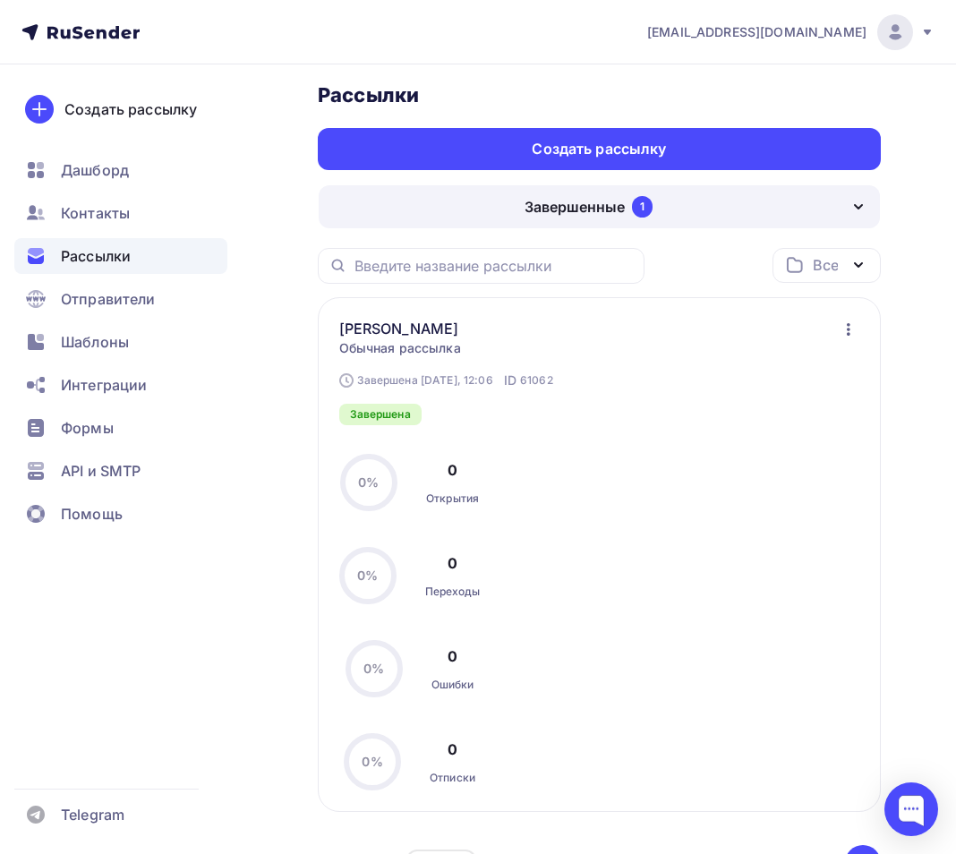
scroll to position [147, 0]
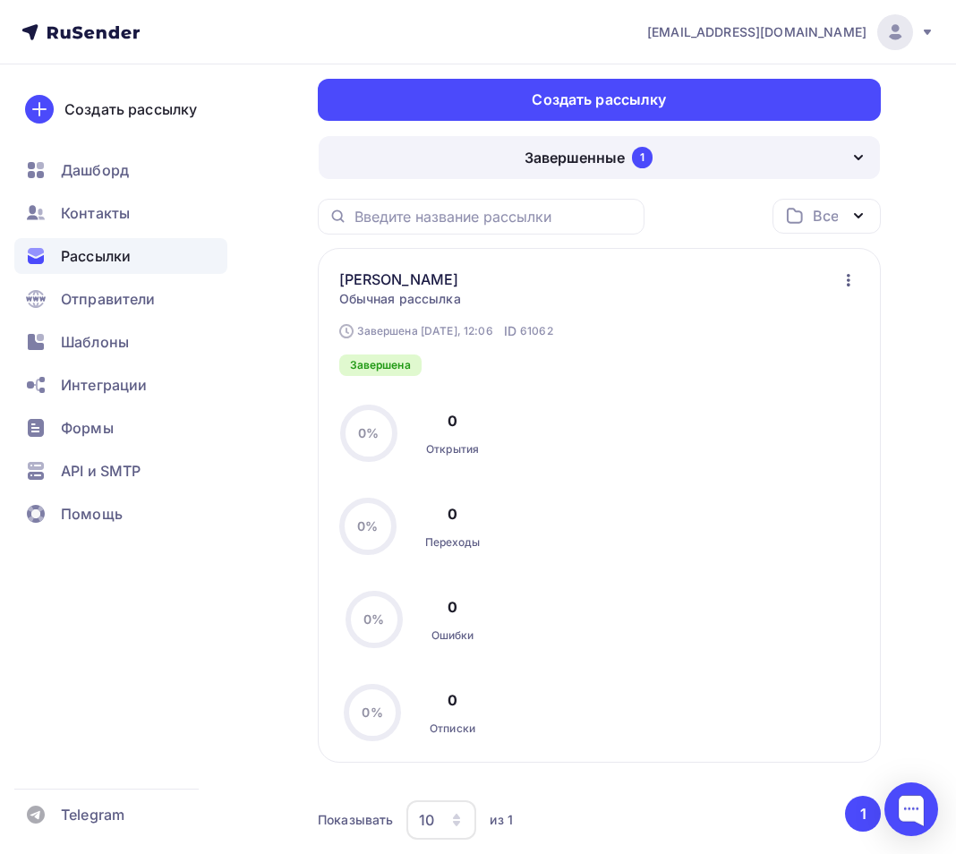
click at [779, 156] on div "Завершенные 1" at bounding box center [599, 157] width 561 height 43
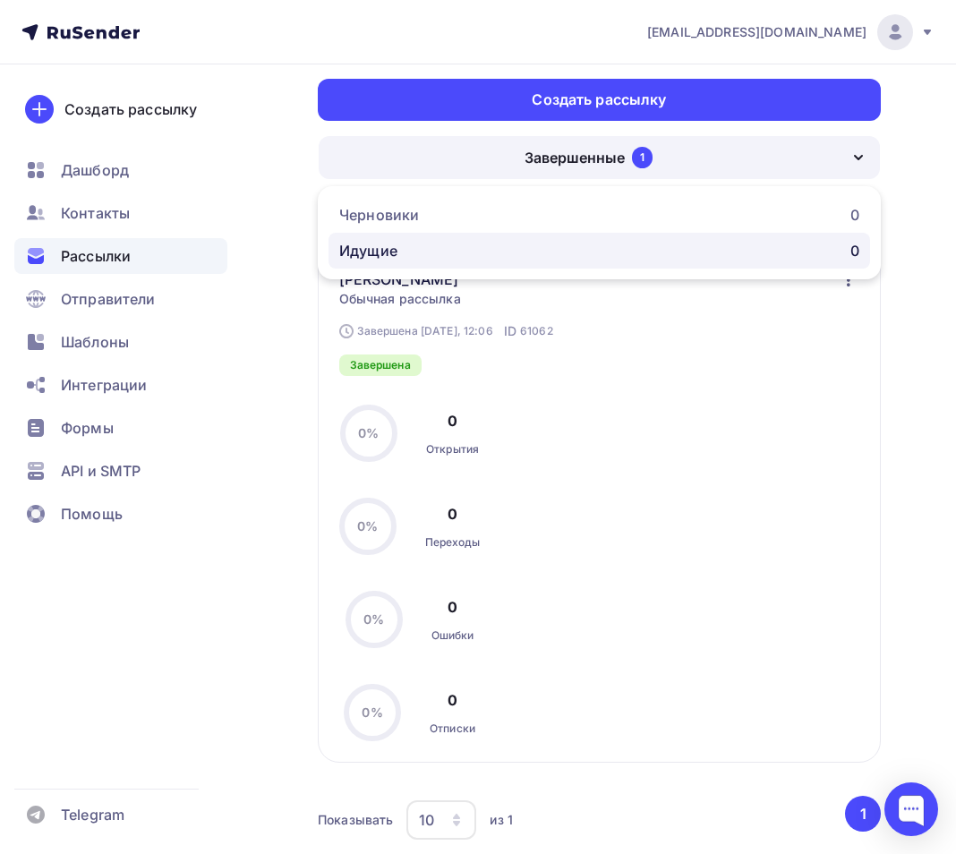
click at [618, 256] on div "Идущие 0" at bounding box center [599, 250] width 520 height 21
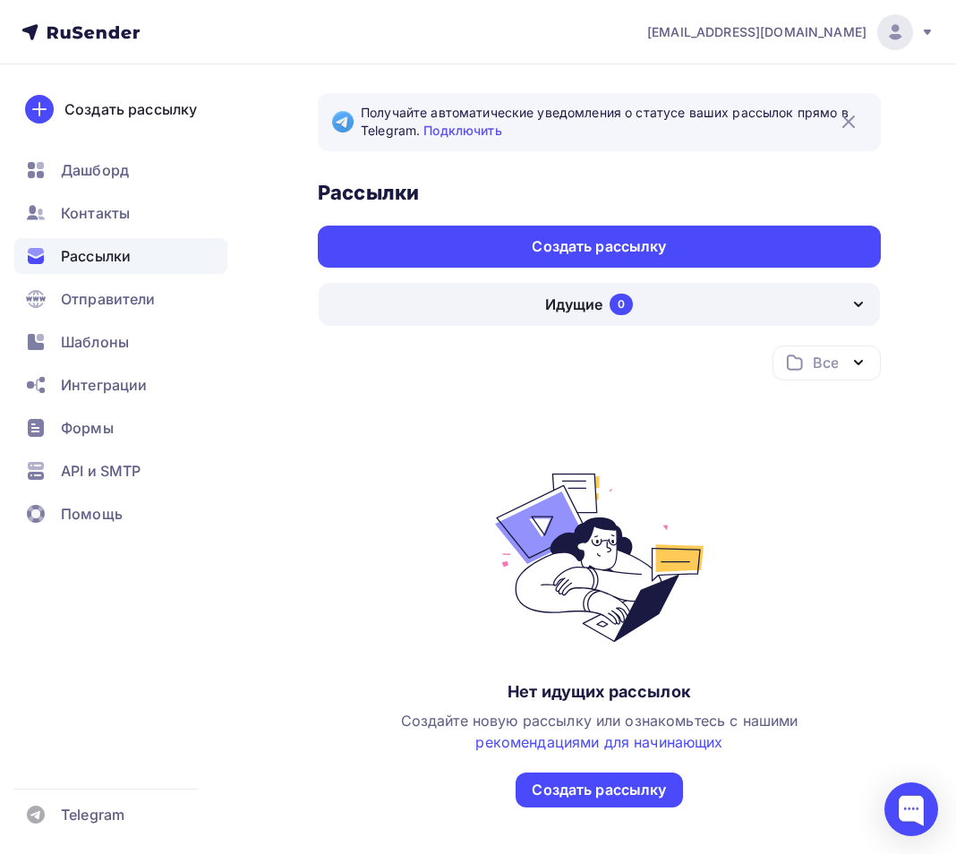
click at [675, 309] on div "Идущие 0" at bounding box center [599, 304] width 561 height 43
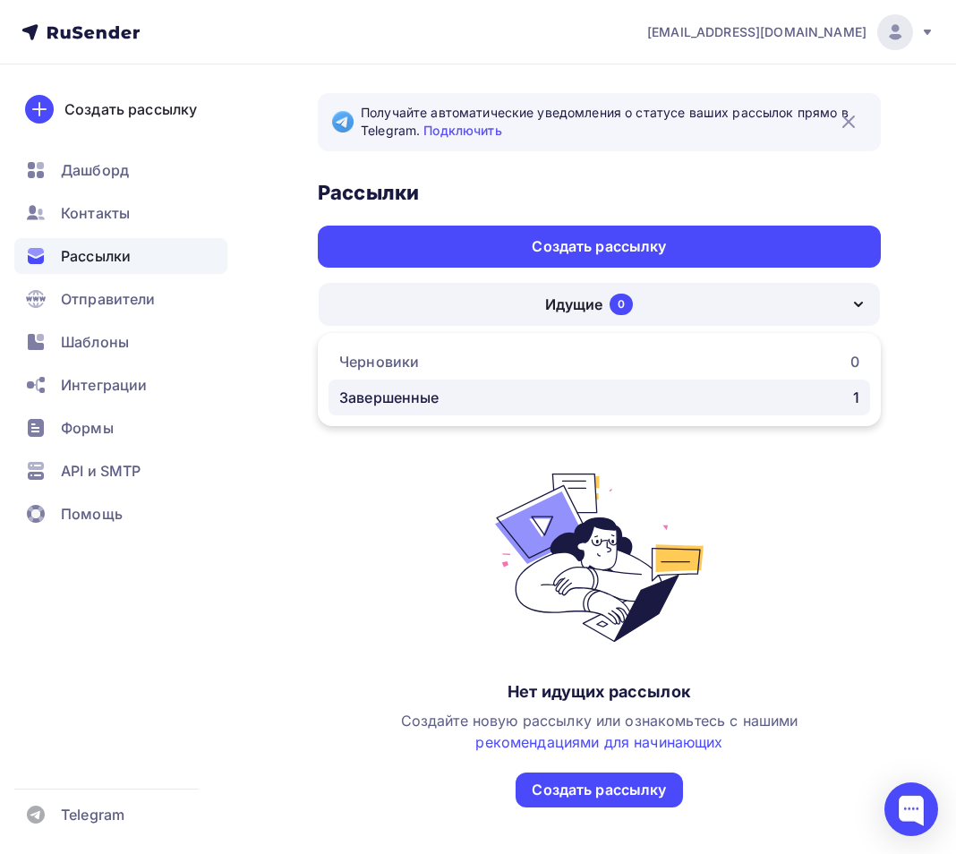
click at [591, 408] on link "Завершенные 1" at bounding box center [600, 398] width 542 height 36
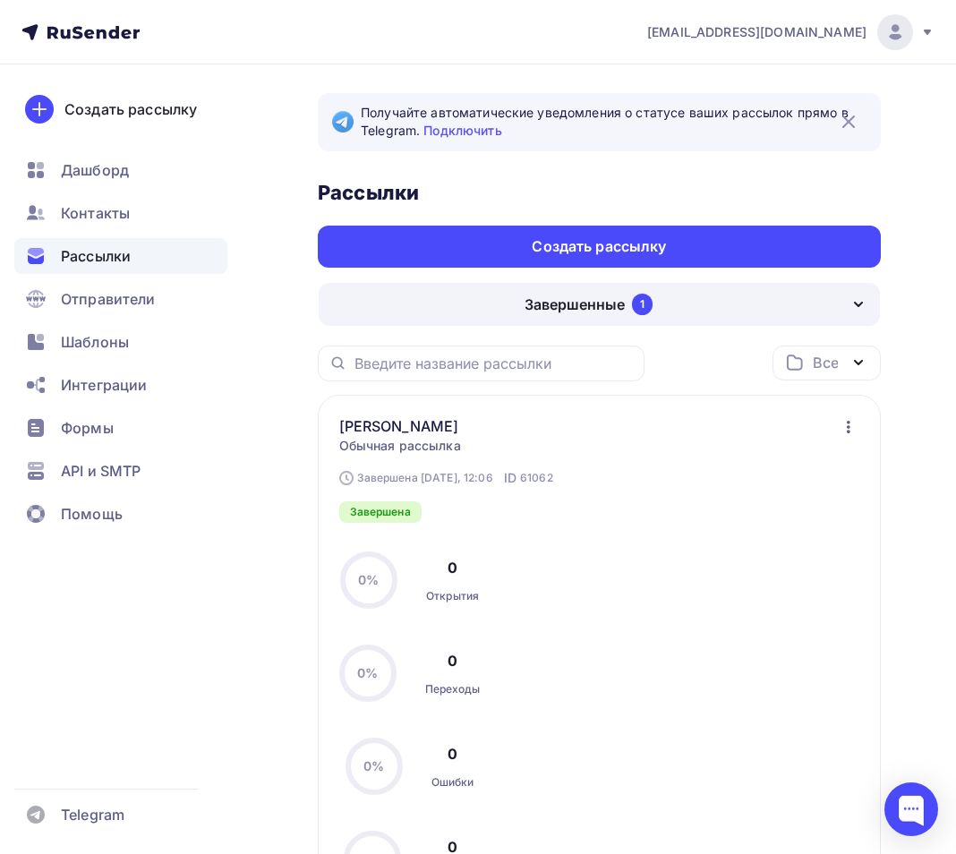
click at [829, 360] on div "Все" at bounding box center [825, 362] width 25 height 21
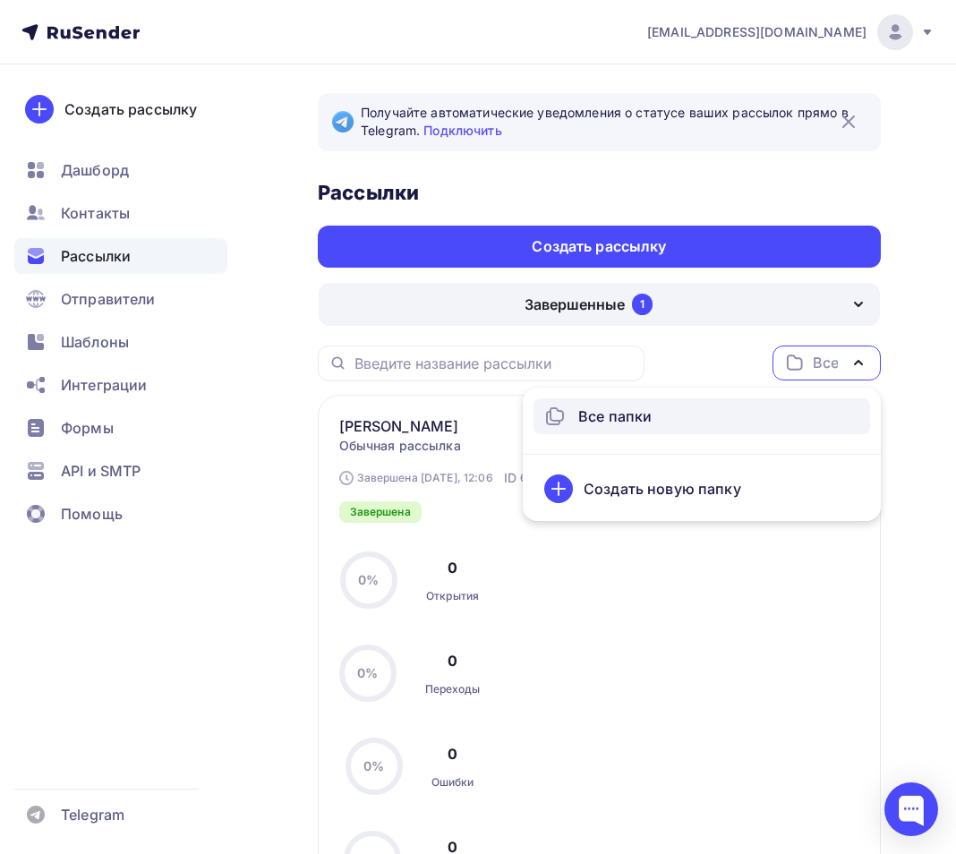
click at [622, 419] on div "Все папки" at bounding box center [614, 416] width 73 height 21
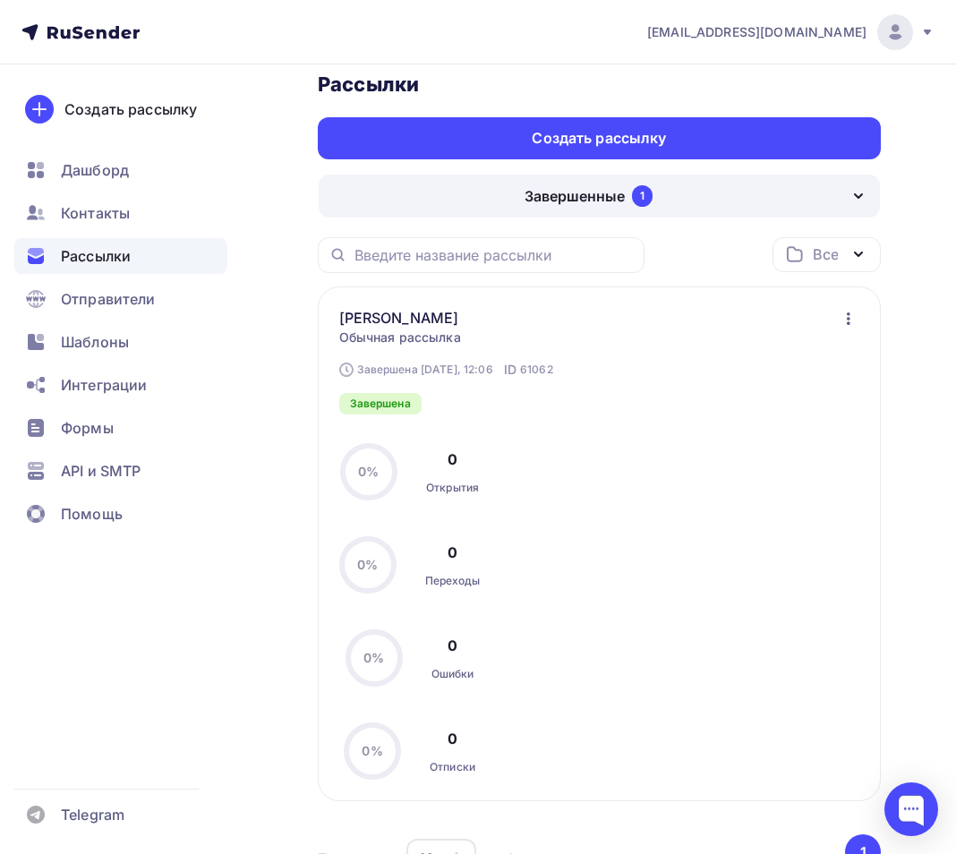
scroll to position [273, 0]
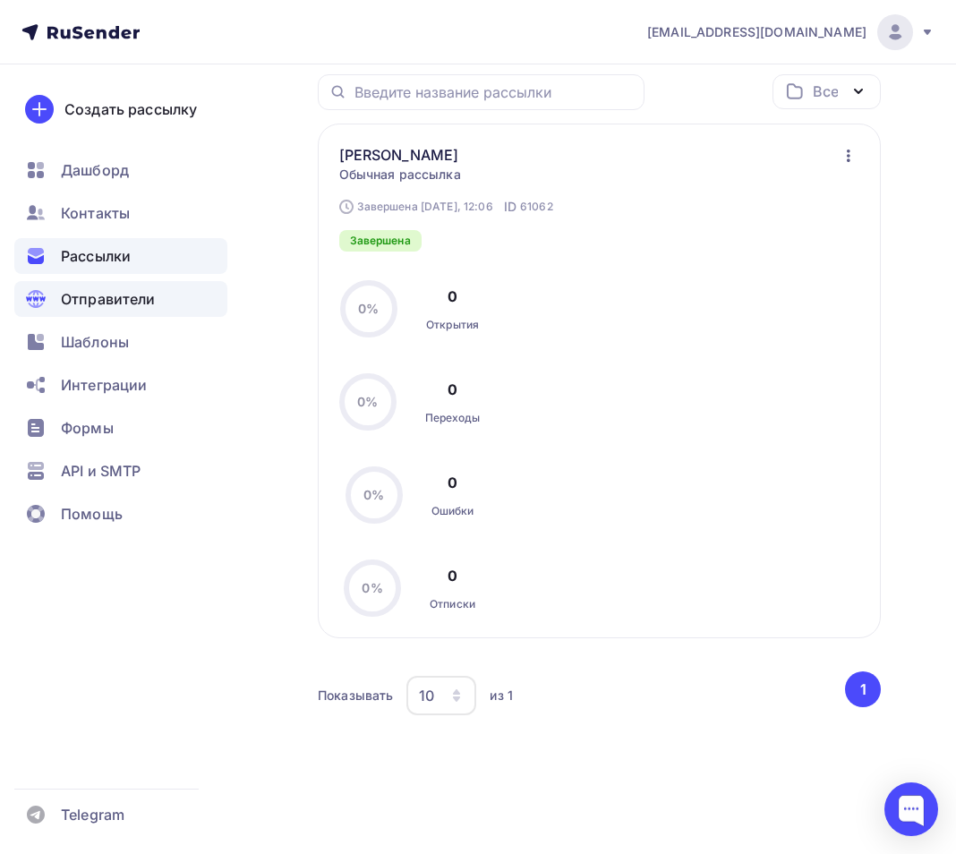
click at [130, 301] on span "Отправители" at bounding box center [108, 298] width 95 height 21
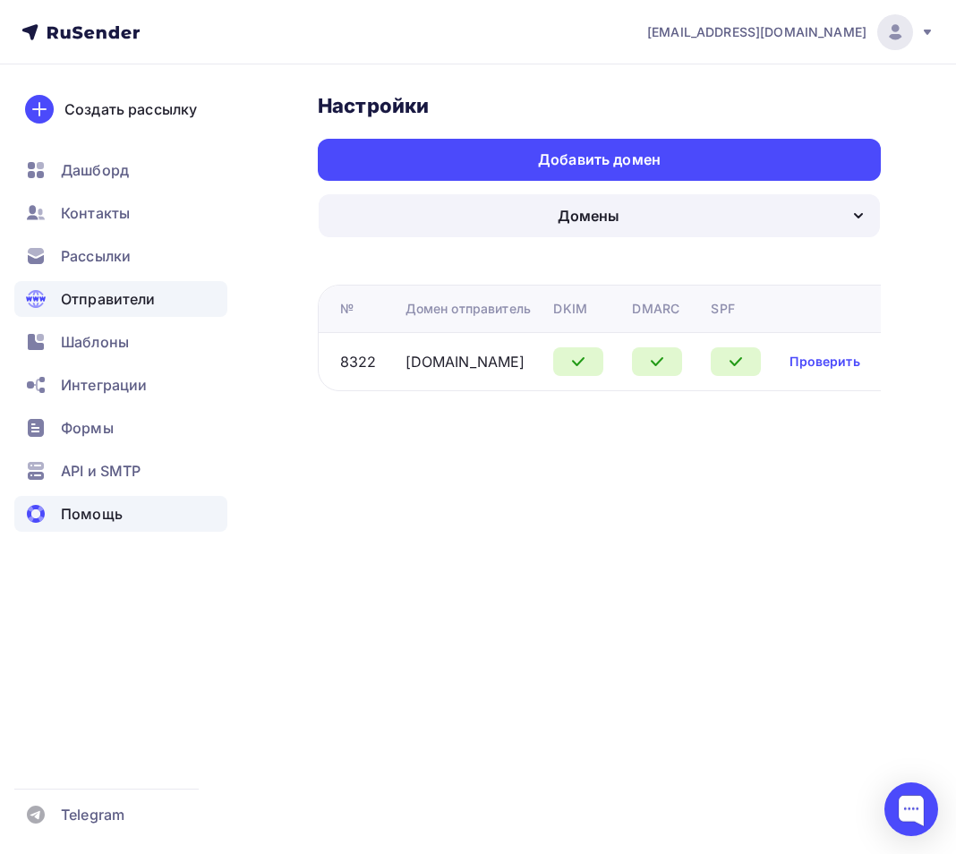
click at [107, 506] on span "Помощь" at bounding box center [92, 513] width 62 height 21
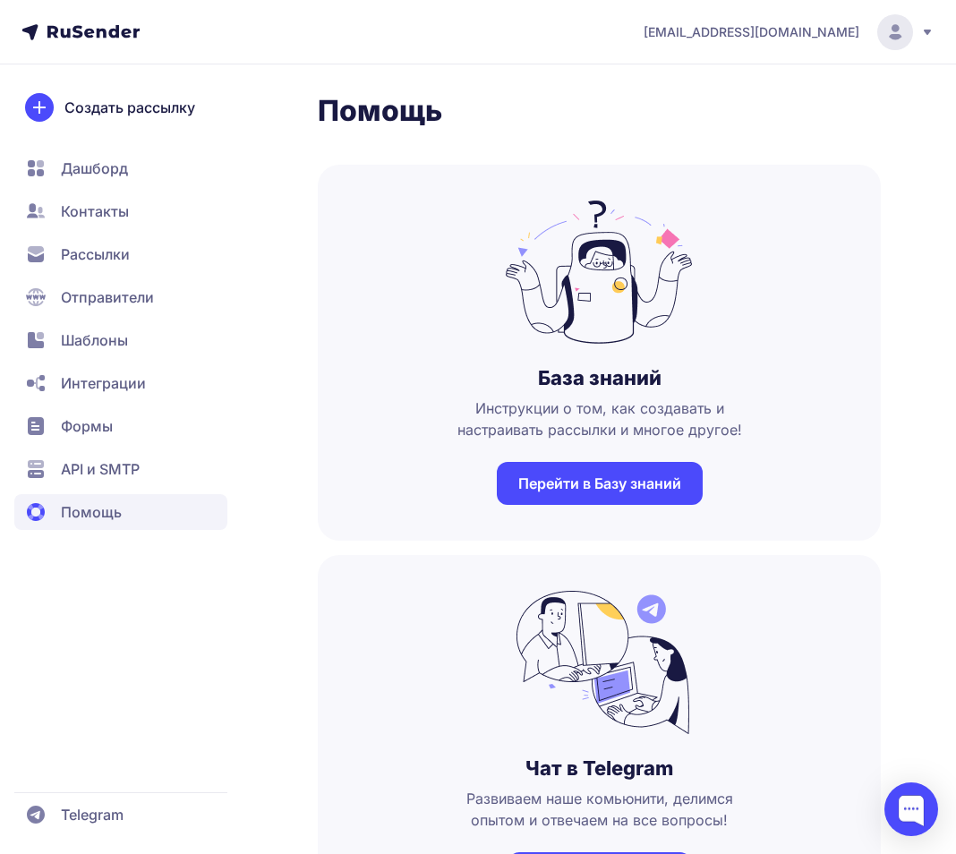
click at [924, 36] on icon at bounding box center [927, 32] width 14 height 14
click at [633, 484] on link "Перейти в Базу знаний" at bounding box center [600, 483] width 206 height 43
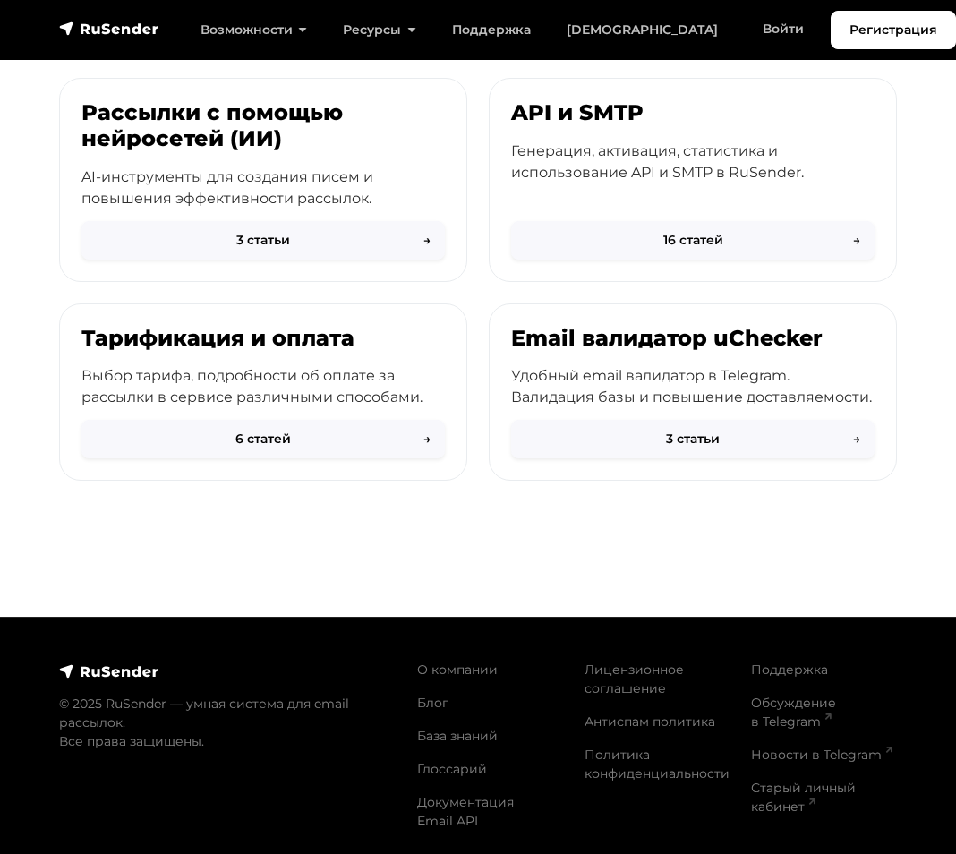
scroll to position [1114, 0]
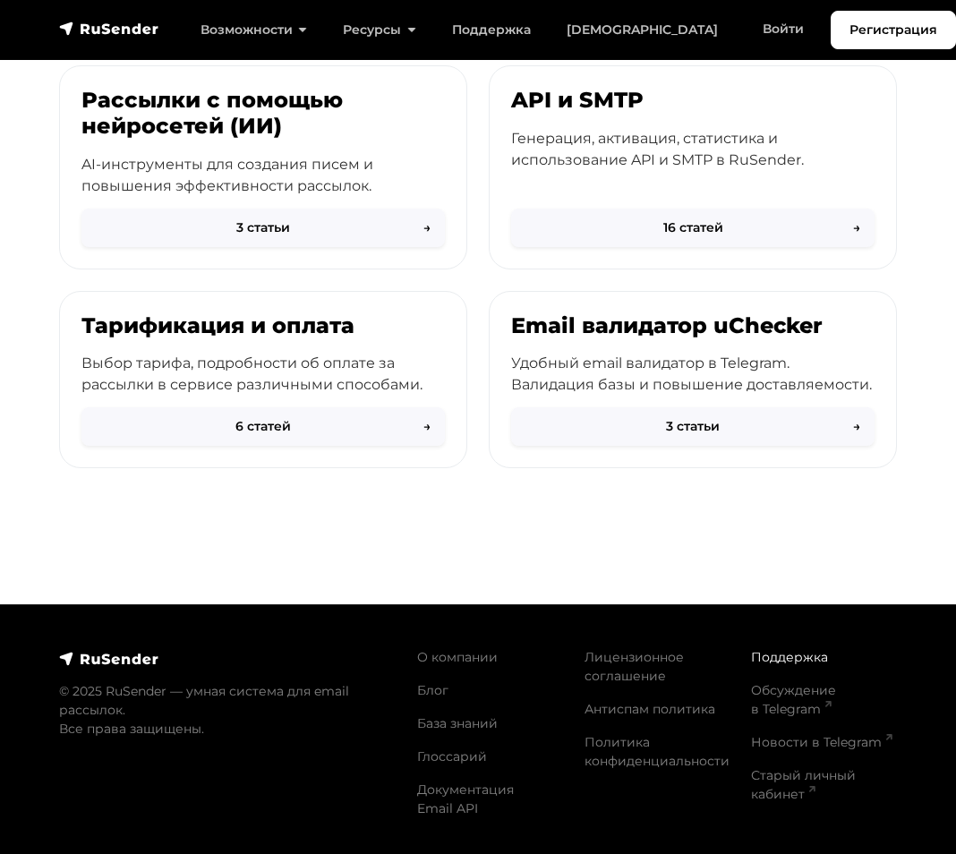
click at [807, 653] on link "Поддержка" at bounding box center [789, 657] width 77 height 16
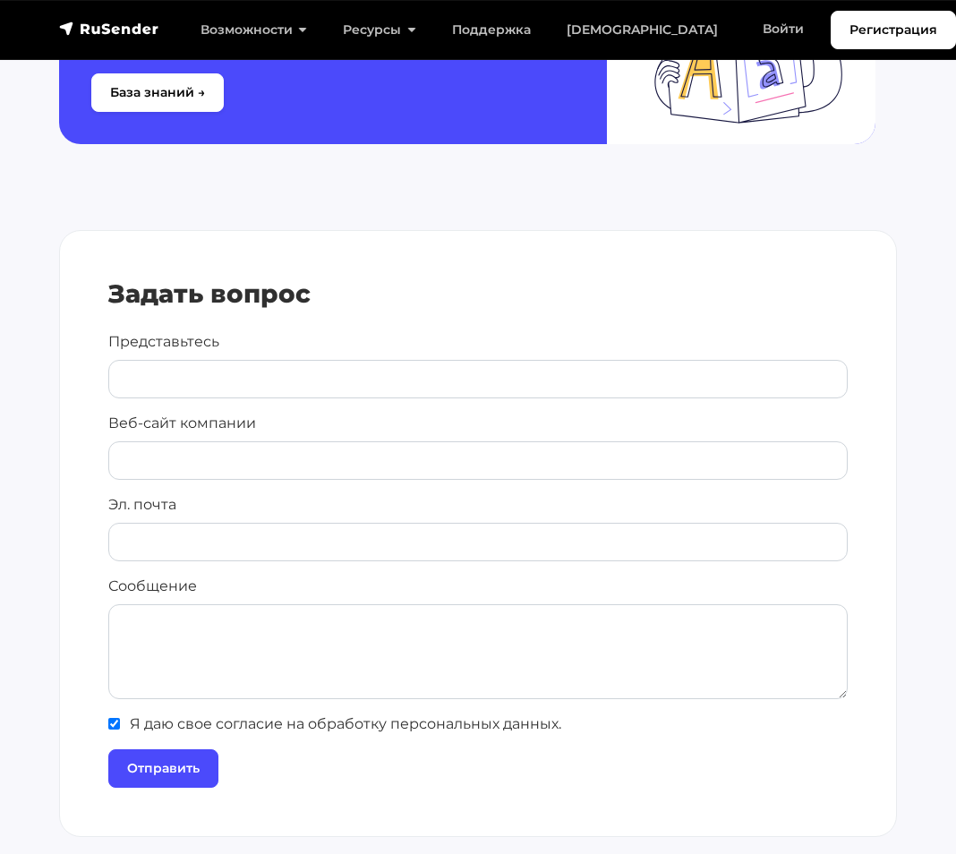
scroll to position [1272, 0]
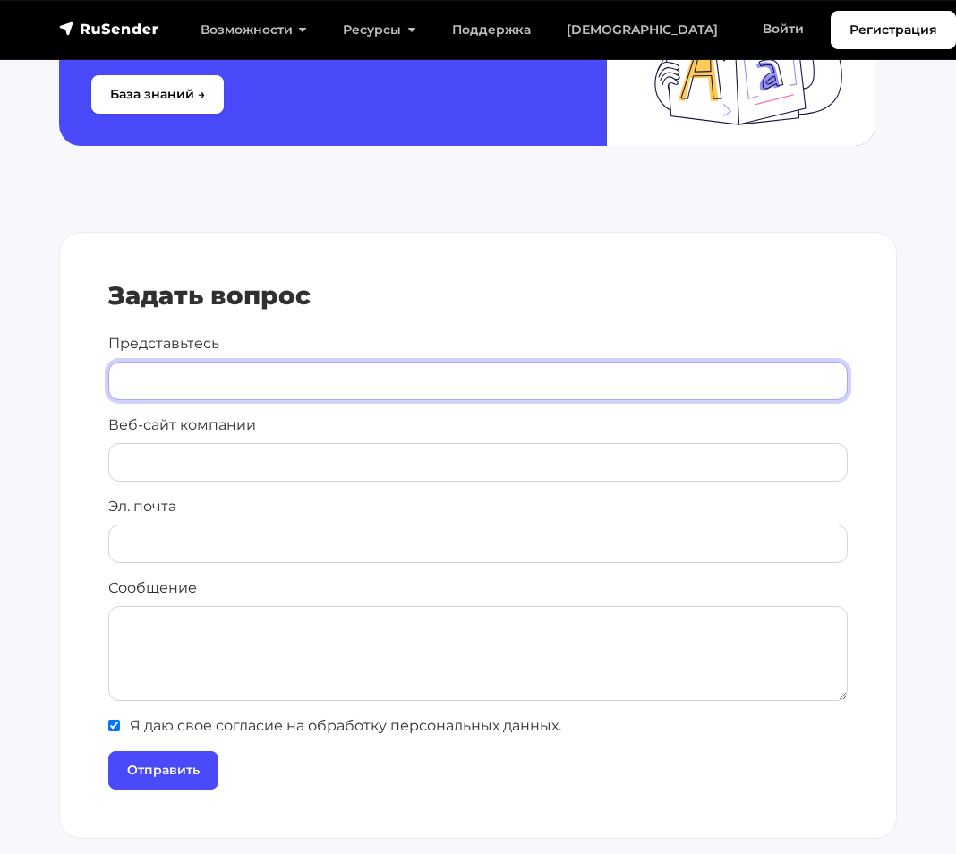
click at [503, 379] on input "Представьтесь" at bounding box center [477, 381] width 739 height 38
type input "[PERSON_NAME]"
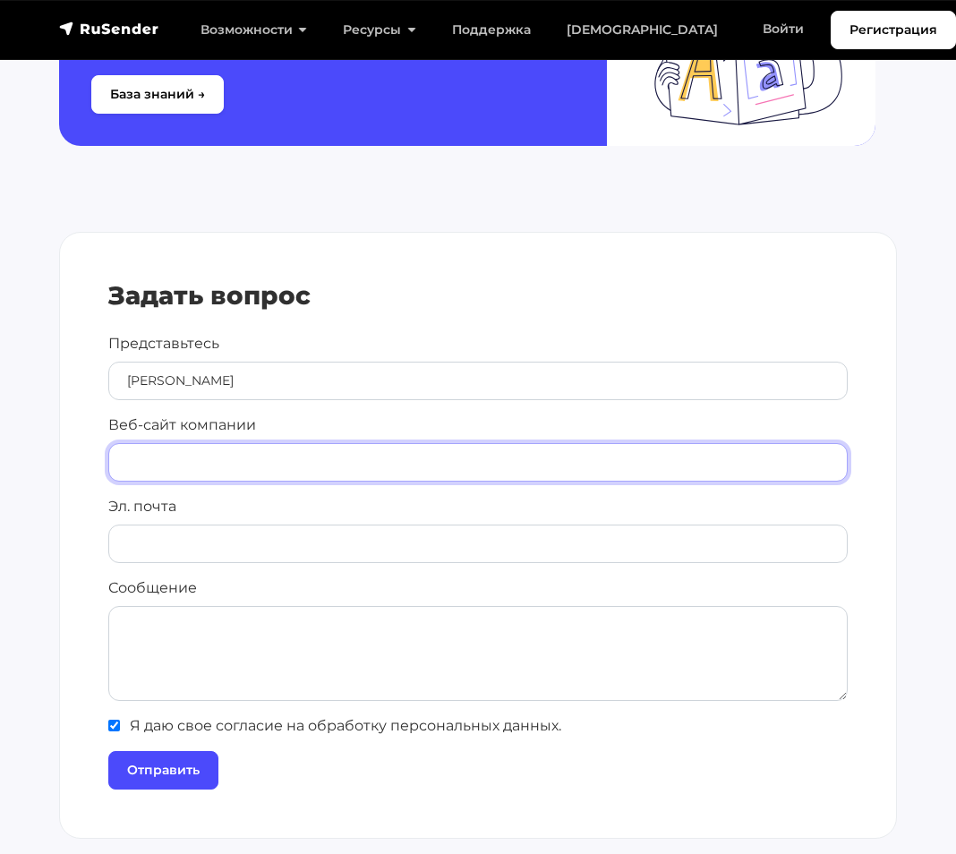
click at [446, 462] on input "Веб-сайт компании" at bounding box center [477, 462] width 739 height 38
type input "ы"
type input "[DOMAIN_NAME]"
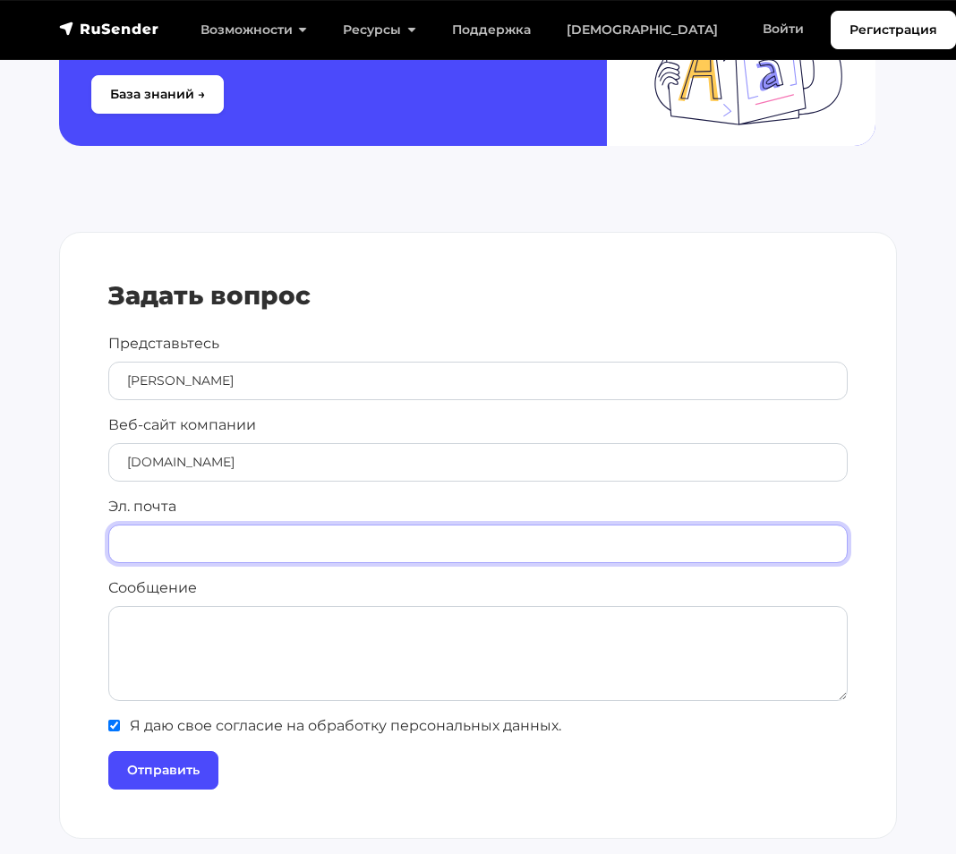
click at [329, 546] on input "Эл. почта" at bounding box center [477, 544] width 739 height 38
type input "[EMAIL_ADDRESS][DOMAIN_NAME]"
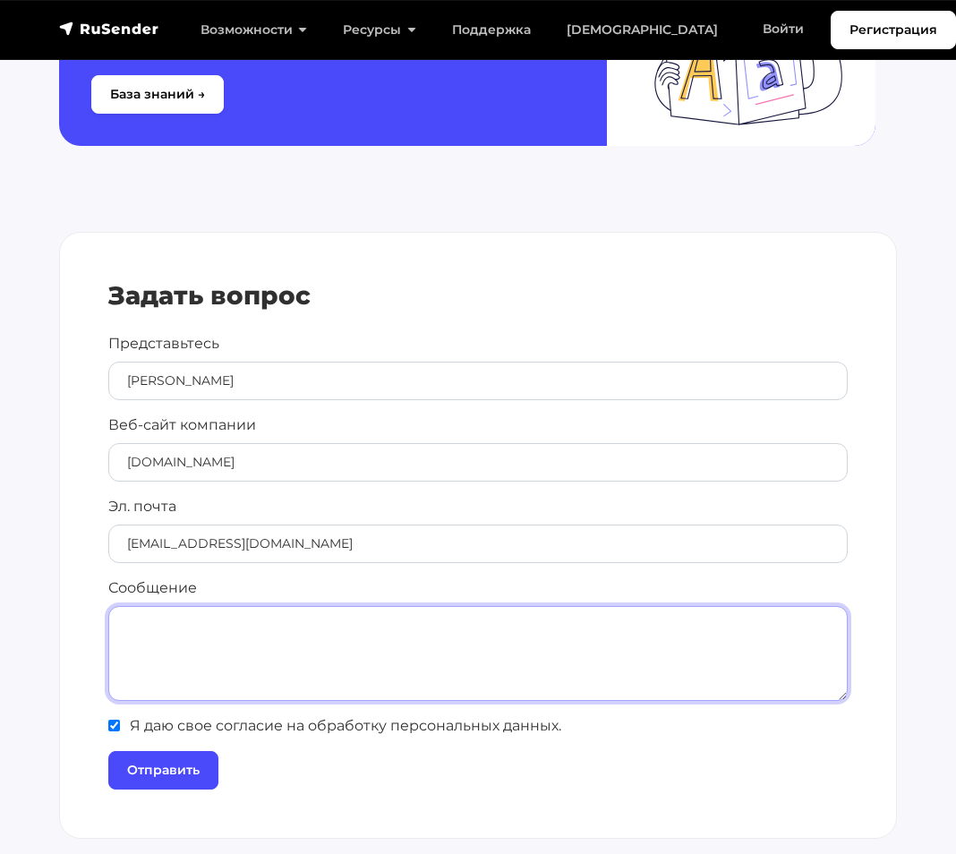
click at [241, 639] on textarea "Сообщение" at bounding box center [477, 653] width 739 height 95
click at [269, 622] on textarea "Добрый день! Создал пробною рассылку" at bounding box center [477, 653] width 739 height 95
click at [396, 627] on textarea "Добрый день! Создал и отправил пробною рассылку" at bounding box center [477, 653] width 739 height 95
click at [482, 627] on textarea "Добрый день! Создал и отправил пробную рассылку" at bounding box center [477, 653] width 739 height 95
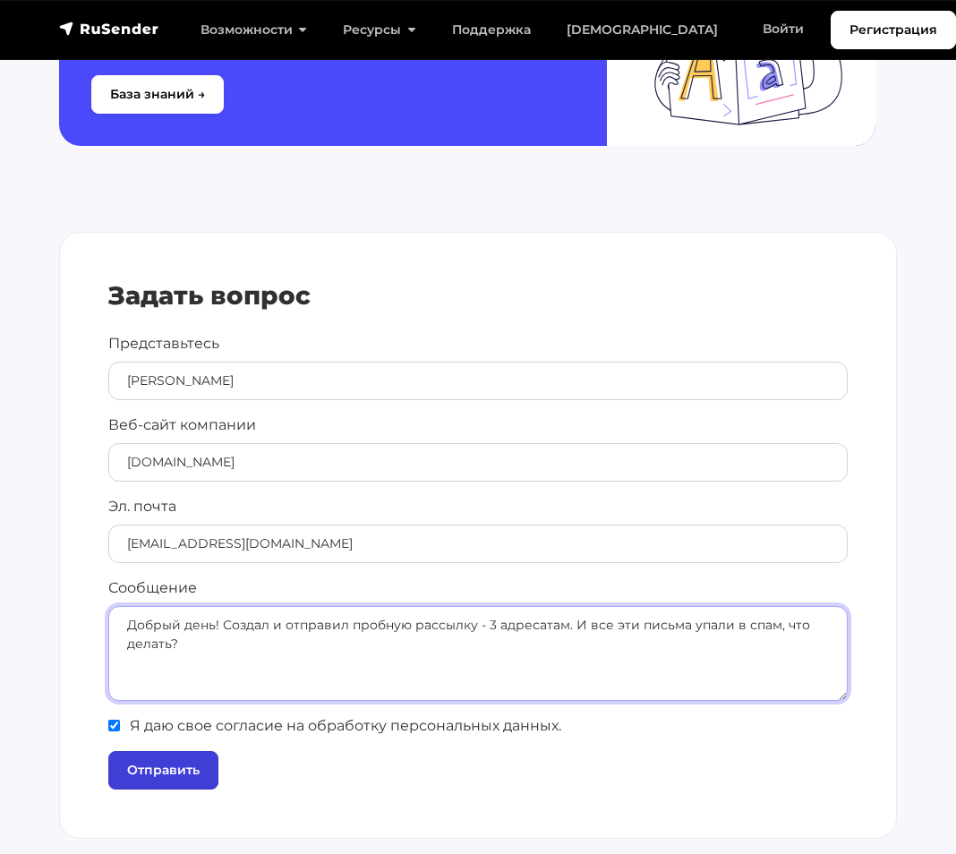
type textarea "Добрый день! Создал и отправил пробную рассылку - 3 адресатам. И все эти письма…"
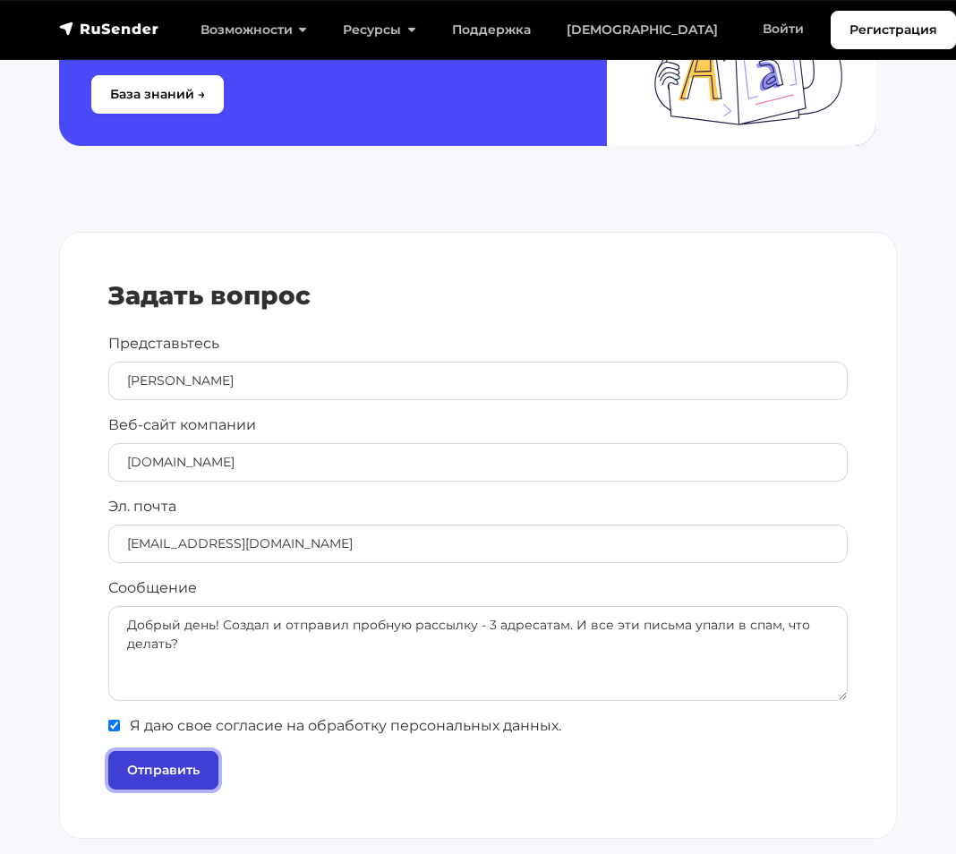
click at [202, 768] on input "Отправить" at bounding box center [163, 770] width 110 height 38
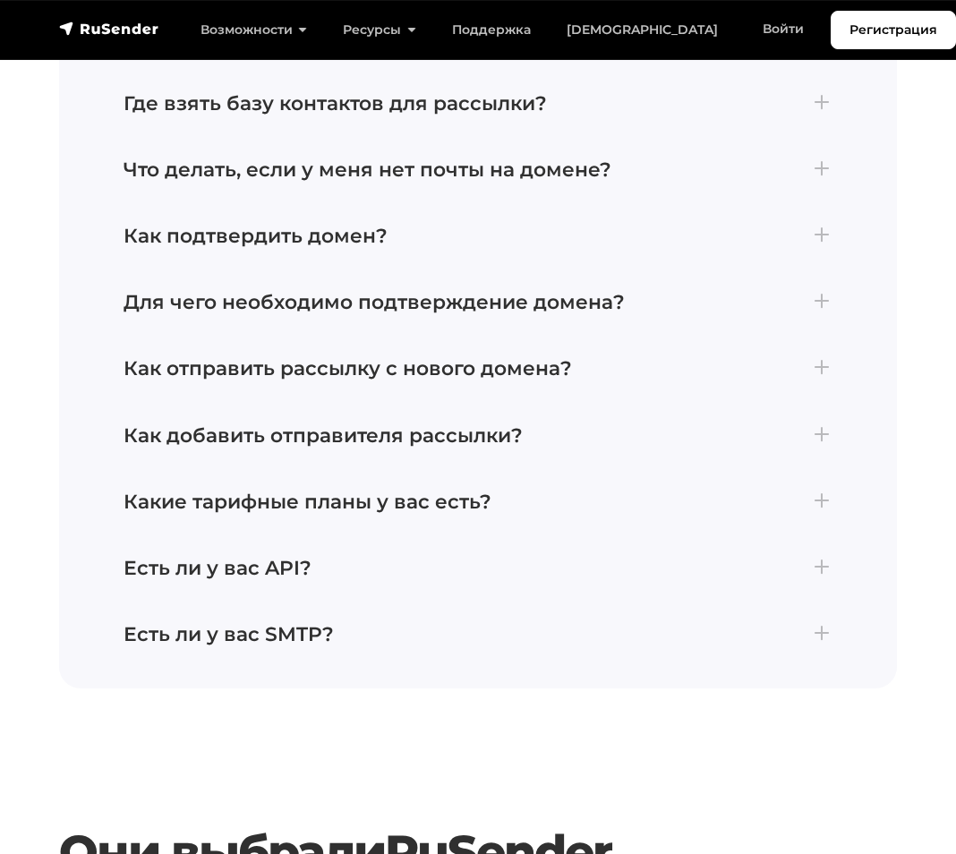
scroll to position [3605, 0]
click at [568, 371] on h4 "Как отправить рассылку с нового домена?" at bounding box center [478, 366] width 709 height 23
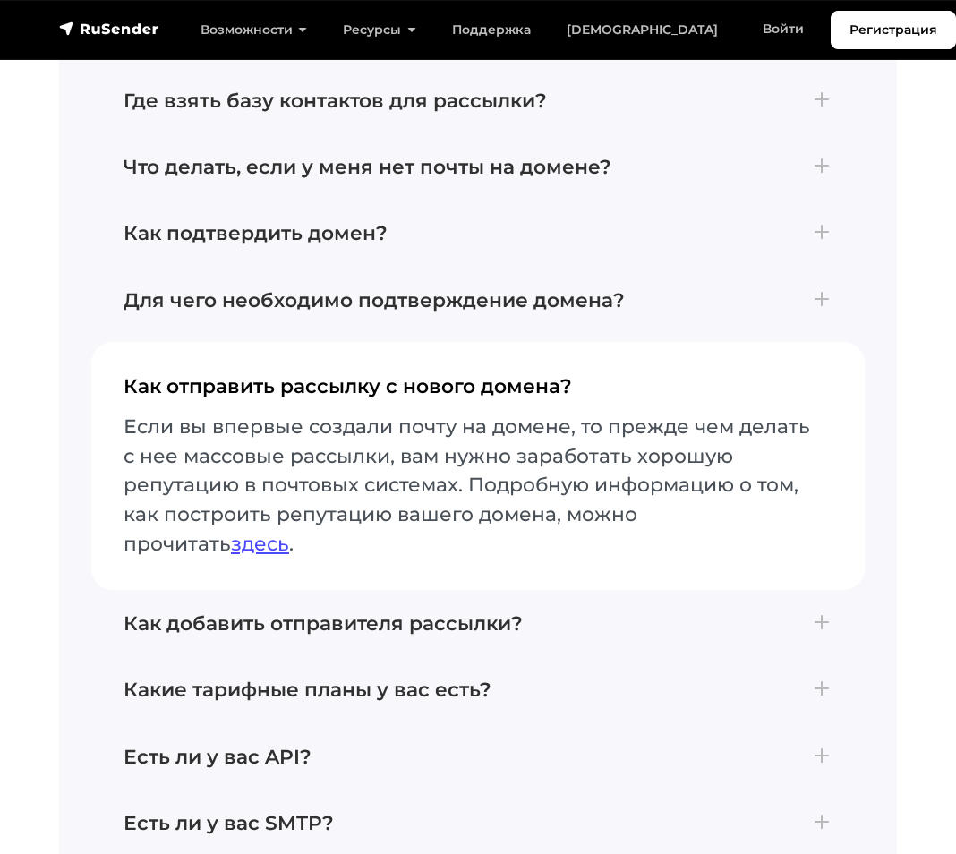
scroll to position [3443, 0]
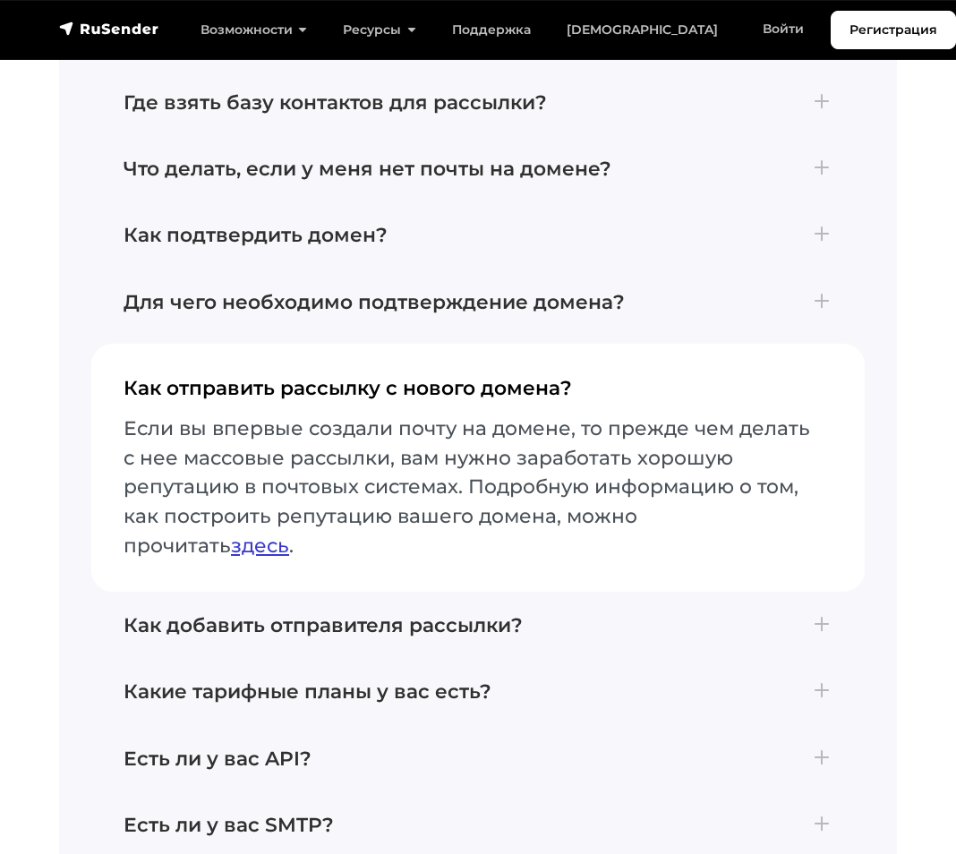
click at [231, 549] on link "здесь" at bounding box center [260, 545] width 58 height 23
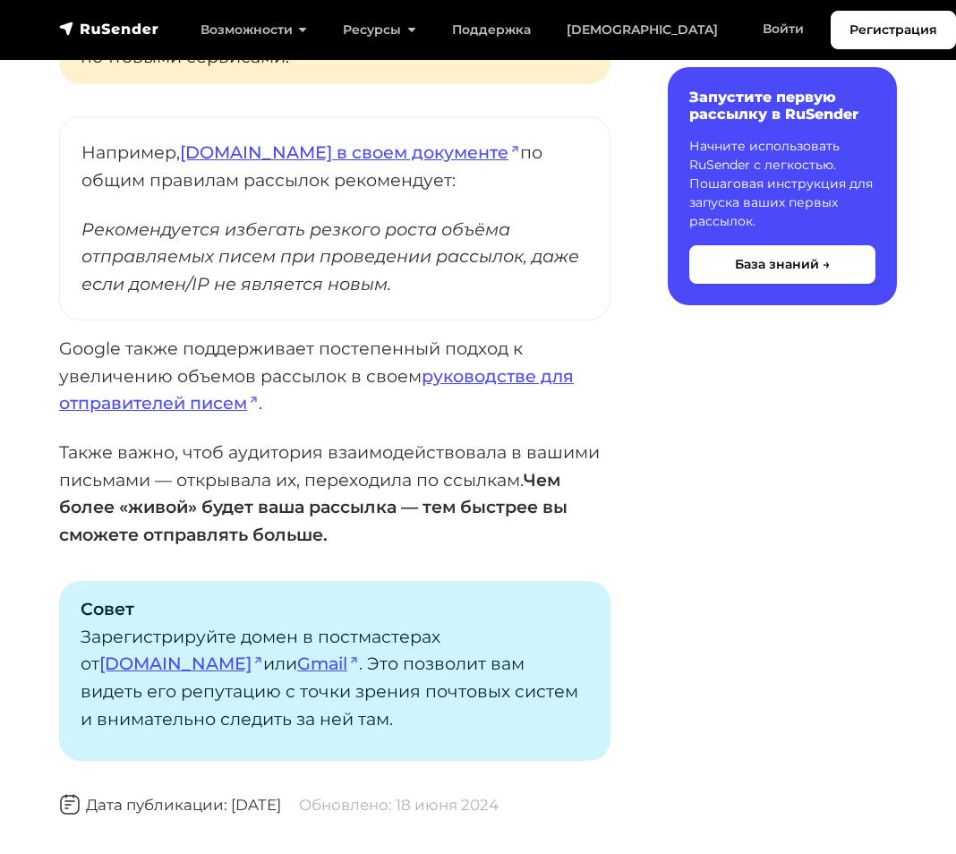
scroll to position [1430, 0]
click at [463, 364] on link "руководстве для отправителей писем" at bounding box center [316, 388] width 515 height 49
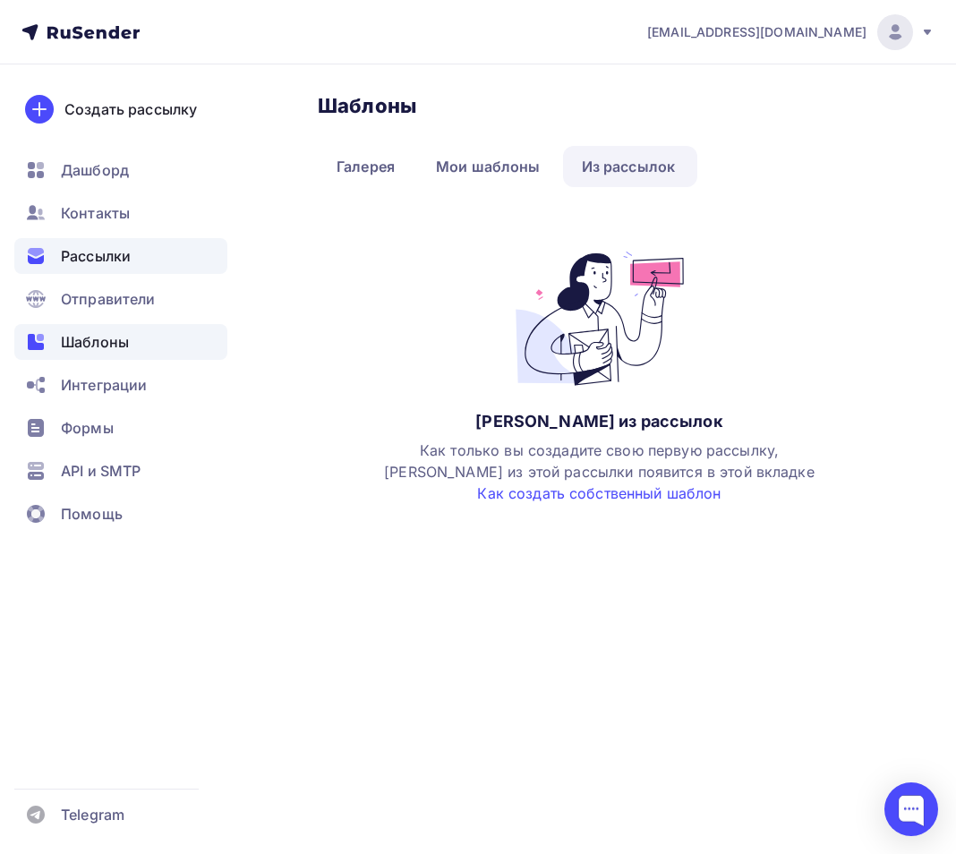
click at [113, 246] on span "Рассылки" at bounding box center [96, 255] width 70 height 21
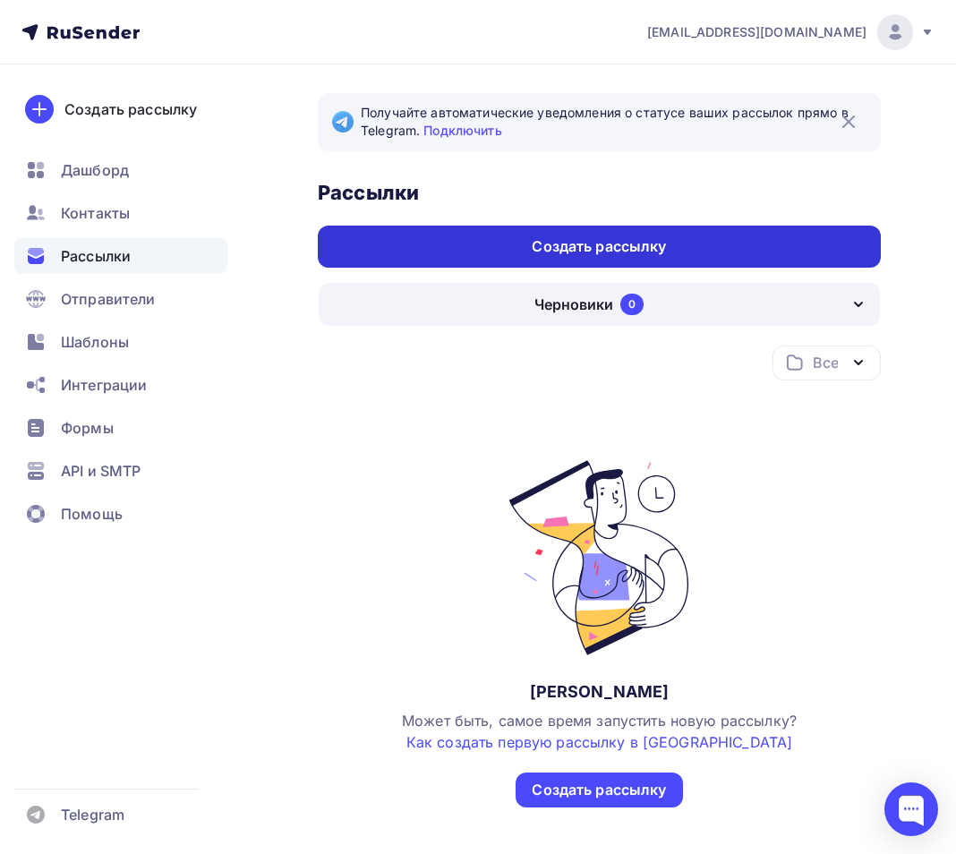
click at [601, 242] on div "Создать рассылку" at bounding box center [599, 246] width 134 height 21
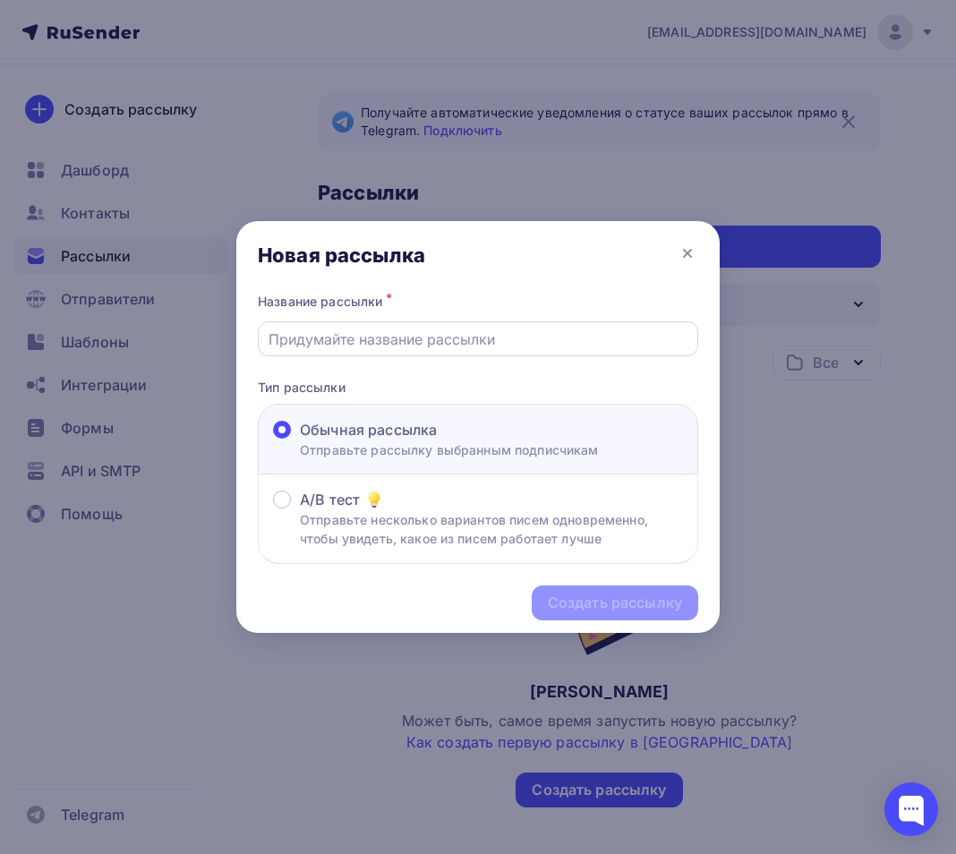
click at [435, 342] on input "text" at bounding box center [479, 339] width 420 height 21
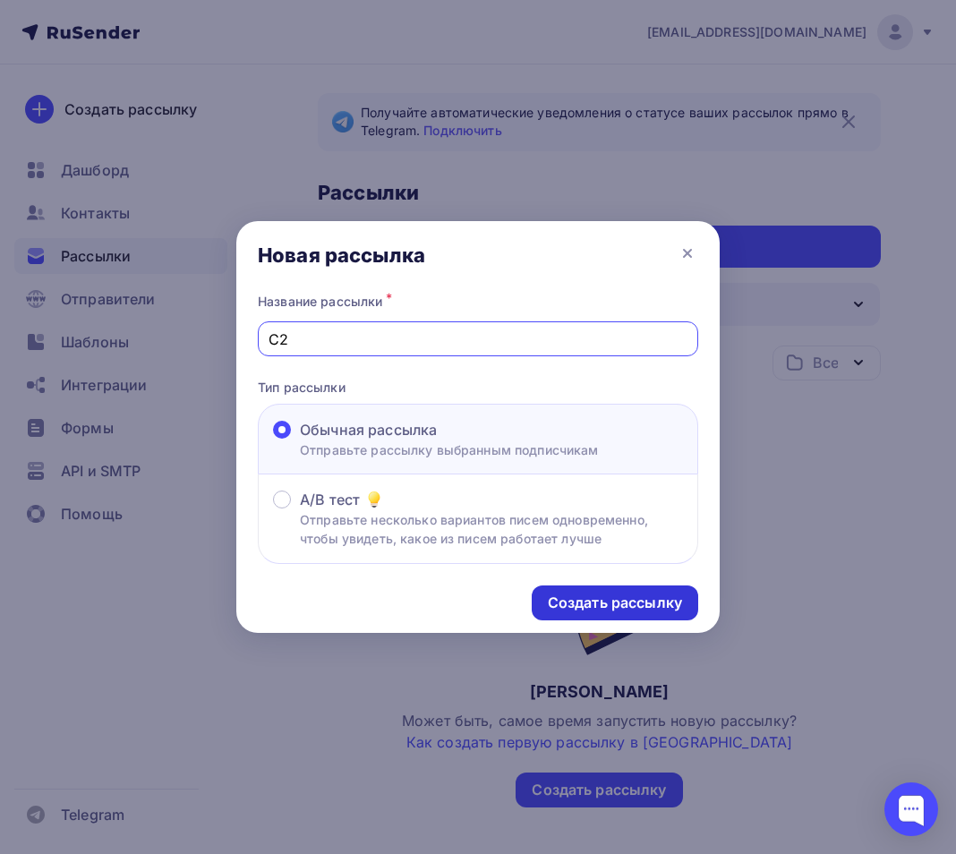
click at [582, 613] on div "Создать рассылку" at bounding box center [615, 603] width 134 height 21
drag, startPoint x: 292, startPoint y: 343, endPoint x: 280, endPoint y: 334, distance: 14.7
click at [280, 334] on input "С2" at bounding box center [479, 339] width 420 height 21
type input "Сол2"
click at [594, 610] on div "Создать рассылку" at bounding box center [615, 603] width 134 height 21
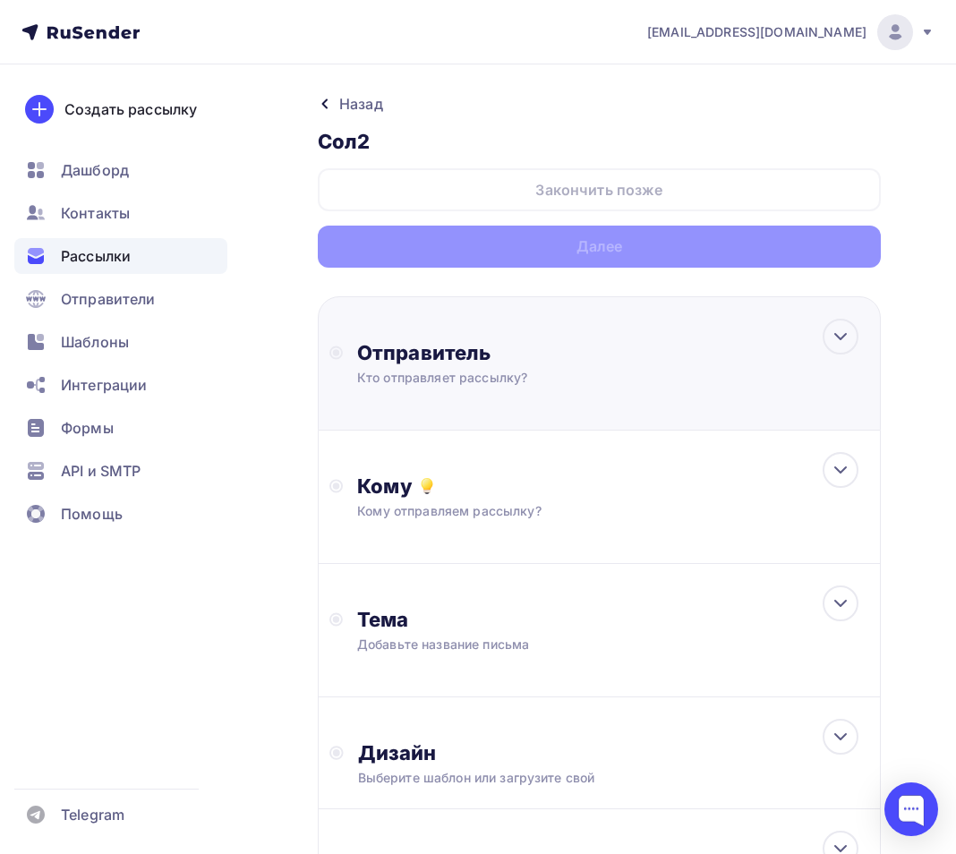
click at [586, 377] on div "Кто отправляет рассылку?" at bounding box center [531, 378] width 349 height 18
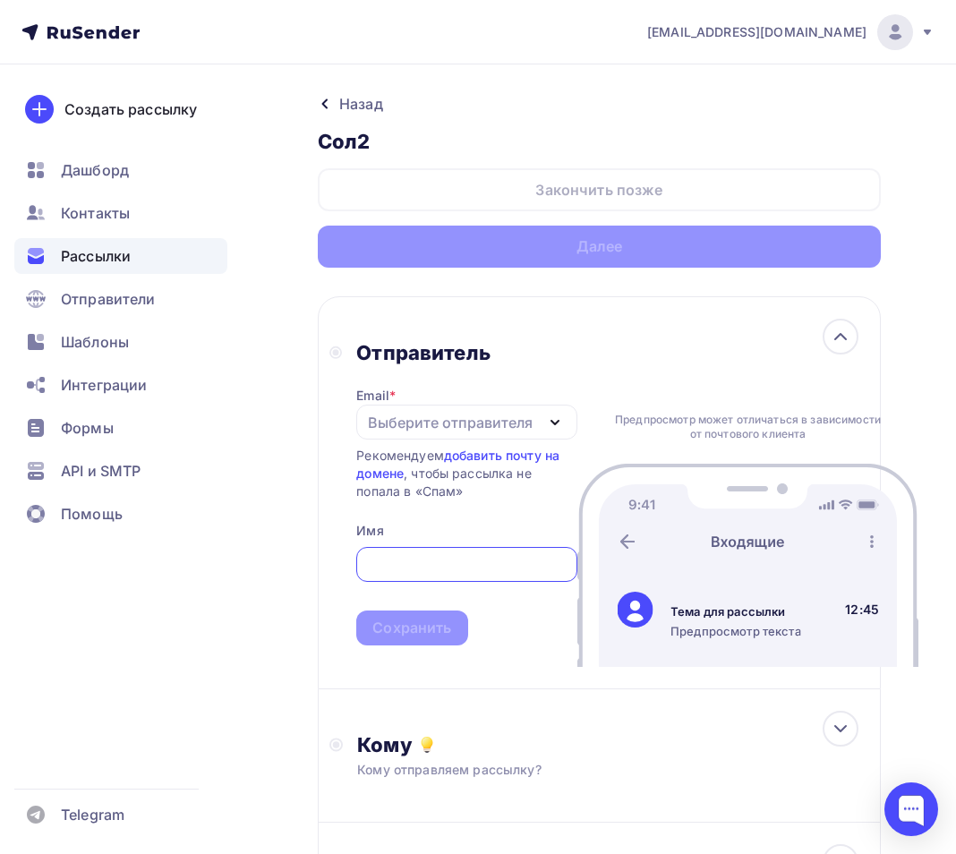
click at [396, 416] on div "Выберите отправителя" at bounding box center [450, 422] width 165 height 21
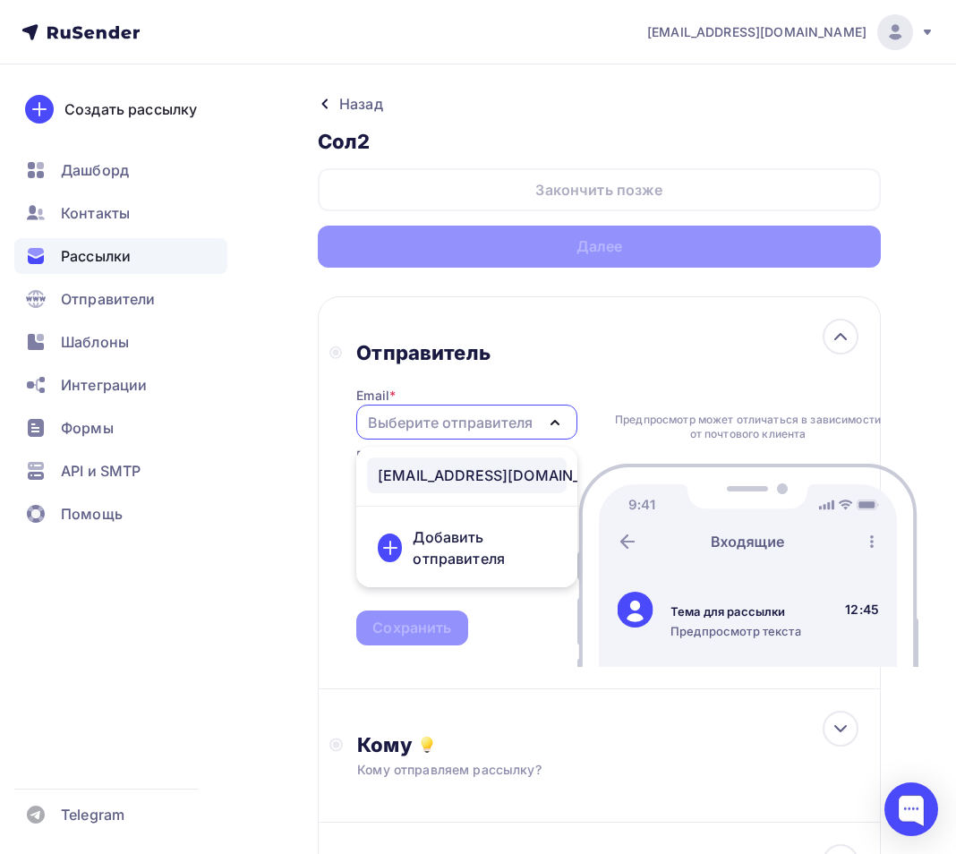
click at [444, 481] on div "[EMAIL_ADDRESS][DOMAIN_NAME]" at bounding box center [504, 475] width 252 height 21
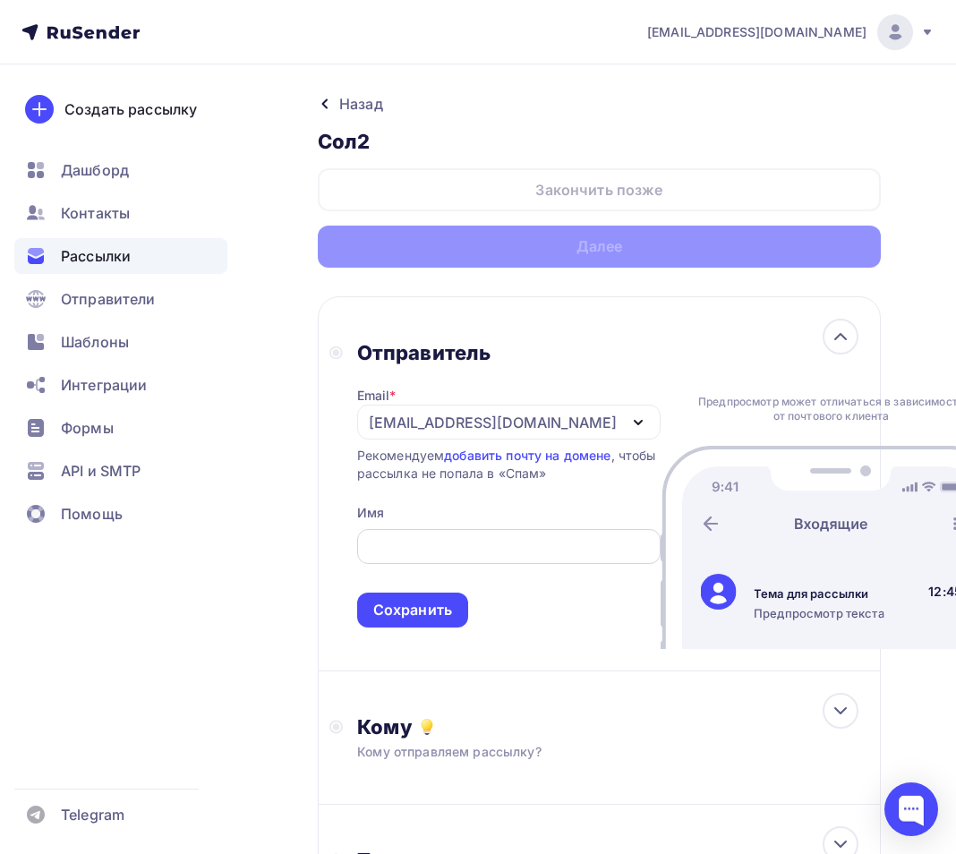
click at [413, 558] on input "text" at bounding box center [508, 546] width 283 height 21
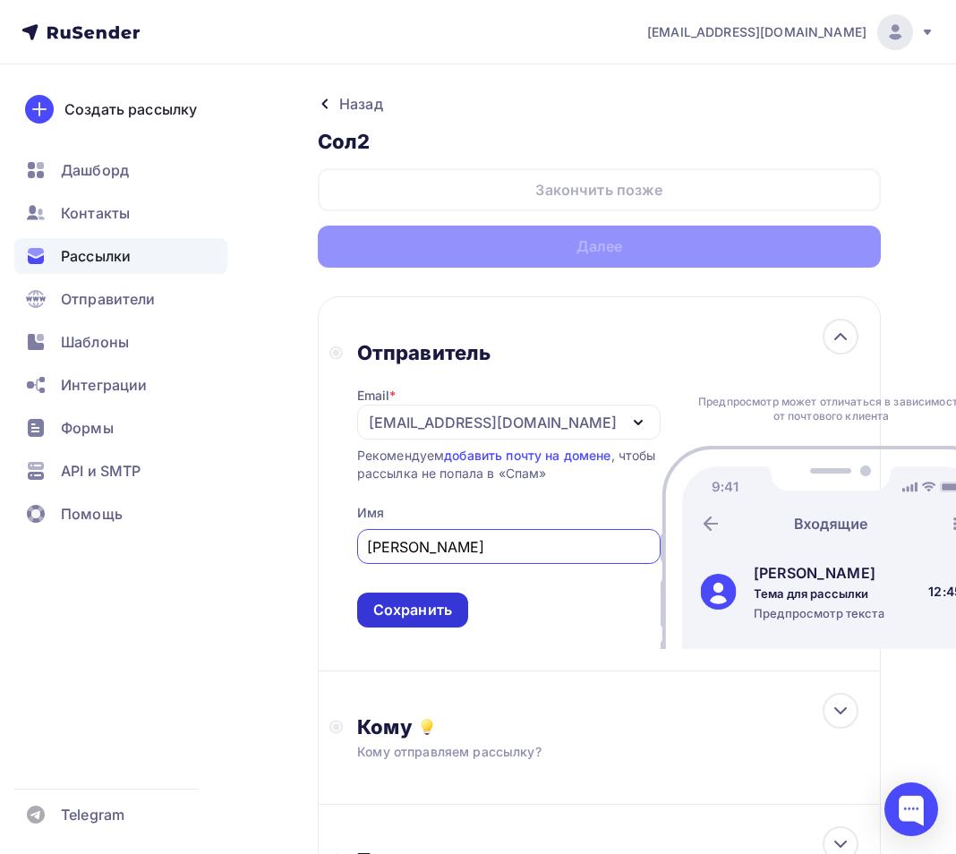
type input "[PERSON_NAME]"
click at [422, 620] on div "Сохранить" at bounding box center [412, 610] width 79 height 21
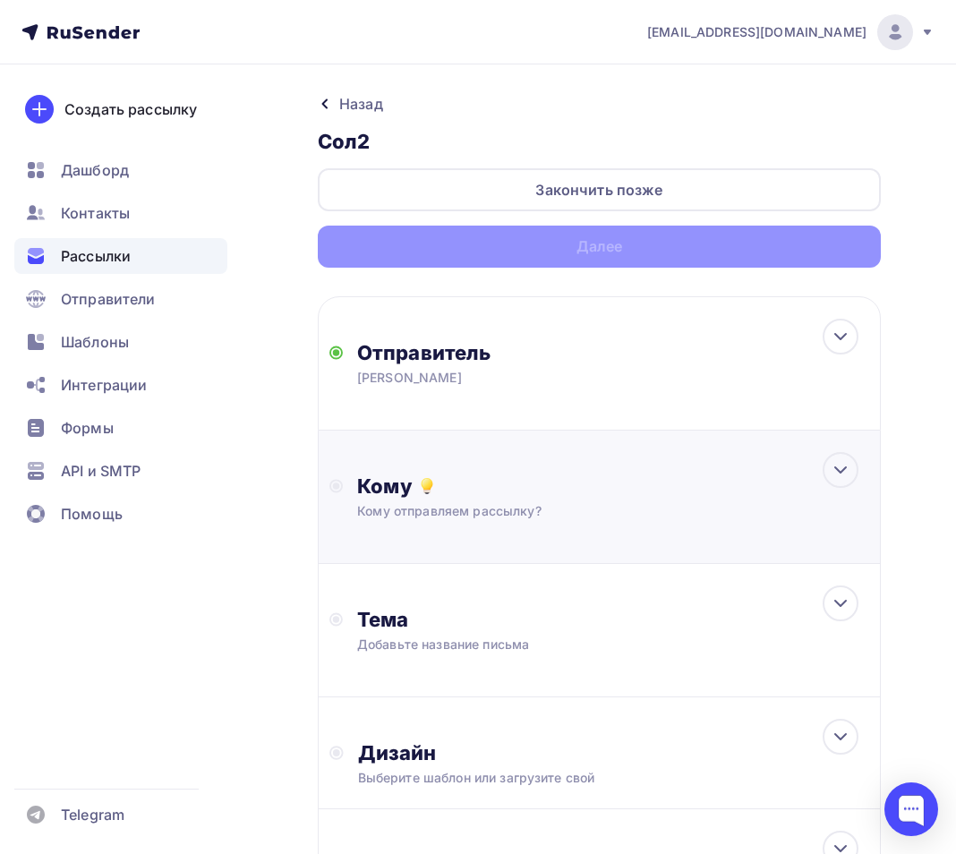
click at [482, 492] on div "Кому" at bounding box center [613, 486] width 512 height 25
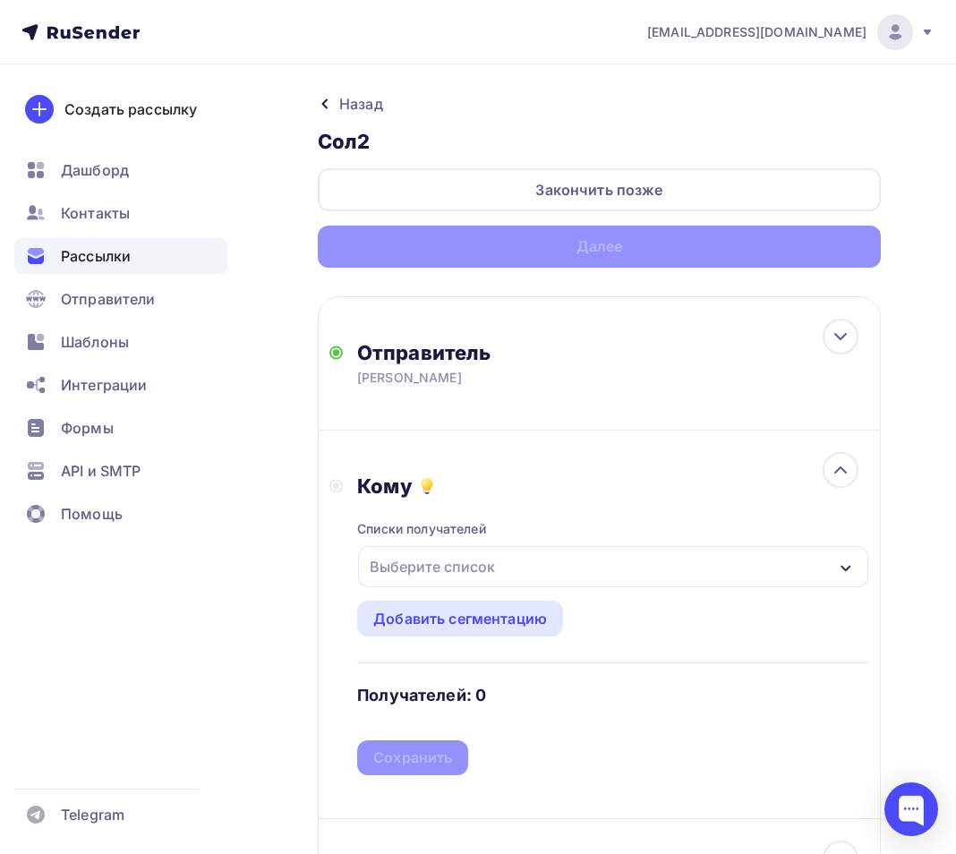
click at [486, 572] on div "Выберите список" at bounding box center [433, 567] width 140 height 32
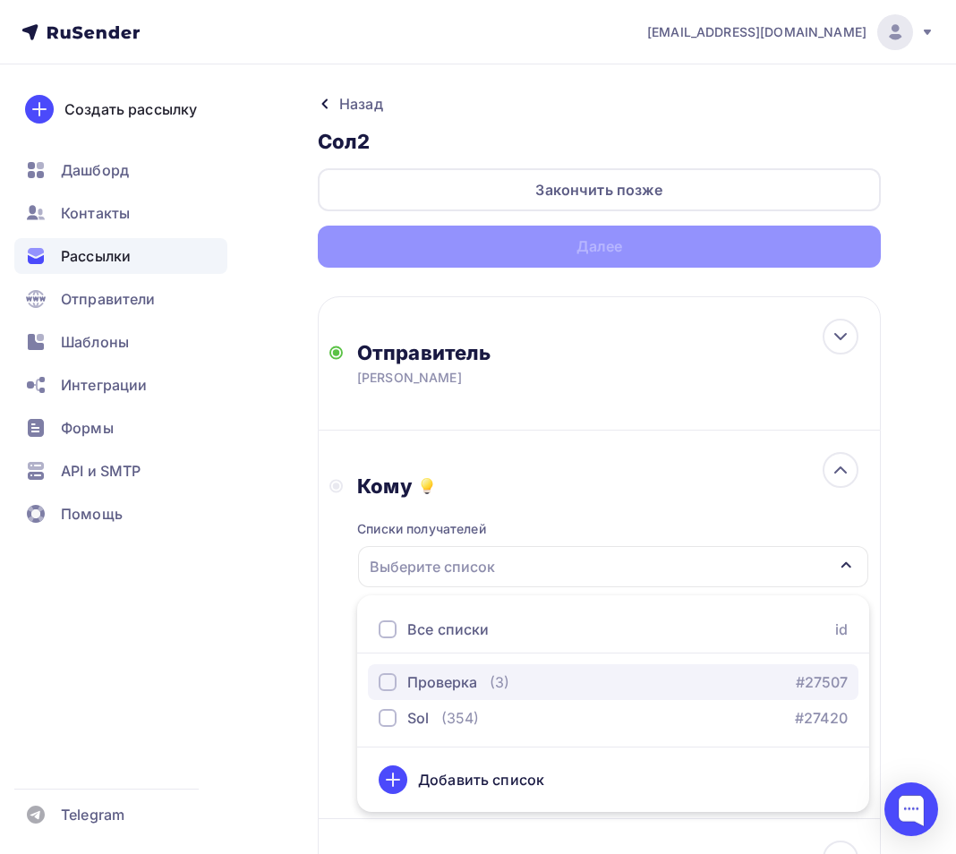
click at [390, 687] on div "button" at bounding box center [388, 682] width 18 height 18
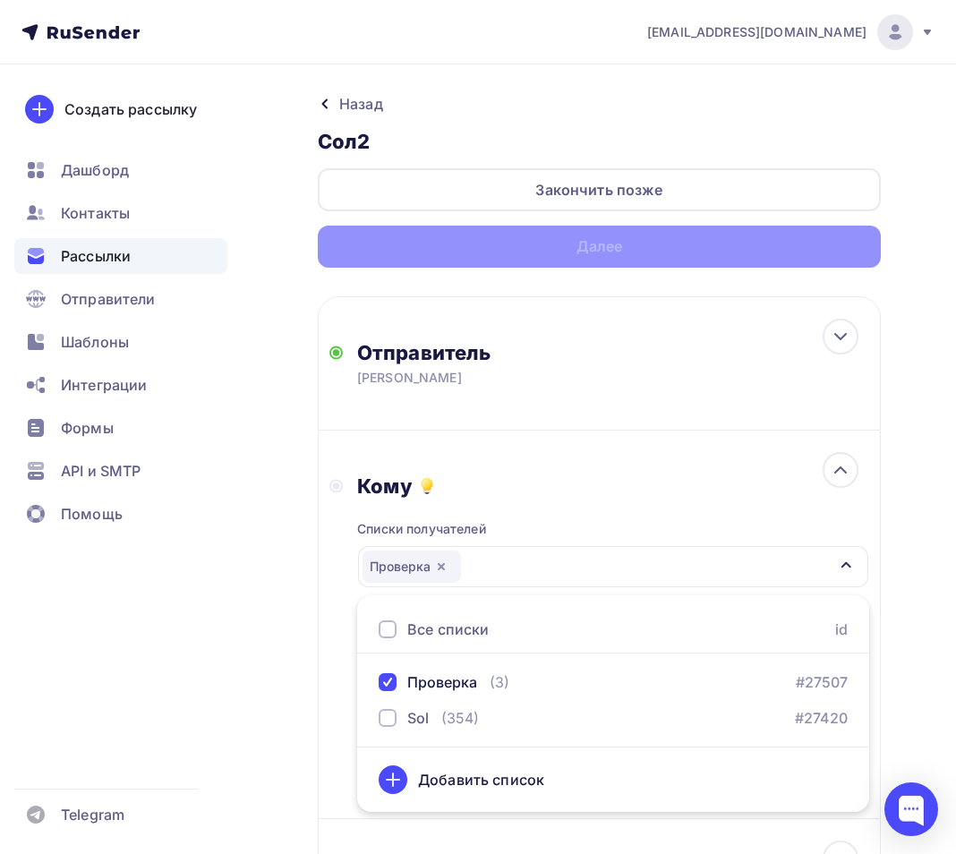
click at [887, 560] on div "Назад Сол2 Сол2 Закончить позже Далее Отправитель СОК Солонцово Email * ea@solo…" at bounding box center [478, 688] width 956 height 1249
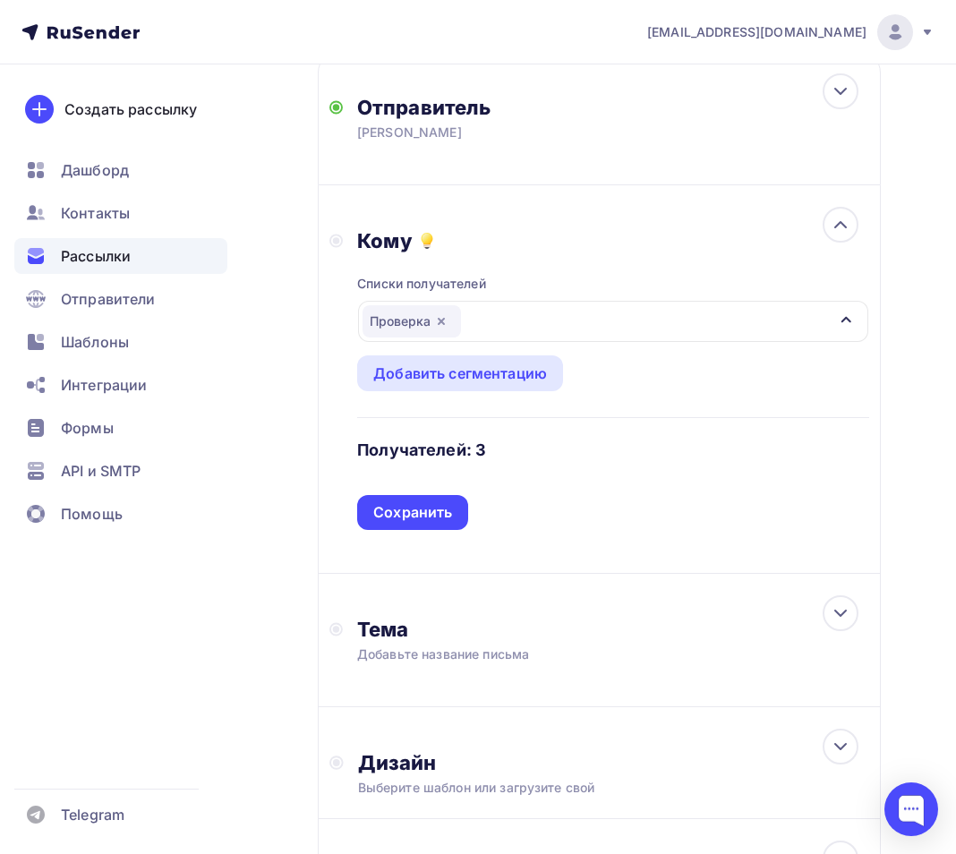
scroll to position [263, 0]
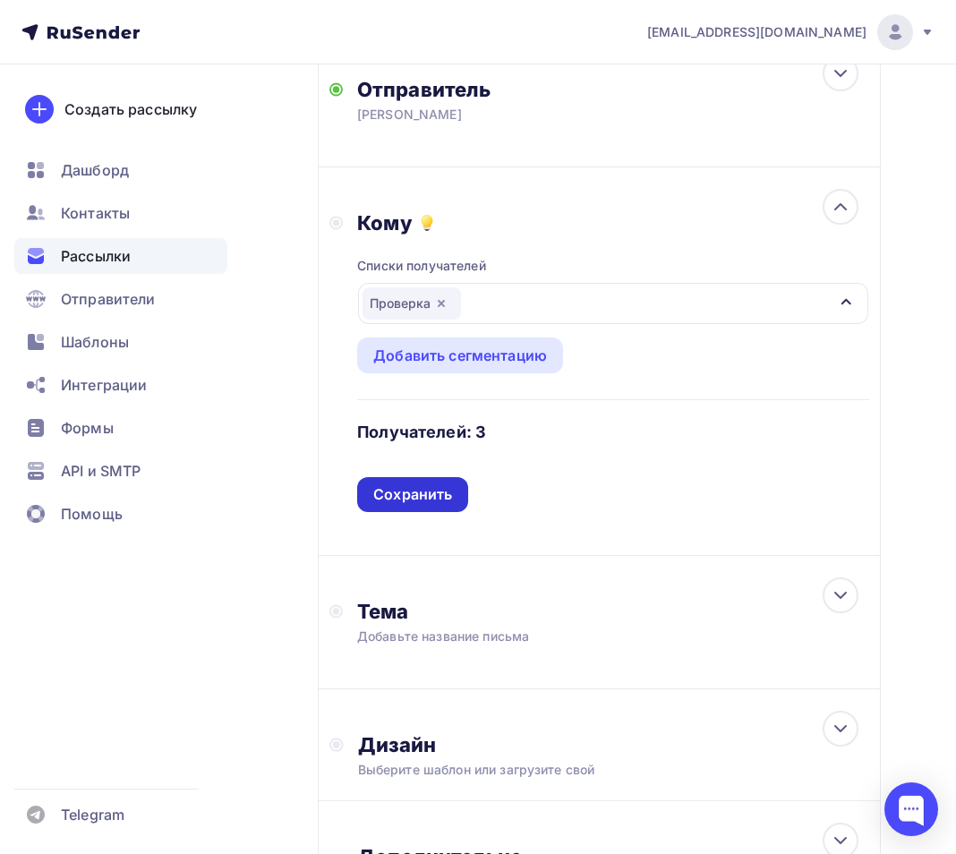
click at [446, 494] on div "Сохранить" at bounding box center [412, 494] width 79 height 21
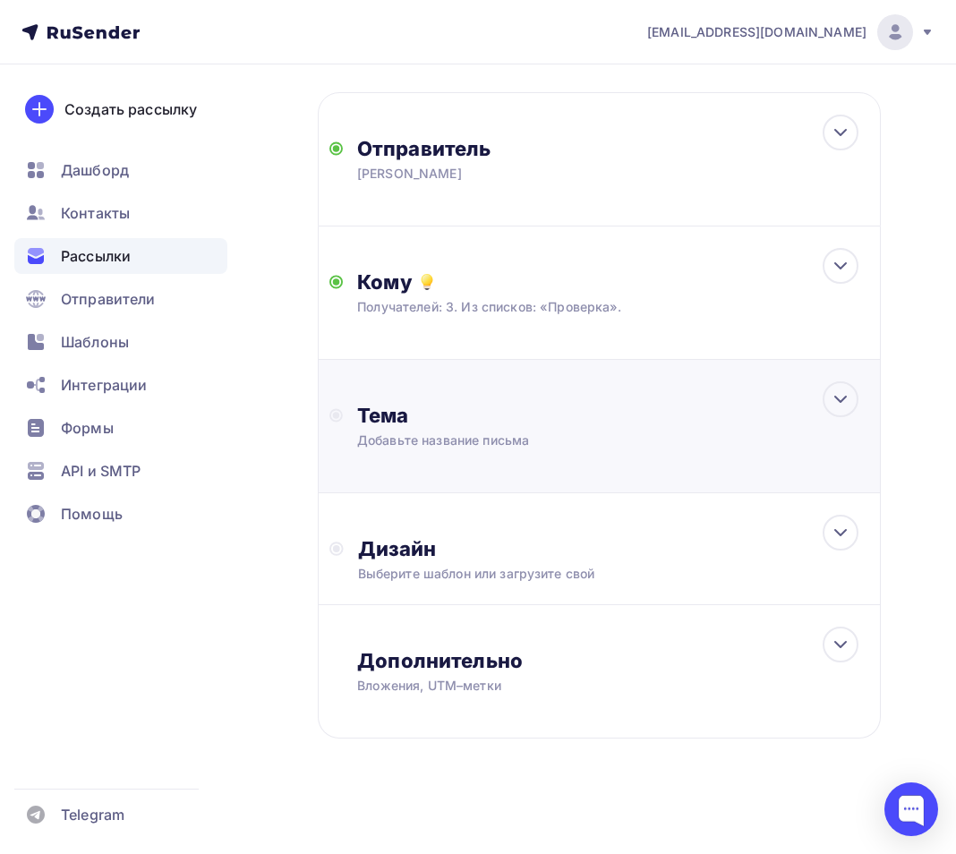
click at [446, 433] on div "Добавьте название письма" at bounding box center [516, 440] width 319 height 18
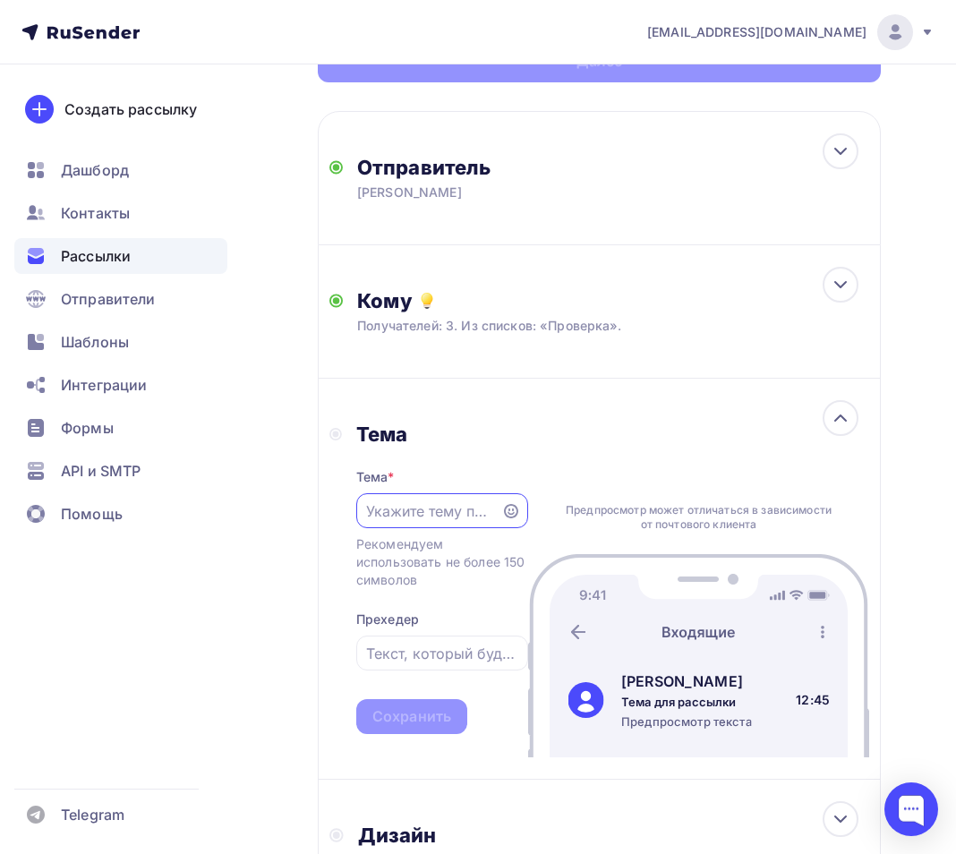
scroll to position [0, 0]
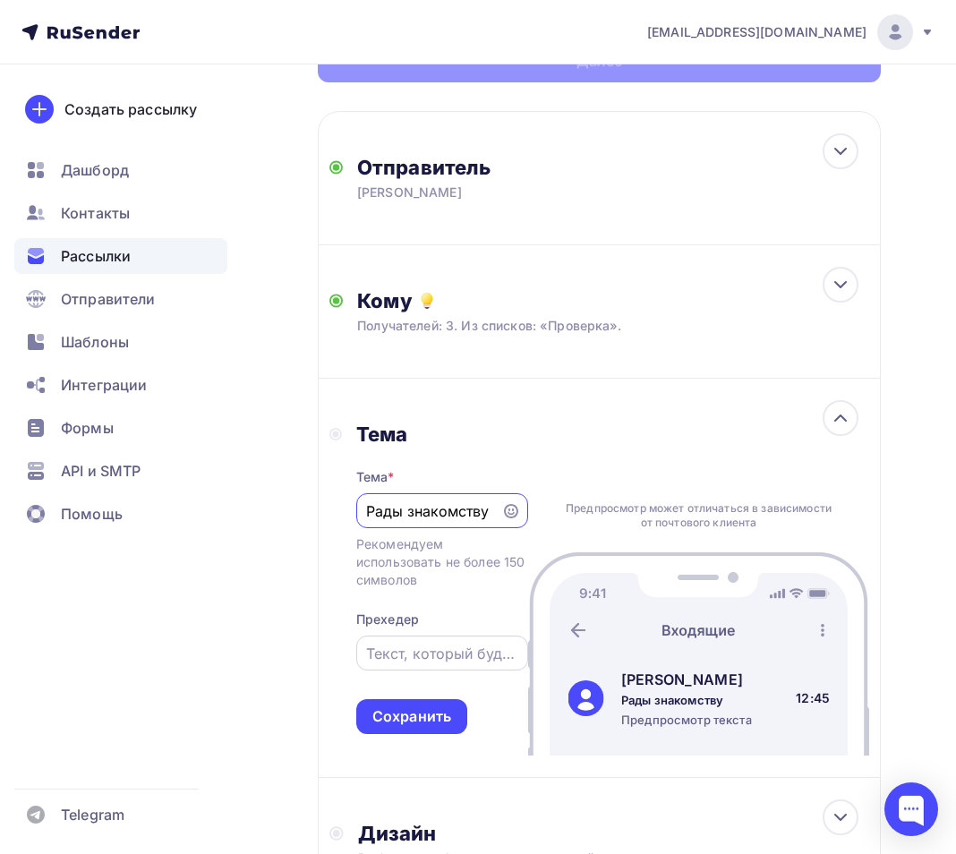
type input "Рады знакомству"
click at [449, 664] on input "text" at bounding box center [441, 653] width 151 height 21
type input "К"
type input "Д"
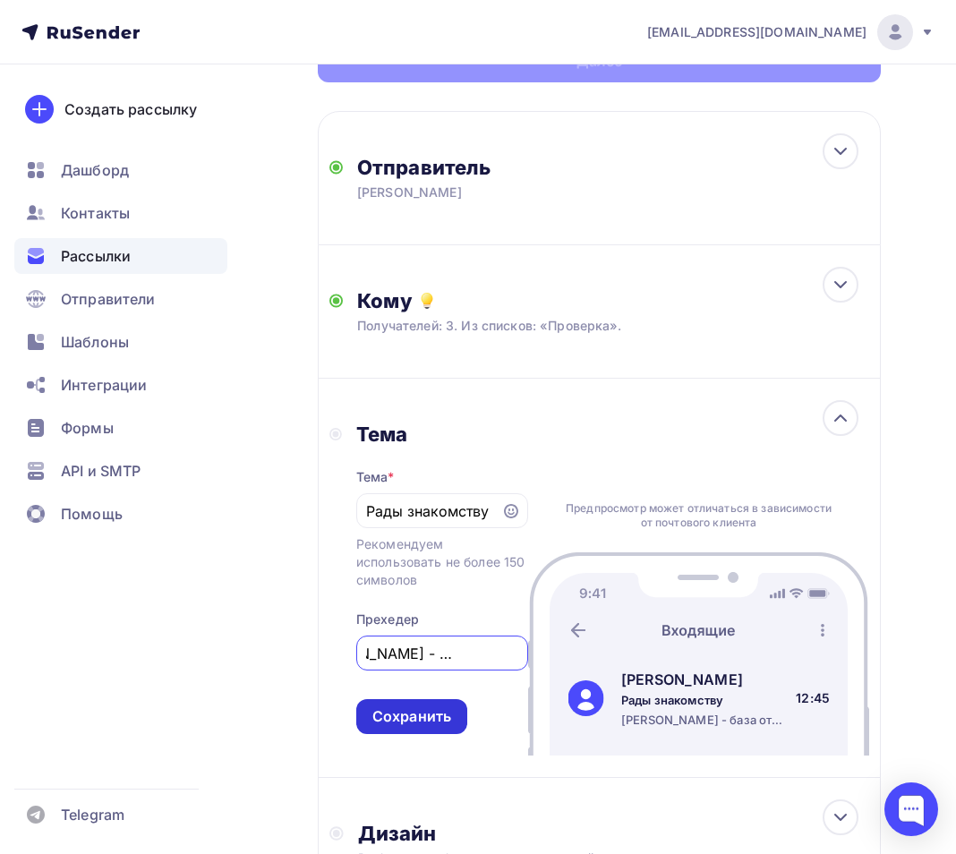
type input "Сок Солонцово - база отдыха"
click at [440, 722] on div "Сохранить" at bounding box center [411, 716] width 79 height 21
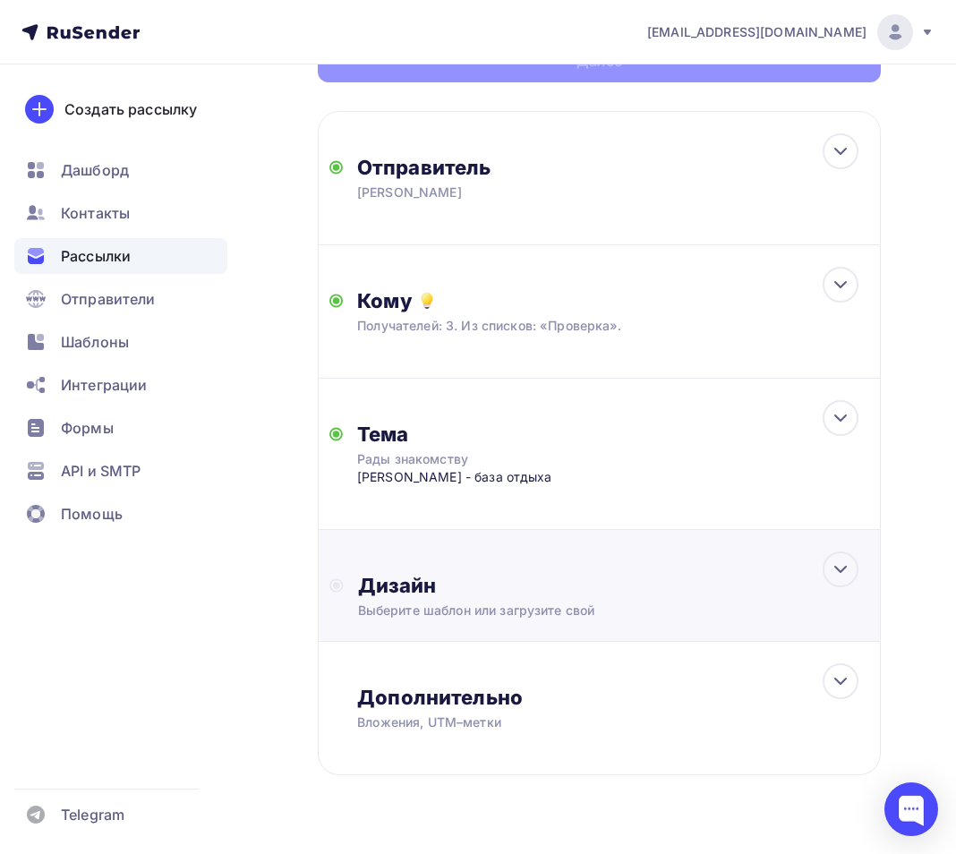
click at [493, 611] on div "Выберите шаблон или загрузите свой" at bounding box center [588, 611] width 460 height 18
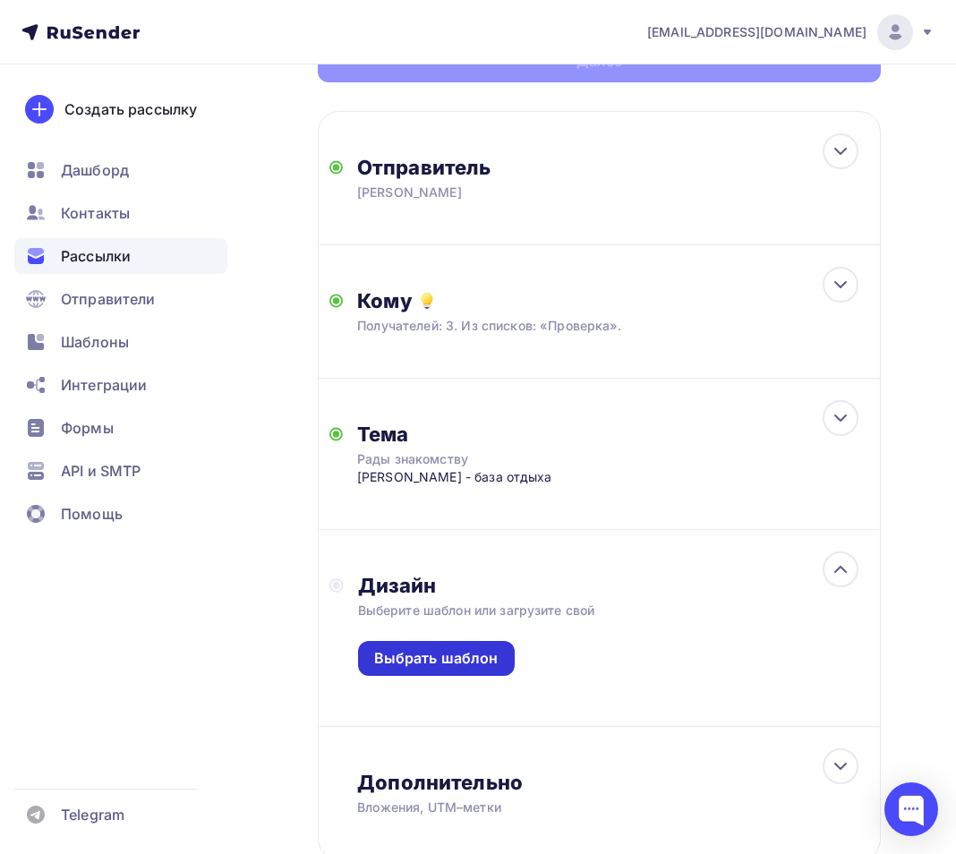
click at [479, 669] on div "Выбрать шаблон" at bounding box center [436, 658] width 124 height 21
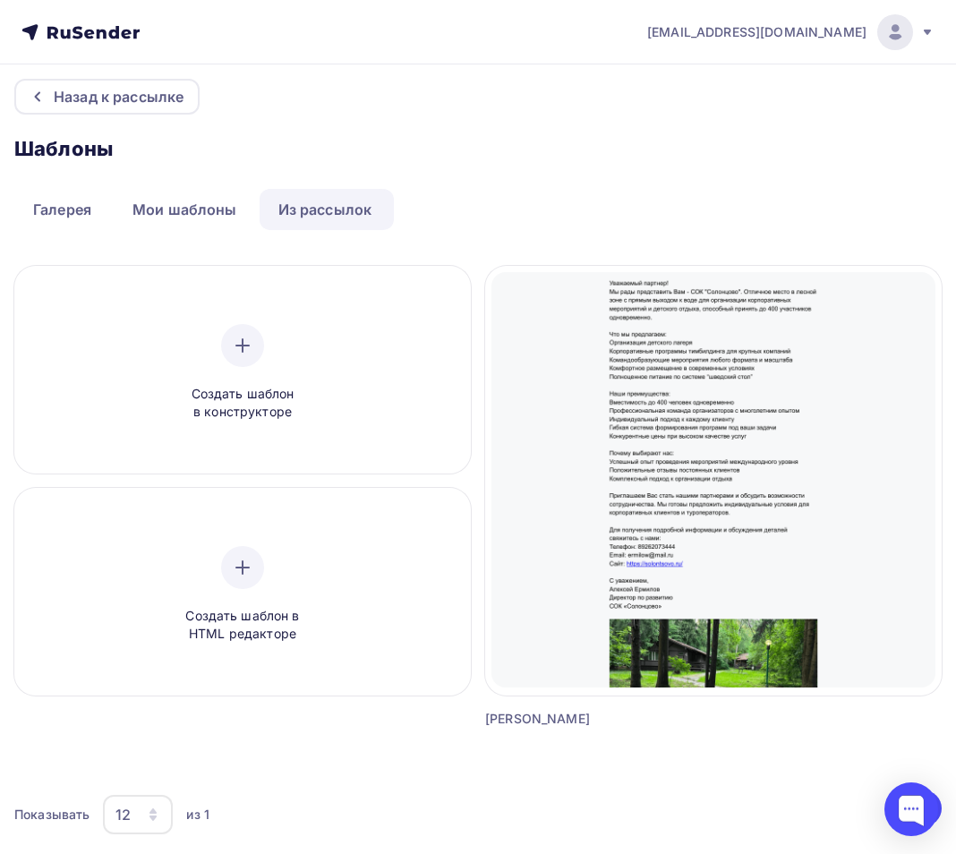
click at [312, 209] on link "Из рассылок" at bounding box center [326, 209] width 132 height 41
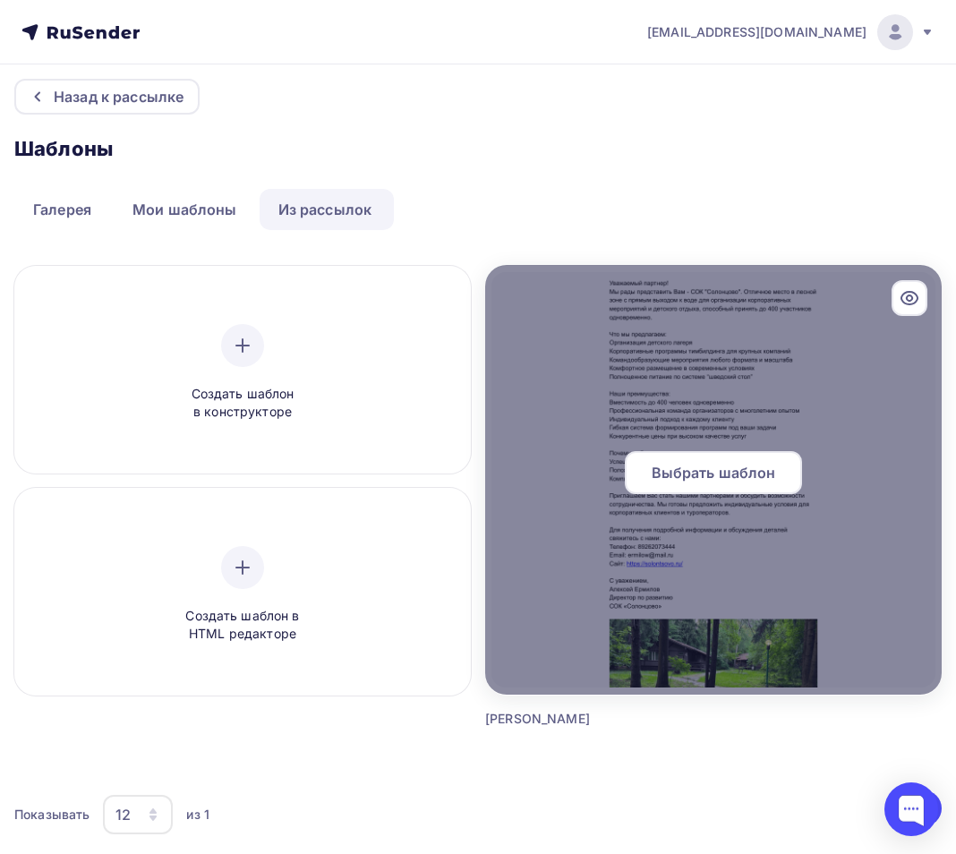
click at [699, 474] on span "Выбрать шаблон" at bounding box center [714, 472] width 124 height 21
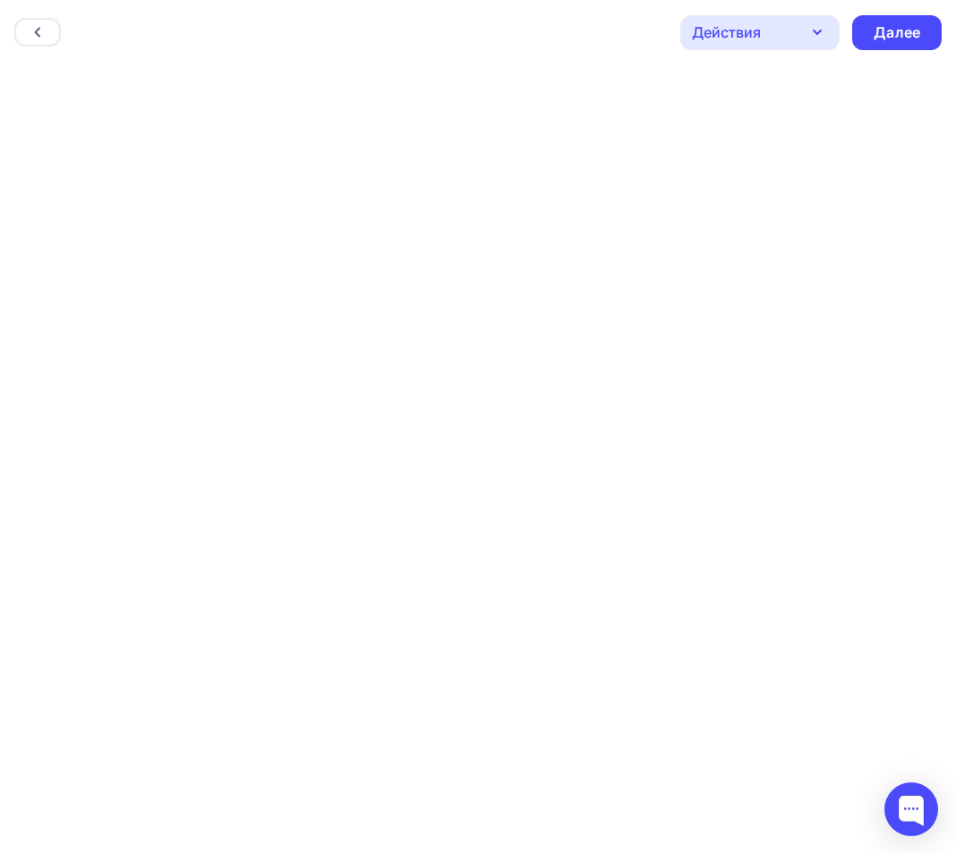
scroll to position [4, 0]
click at [884, 22] on div "Далее" at bounding box center [897, 28] width 47 height 21
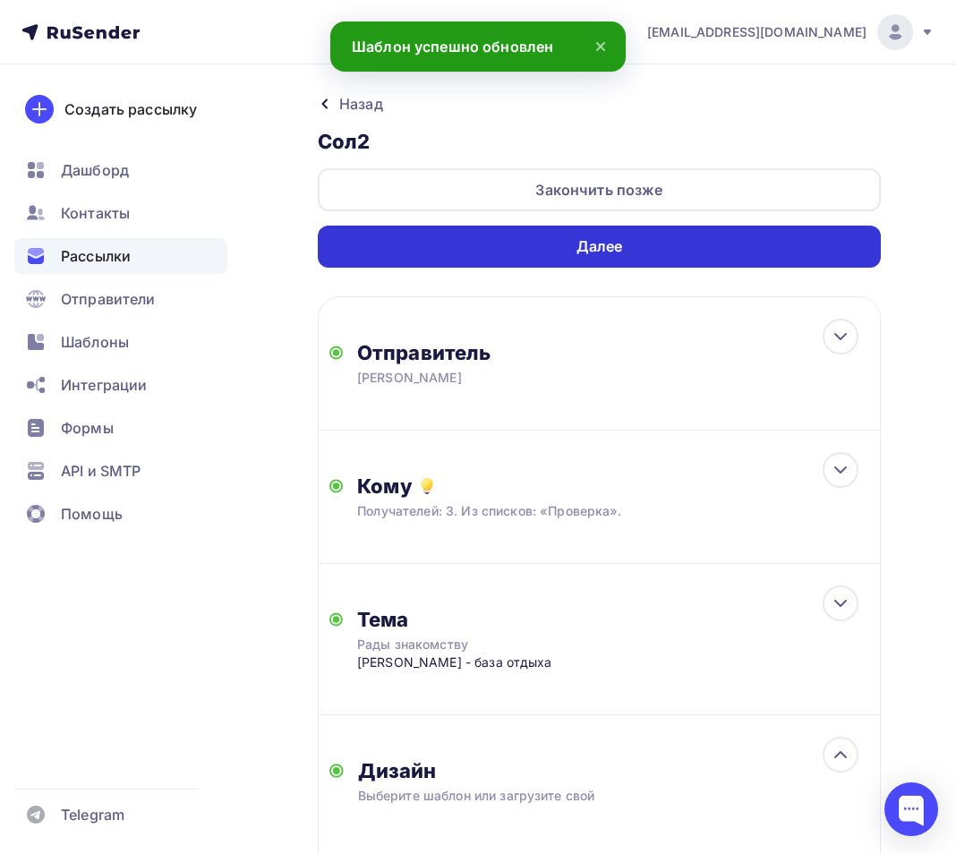
click at [706, 240] on div "Далее" at bounding box center [599, 247] width 563 height 42
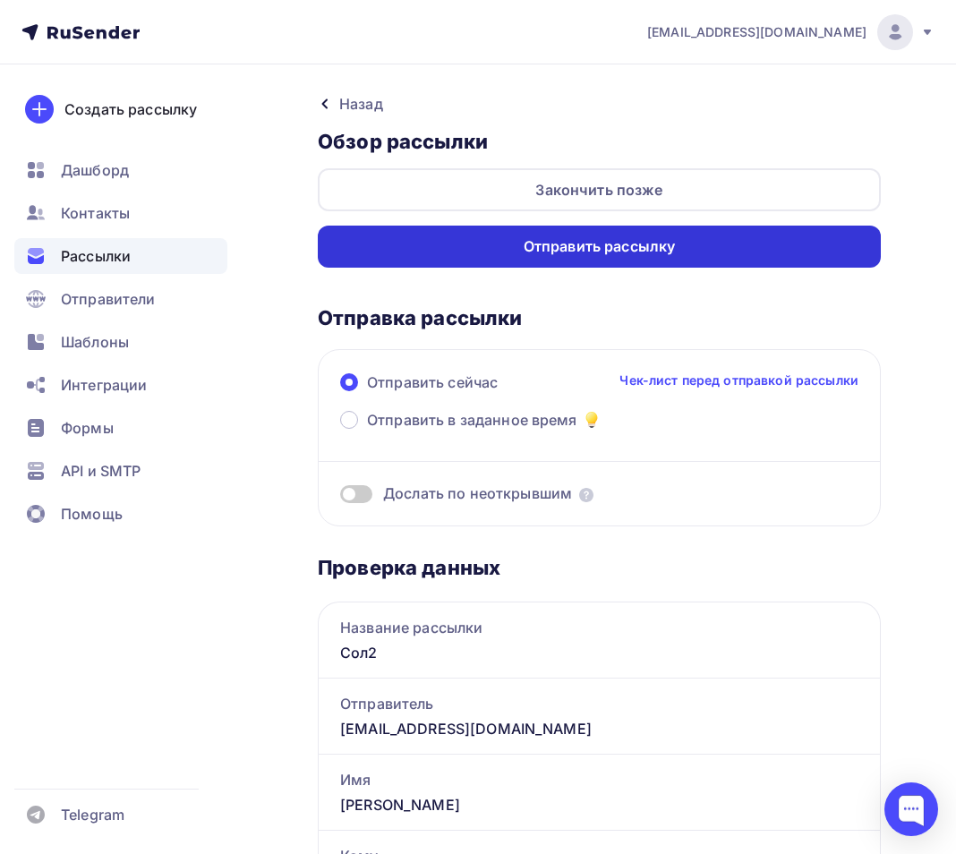
click at [721, 252] on div "Отправить рассылку" at bounding box center [599, 247] width 563 height 42
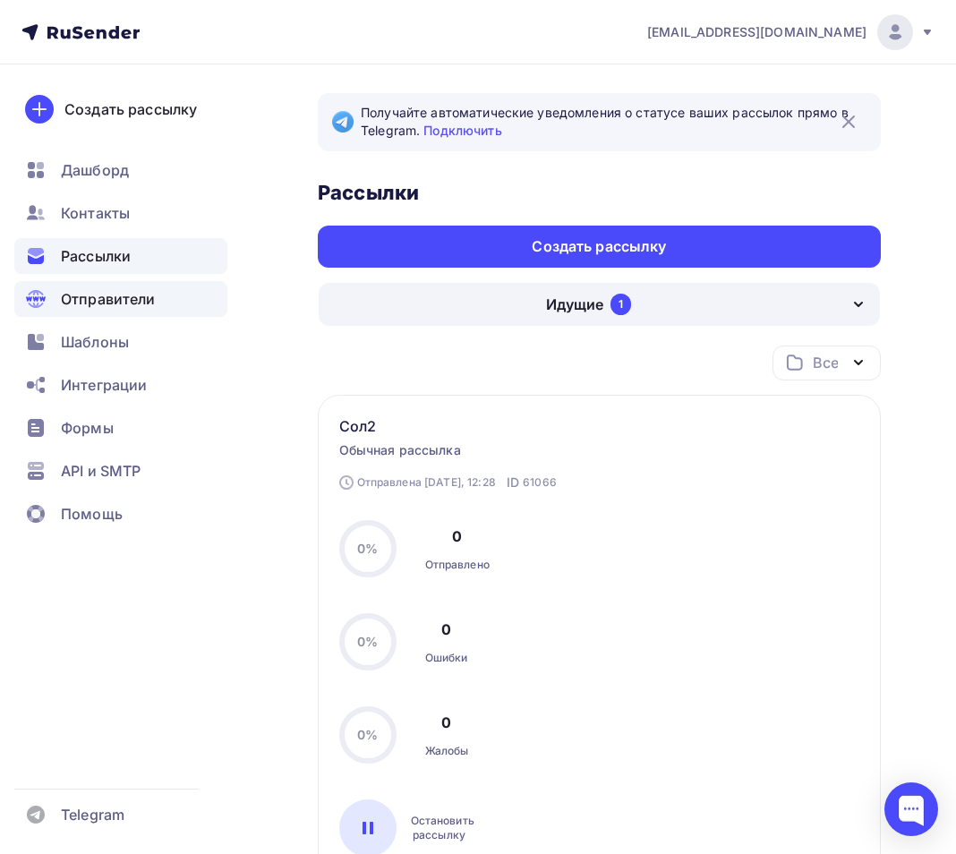
click at [103, 286] on div "Отправители" at bounding box center [120, 299] width 213 height 36
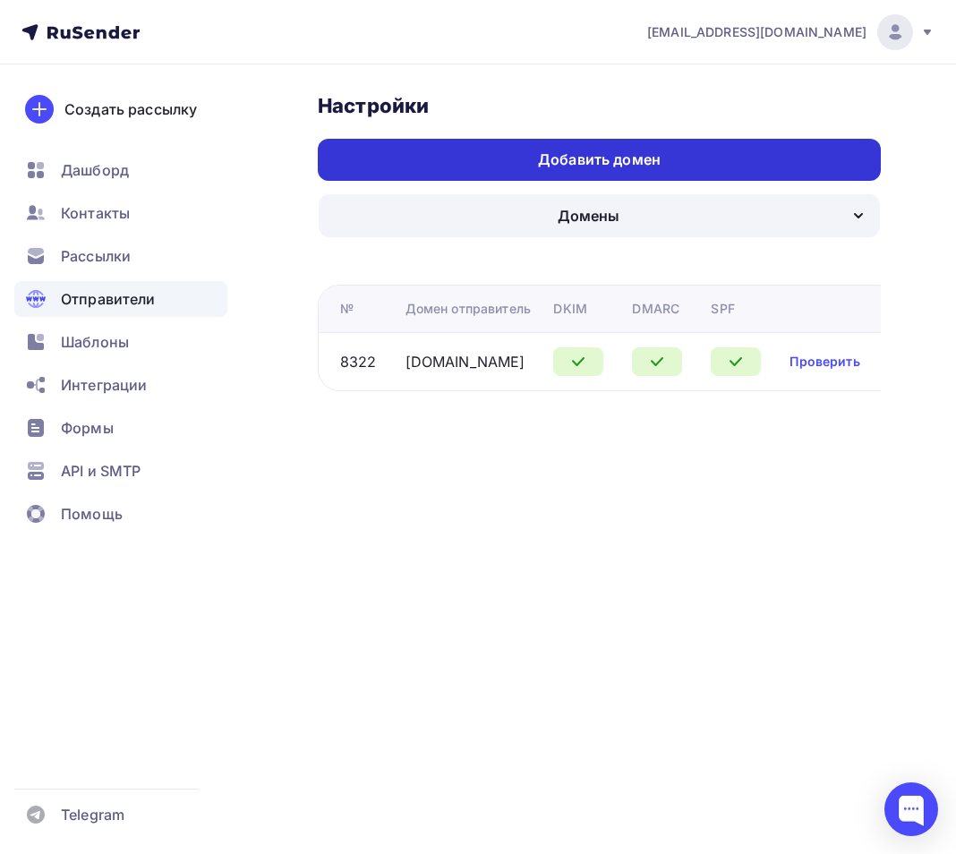
click at [624, 161] on div "Добавить домен" at bounding box center [599, 159] width 123 height 21
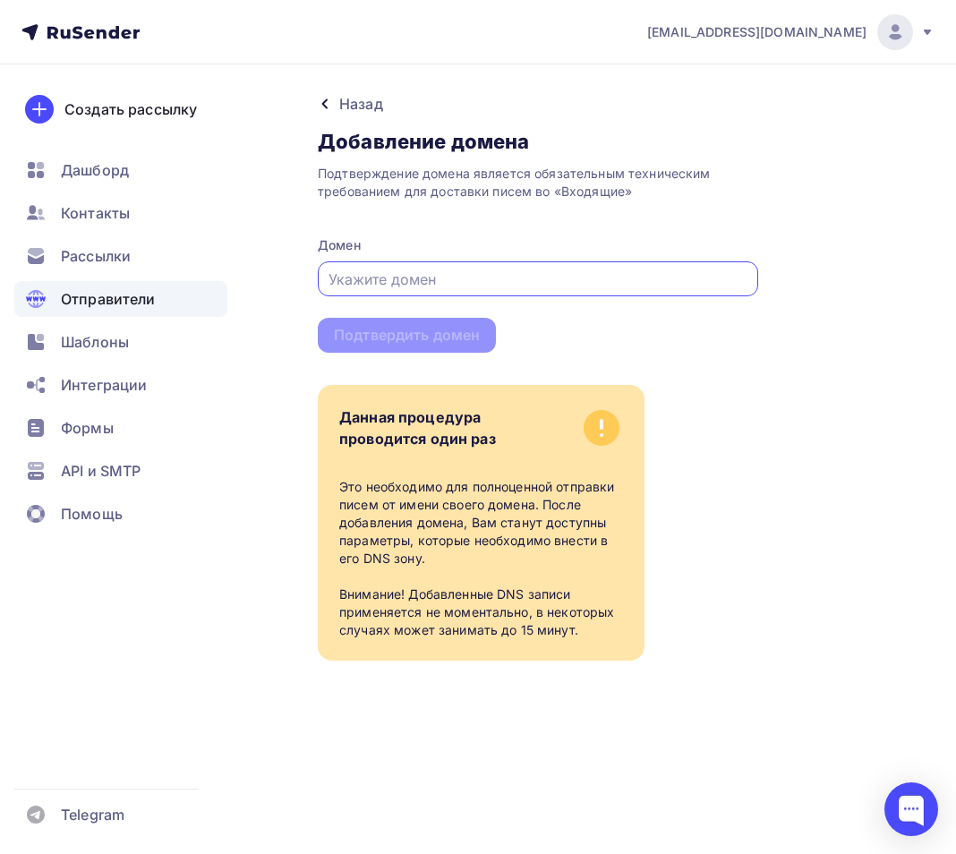
click at [454, 276] on input "text" at bounding box center [539, 279] width 420 height 21
paste input "[EMAIL_ADDRESS][DOMAIN_NAME]"
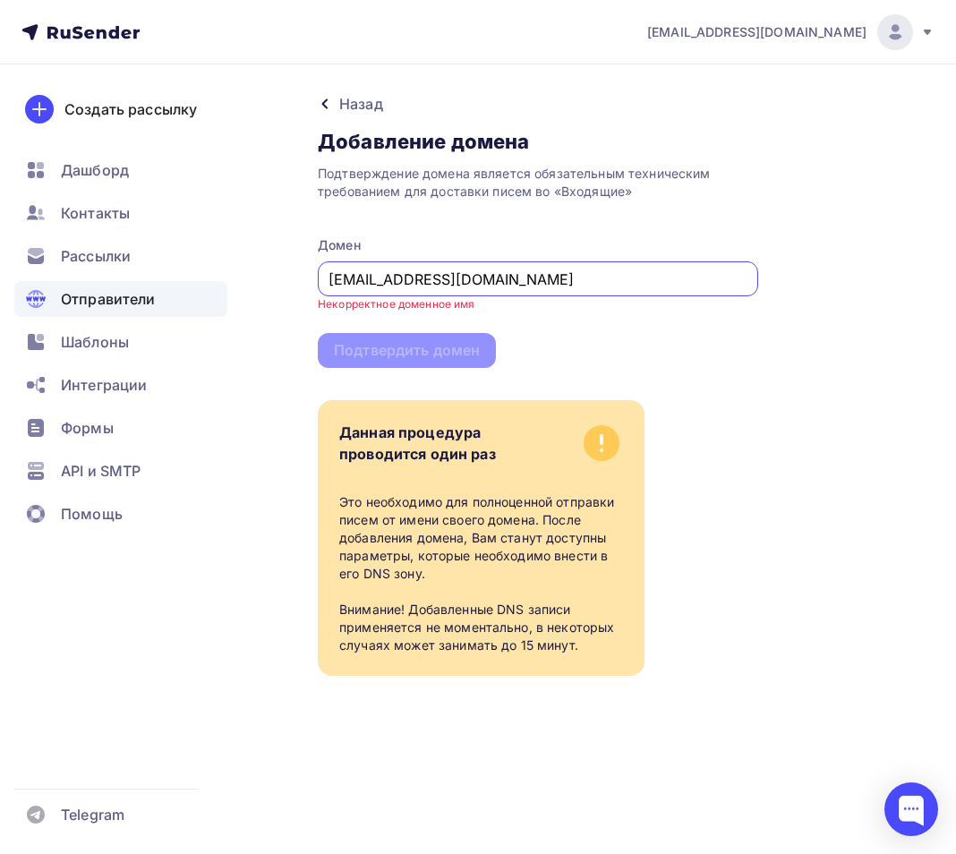
drag, startPoint x: 369, startPoint y: 282, endPoint x: 279, endPoint y: 277, distance: 89.6
click at [279, 277] on div "Назад Добавление домена Добавление домена Подтверждение домена является обязате…" at bounding box center [478, 405] width 956 height 683
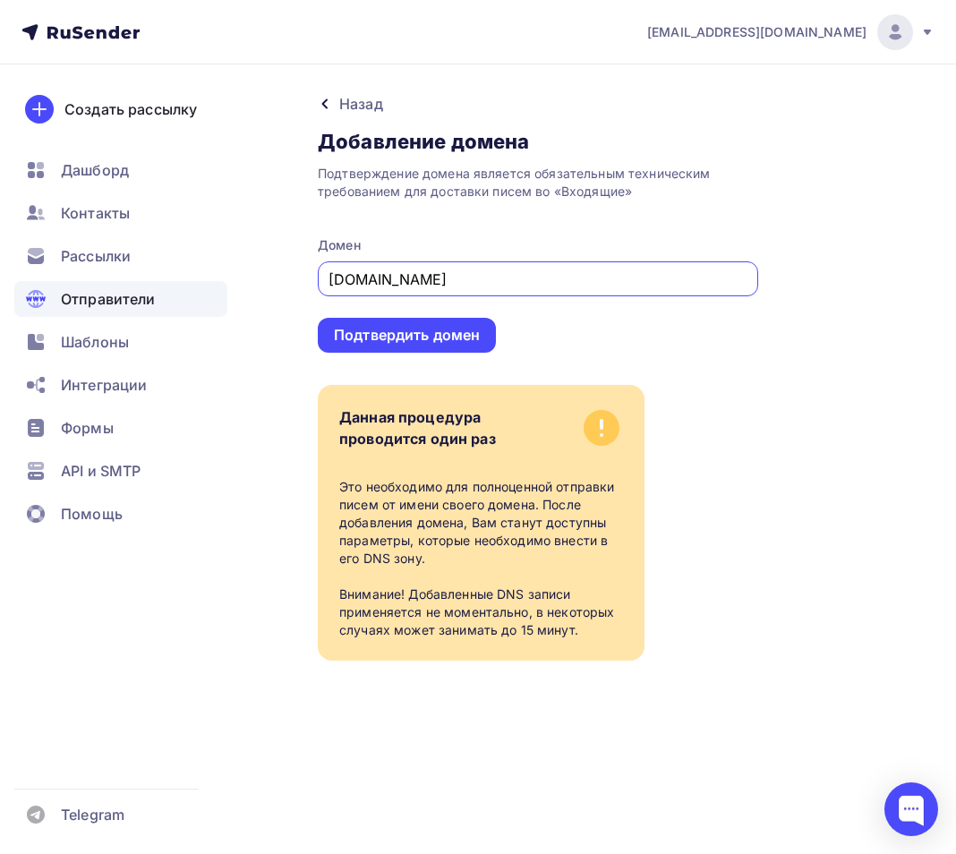
type input "solontsovo.ru"
click at [339, 104] on div "Назад" at bounding box center [361, 103] width 44 height 21
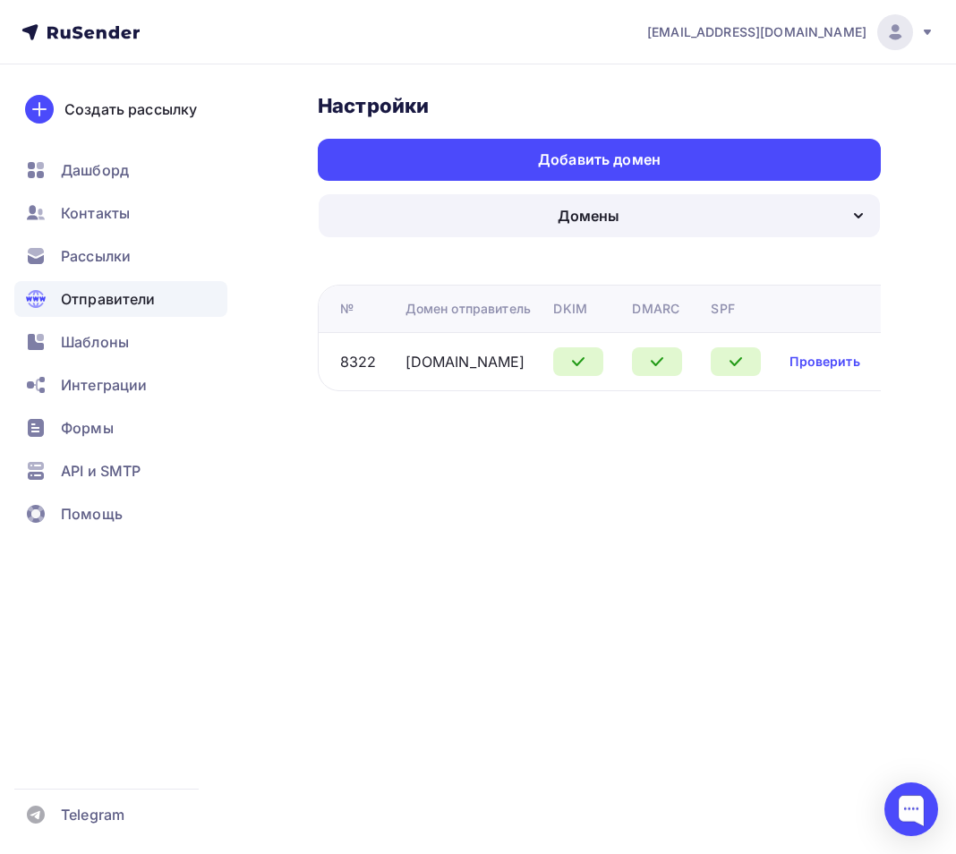
click at [854, 196] on div "Домены" at bounding box center [599, 215] width 561 height 43
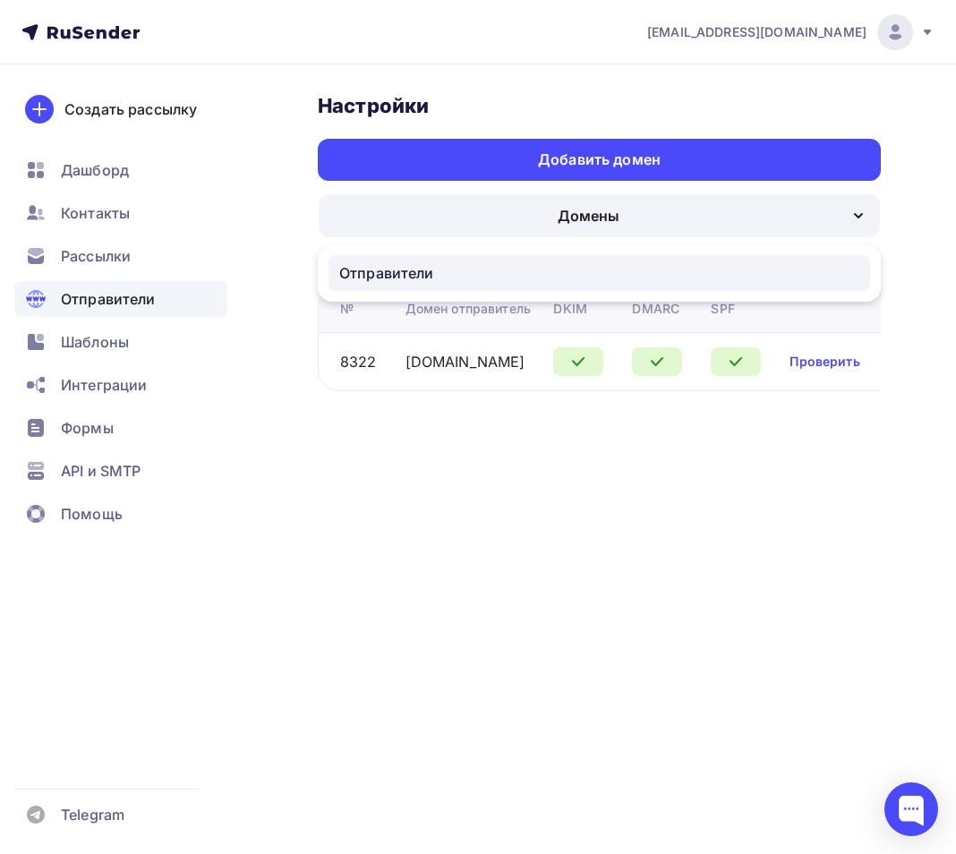
click at [501, 265] on div "Отправители" at bounding box center [599, 272] width 520 height 21
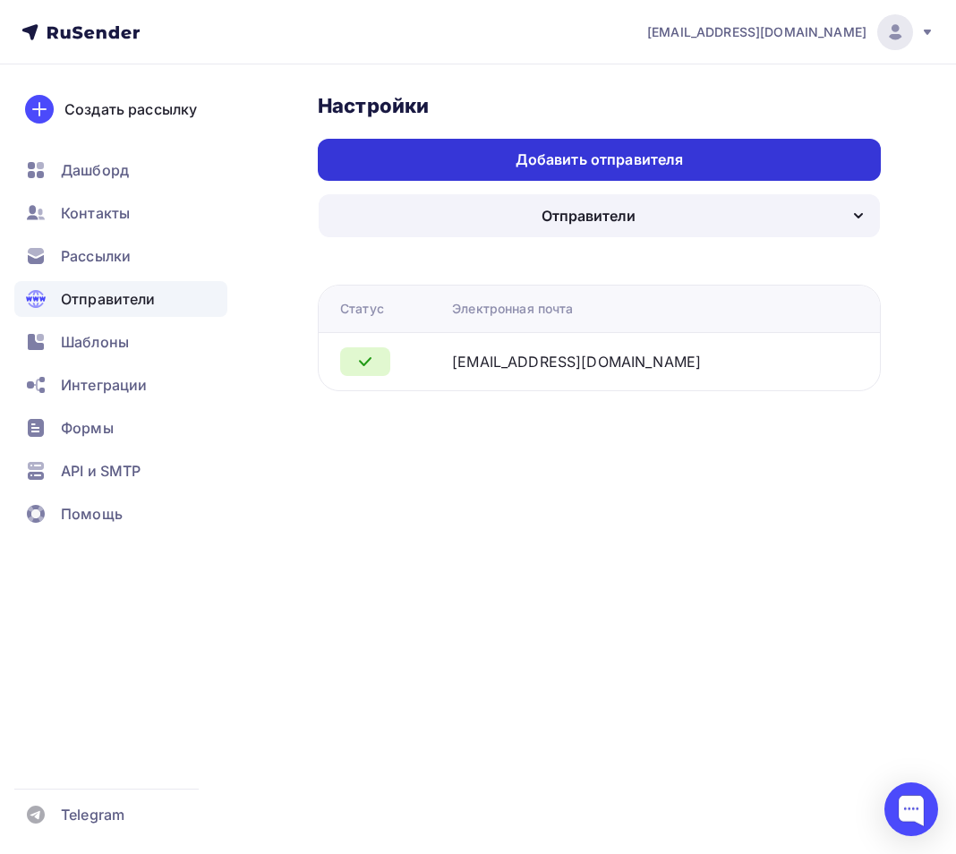
click at [583, 152] on div "Добавить отправителя" at bounding box center [600, 159] width 168 height 21
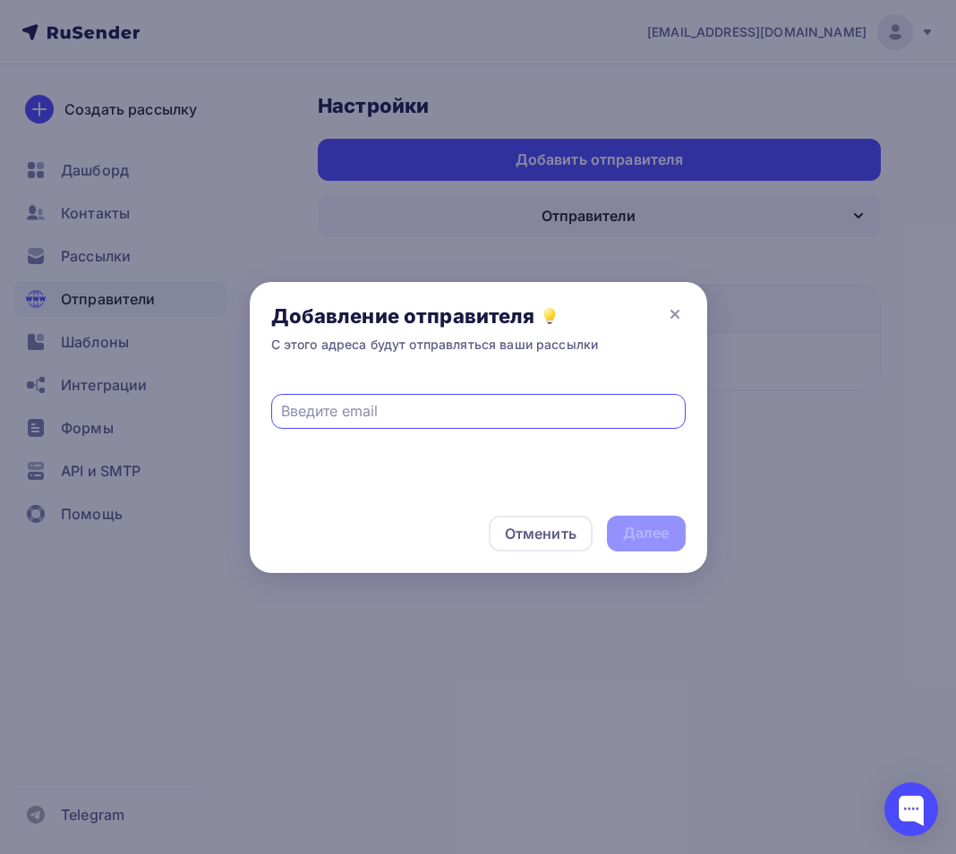
paste input "[EMAIL_ADDRESS][DOMAIN_NAME]"
type input "[EMAIL_ADDRESS][DOMAIN_NAME]"
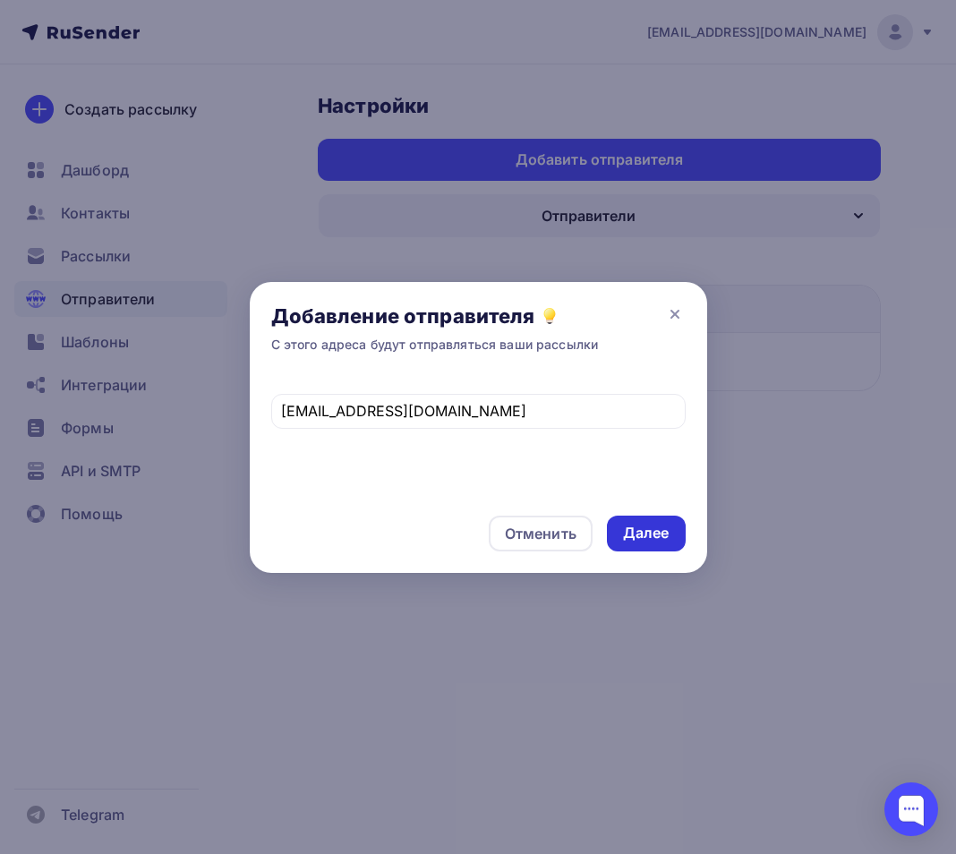
click at [658, 535] on div "Далее" at bounding box center [646, 533] width 47 height 21
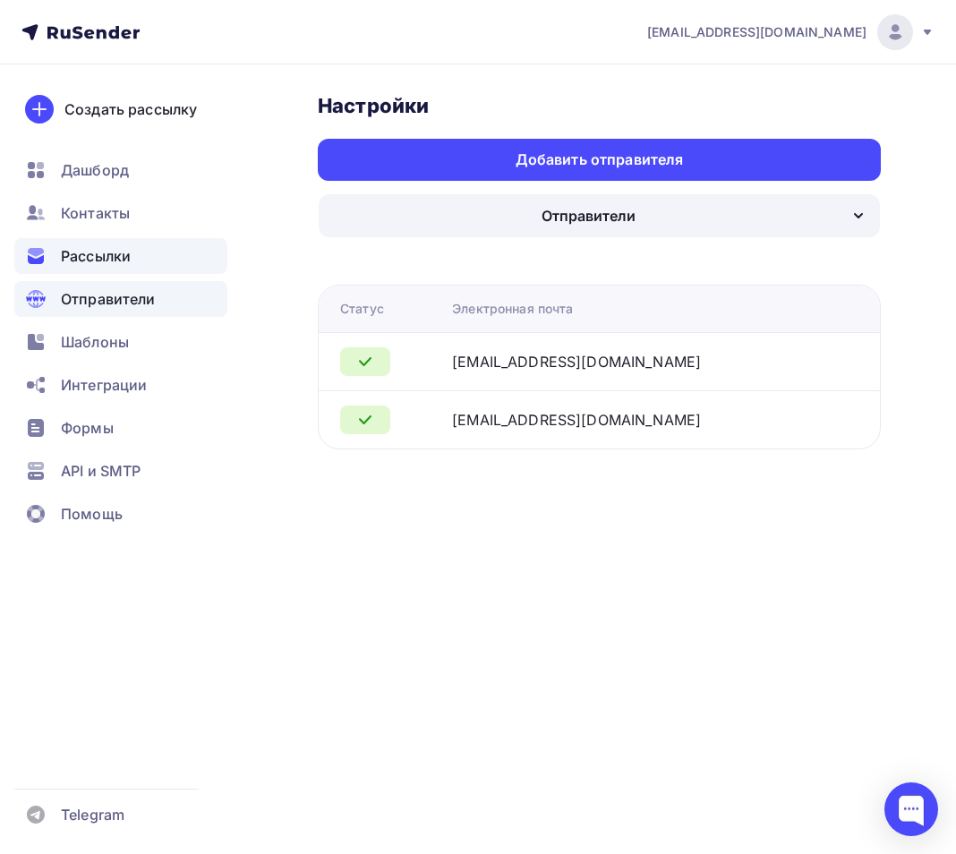
click at [93, 254] on span "Рассылки" at bounding box center [96, 255] width 70 height 21
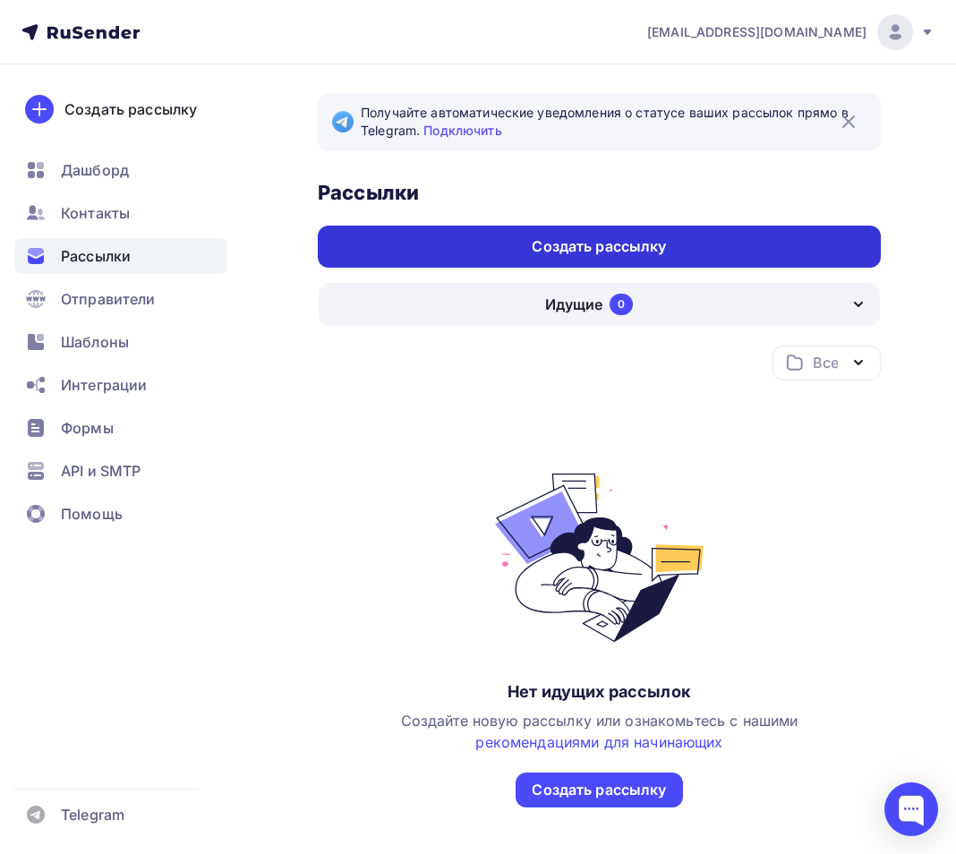
click at [578, 243] on div "Создать рассылку" at bounding box center [599, 246] width 134 height 21
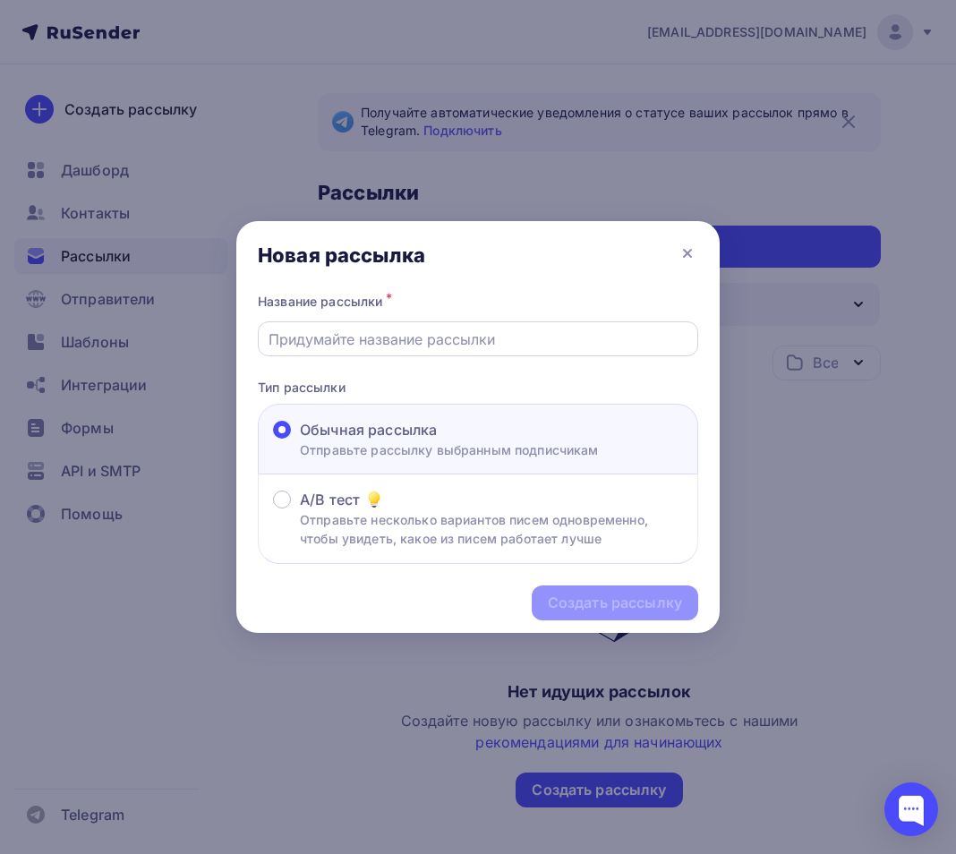
click at [356, 344] on input "text" at bounding box center [479, 339] width 420 height 21
type input "[PERSON_NAME]"
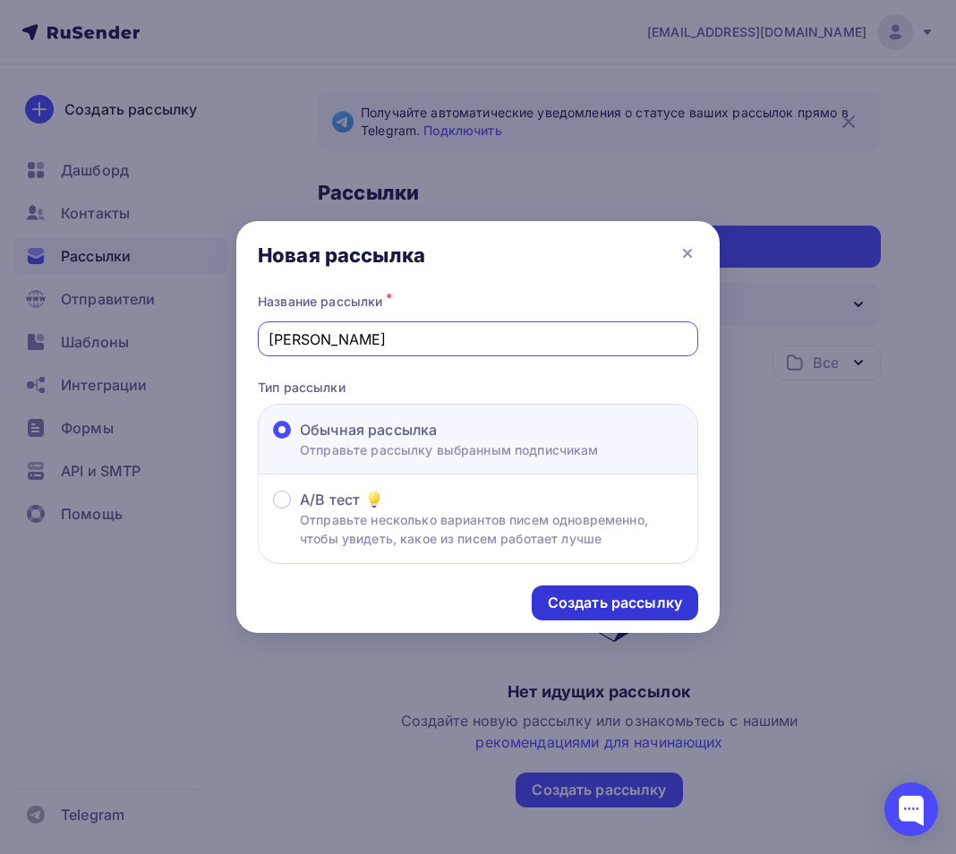
click at [591, 595] on div "Создать рассылку" at bounding box center [615, 603] width 134 height 21
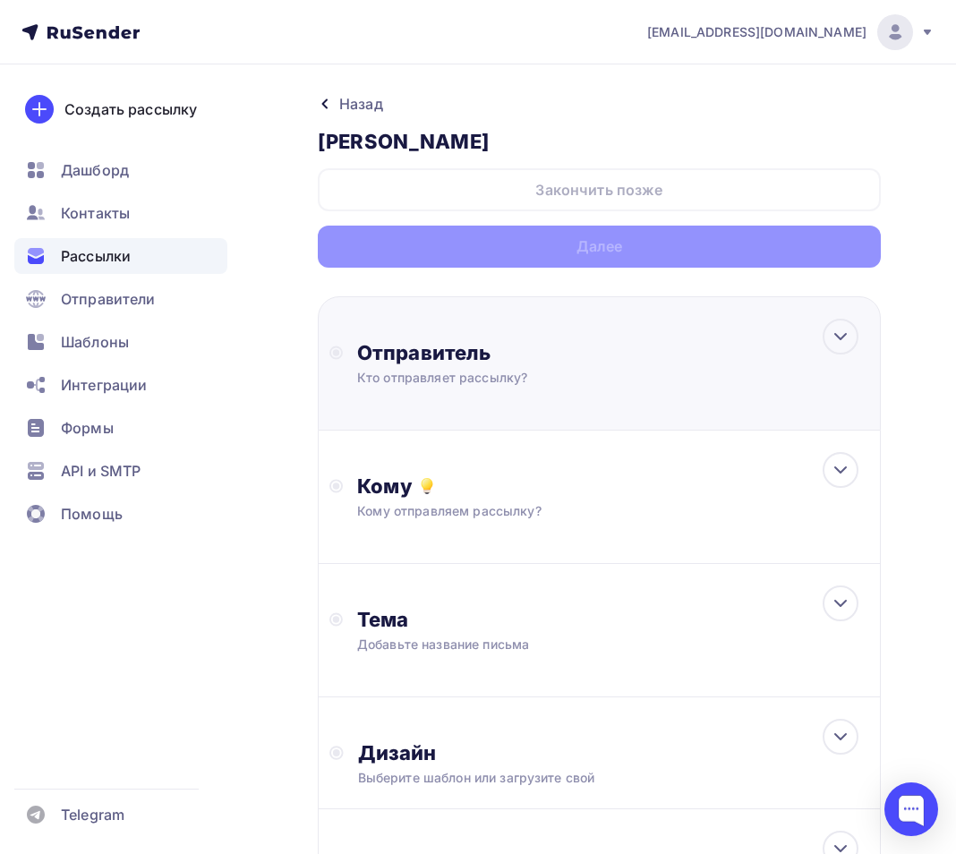
click at [485, 363] on div "Отправитель" at bounding box center [551, 352] width 388 height 25
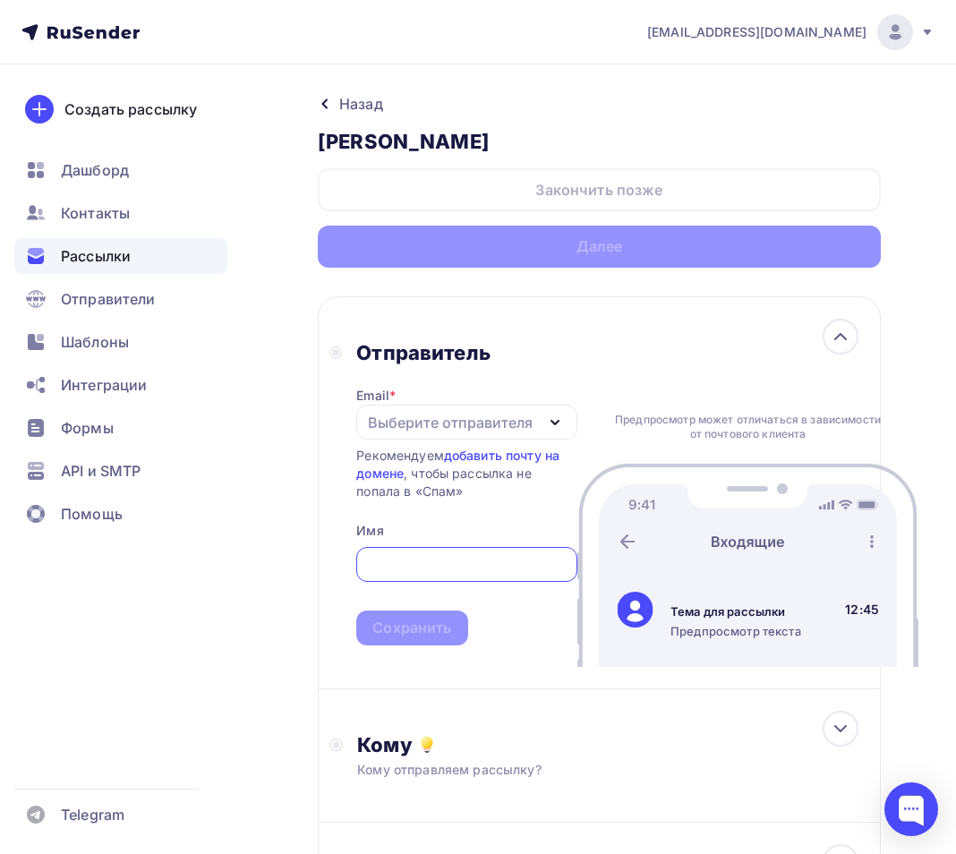
click at [410, 423] on div "Выберите отправителя" at bounding box center [450, 422] width 165 height 21
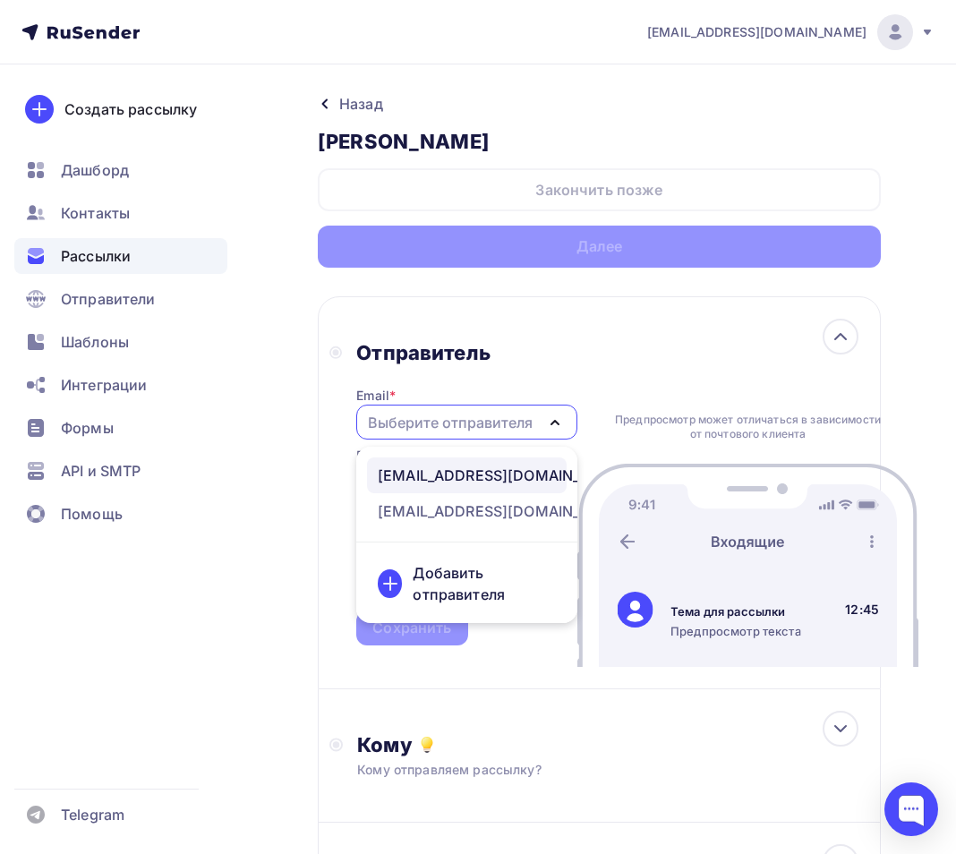
click at [407, 475] on div "[EMAIL_ADDRESS][DOMAIN_NAME]" at bounding box center [504, 475] width 252 height 21
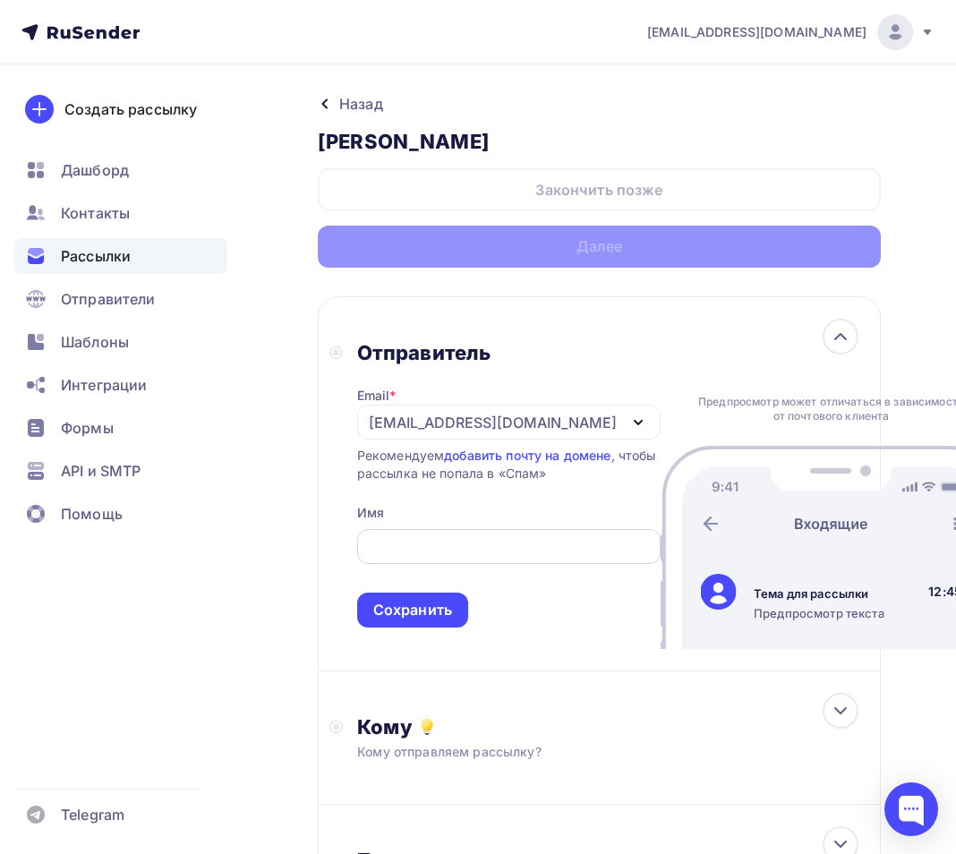
click at [416, 558] on input "text" at bounding box center [508, 546] width 283 height 21
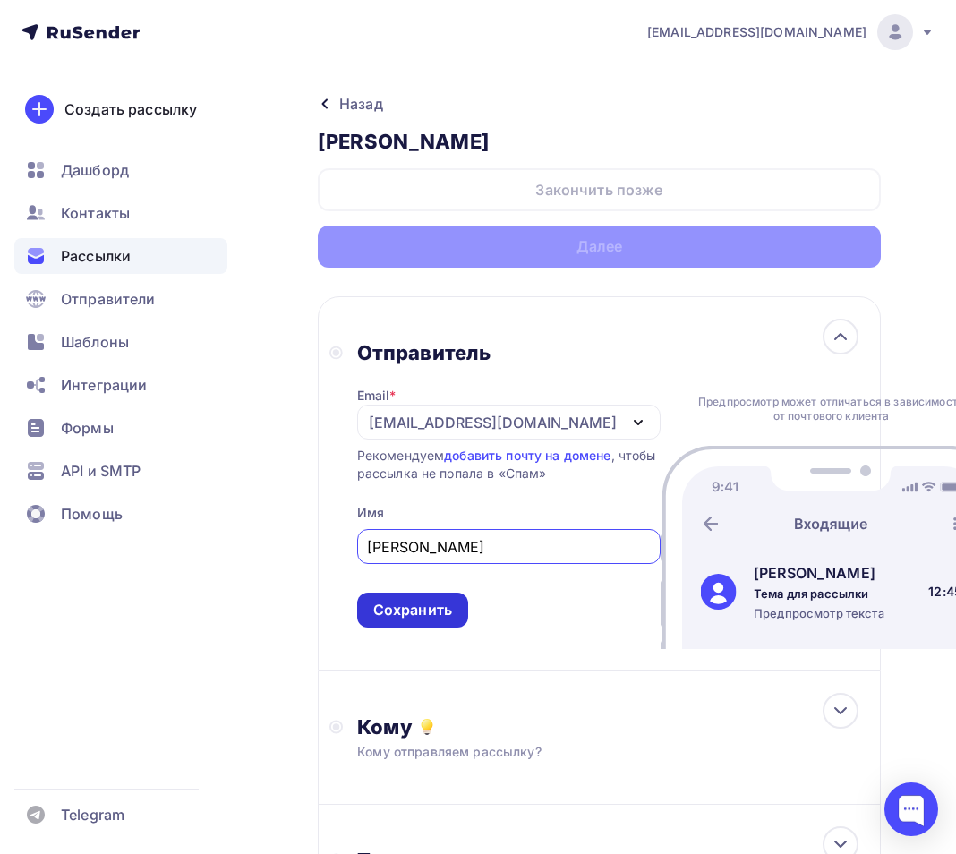
type input "[PERSON_NAME]"
click at [439, 620] on div "Сохранить" at bounding box center [412, 610] width 79 height 21
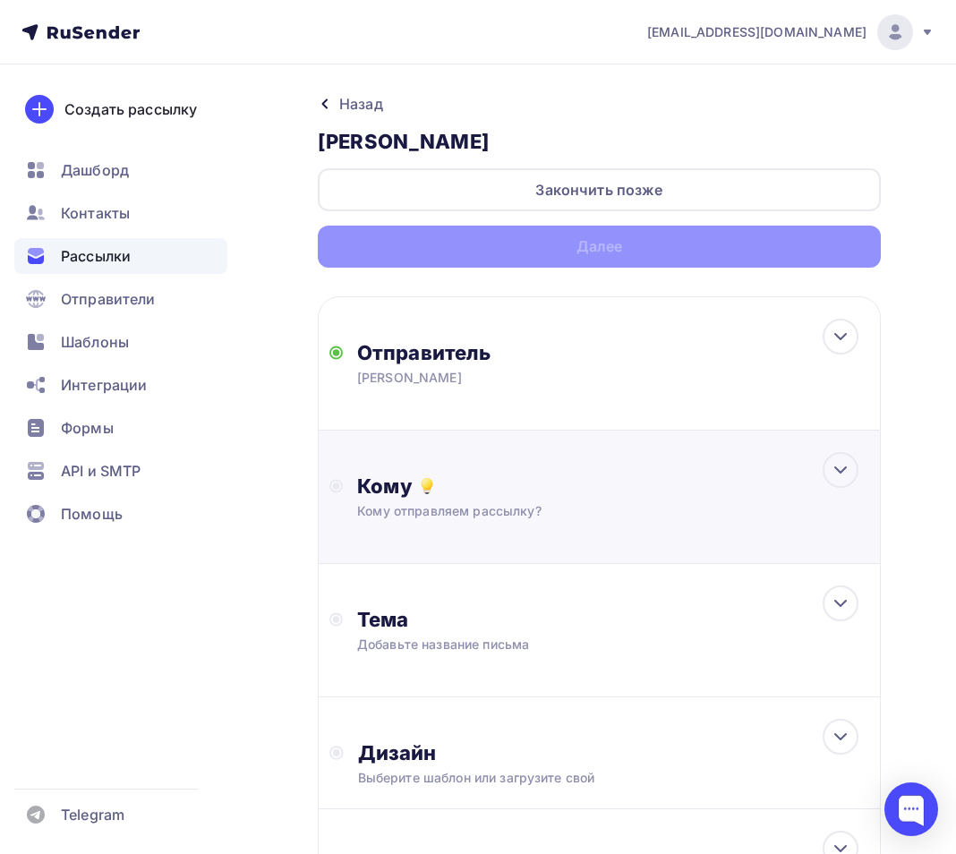
click at [505, 495] on div "Кому" at bounding box center [613, 486] width 512 height 25
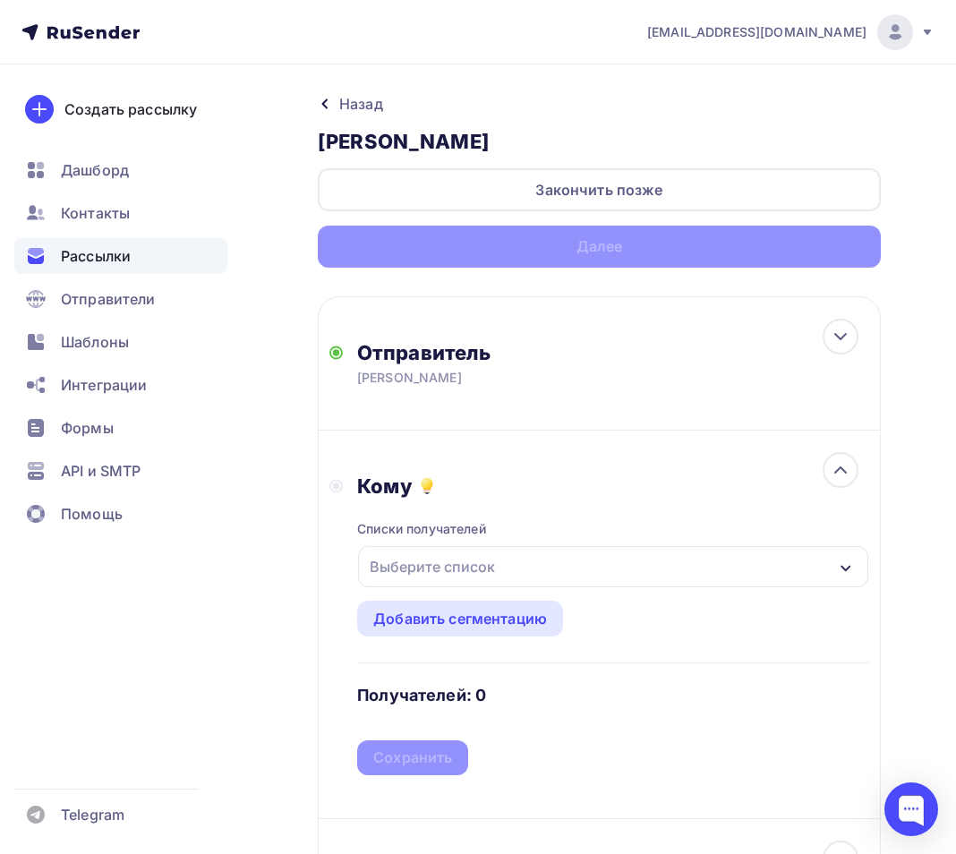
click at [485, 560] on div "Выберите список" at bounding box center [433, 567] width 140 height 32
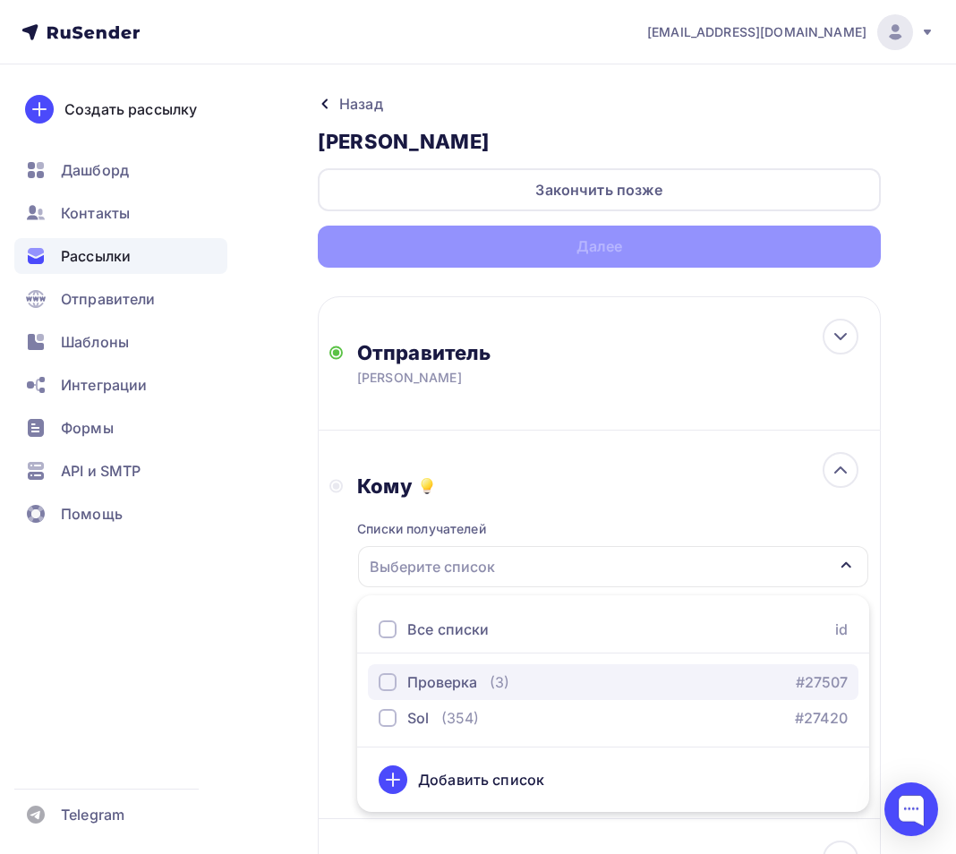
click at [438, 684] on div "Проверка" at bounding box center [442, 681] width 70 height 21
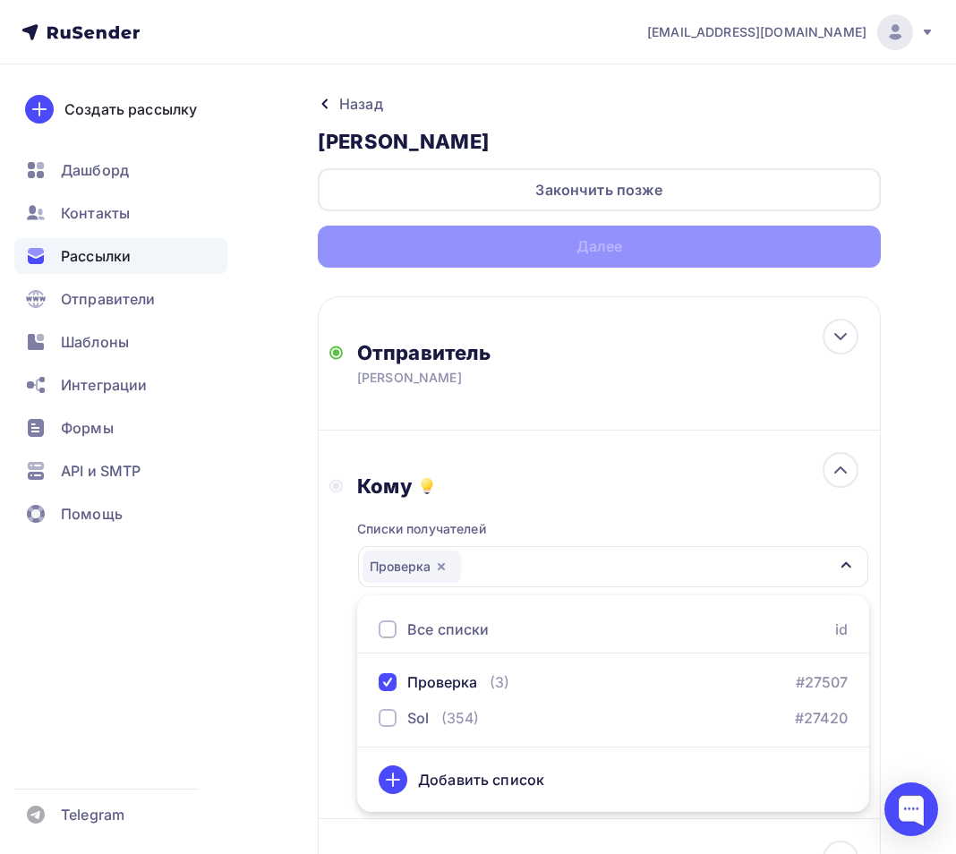
click at [602, 517] on div "Списки получателей Проверка Все списки id Проверка (3) #27507 Sol (354) #27420 …" at bounding box center [613, 637] width 512 height 277
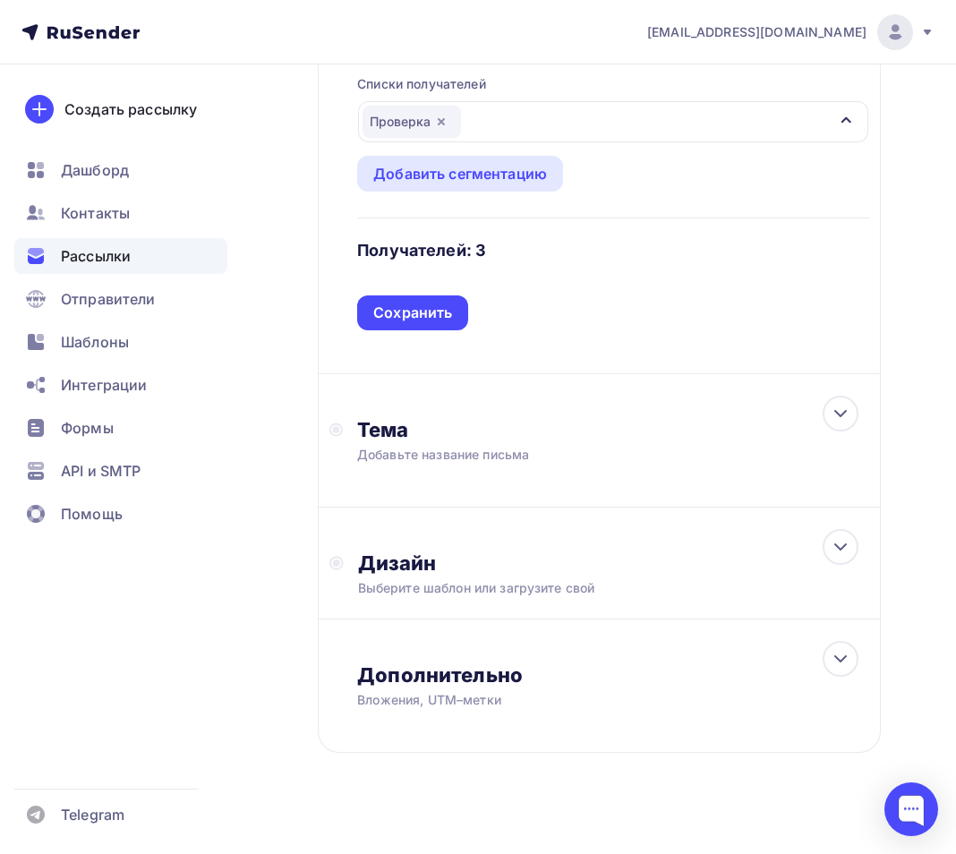
scroll to position [463, 0]
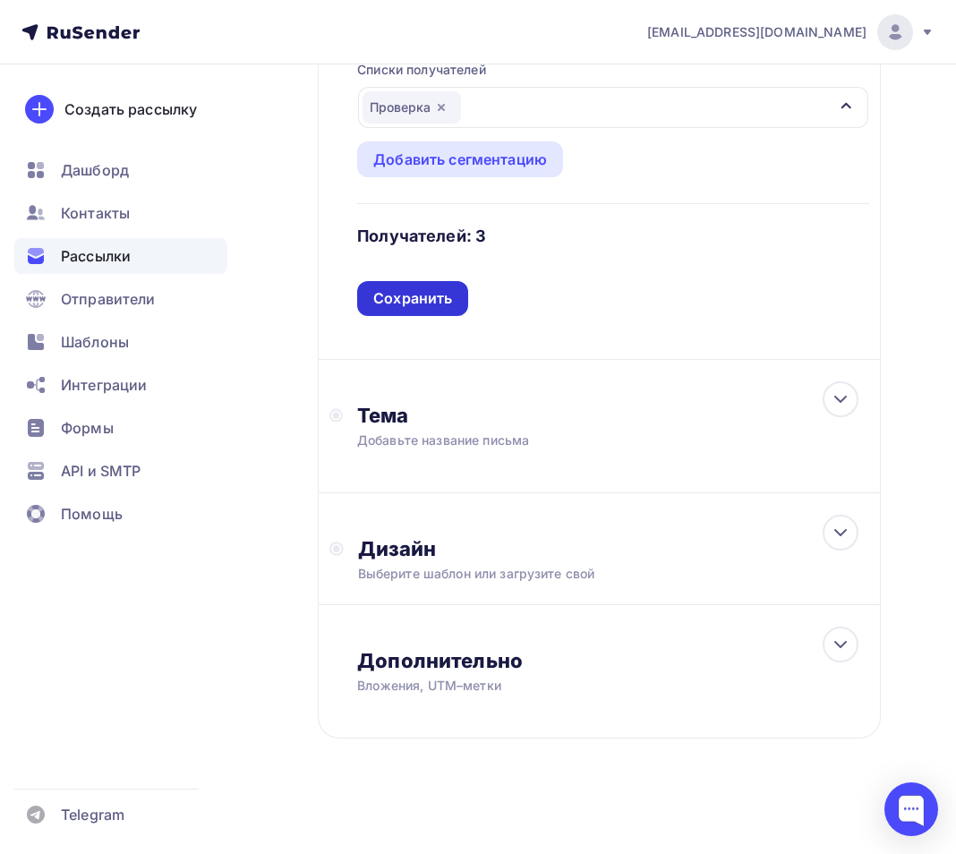
click at [425, 300] on div "Сохранить" at bounding box center [412, 298] width 79 height 21
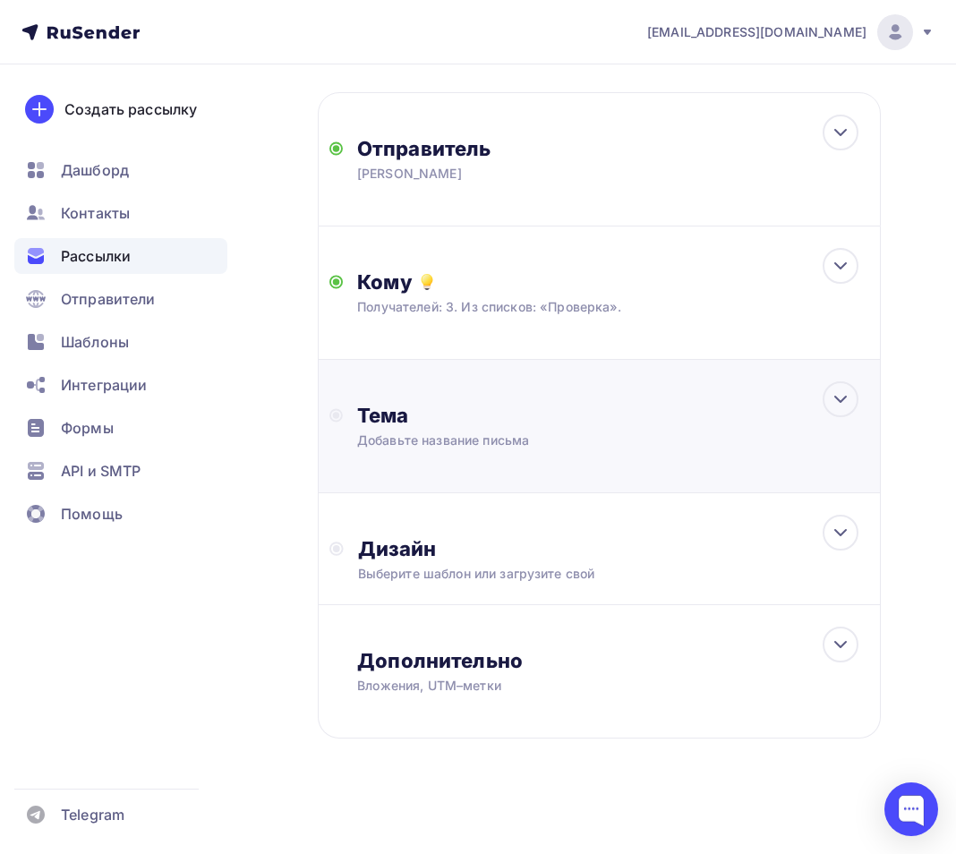
click at [427, 412] on div "Тема" at bounding box center [534, 415] width 354 height 25
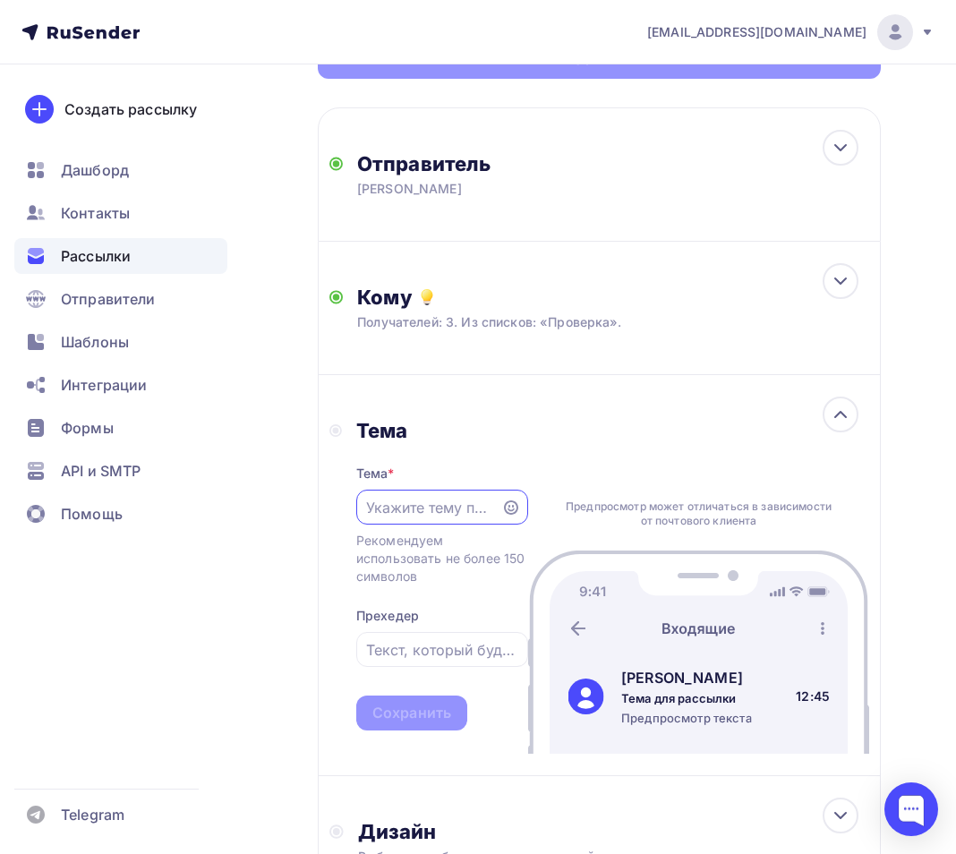
scroll to position [0, 0]
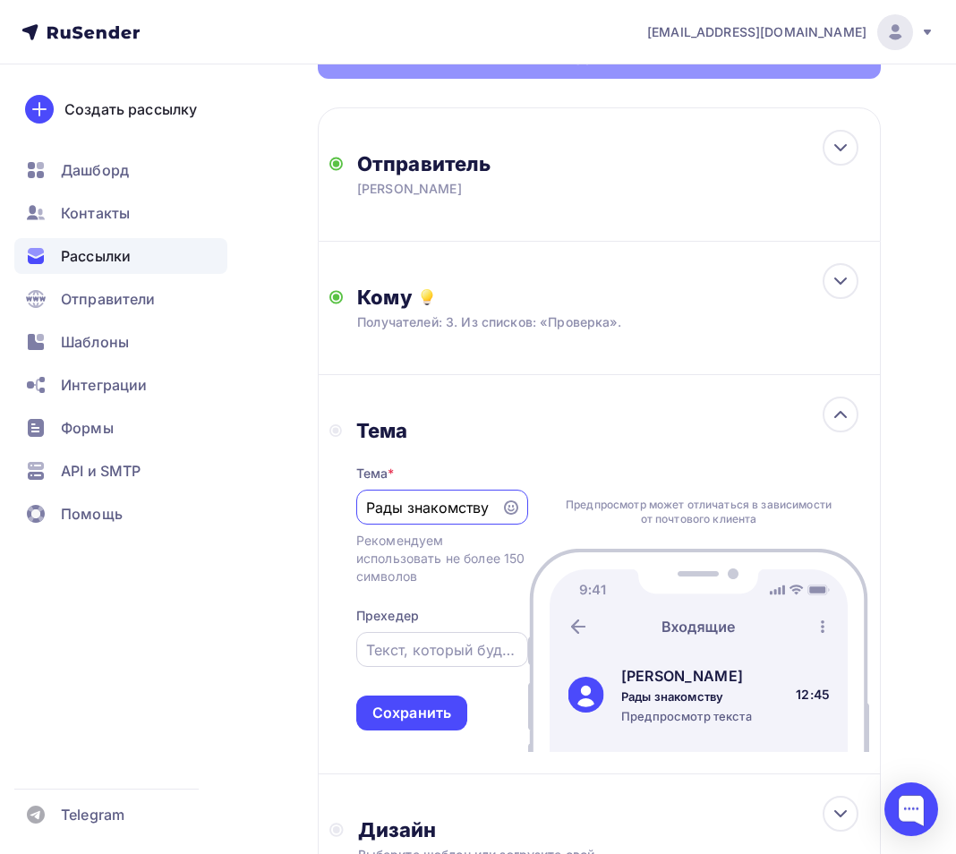
type input "Рады знакомству"
click at [447, 666] on div at bounding box center [442, 649] width 172 height 35
click at [426, 654] on input "text" at bounding box center [441, 649] width 151 height 21
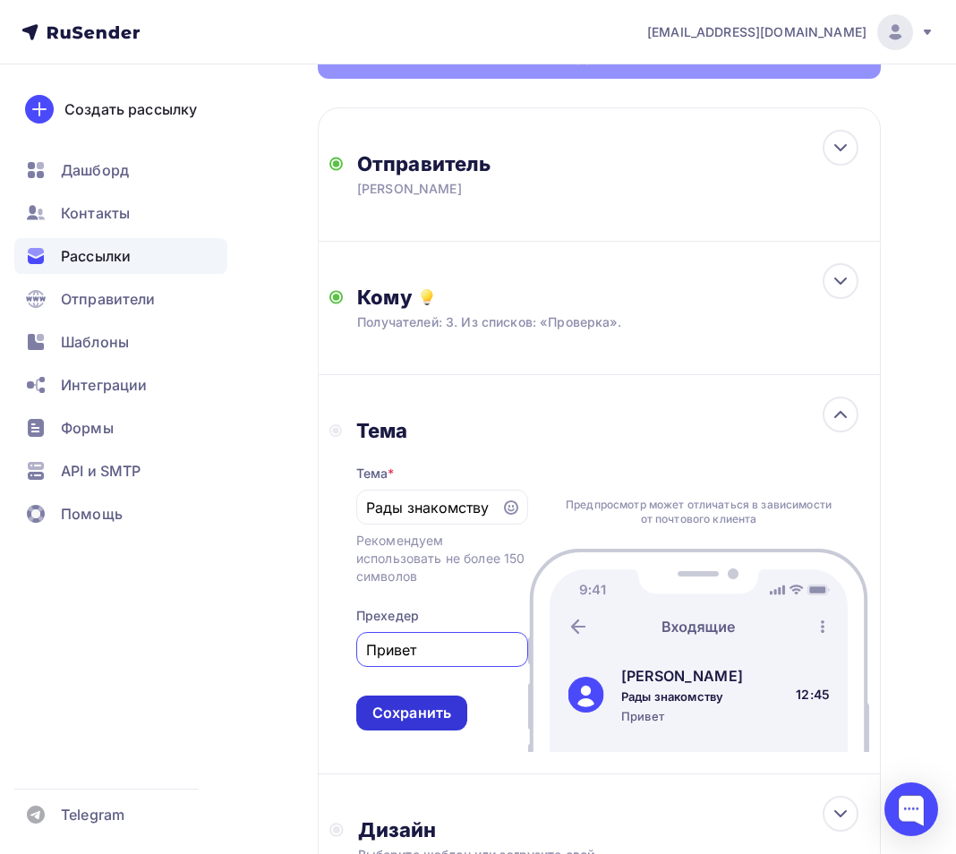
type input "Привет"
click at [431, 719] on div "Сохранить" at bounding box center [411, 713] width 79 height 21
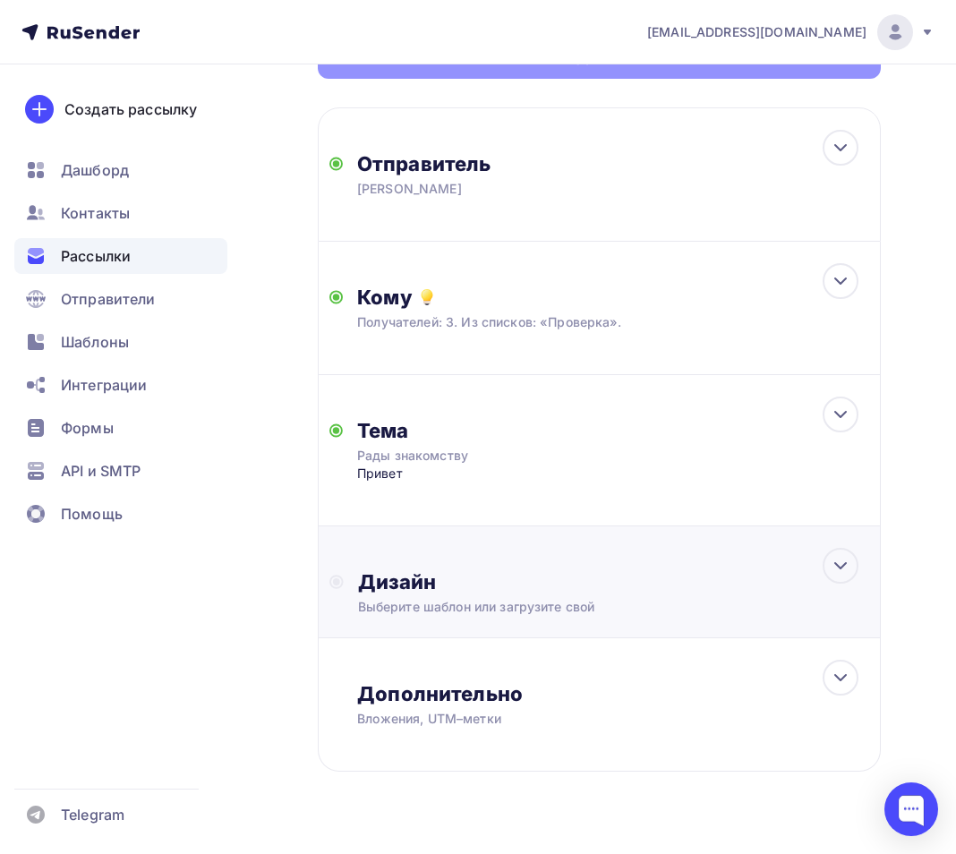
click at [479, 594] on div "Дизайн" at bounding box center [613, 581] width 511 height 25
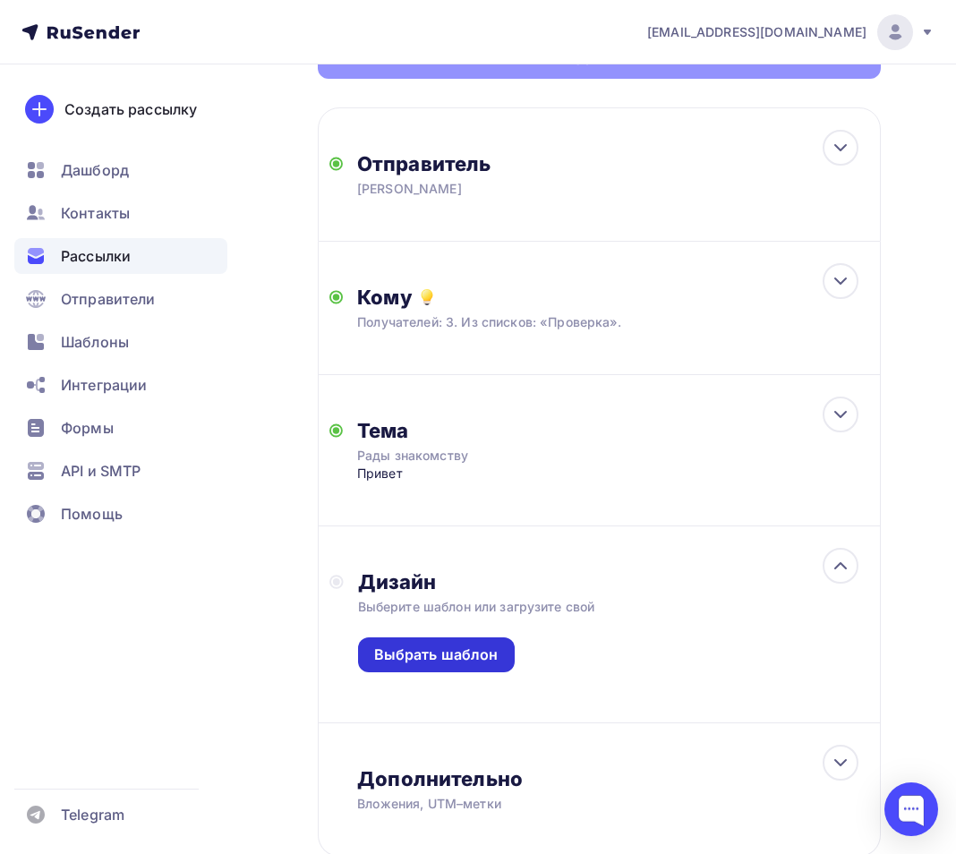
click at [474, 653] on div "Выбрать шаблон" at bounding box center [436, 655] width 124 height 21
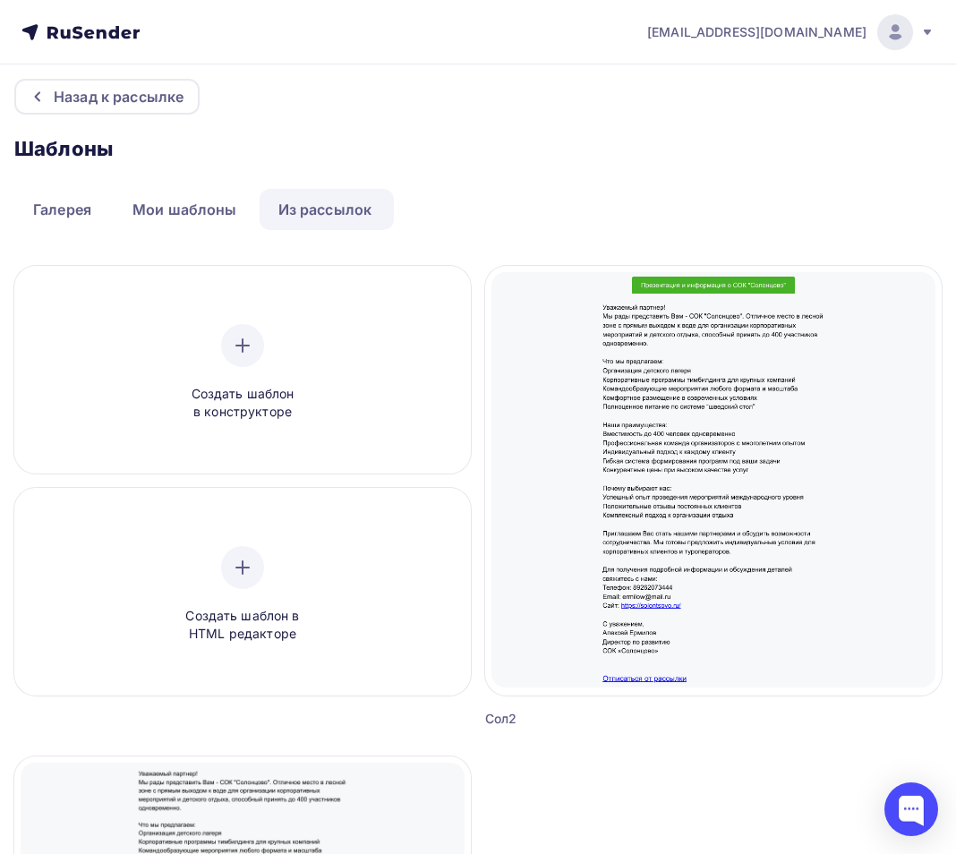
click at [315, 210] on link "Из рассылок" at bounding box center [326, 209] width 132 height 41
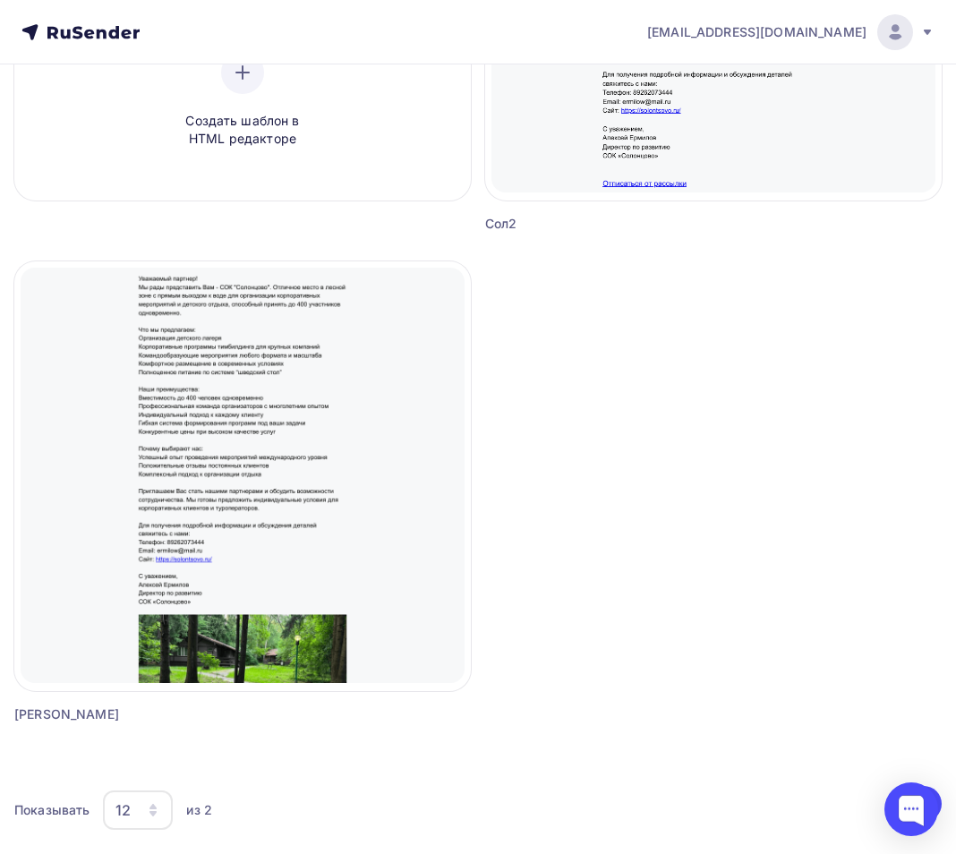
scroll to position [508, 0]
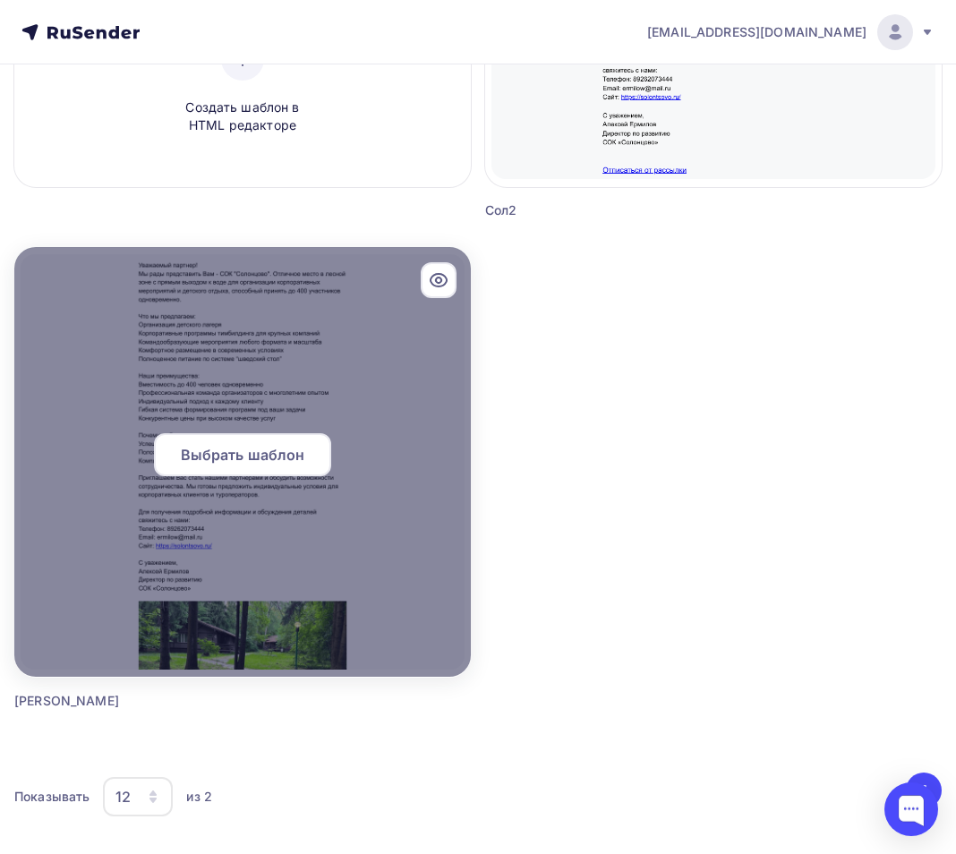
click at [282, 448] on span "Выбрать шаблон" at bounding box center [243, 454] width 124 height 21
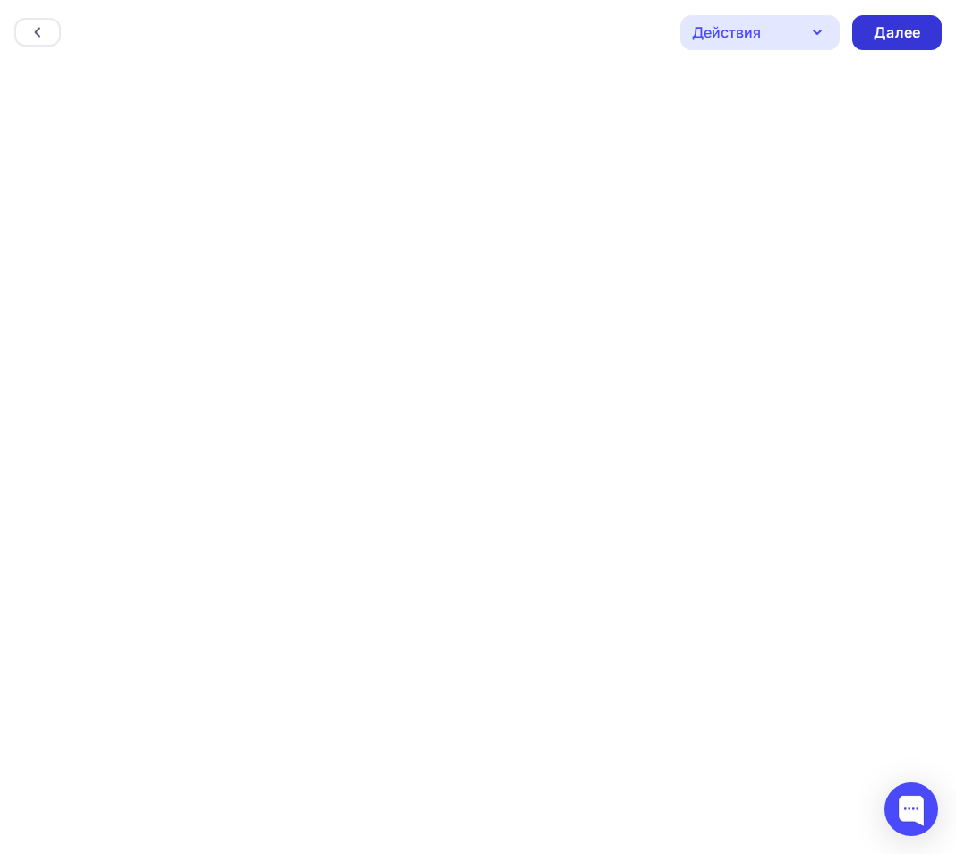
click at [915, 26] on div "Далее" at bounding box center [897, 32] width 47 height 21
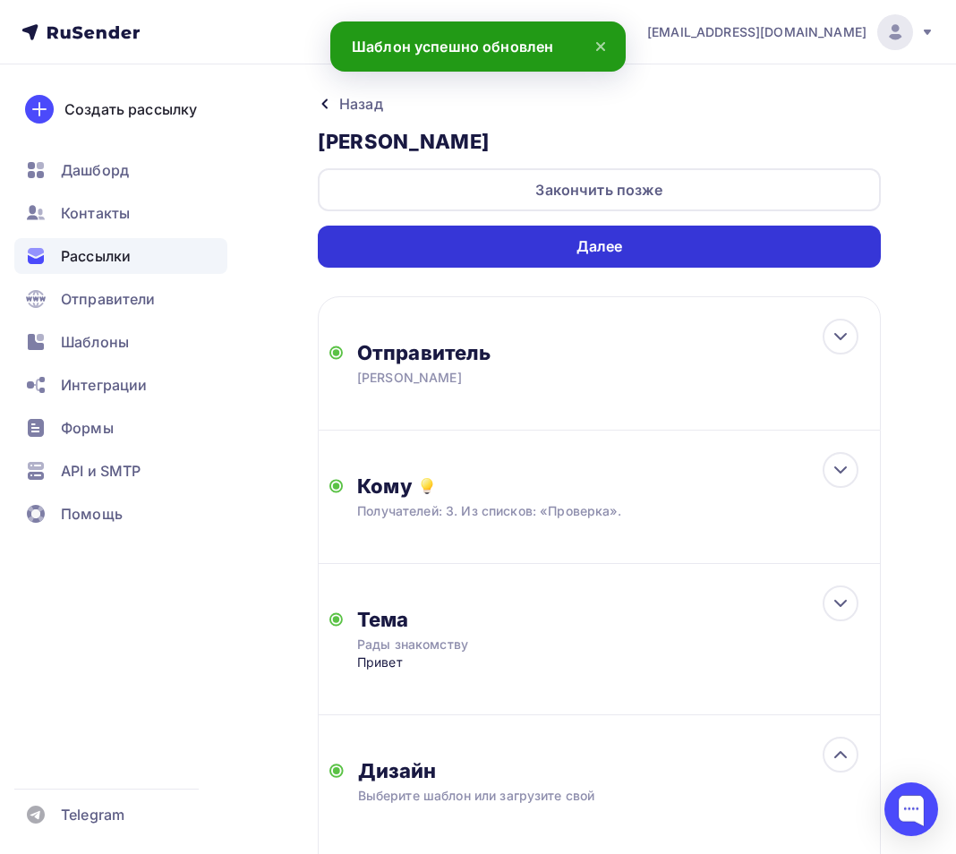
click at [632, 250] on div "Далее" at bounding box center [599, 247] width 563 height 42
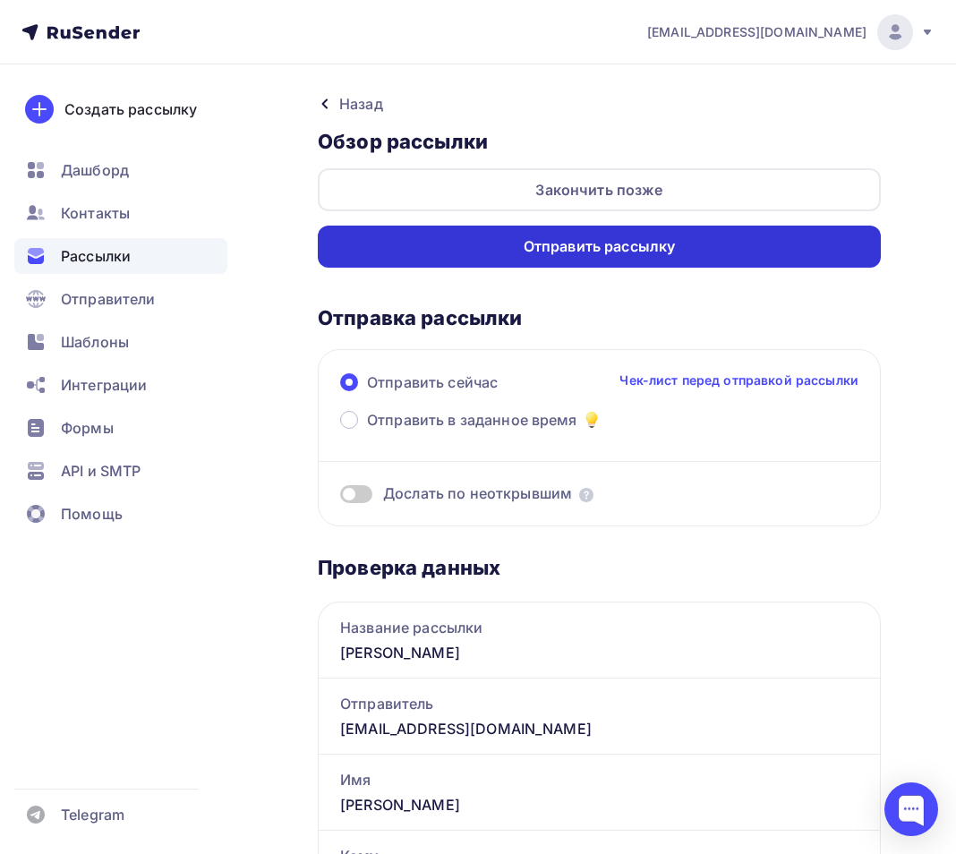
click at [642, 256] on div "Отправить рассылку" at bounding box center [600, 246] width 152 height 21
